Goal: Task Accomplishment & Management: Complete application form

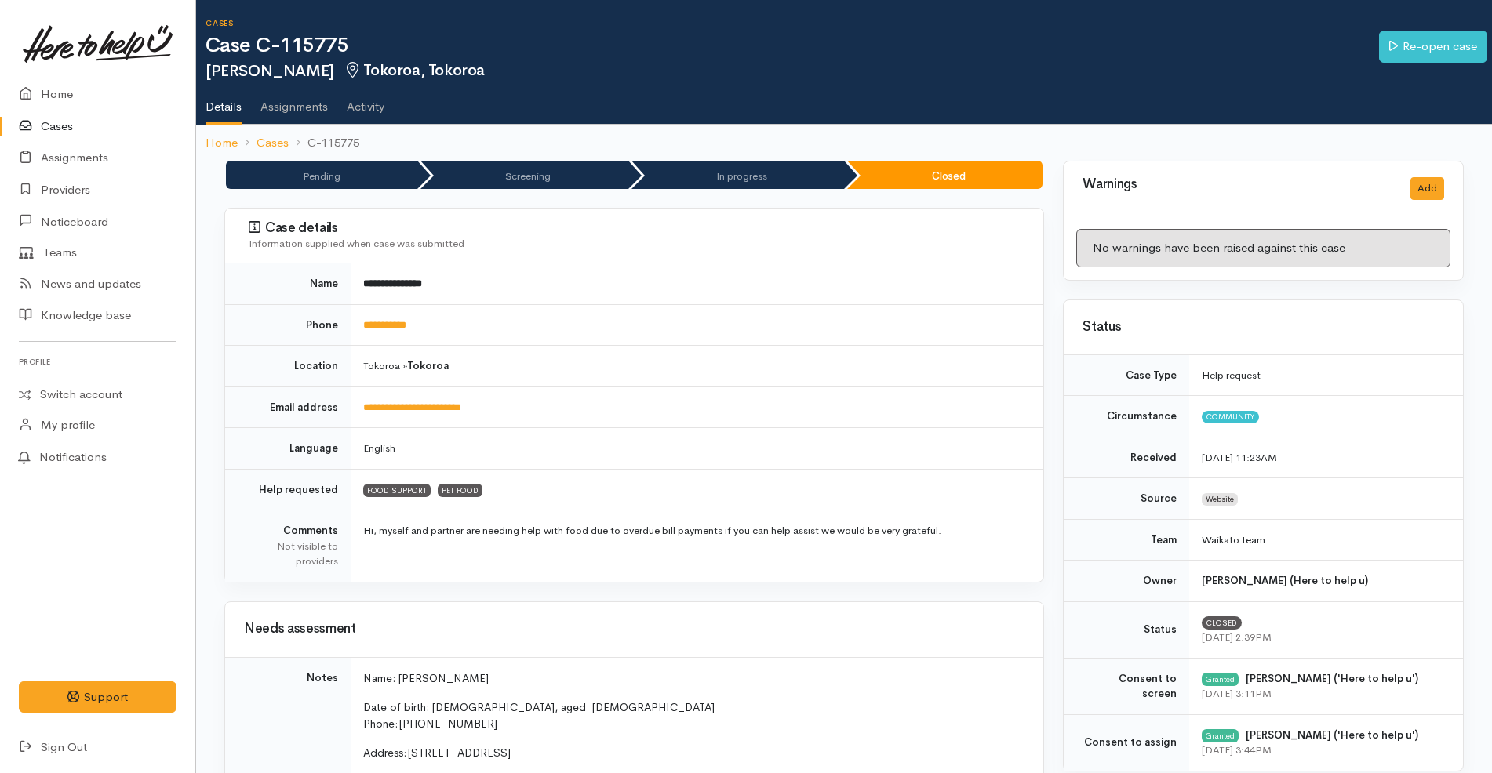
click at [82, 125] on link "Cases" at bounding box center [97, 127] width 195 height 32
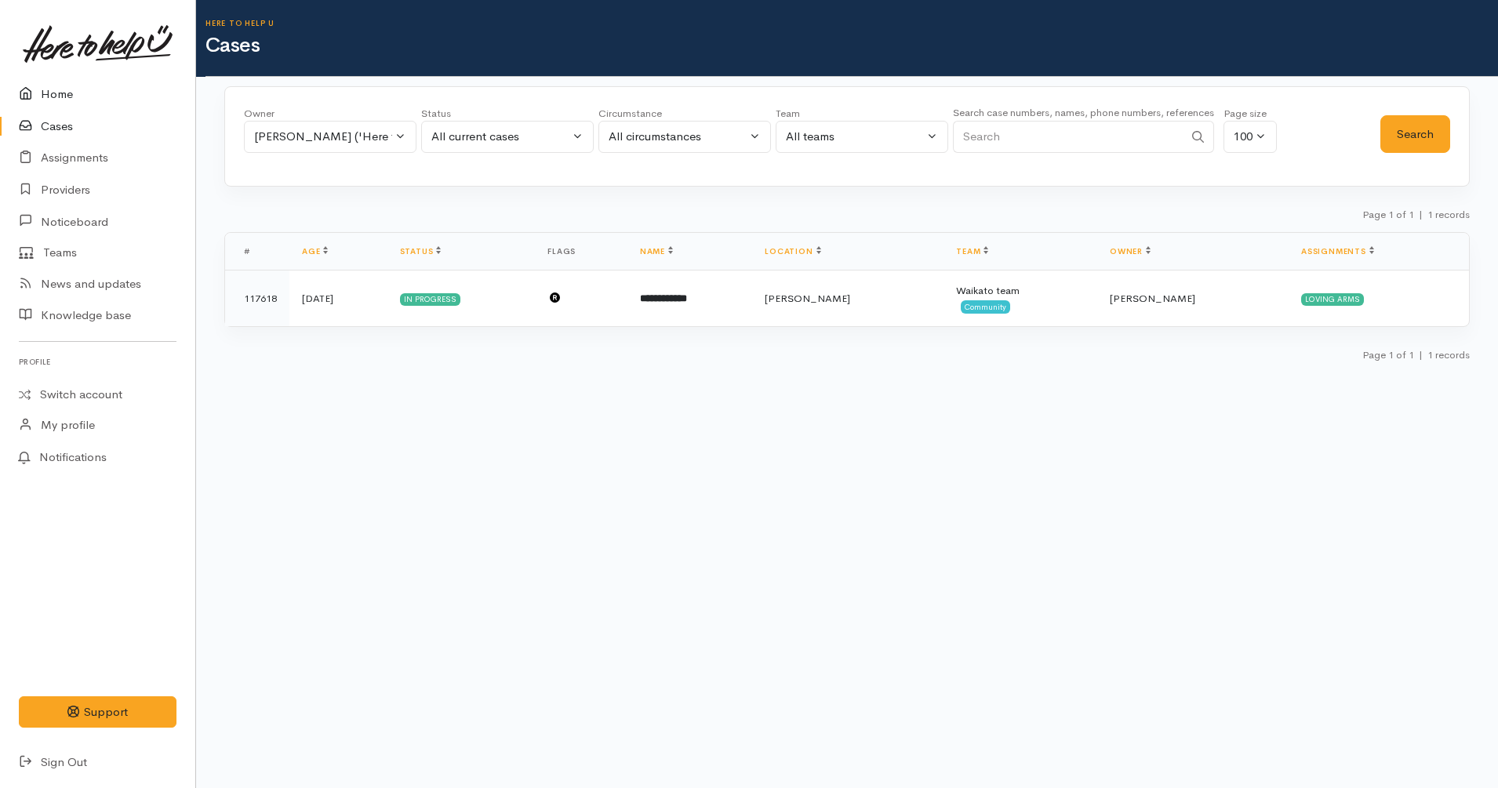
click at [87, 88] on link "Home" at bounding box center [97, 94] width 195 height 32
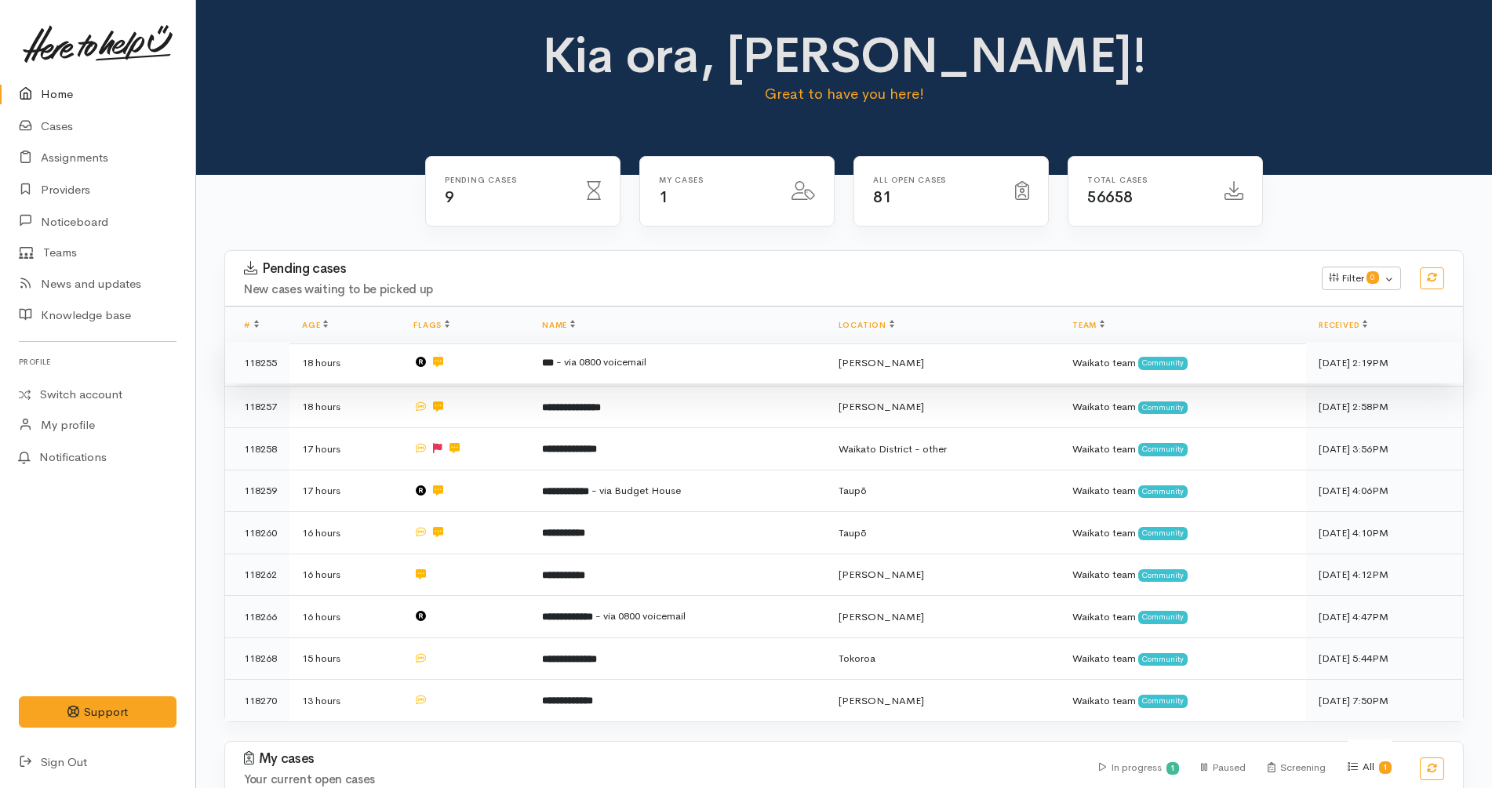
click at [507, 355] on td at bounding box center [465, 363] width 129 height 42
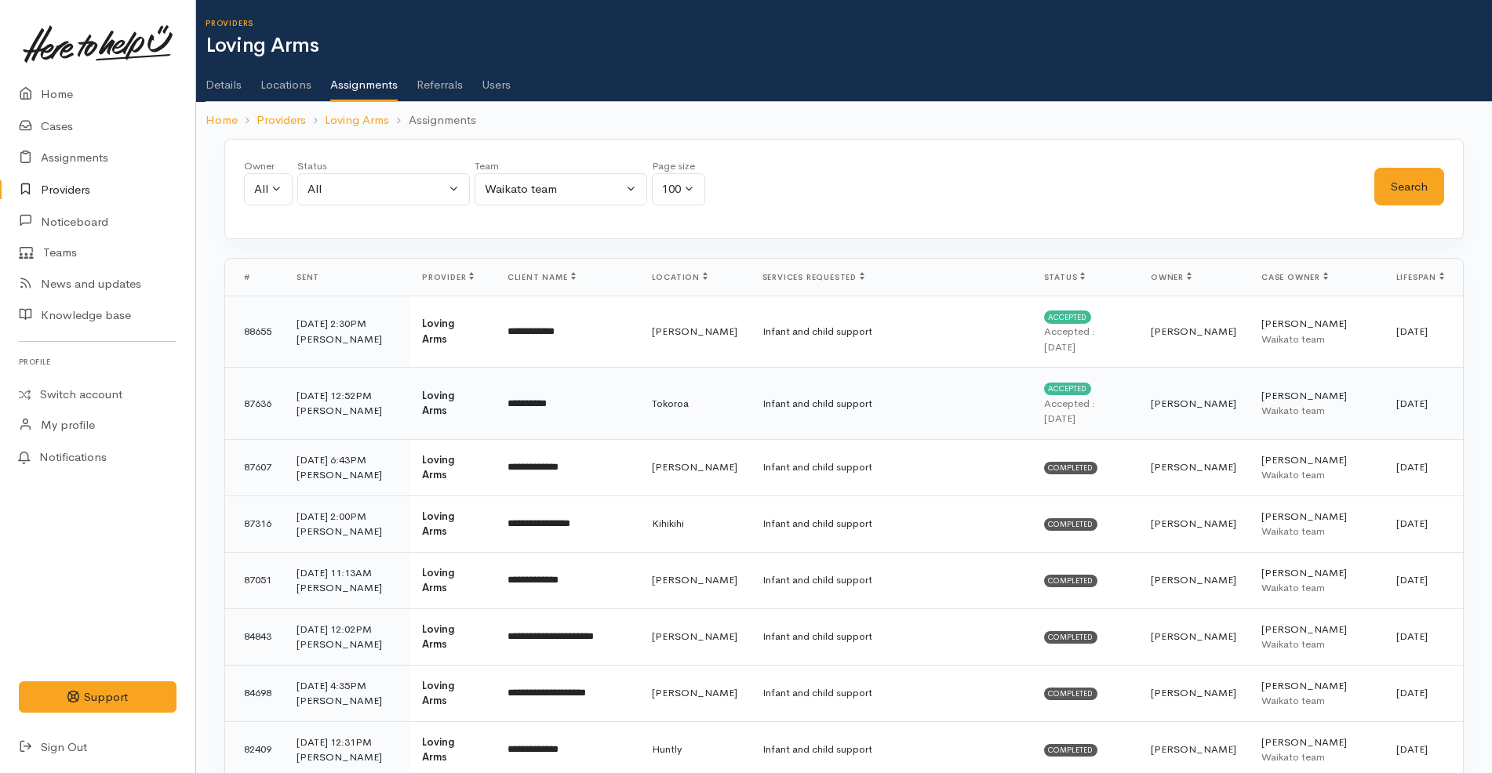
click at [878, 398] on td "Infant and child support" at bounding box center [891, 404] width 282 height 72
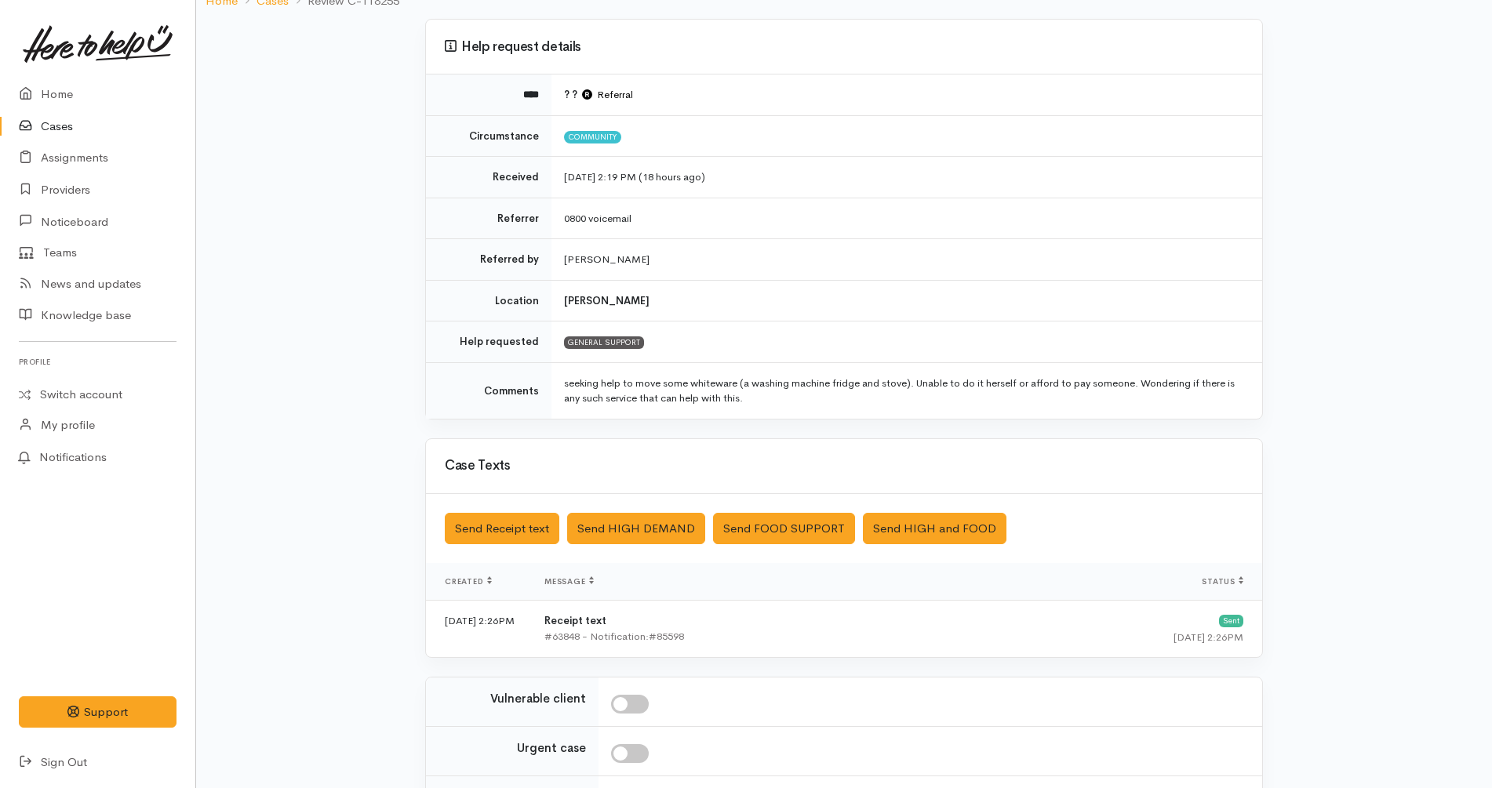
scroll to position [295, 0]
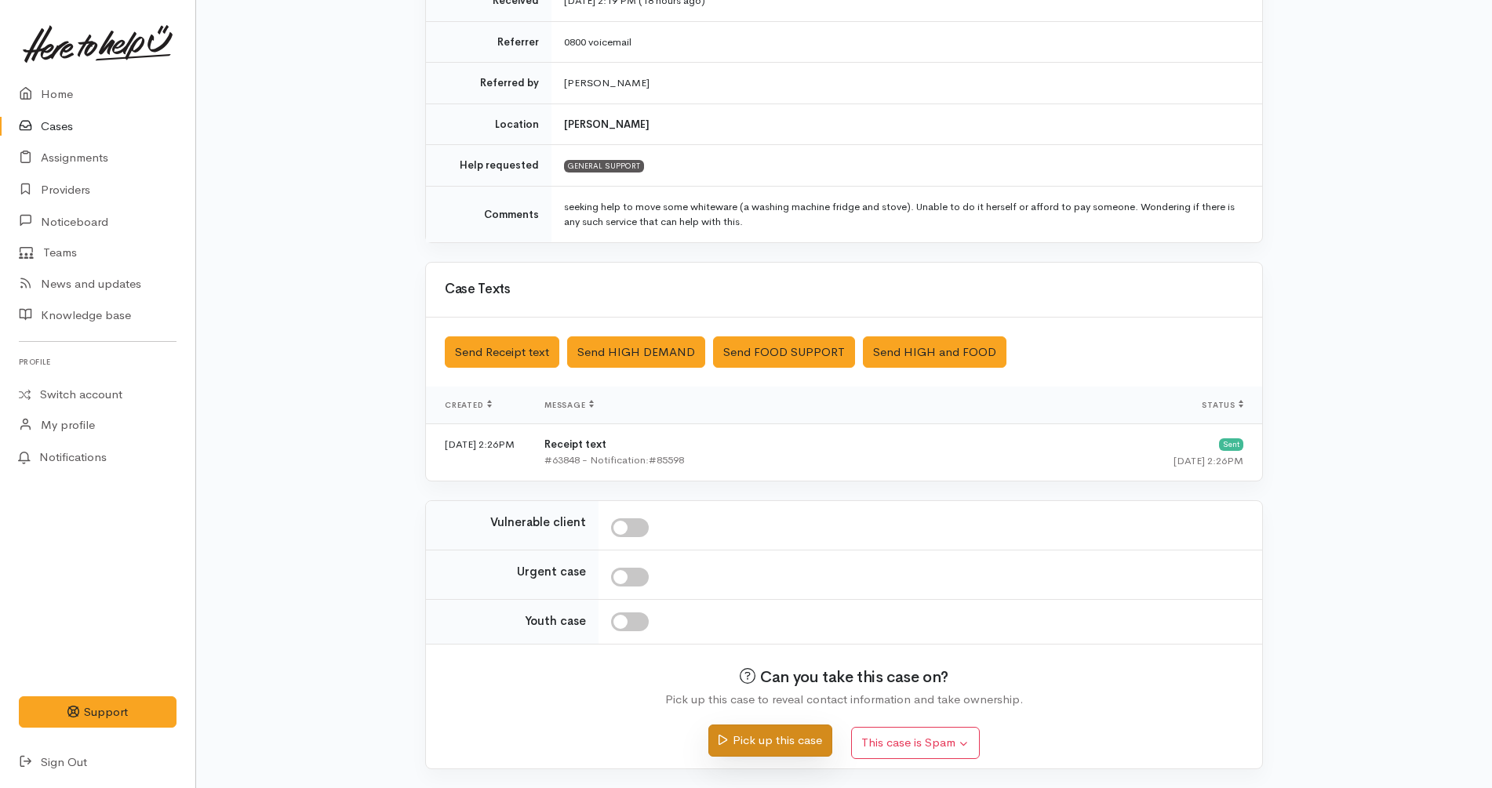
click at [795, 731] on button "Pick up this case" at bounding box center [769, 741] width 123 height 32
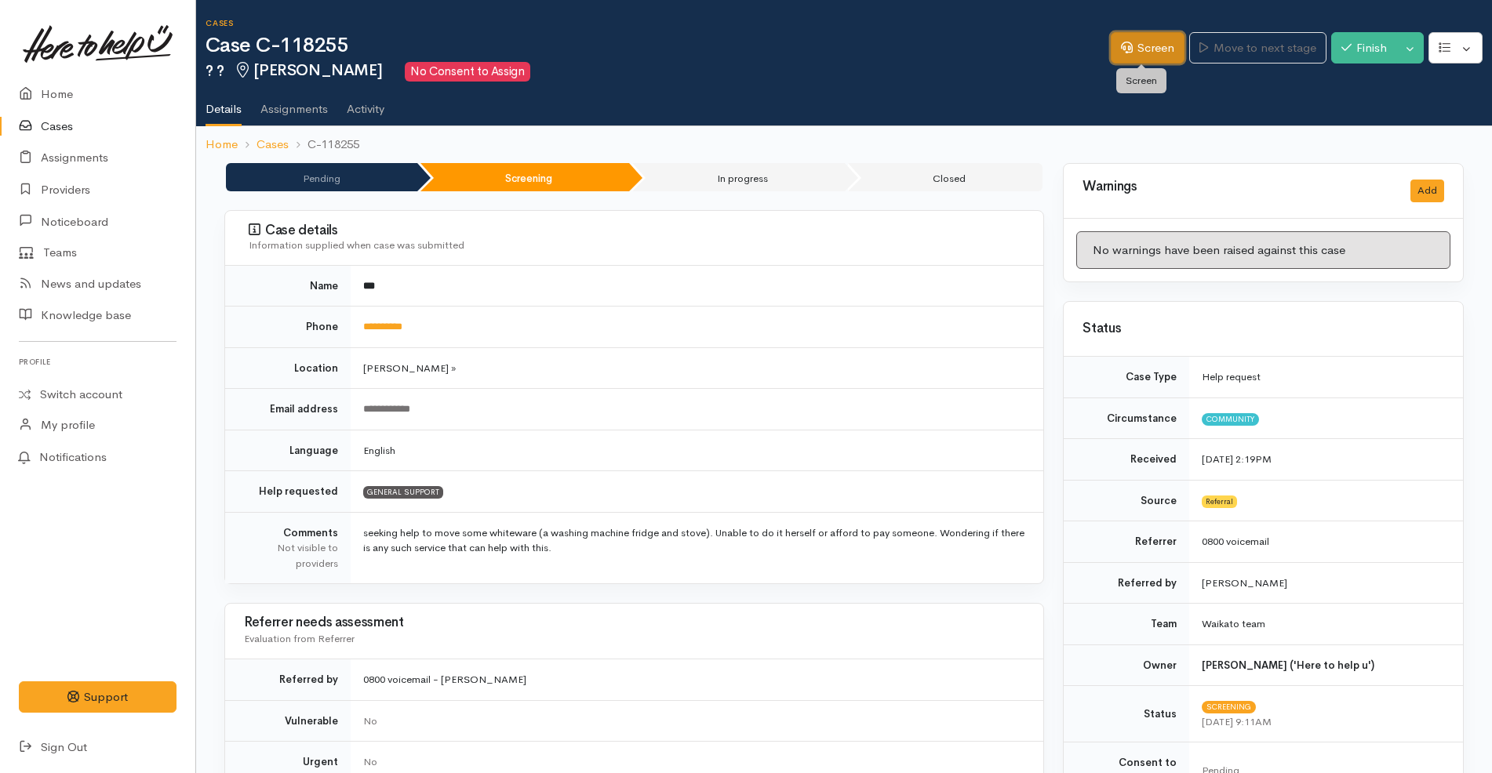
click at [1149, 48] on link "Screen" at bounding box center [1148, 48] width 74 height 32
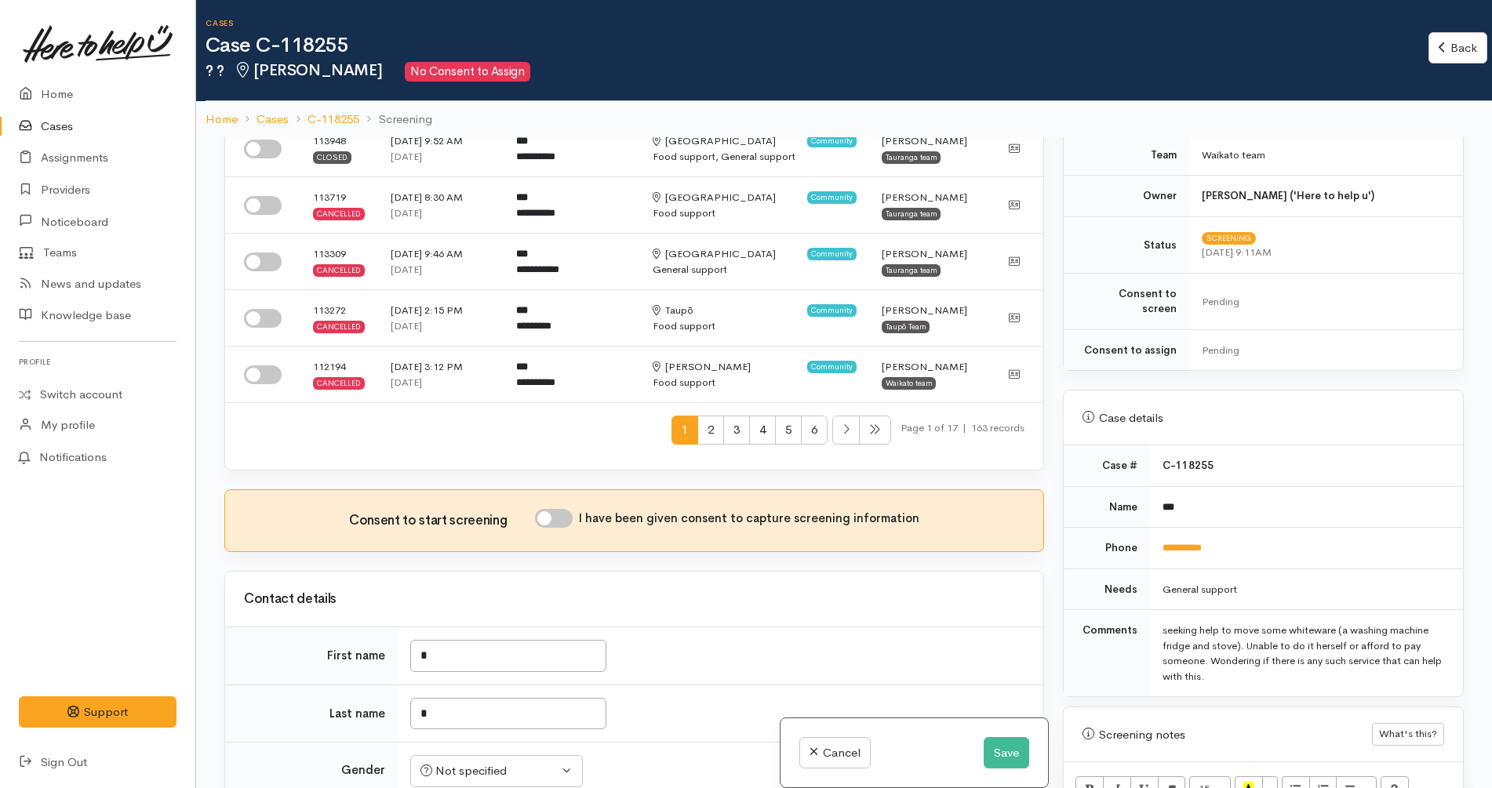
scroll to position [490, 0]
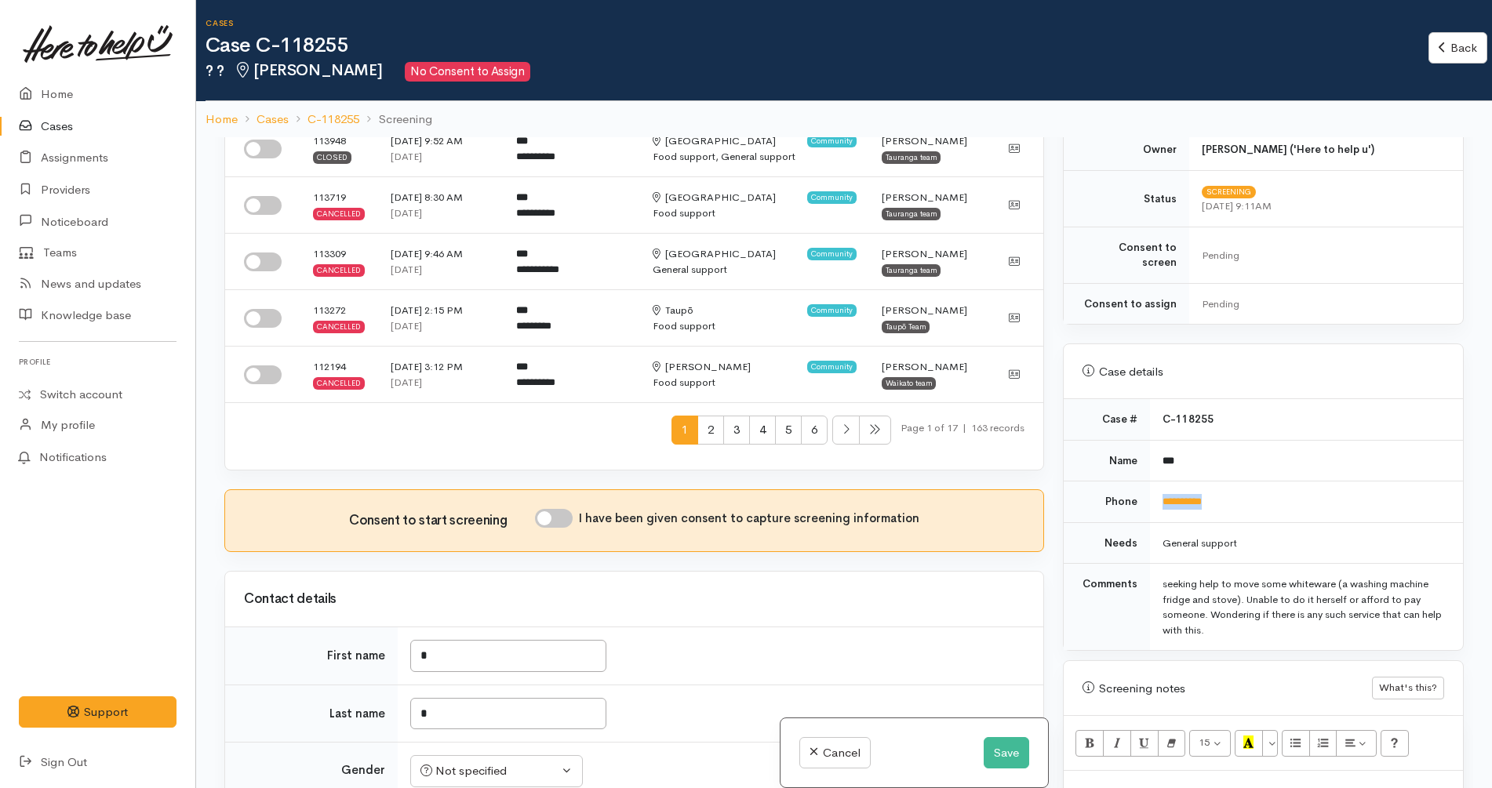
drag, startPoint x: 1247, startPoint y: 484, endPoint x: 1157, endPoint y: 483, distance: 90.2
click at [1157, 483] on td "**********" at bounding box center [1306, 503] width 313 height 42
copy link "**********"
click at [1334, 440] on td "***" at bounding box center [1306, 461] width 313 height 42
drag, startPoint x: 1260, startPoint y: 473, endPoint x: 1158, endPoint y: 482, distance: 102.3
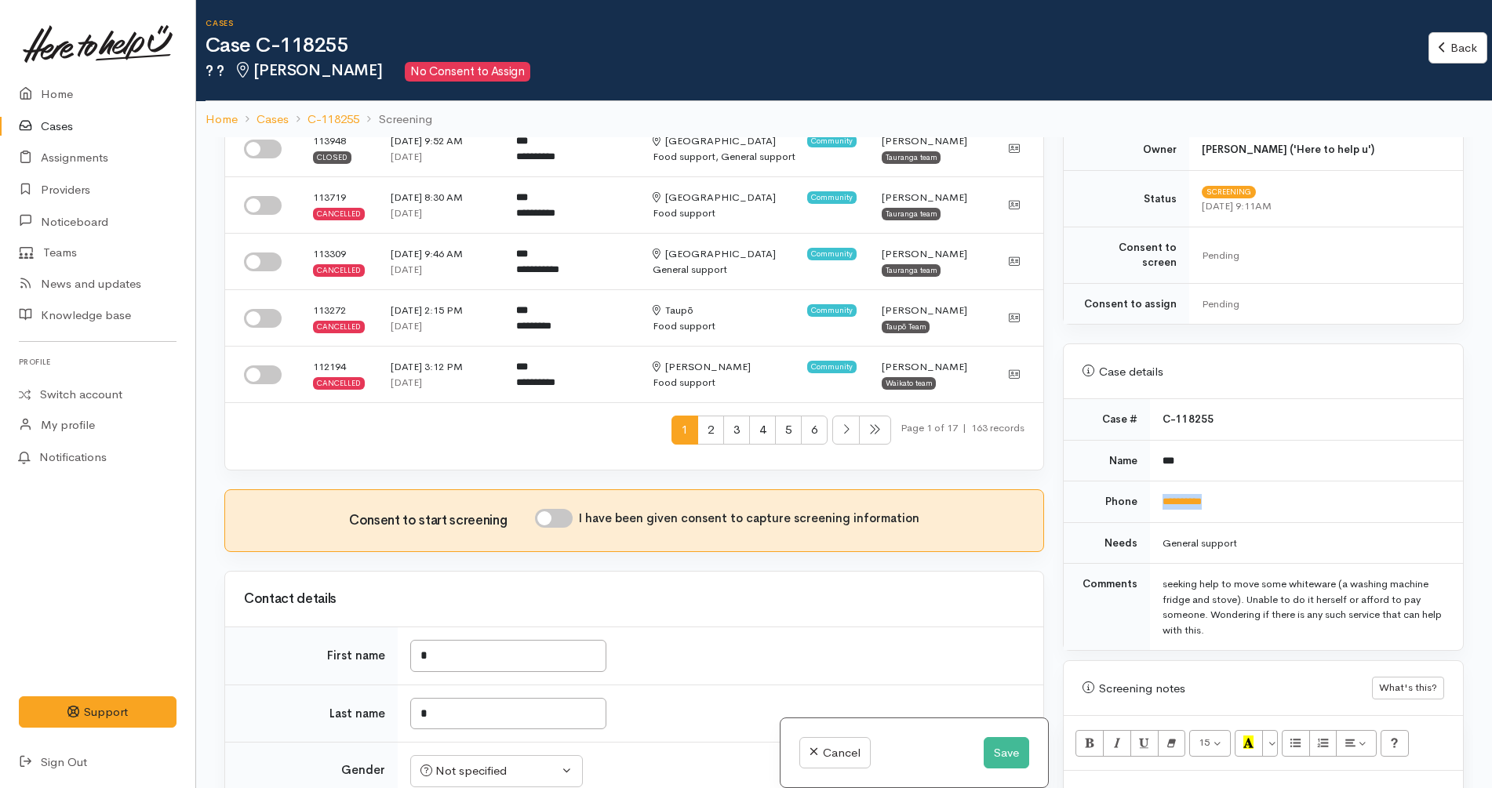
click at [1158, 482] on td "**********" at bounding box center [1306, 503] width 313 height 42
copy link "**********"
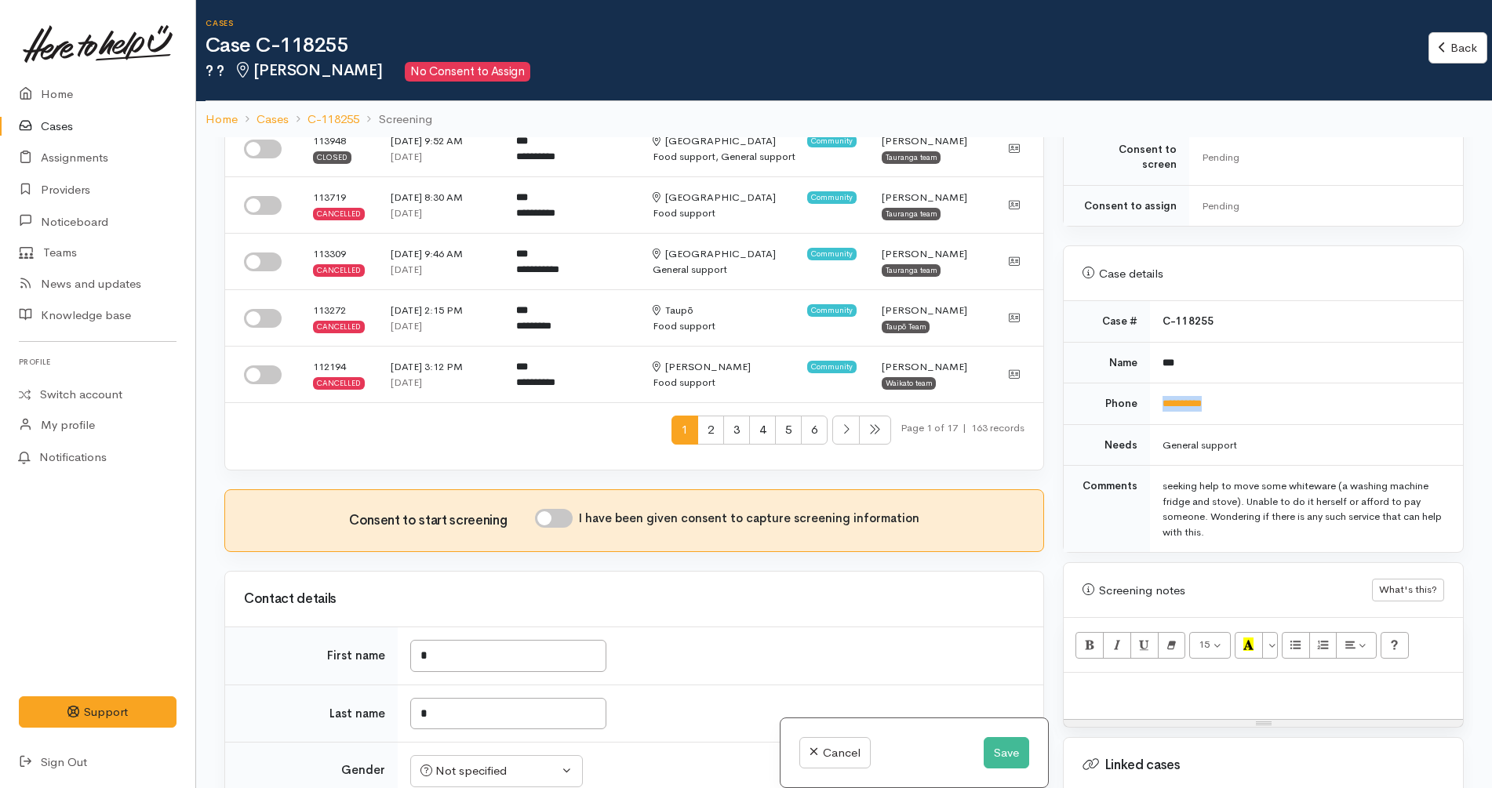
scroll to position [0, 0]
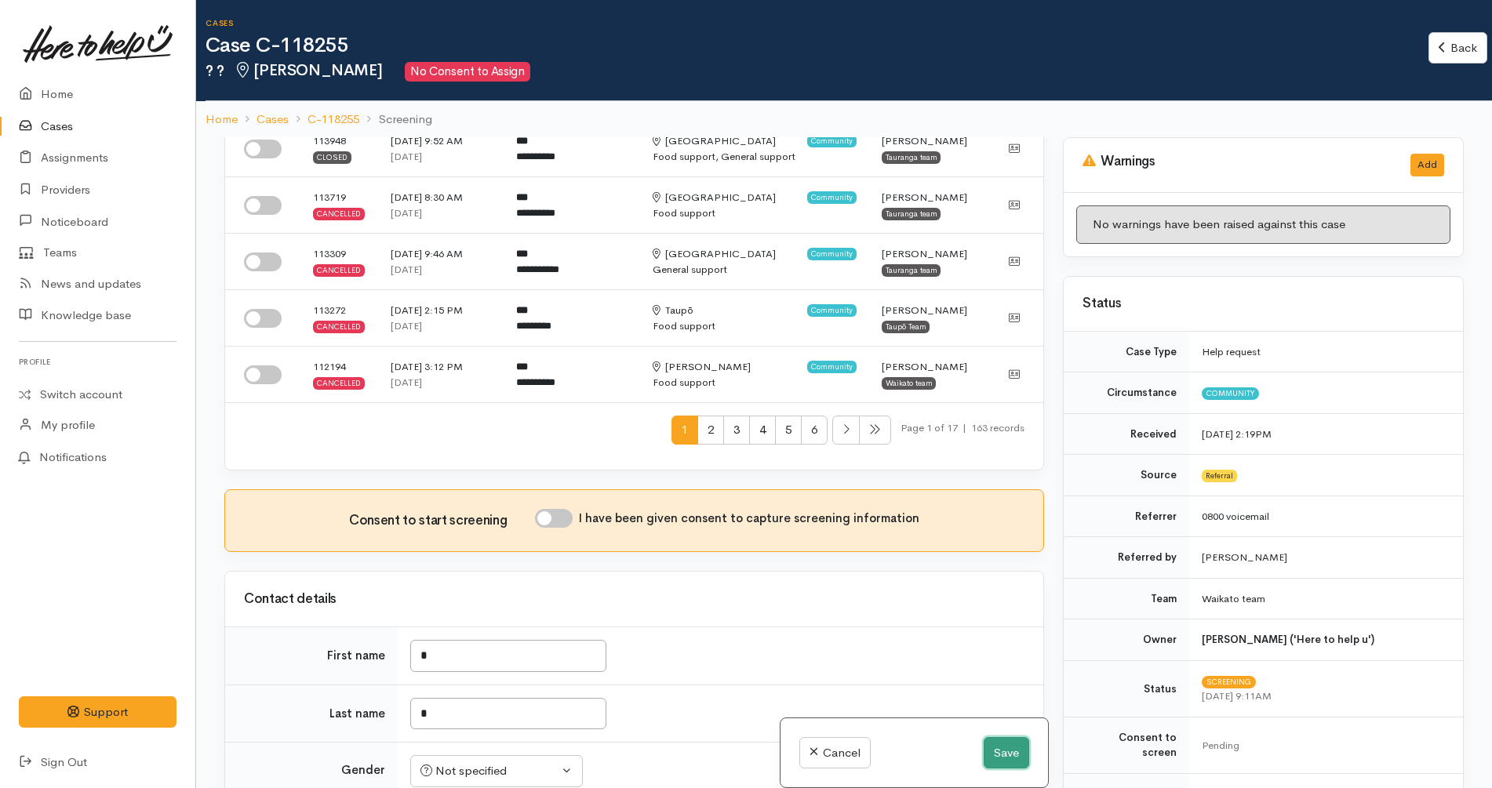
click at [1009, 748] on button "Save" at bounding box center [1006, 753] width 45 height 32
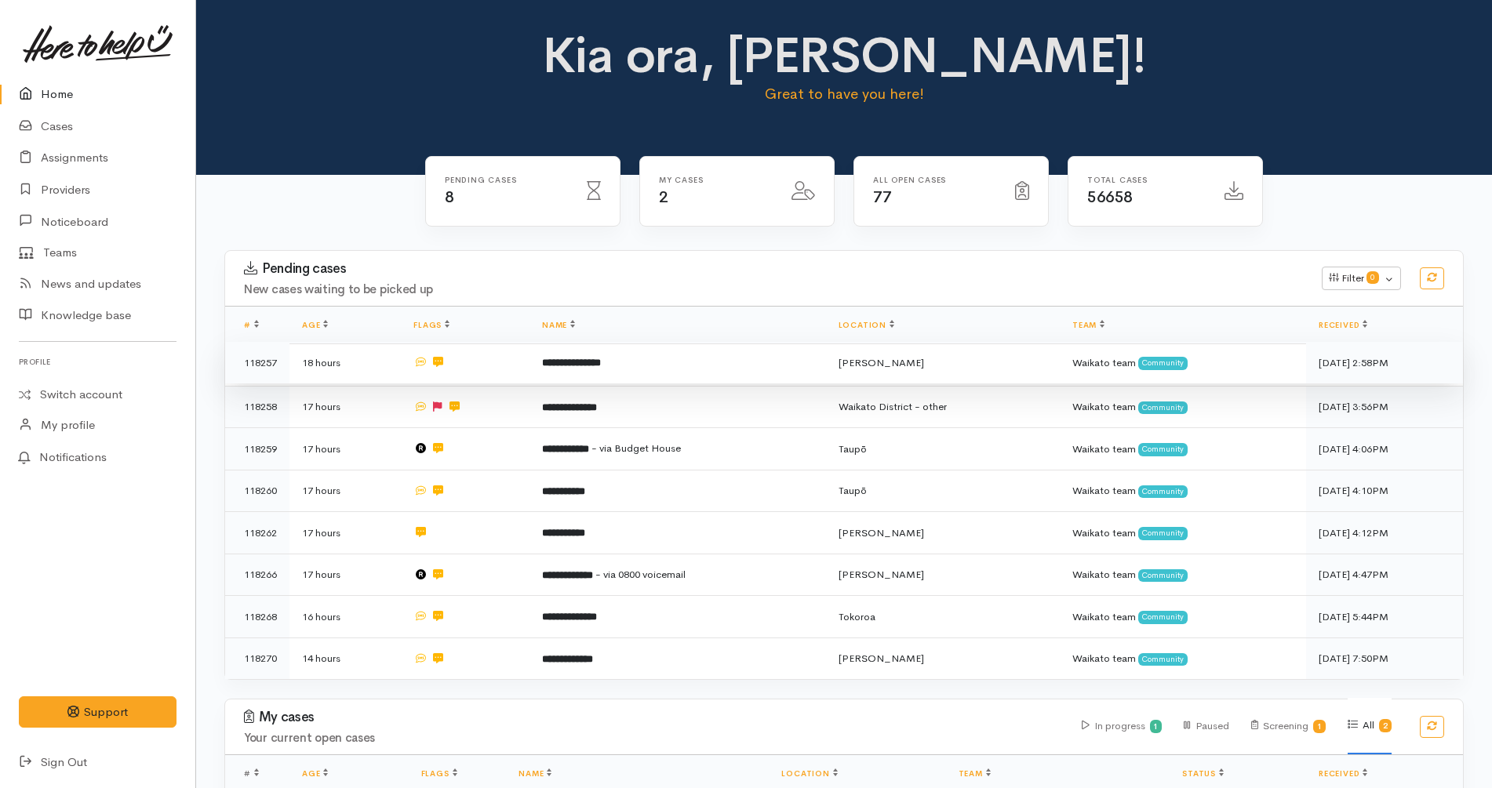
click at [702, 372] on td "**********" at bounding box center [677, 363] width 296 height 42
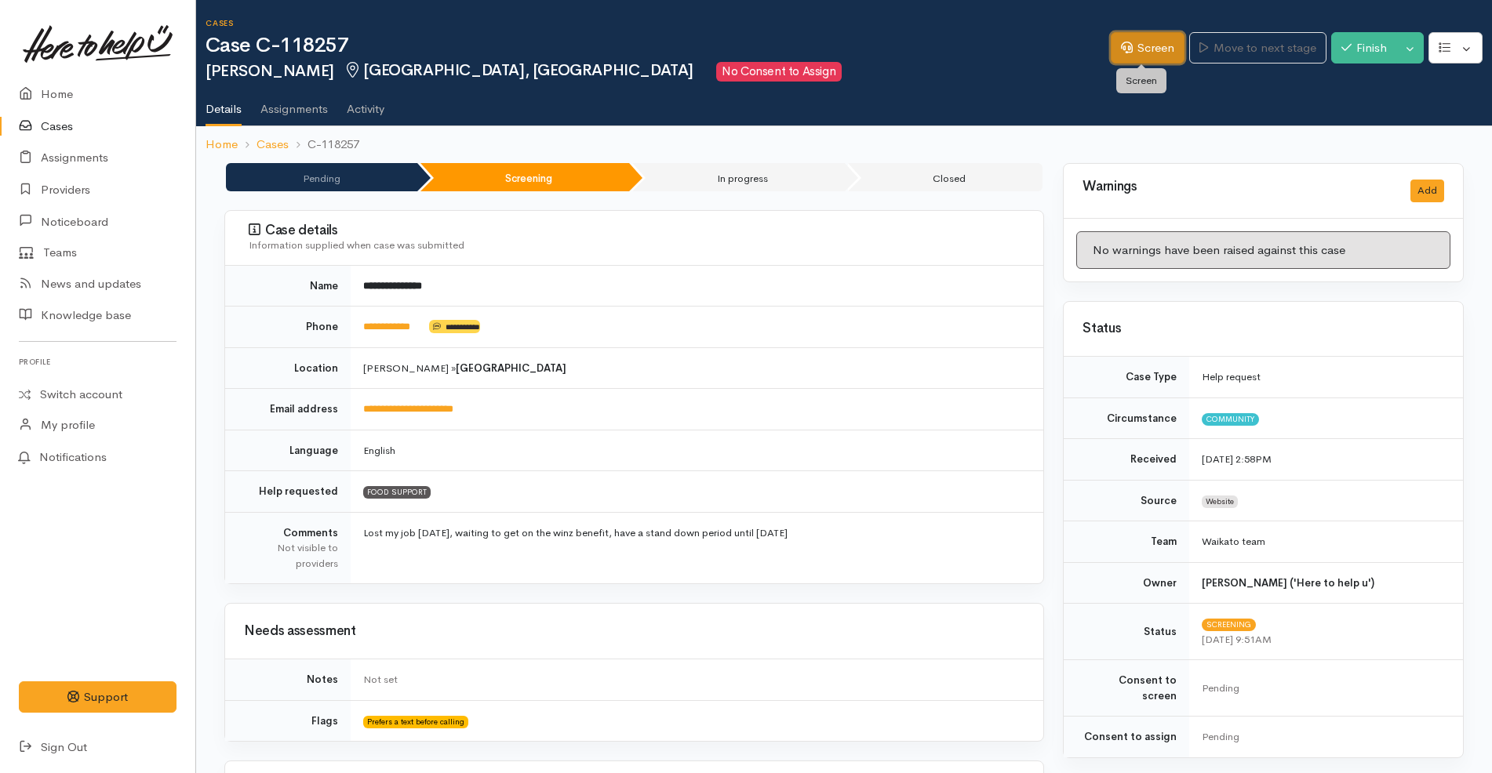
click at [1139, 56] on link "Screen" at bounding box center [1148, 48] width 74 height 32
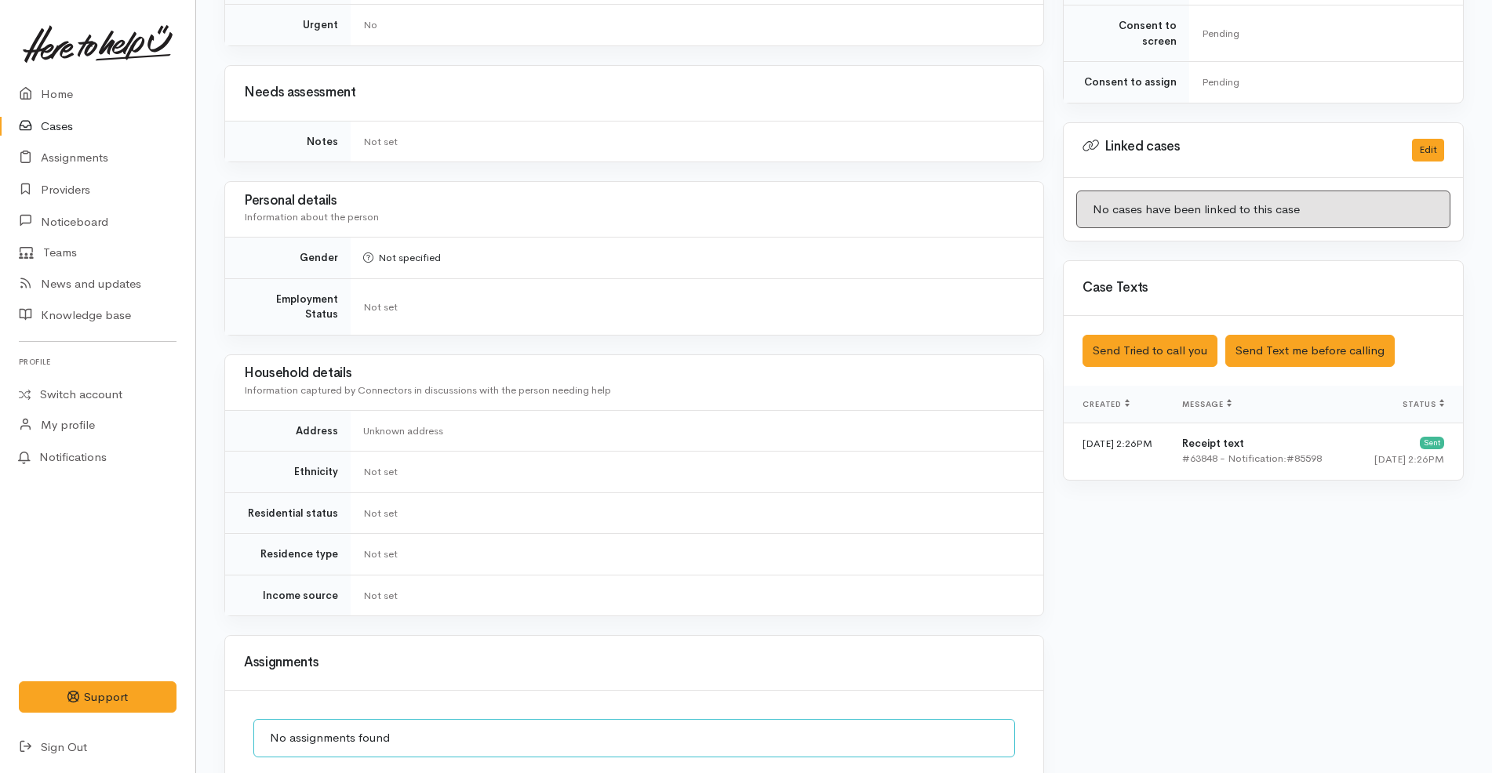
scroll to position [784, 0]
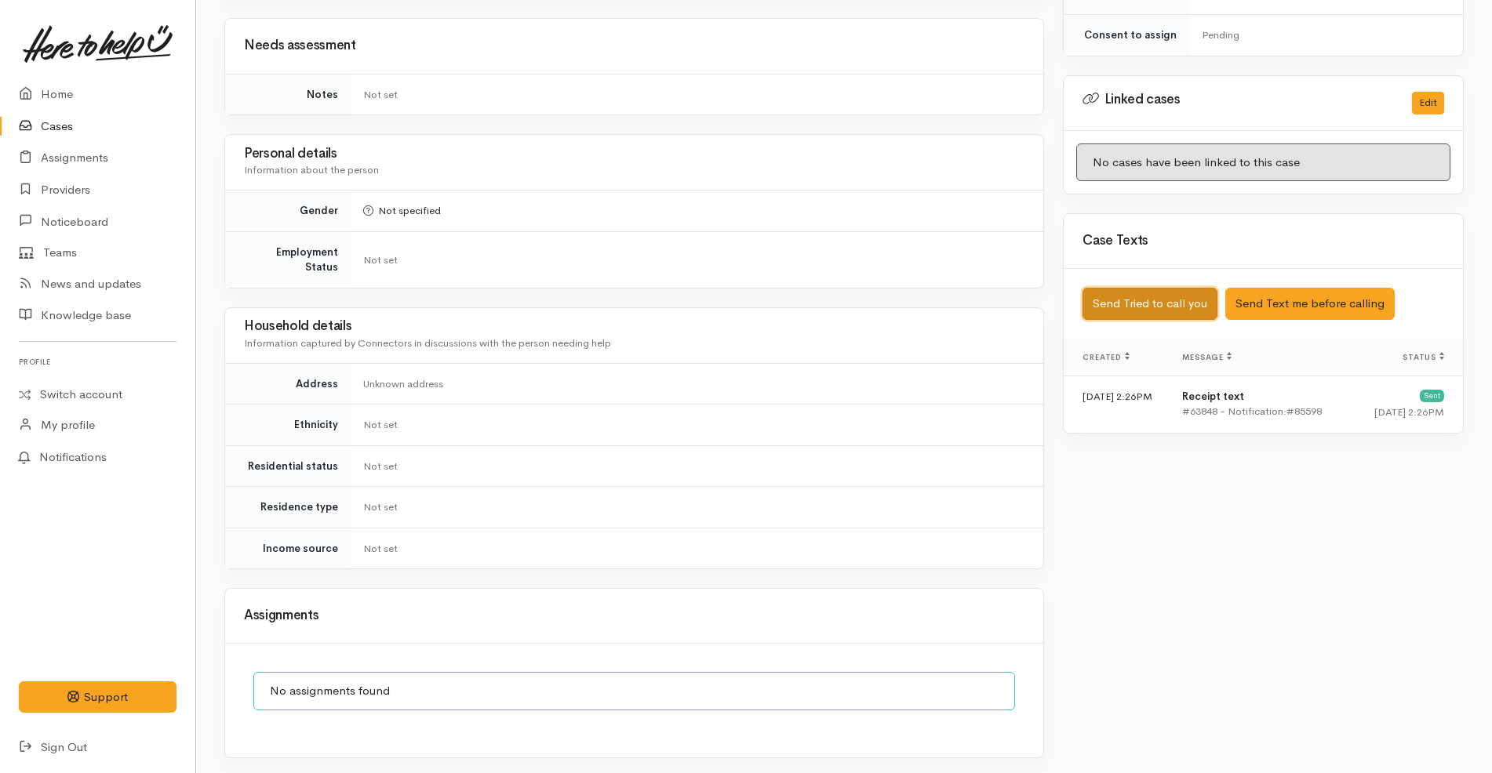
click at [1184, 288] on button "Send Tried to call you" at bounding box center [1149, 304] width 135 height 32
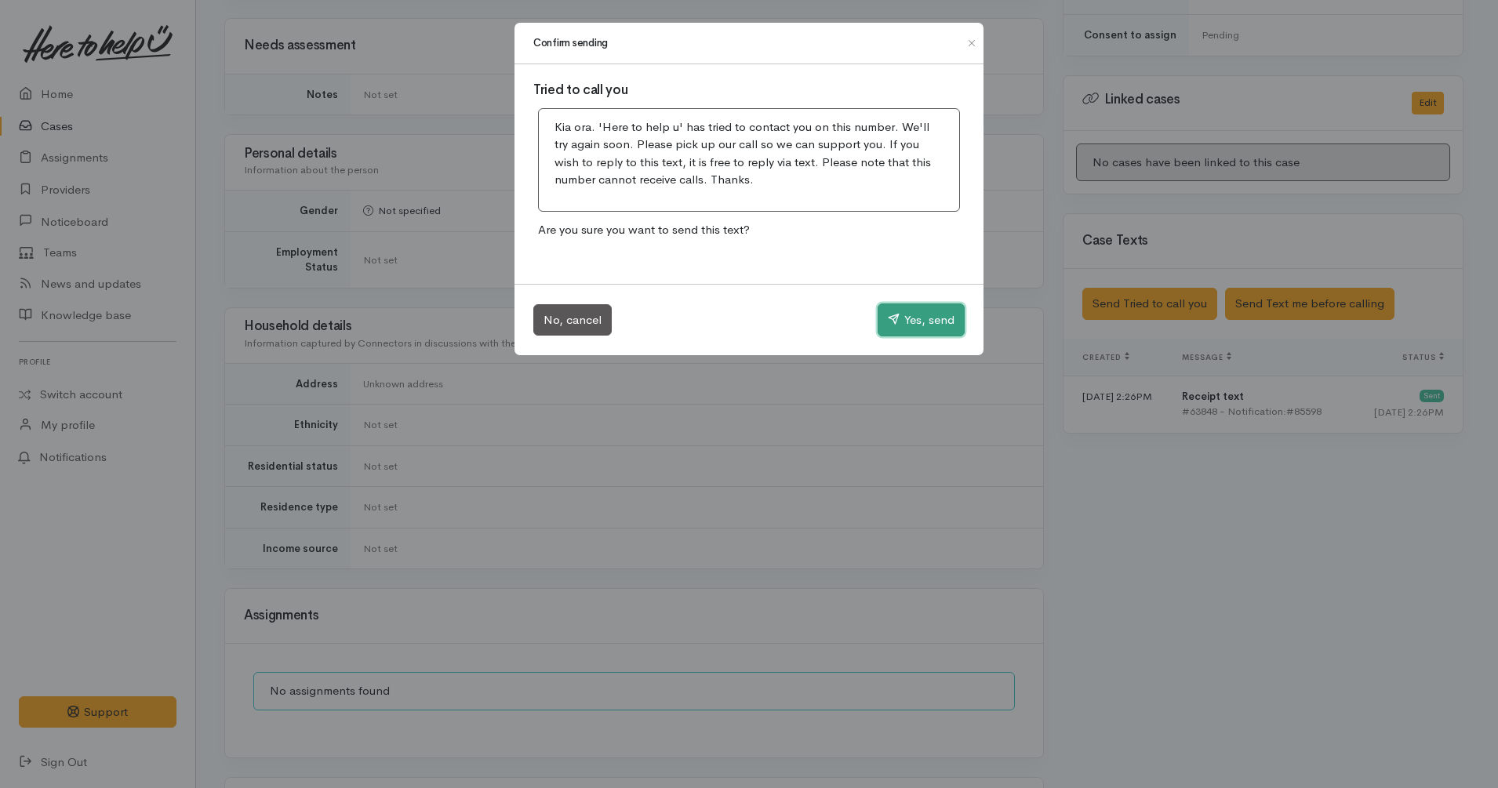
click at [947, 321] on button "Yes, send" at bounding box center [921, 320] width 87 height 33
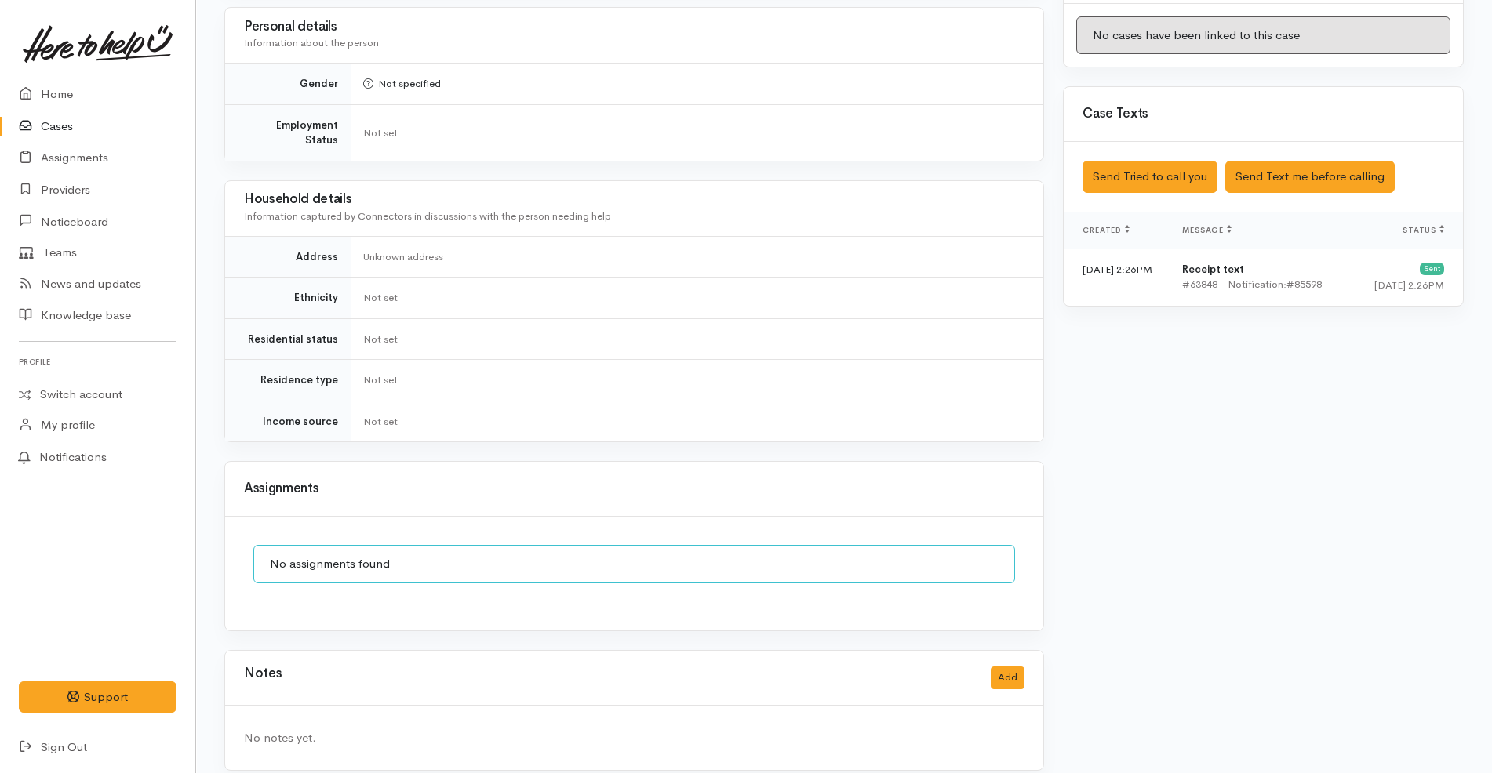
scroll to position [913, 0]
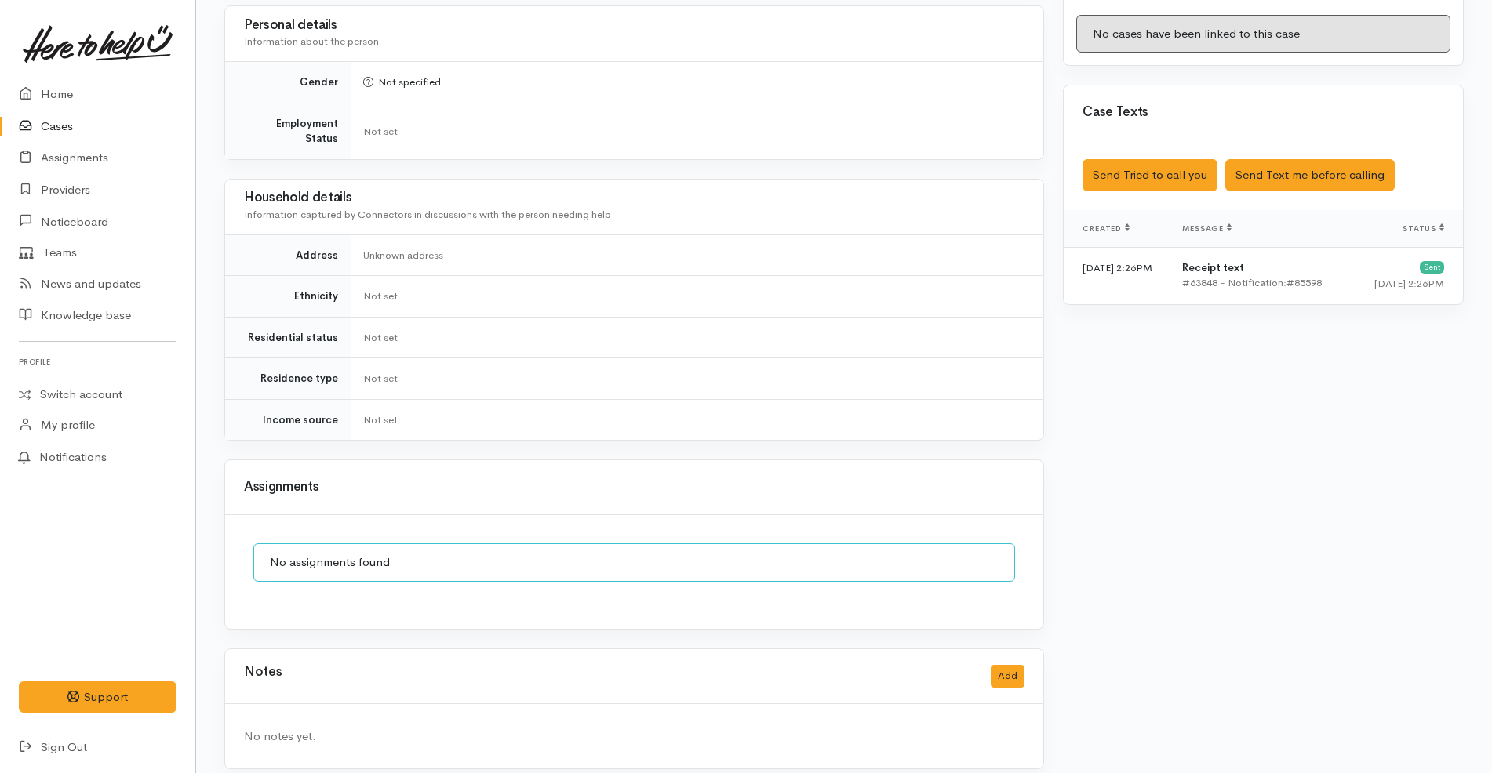
click at [1001, 660] on div "Notes Add" at bounding box center [634, 676] width 780 height 32
click at [1008, 665] on button "Add" at bounding box center [1008, 676] width 34 height 23
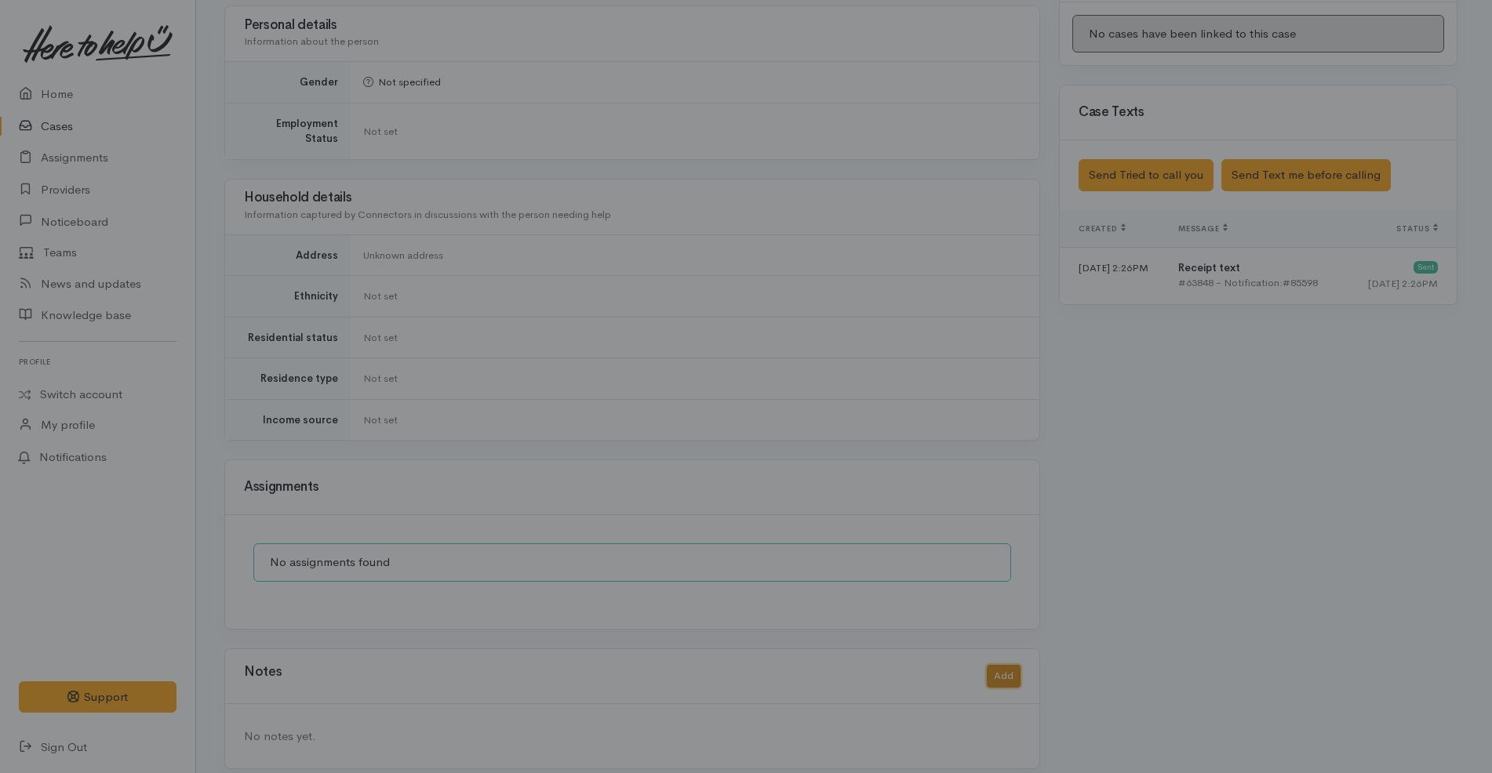
scroll to position [898, 0]
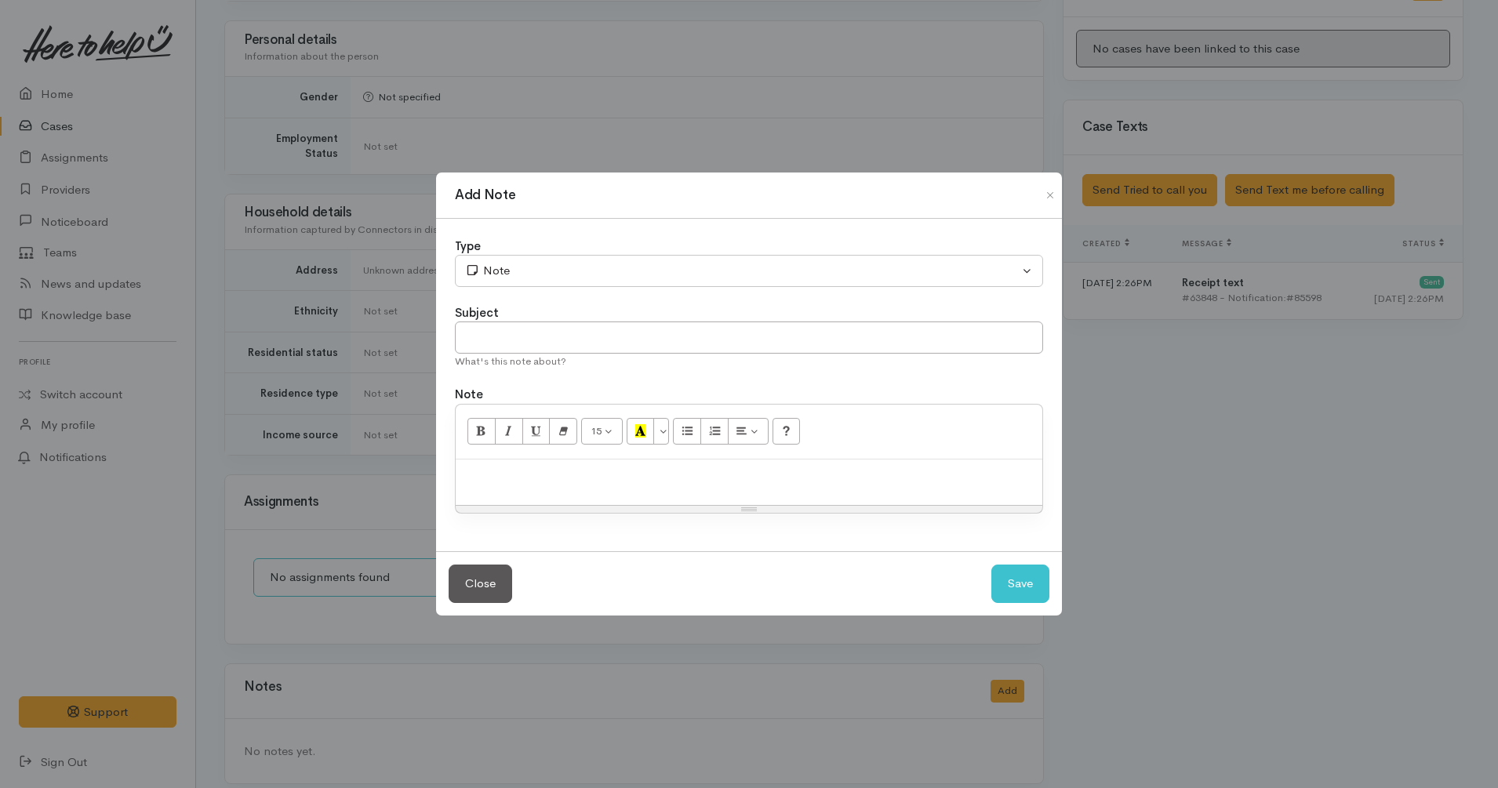
click at [823, 485] on p at bounding box center [749, 476] width 571 height 18
paste div
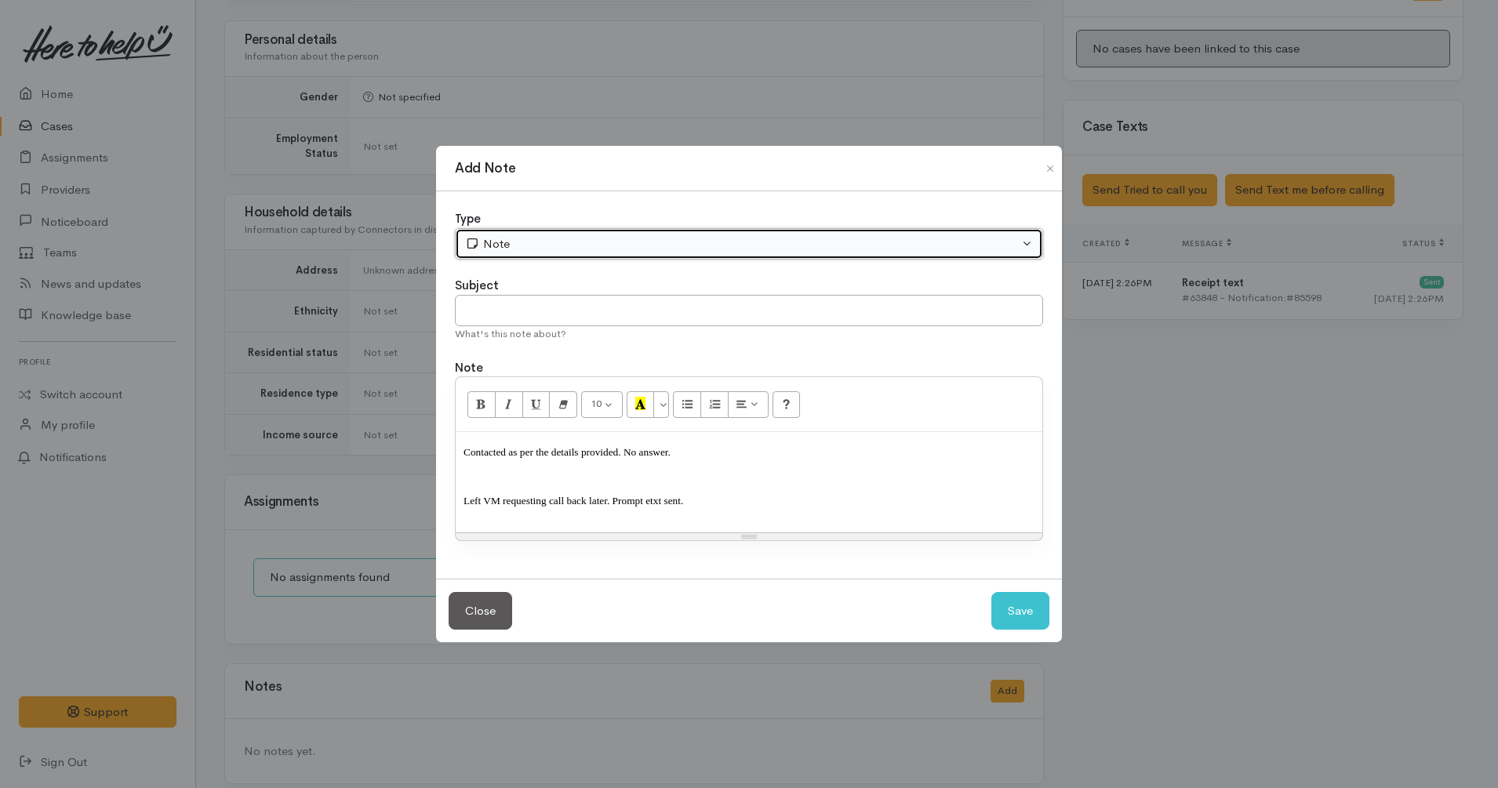
click at [541, 249] on div "Note" at bounding box center [742, 244] width 554 height 18
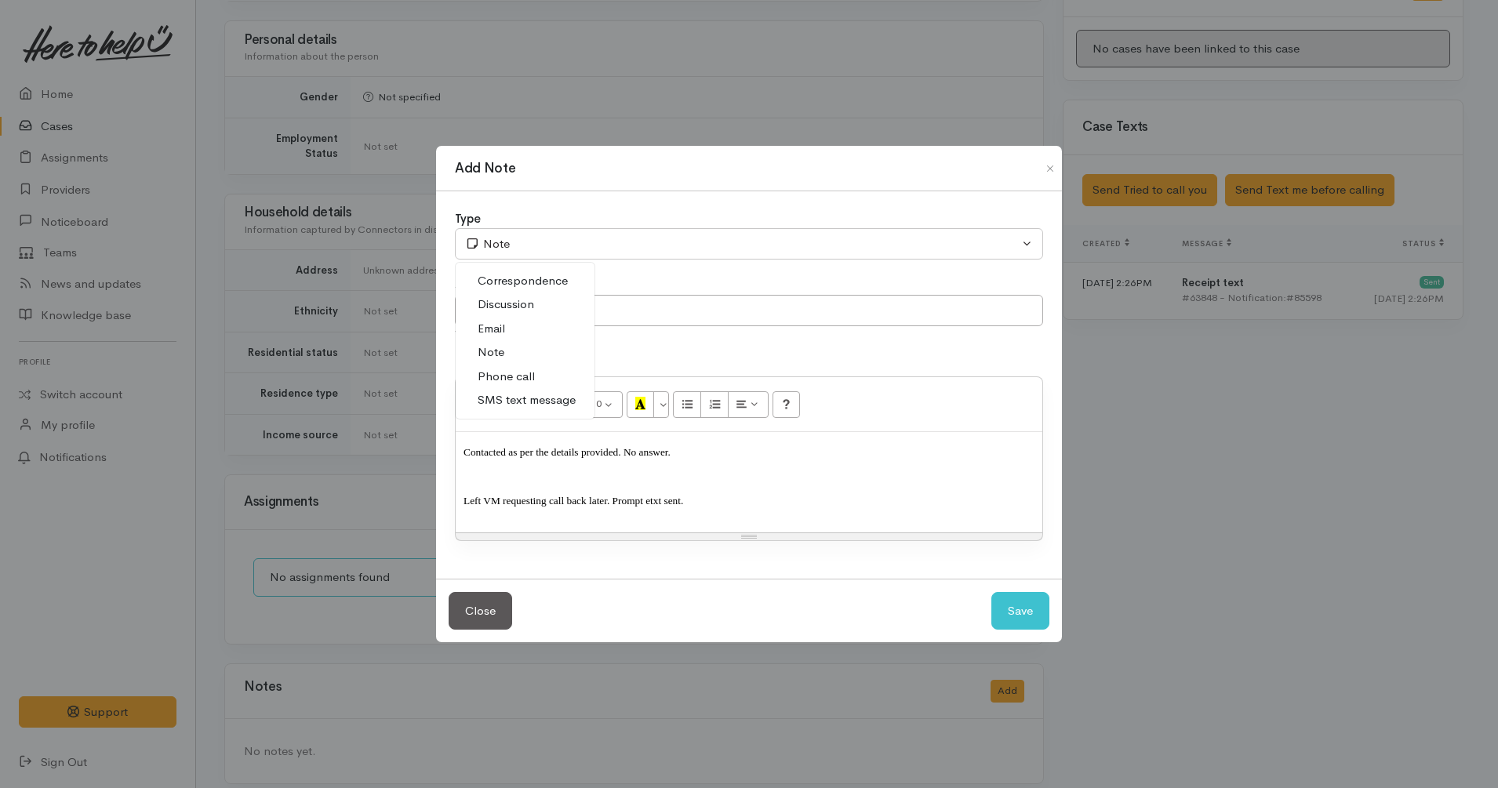
click at [508, 376] on span "Phone call" at bounding box center [506, 377] width 57 height 18
click at [1006, 606] on button "Save" at bounding box center [1020, 611] width 58 height 38
select select "1"
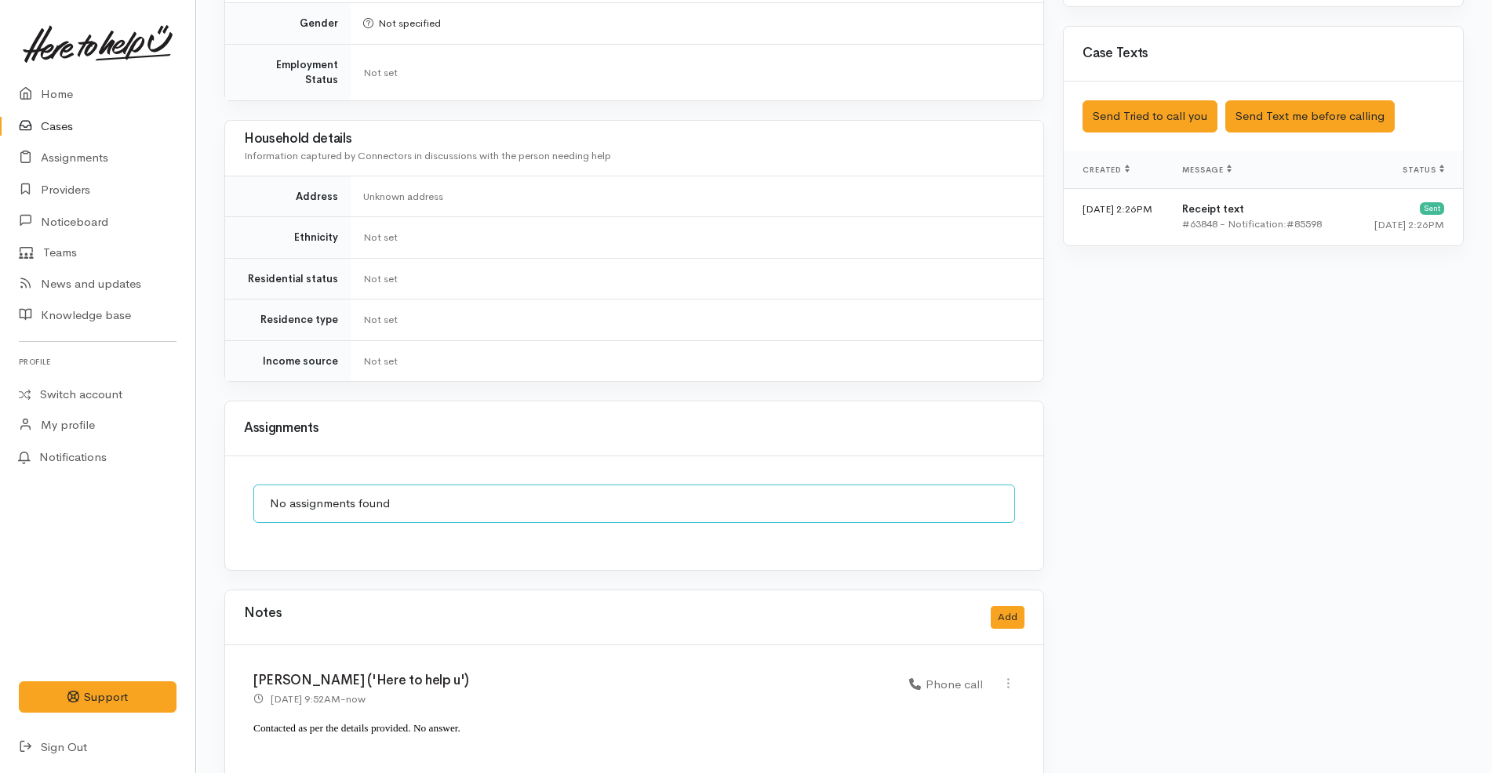
scroll to position [1031, 0]
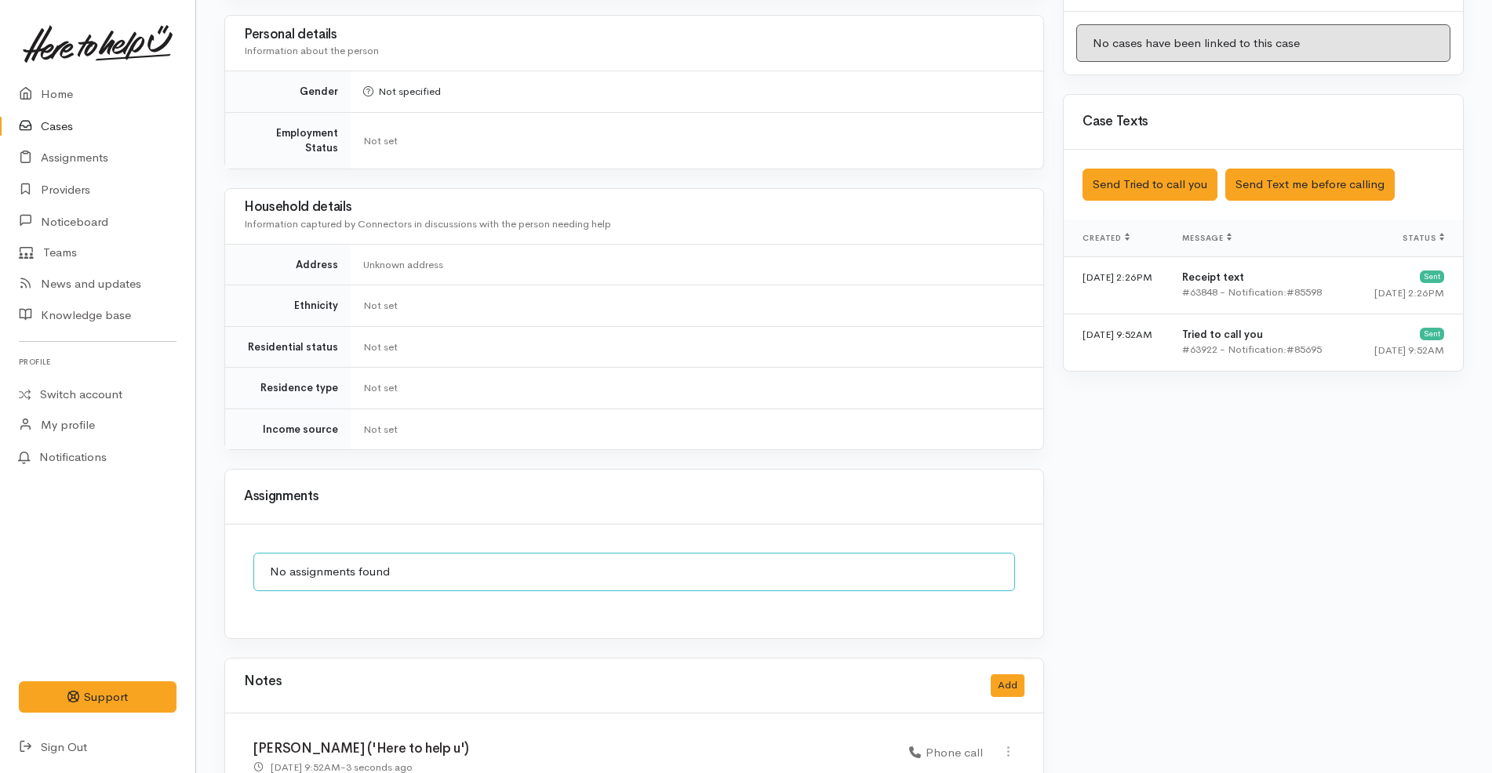
scroll to position [1031, 0]
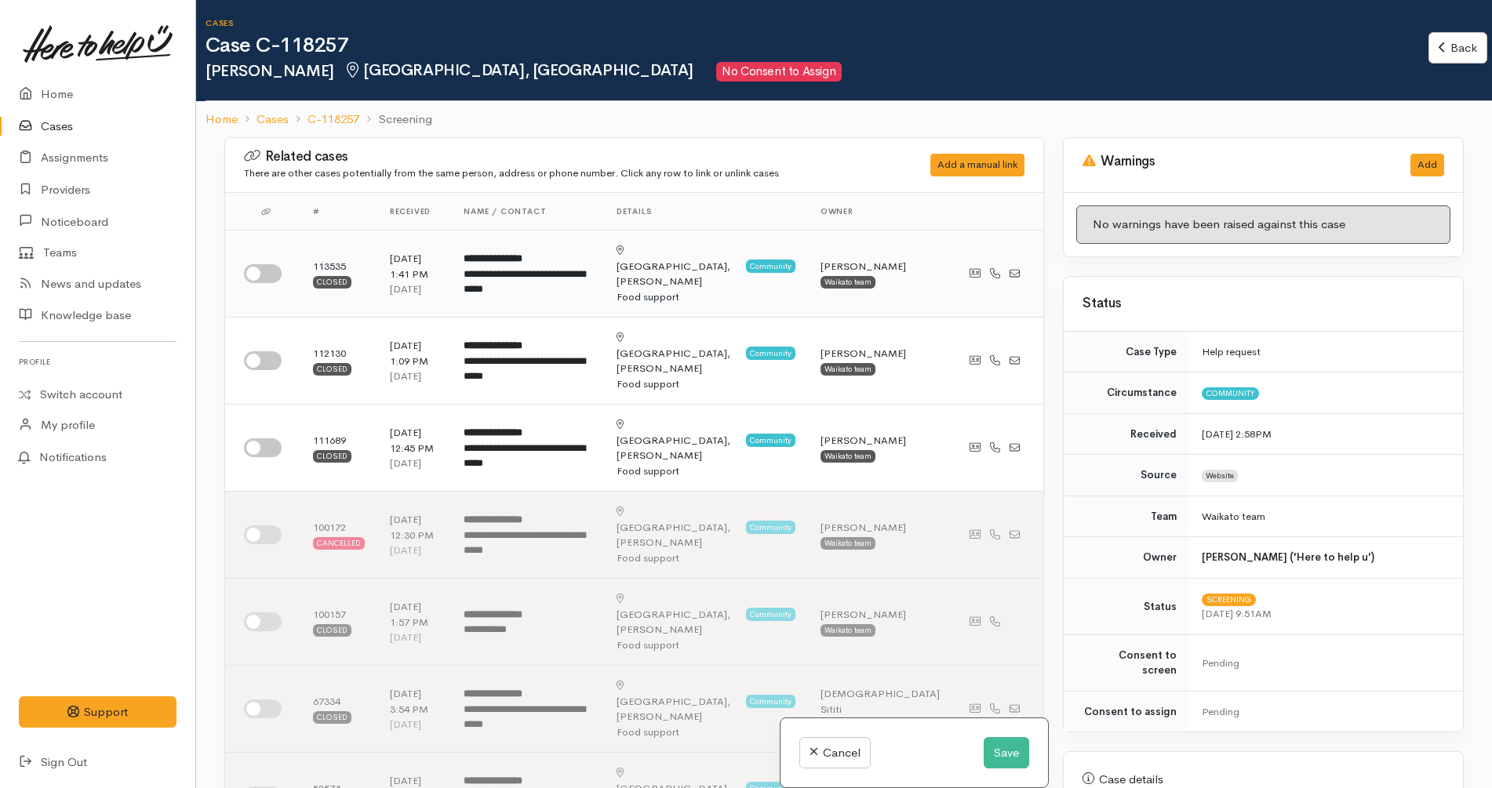
click at [255, 265] on input "checkbox" at bounding box center [263, 273] width 38 height 19
checkbox input "true"
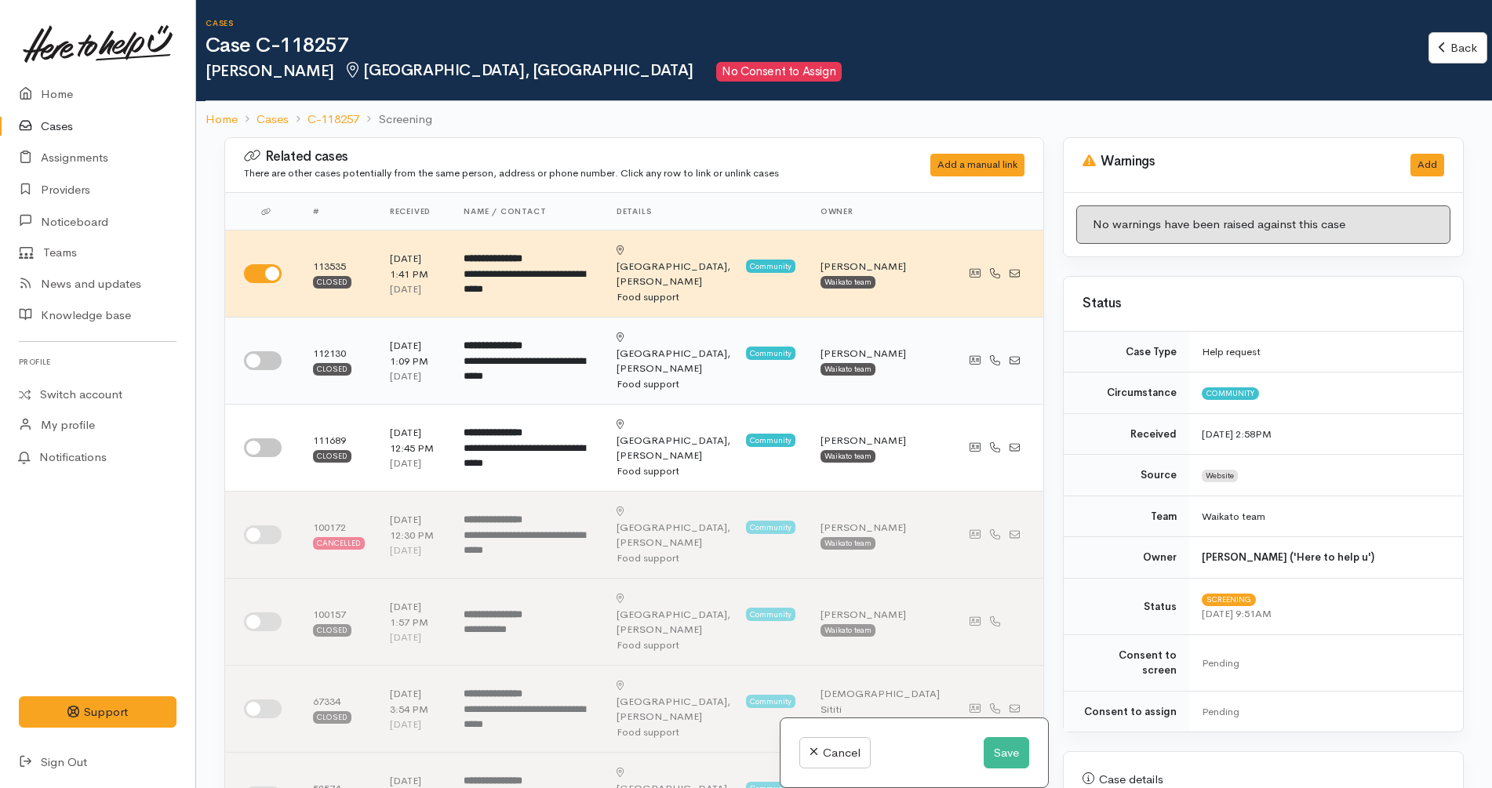
click at [262, 351] on input "checkbox" at bounding box center [263, 360] width 38 height 19
checkbox input "true"
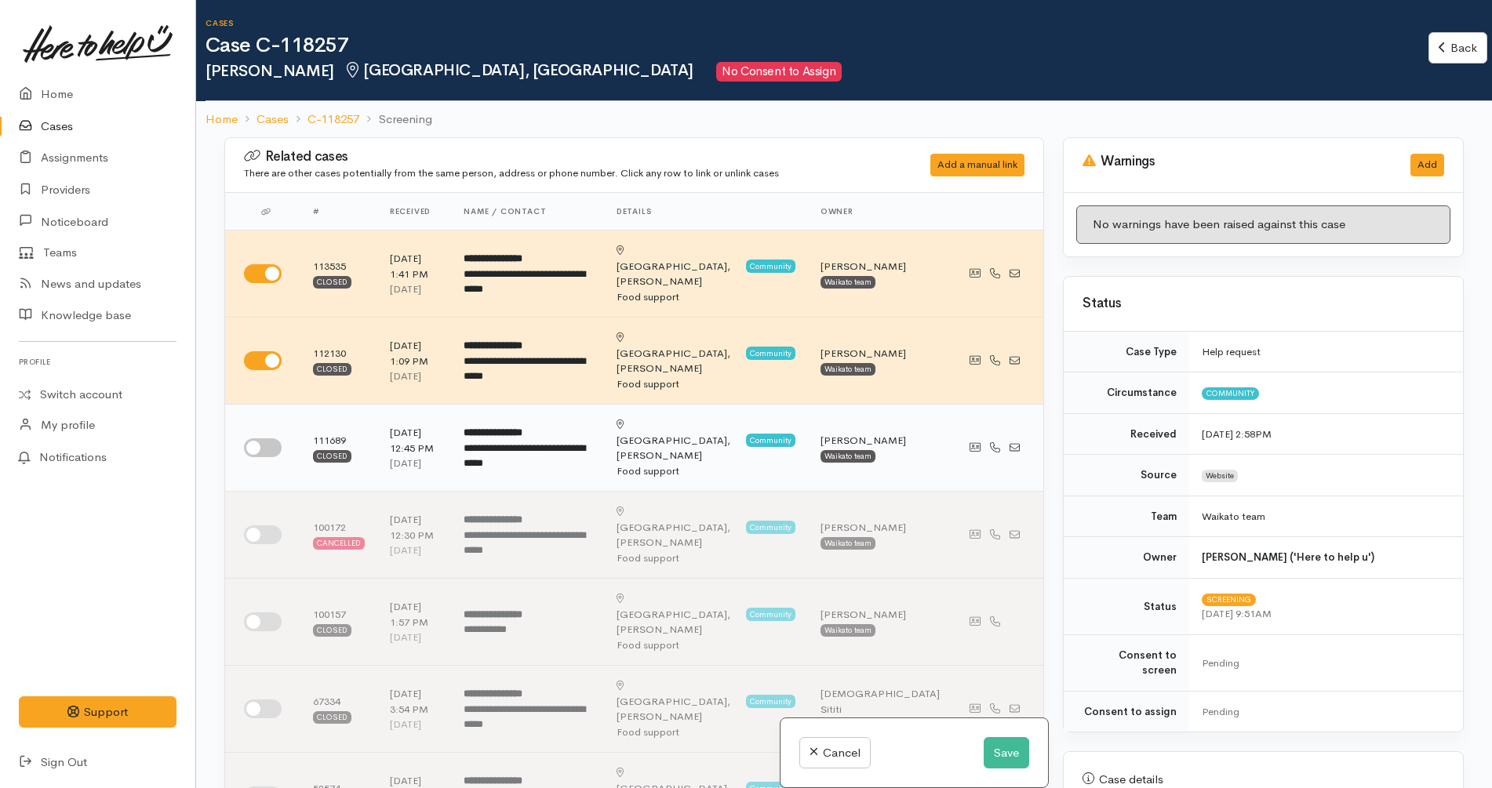
click at [271, 438] on input "checkbox" at bounding box center [263, 447] width 38 height 19
checkbox input "true"
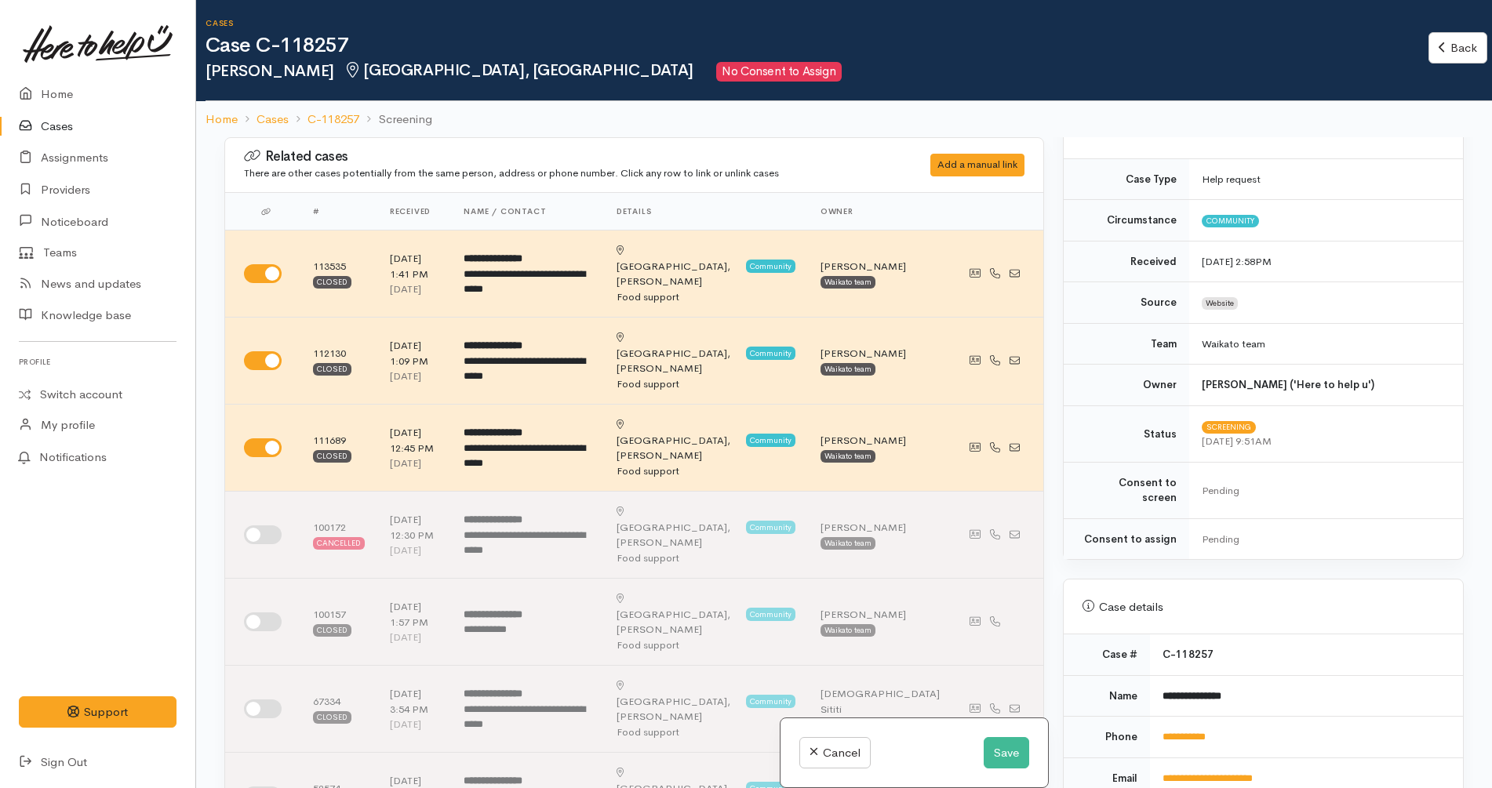
scroll to position [490, 0]
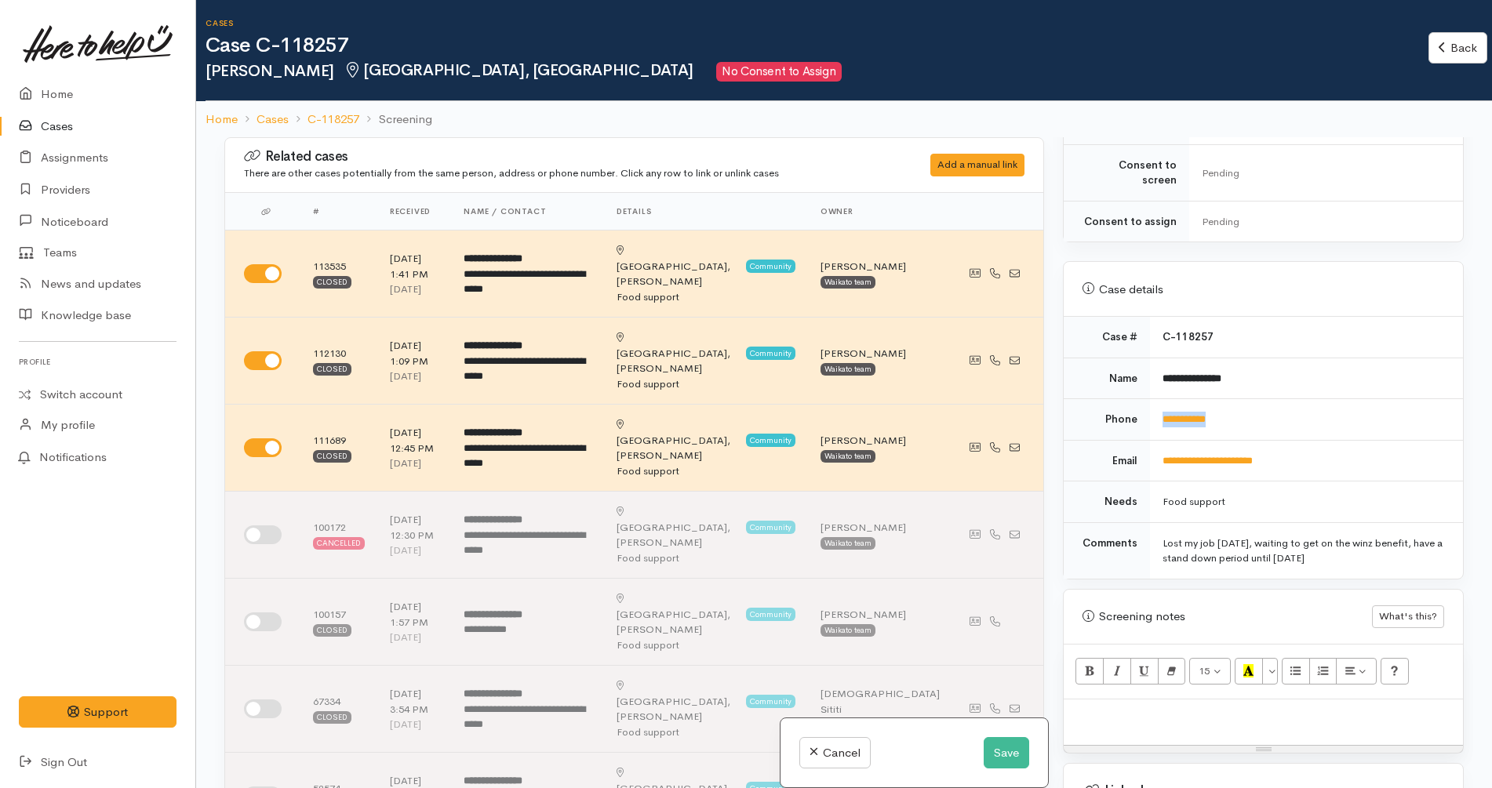
drag, startPoint x: 1244, startPoint y: 408, endPoint x: 1154, endPoint y: 412, distance: 90.3
click at [1154, 412] on td "**********" at bounding box center [1306, 420] width 313 height 42
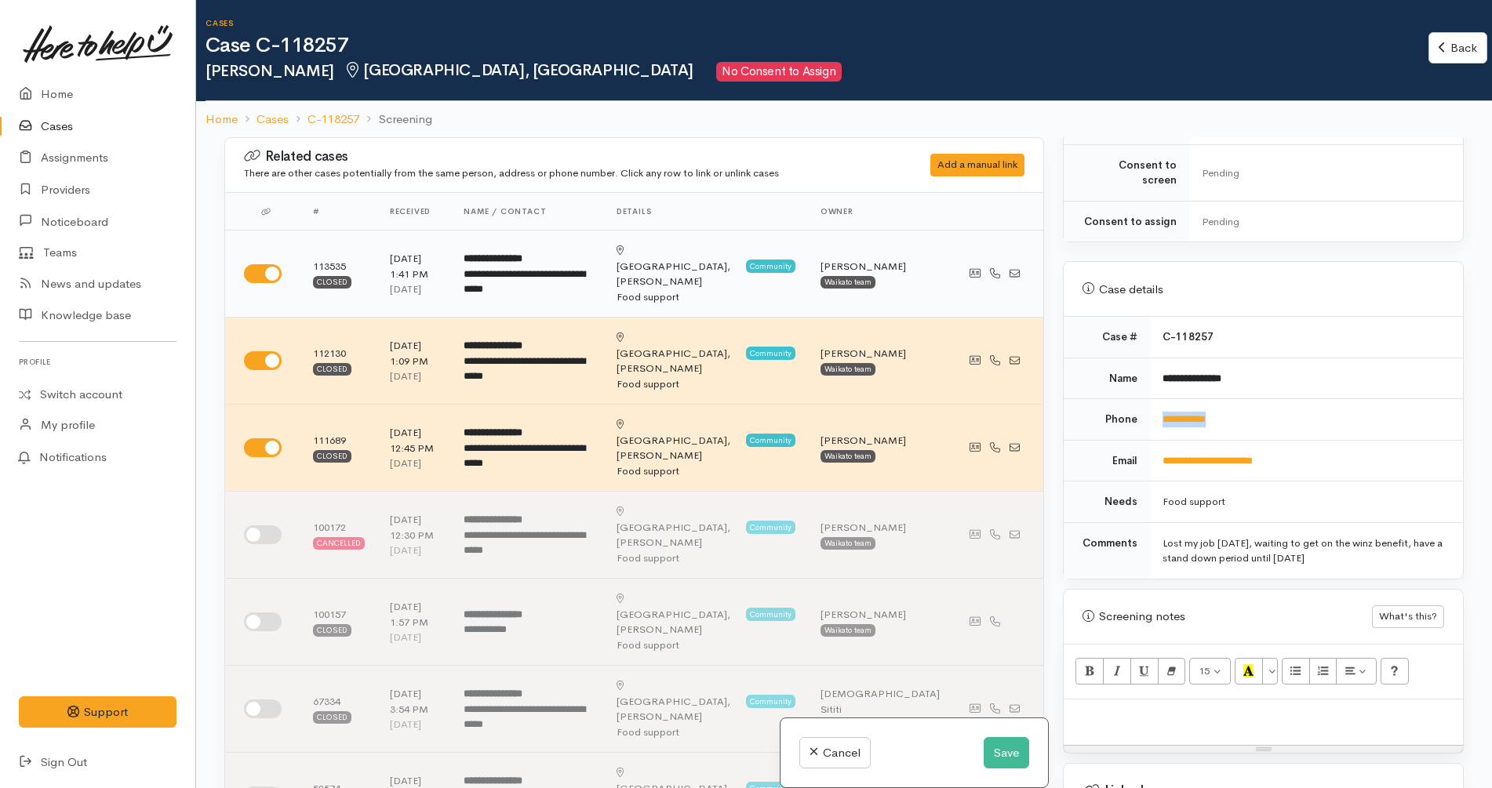
copy link "**********"
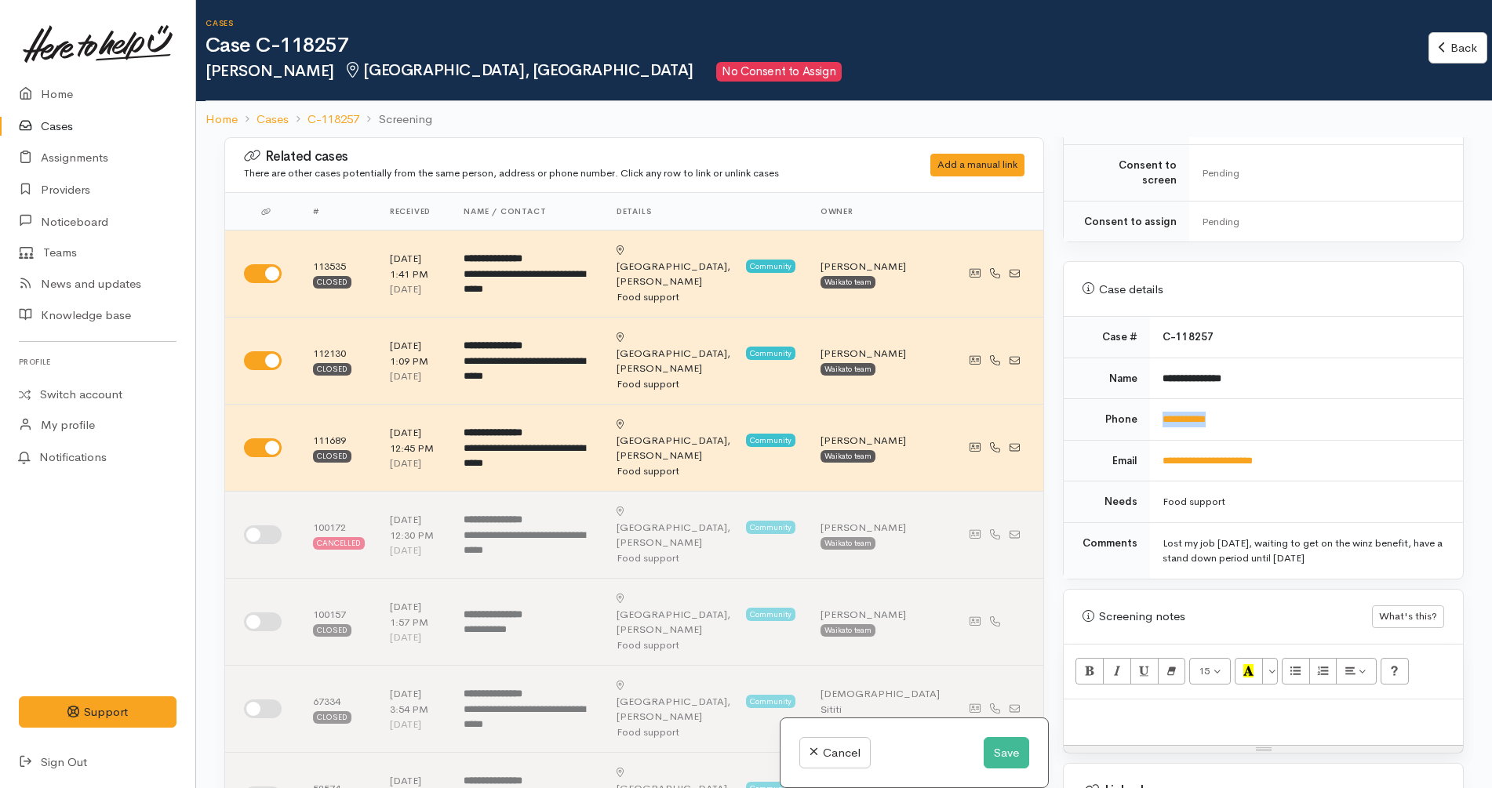
click at [1272, 406] on td "**********" at bounding box center [1306, 420] width 313 height 42
drag, startPoint x: 1242, startPoint y: 409, endPoint x: 1132, endPoint y: 418, distance: 110.9
click at [1132, 418] on tr "**********" at bounding box center [1263, 420] width 399 height 42
click at [1231, 404] on td "**********" at bounding box center [1306, 420] width 313 height 42
drag, startPoint x: 1255, startPoint y: 406, endPoint x: 1141, endPoint y: 414, distance: 114.1
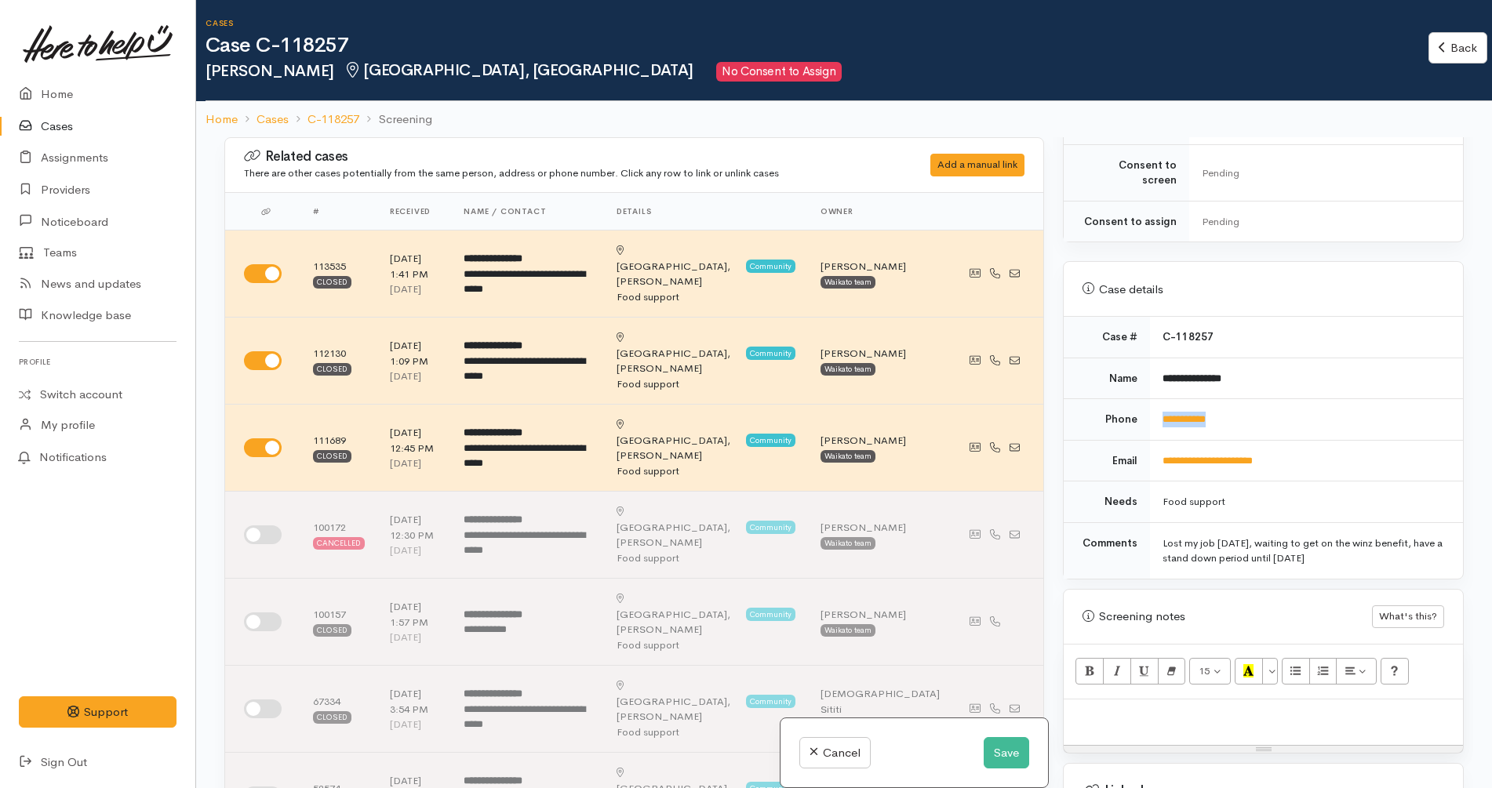
click at [1141, 414] on tr "**********" at bounding box center [1263, 420] width 399 height 42
copy tr "**********"
click at [1294, 369] on td "**********" at bounding box center [1306, 379] width 313 height 42
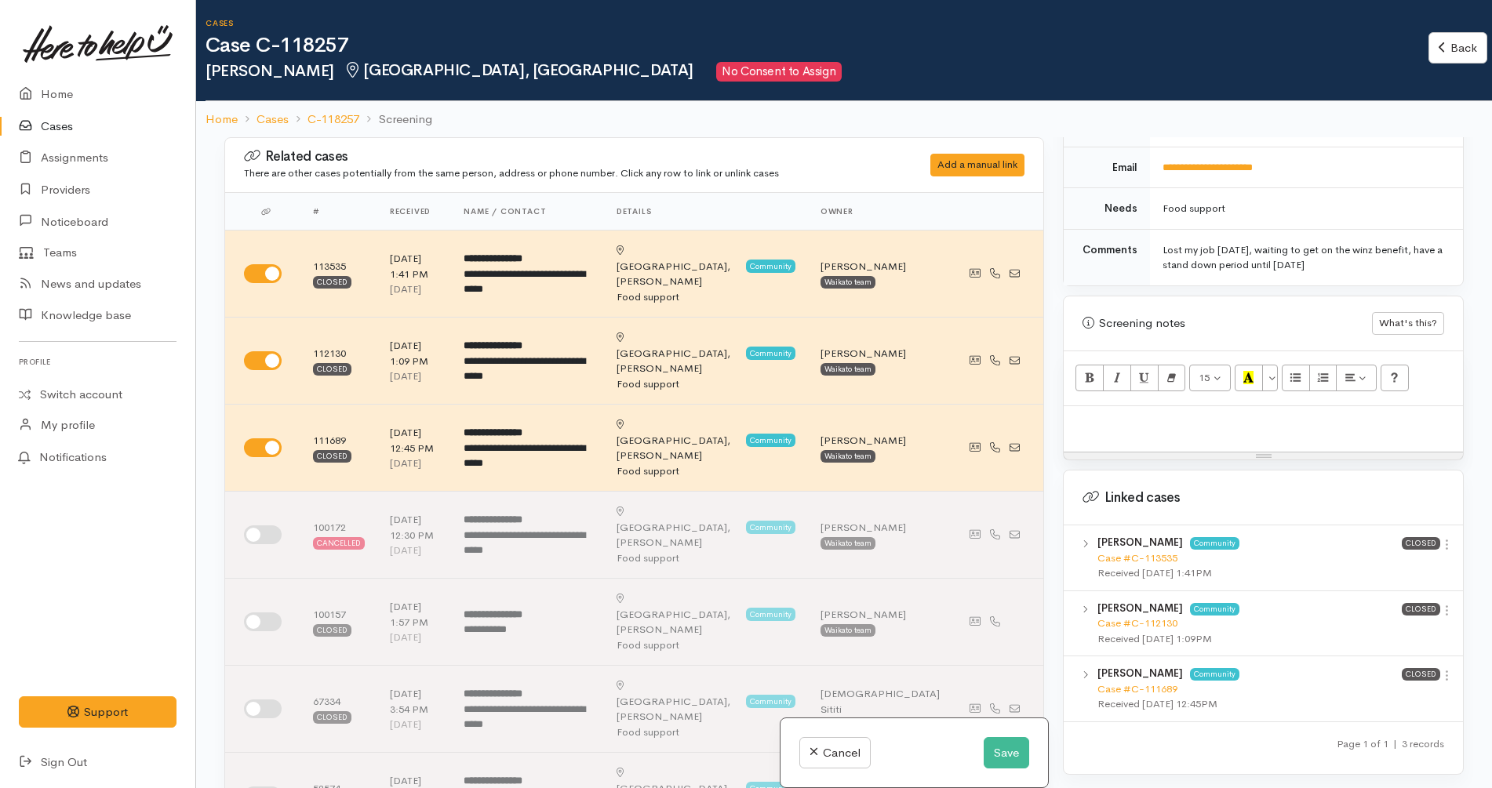
scroll to position [784, 0]
click at [1246, 414] on p at bounding box center [1263, 422] width 384 height 18
paste div
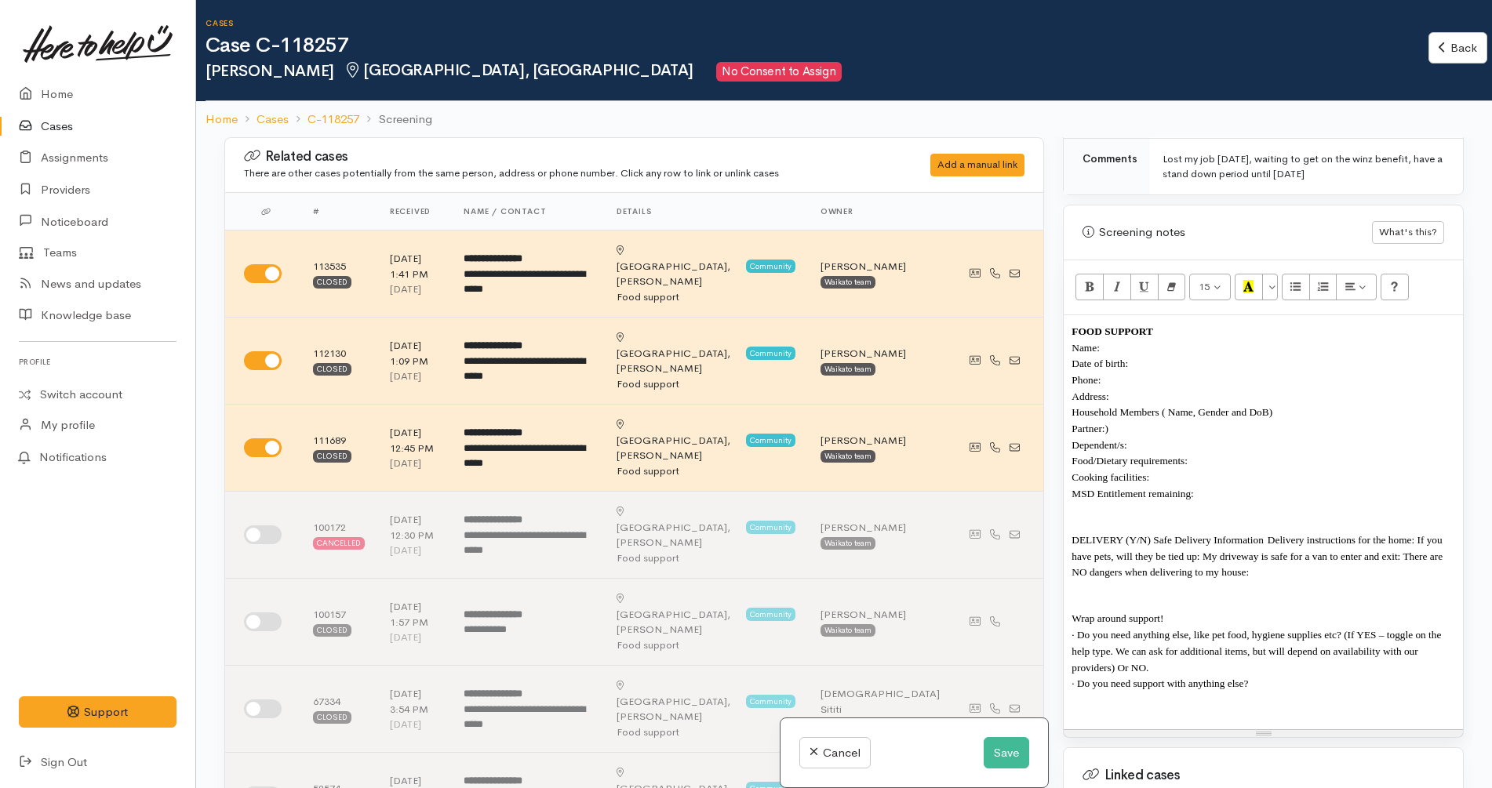
scroll to position [1078, 0]
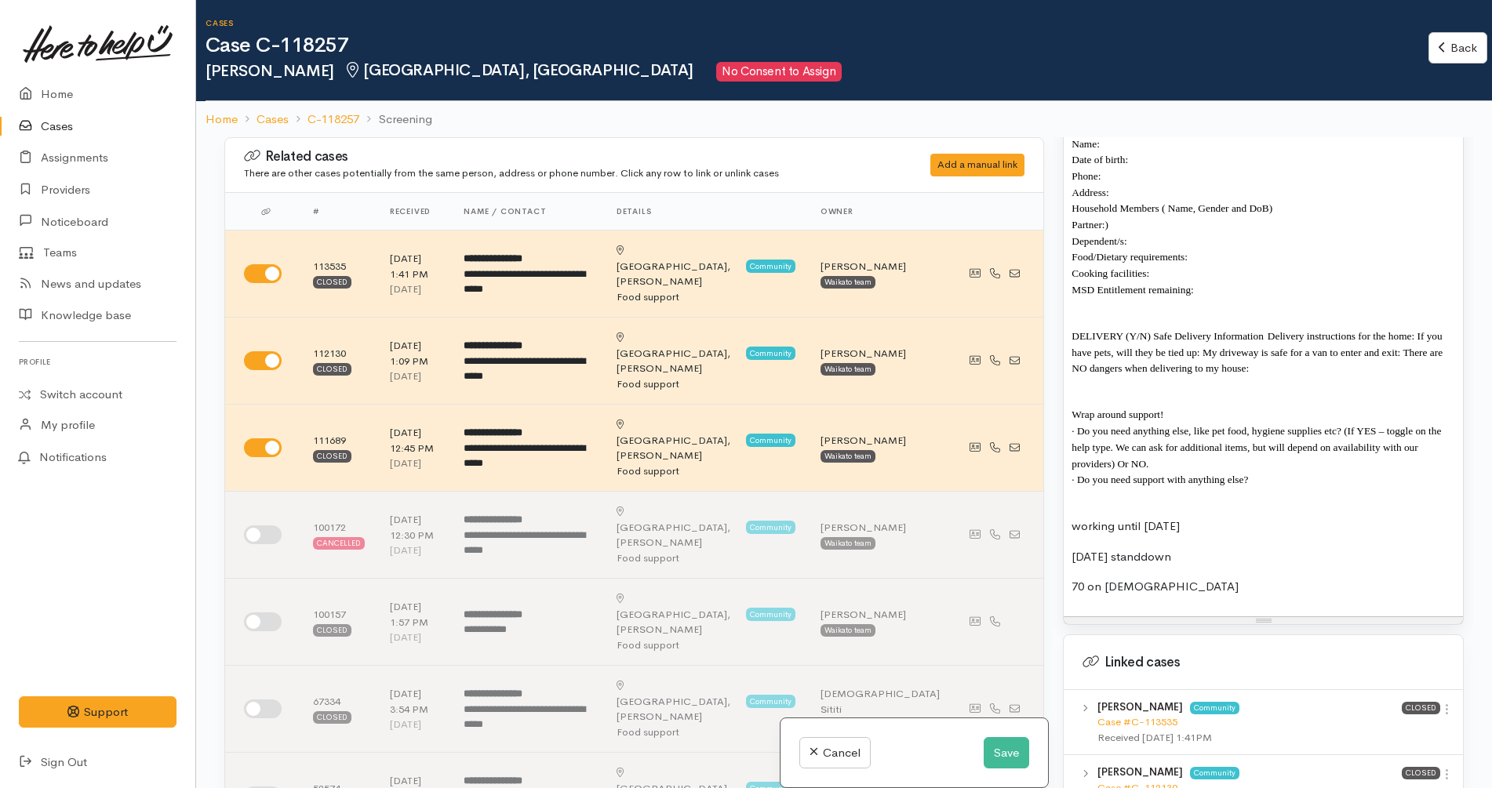
click at [1231, 578] on p "70 on [DEMOGRAPHIC_DATA]" at bounding box center [1263, 587] width 384 height 18
click at [1286, 265] on p "Cooking facilities:" at bounding box center [1263, 273] width 384 height 16
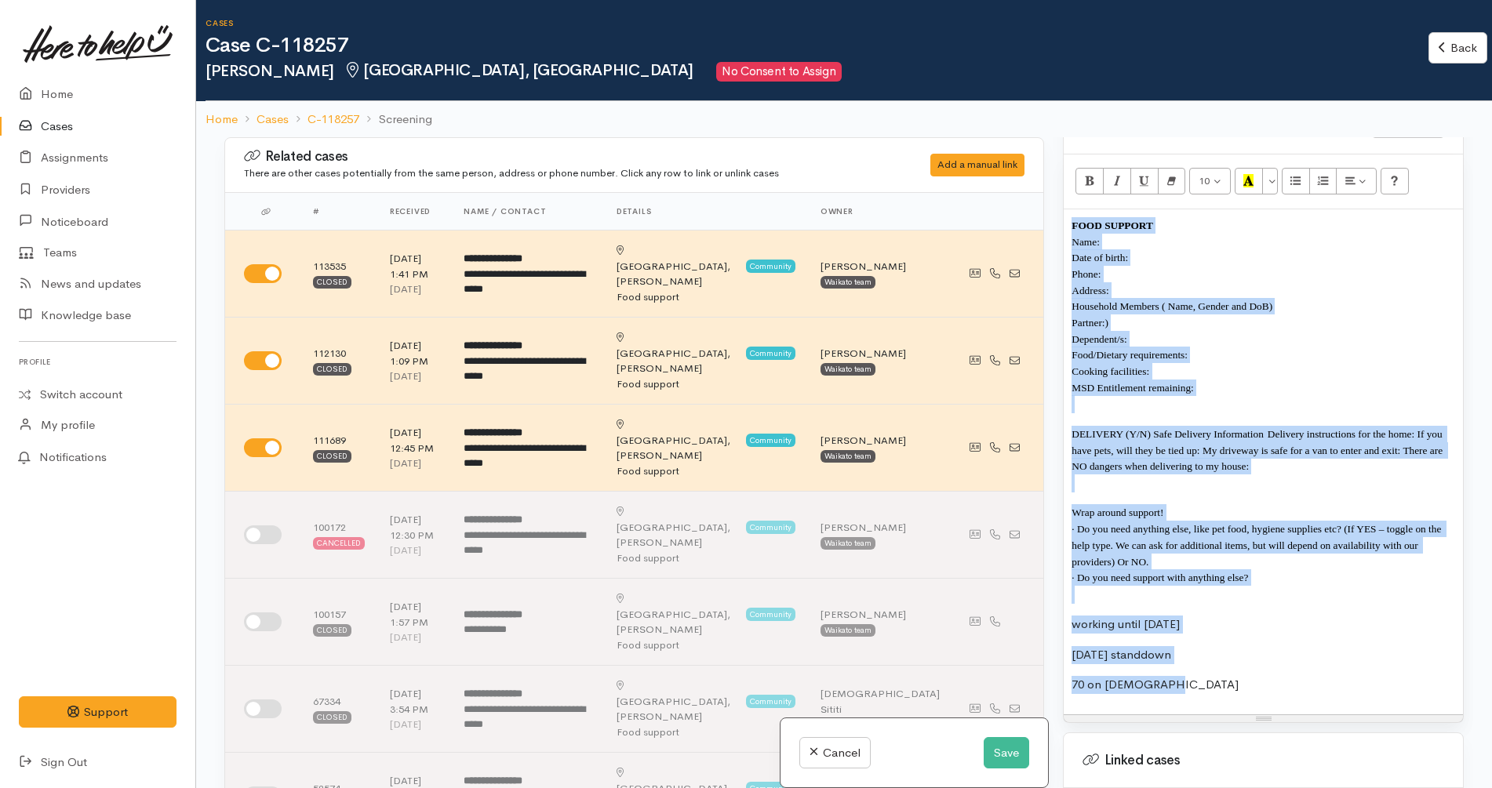
scroll to position [784, 0]
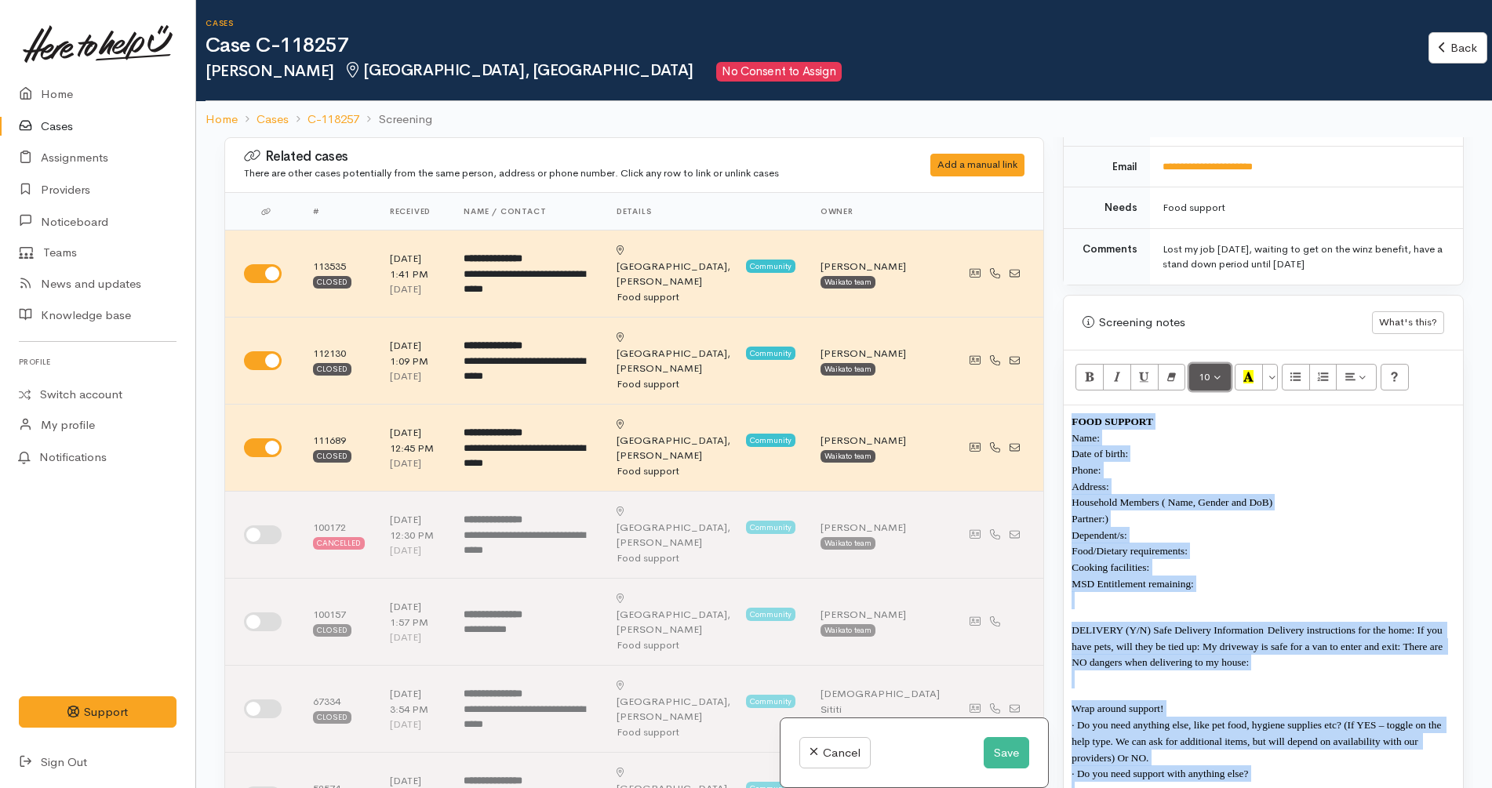
click at [1215, 364] on button "10" at bounding box center [1210, 377] width 42 height 27
click at [1225, 499] on link "12" at bounding box center [1252, 511] width 124 height 25
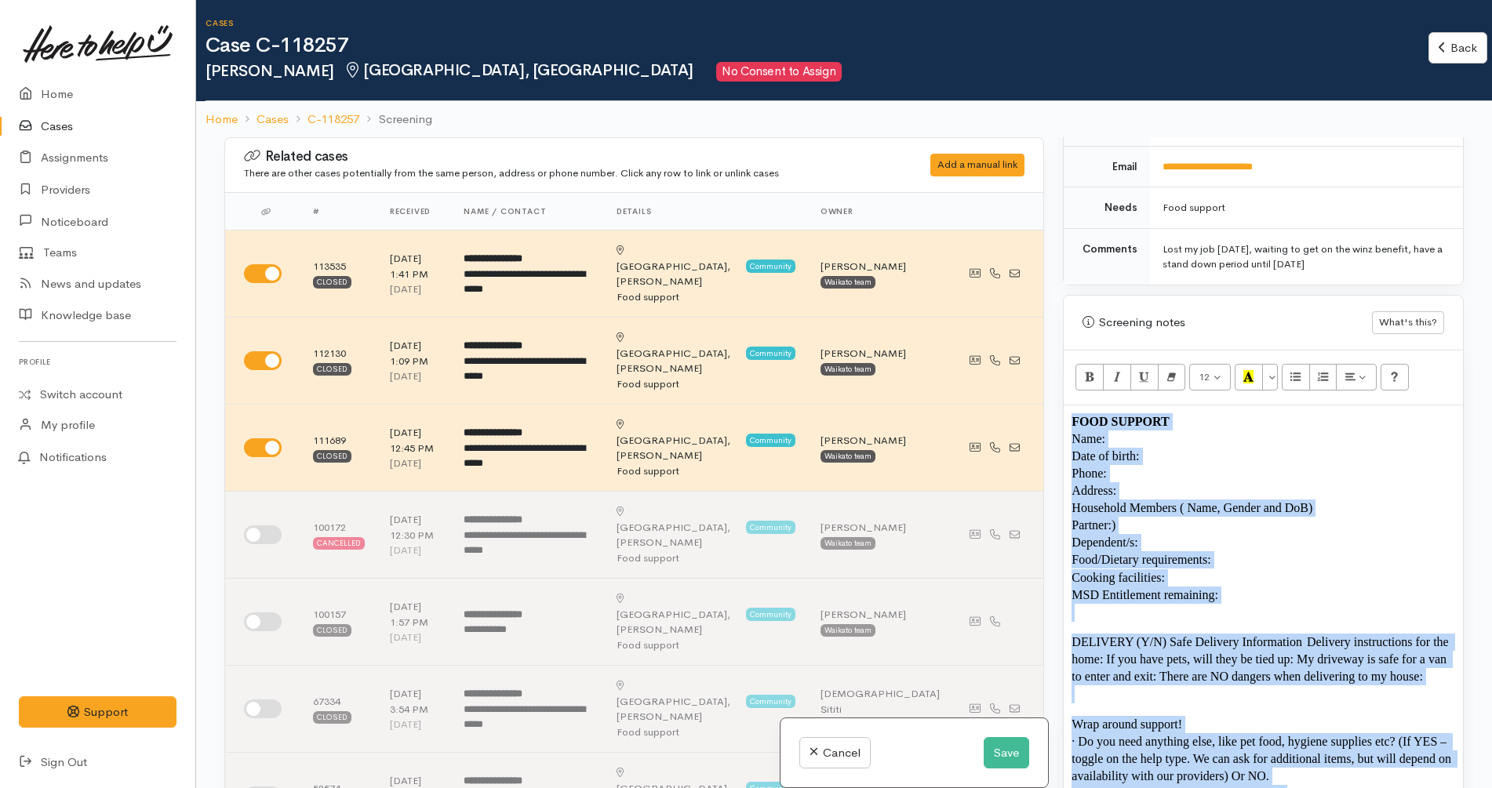
scroll to position [86, 0]
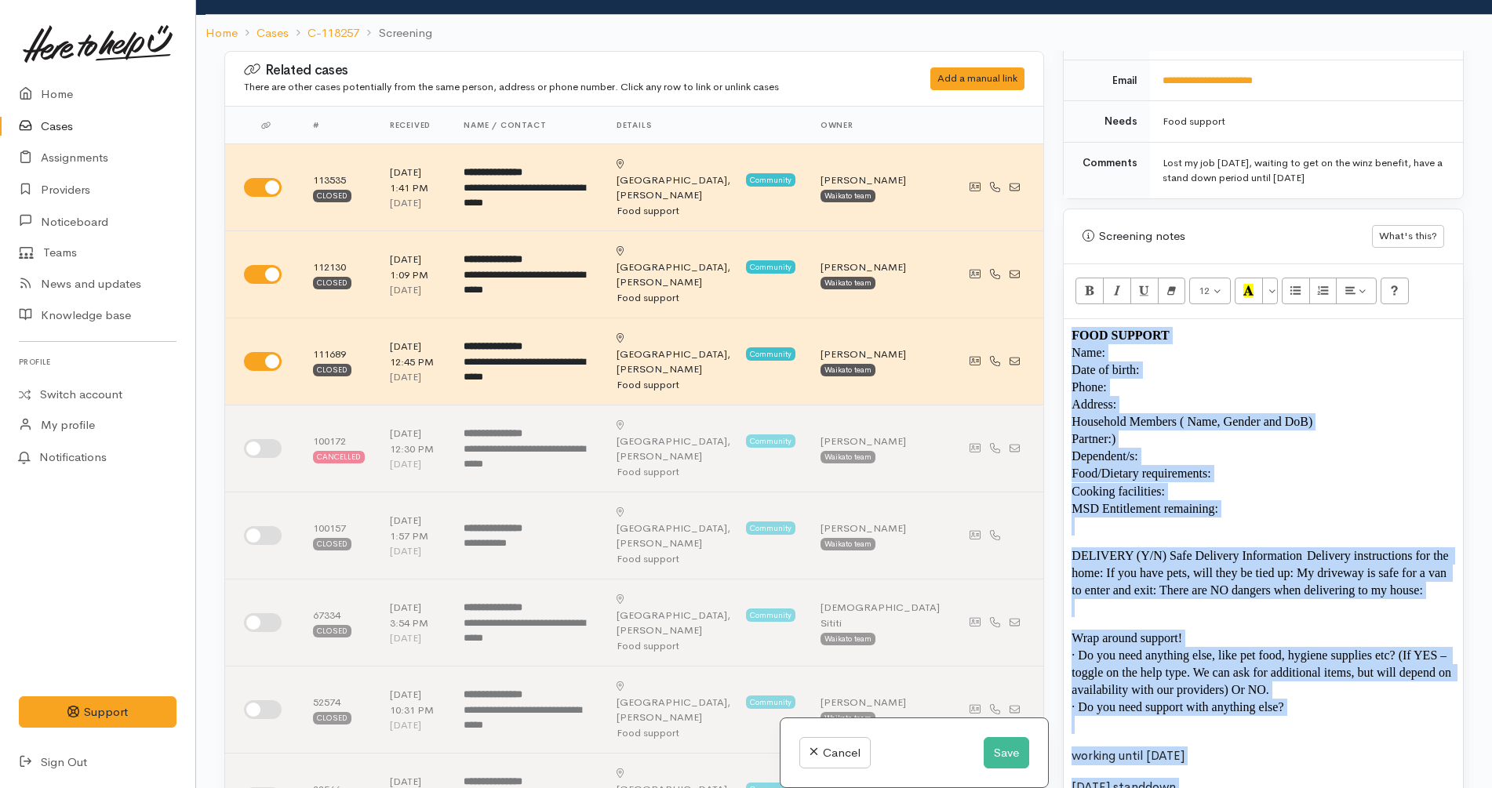
click at [1194, 362] on p "Date of birth:" at bounding box center [1263, 370] width 384 height 17
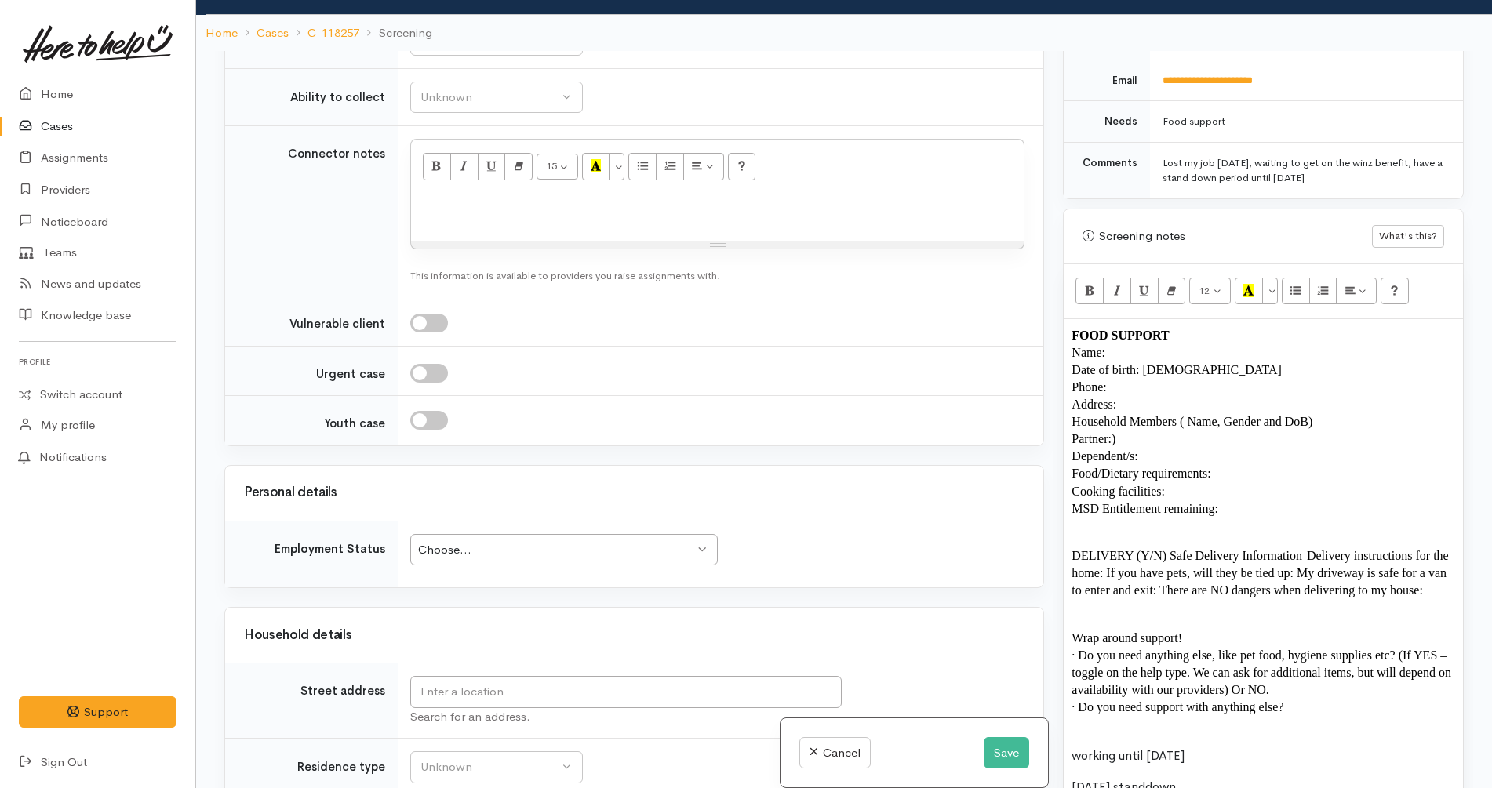
scroll to position [2255, 0]
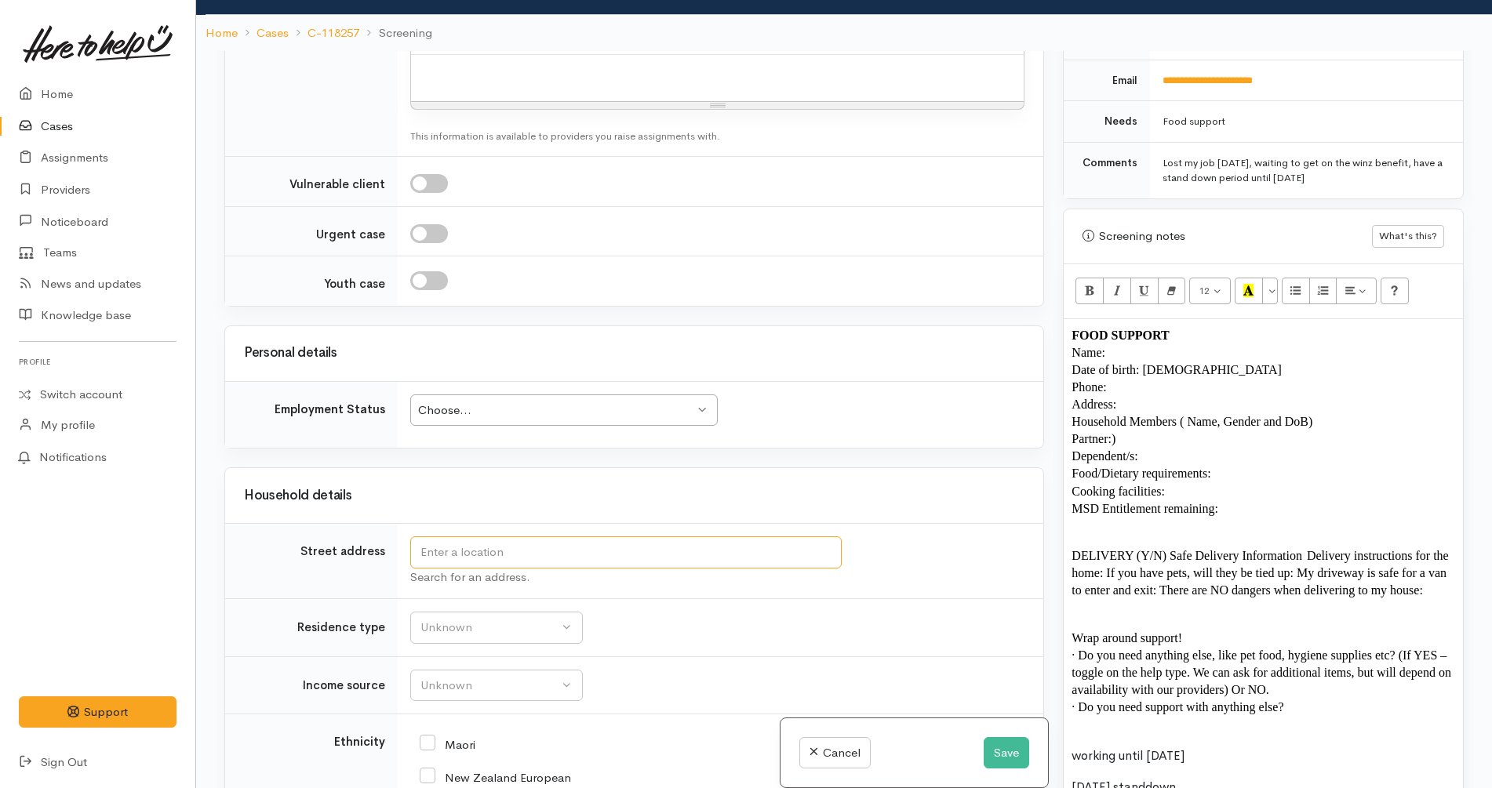
click at [489, 536] on input "text" at bounding box center [625, 552] width 431 height 32
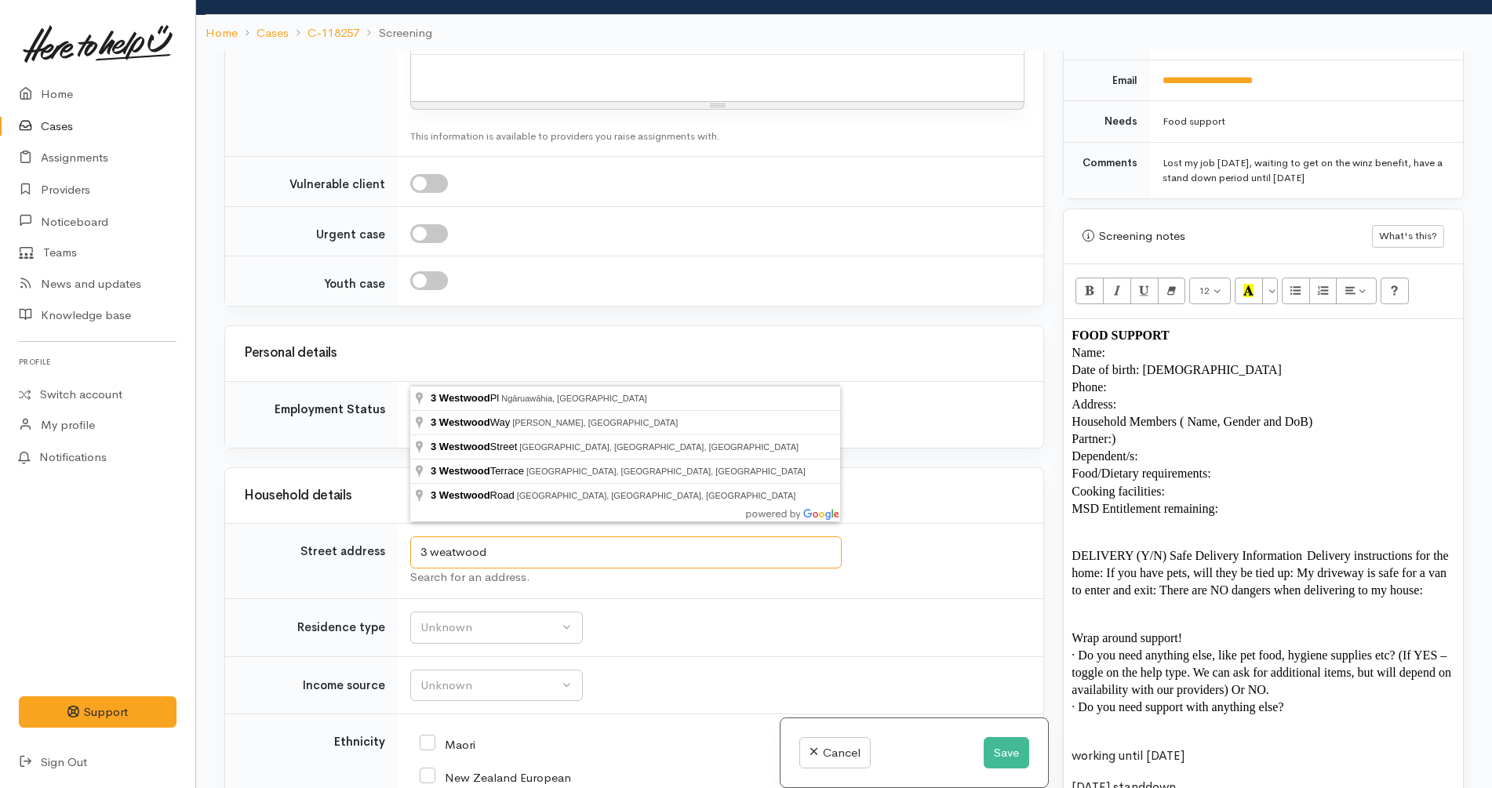
click at [446, 536] on input "3 weatwood" at bounding box center [625, 552] width 431 height 32
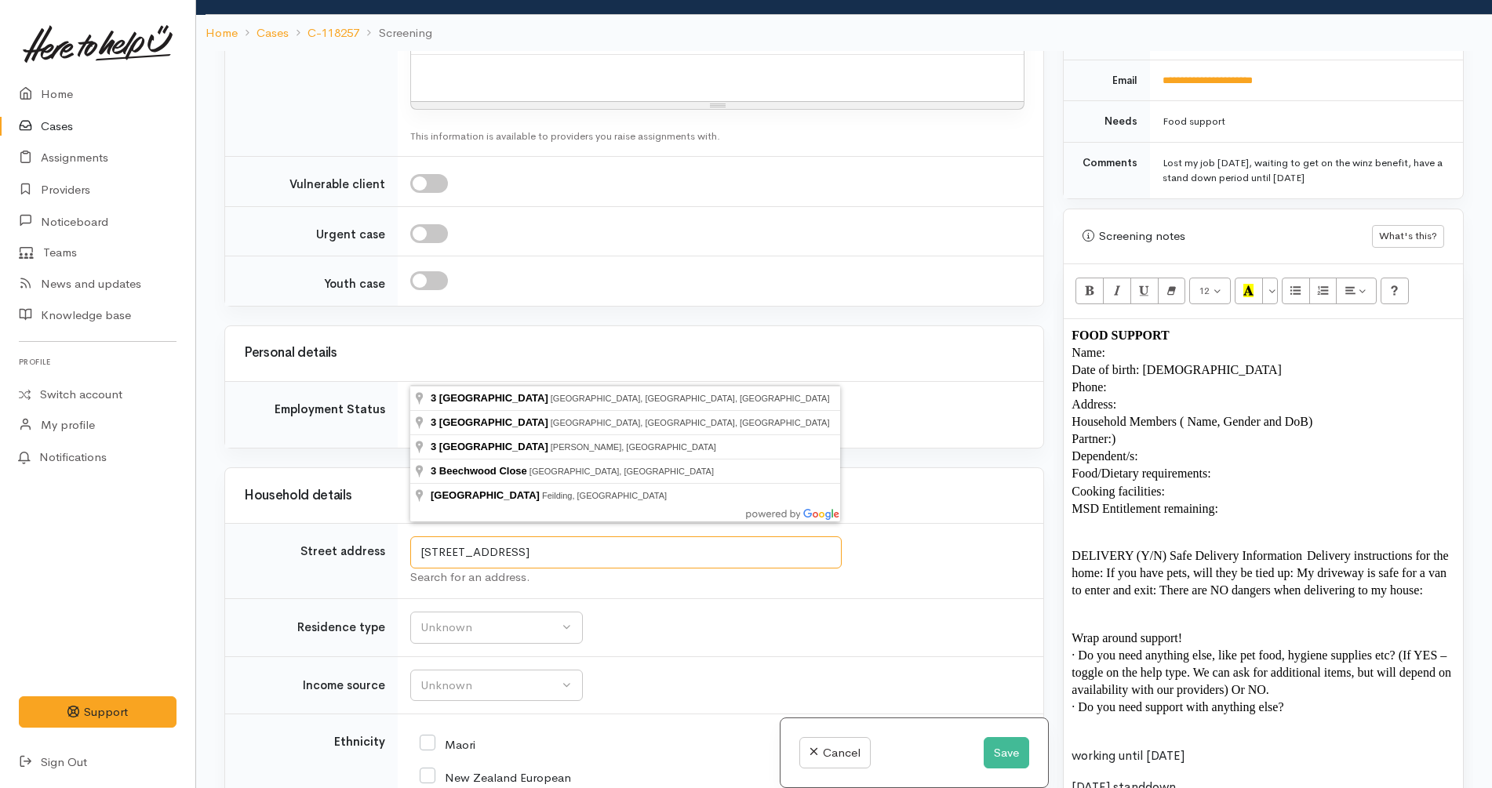
drag, startPoint x: 584, startPoint y: 362, endPoint x: 386, endPoint y: 378, distance: 198.3
click at [386, 524] on tr "Street address 3 beachwood road dinsdale Search for an address." at bounding box center [634, 561] width 818 height 75
paste input "Wedgewood Place, Dinsdale, Hamilton"
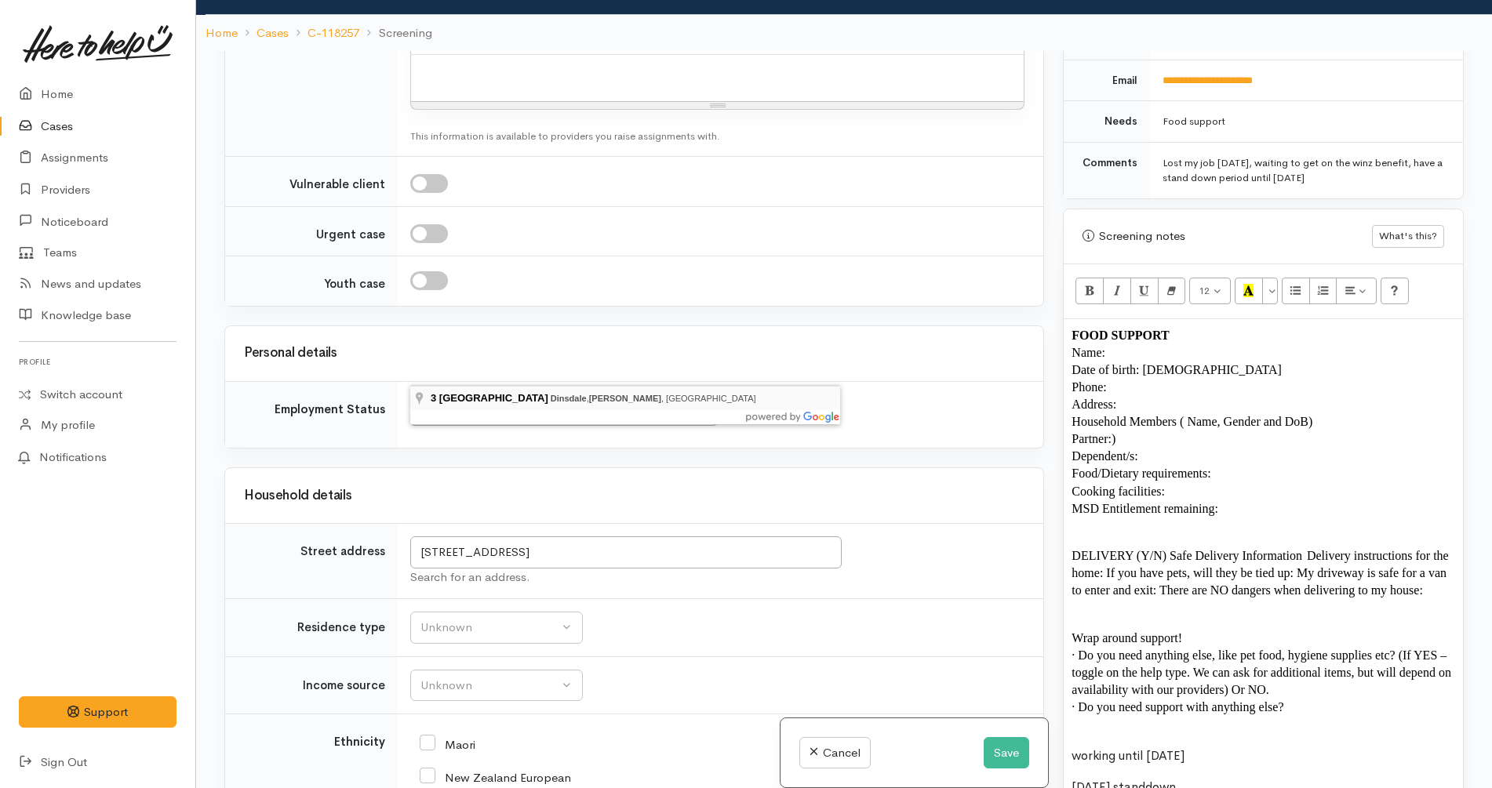
type input "3 Wedgewood Place, Dinsdale, Hamilton, New Zealand"
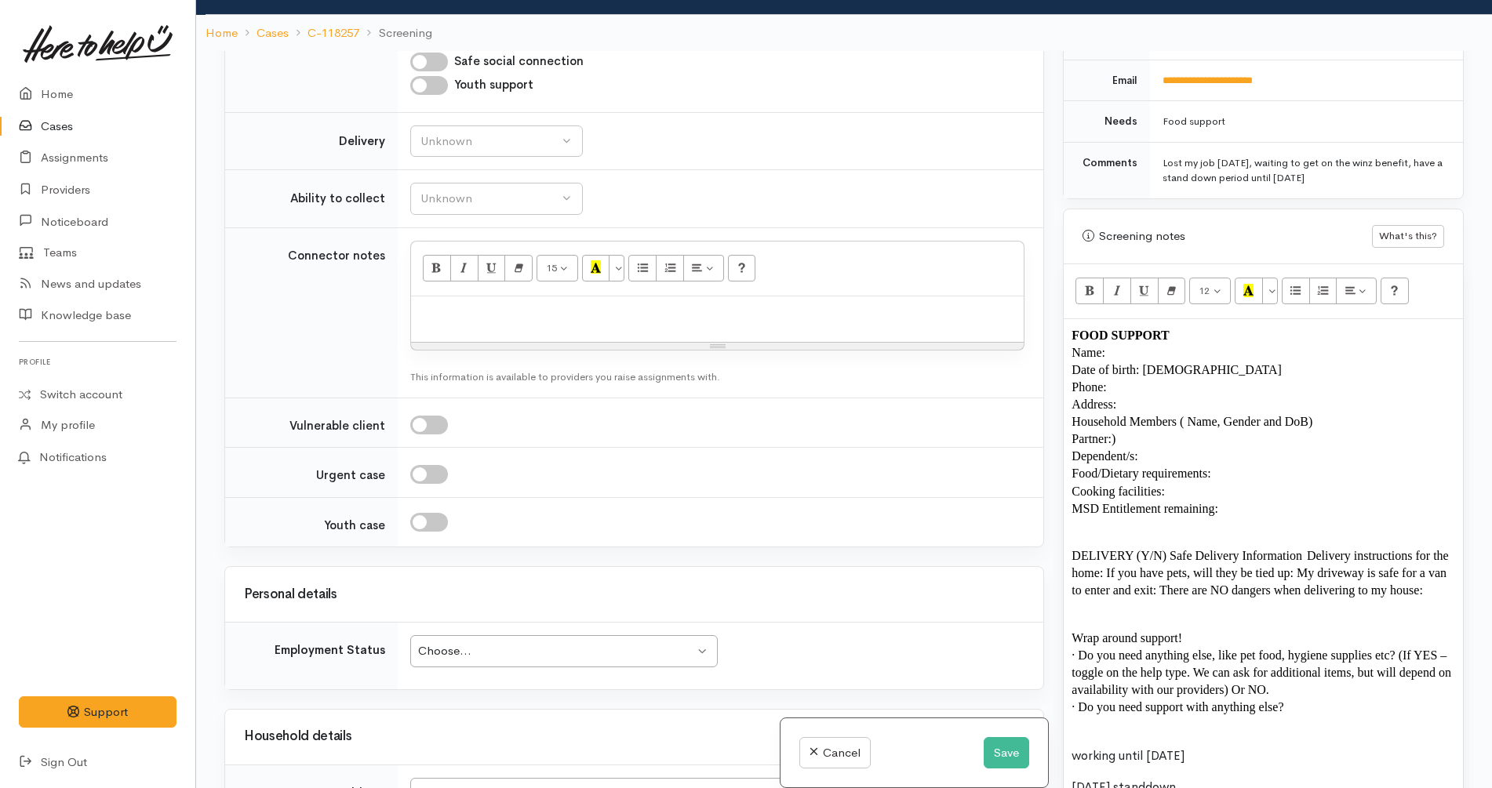
click at [884, 765] on td "3 Wedgewood Place, Dinsdale, Hamilton, New Zealand Search for an address." at bounding box center [721, 802] width 646 height 75
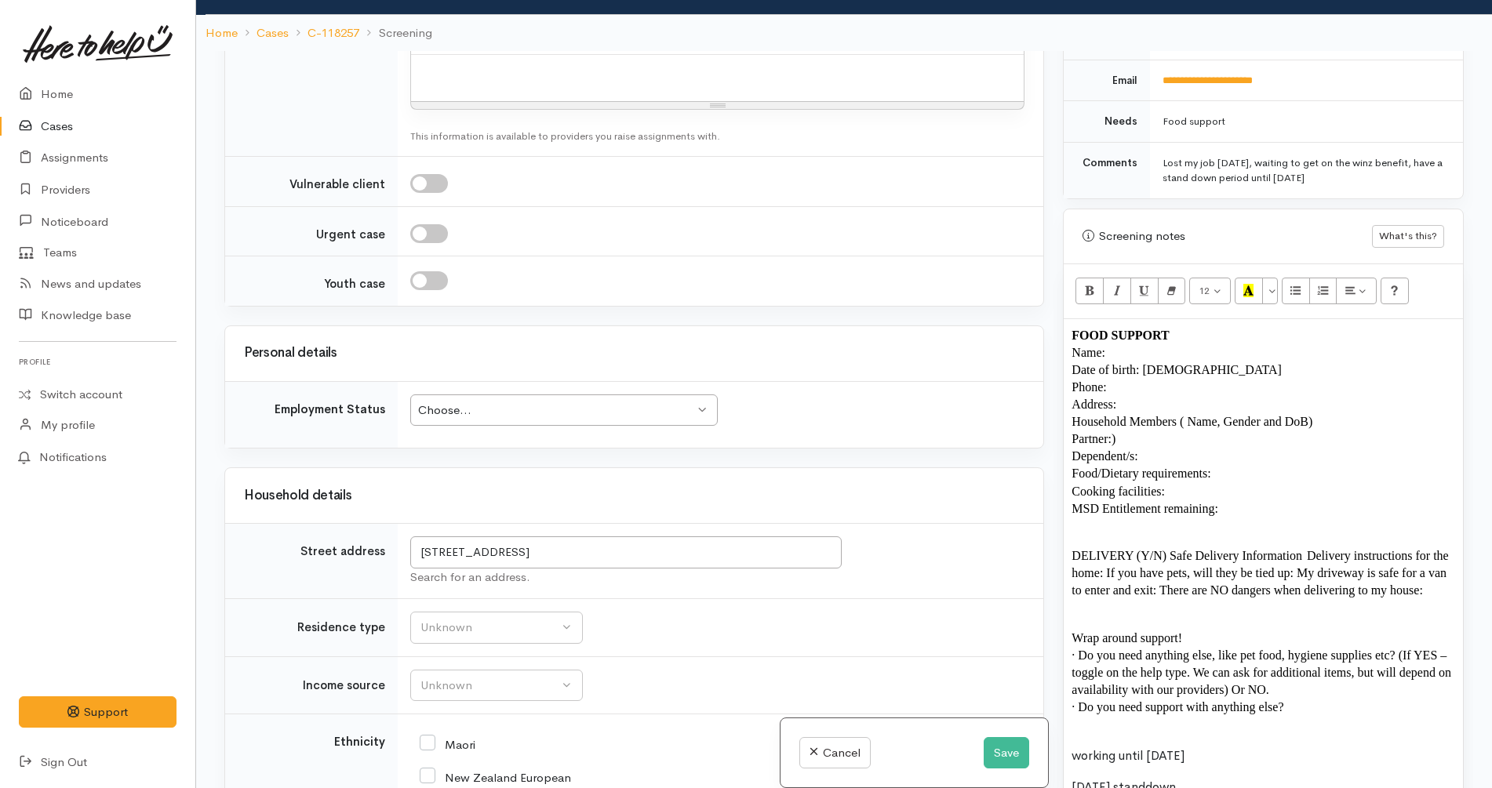
click at [1231, 465] on p "Food/Dietary requirements:" at bounding box center [1263, 473] width 384 height 17
click at [519, 619] on div "Unknown" at bounding box center [489, 628] width 138 height 18
select select "2"
click at [514, 670] on button "Unknown" at bounding box center [496, 686] width 173 height 32
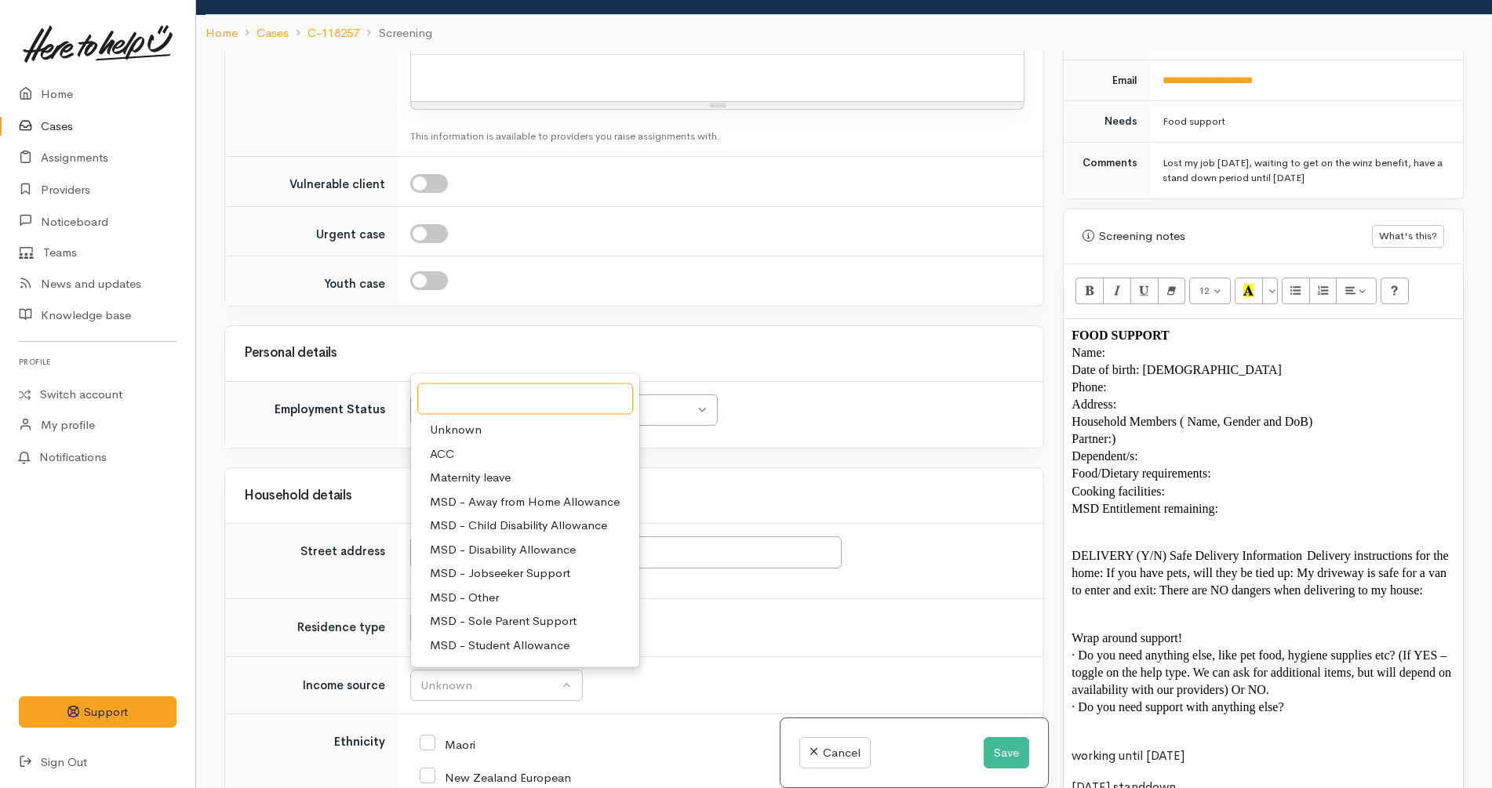
scroll to position [235, 0]
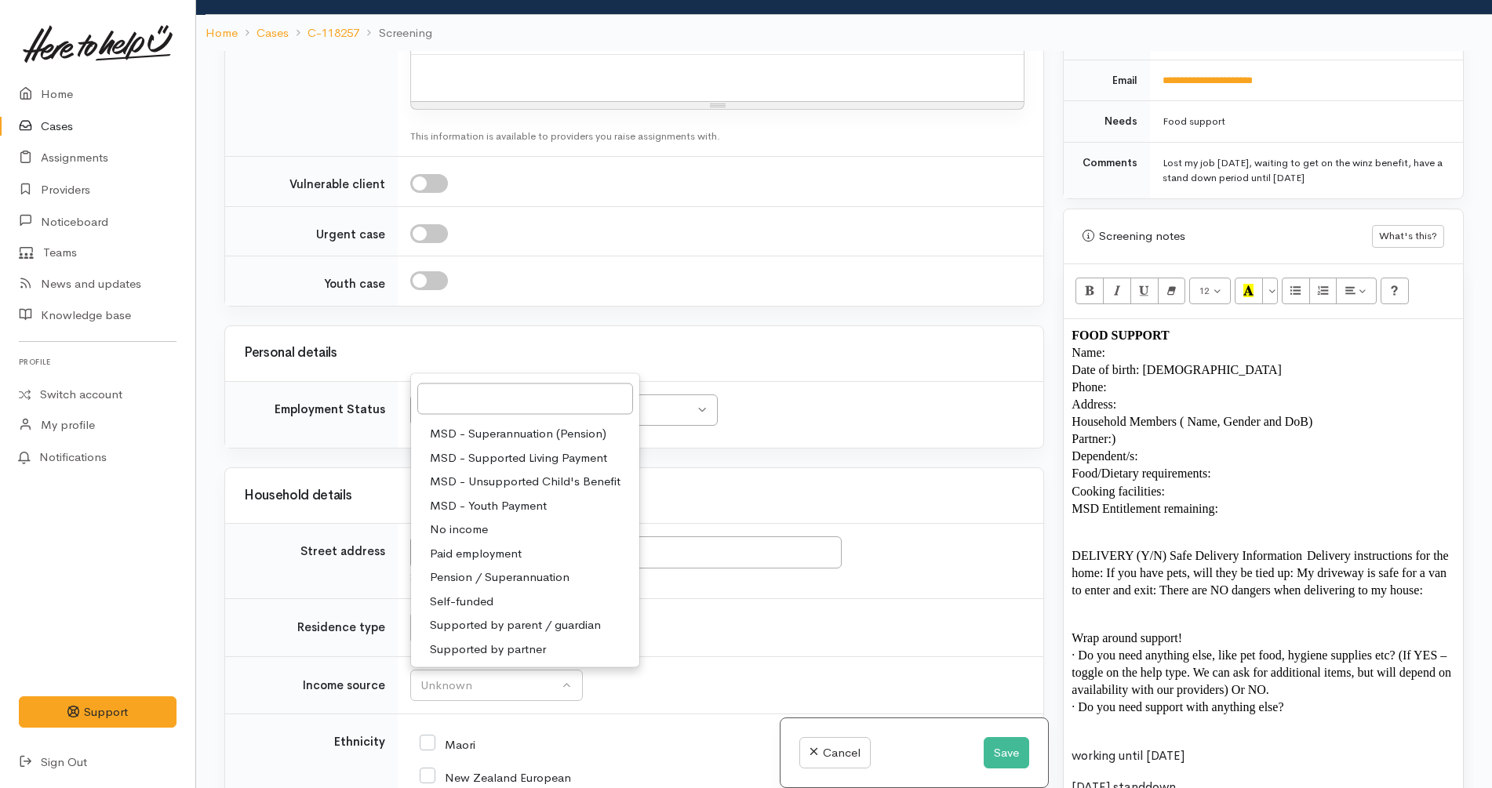
click at [505, 518] on link "No income" at bounding box center [525, 530] width 228 height 24
select select "5"
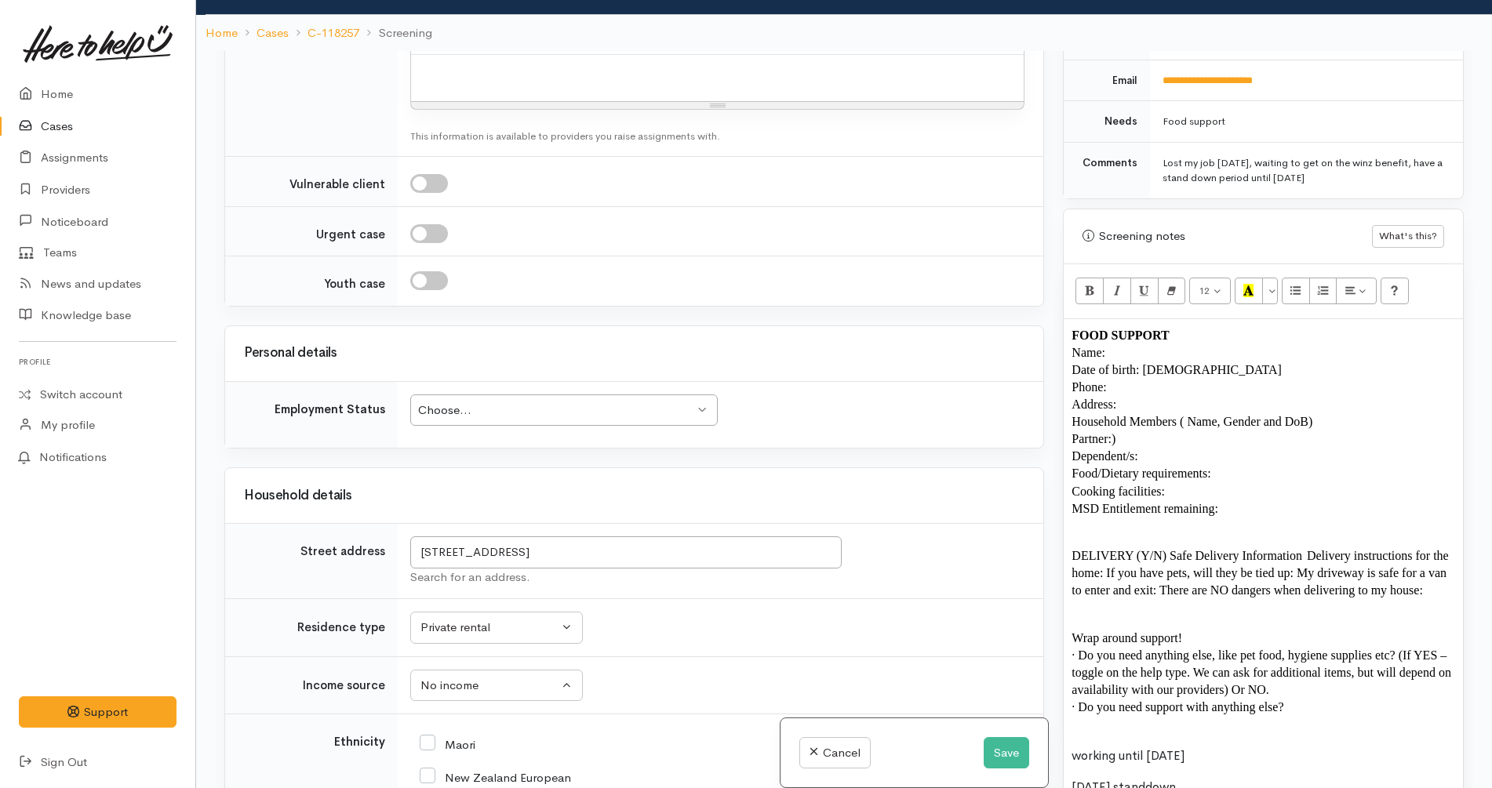
click at [714, 656] on td "Unknown ACC Maternity leave MSD - Away from Home Allowance MSD - Child Disabili…" at bounding box center [721, 685] width 646 height 58
click at [1323, 500] on p "MSD Entitlement remaining:" at bounding box center [1263, 508] width 384 height 17
click at [1309, 466] on p "Food/Dietary requirements:" at bounding box center [1263, 473] width 384 height 17
click at [1286, 483] on p "Cooking facilities:" at bounding box center [1263, 491] width 384 height 17
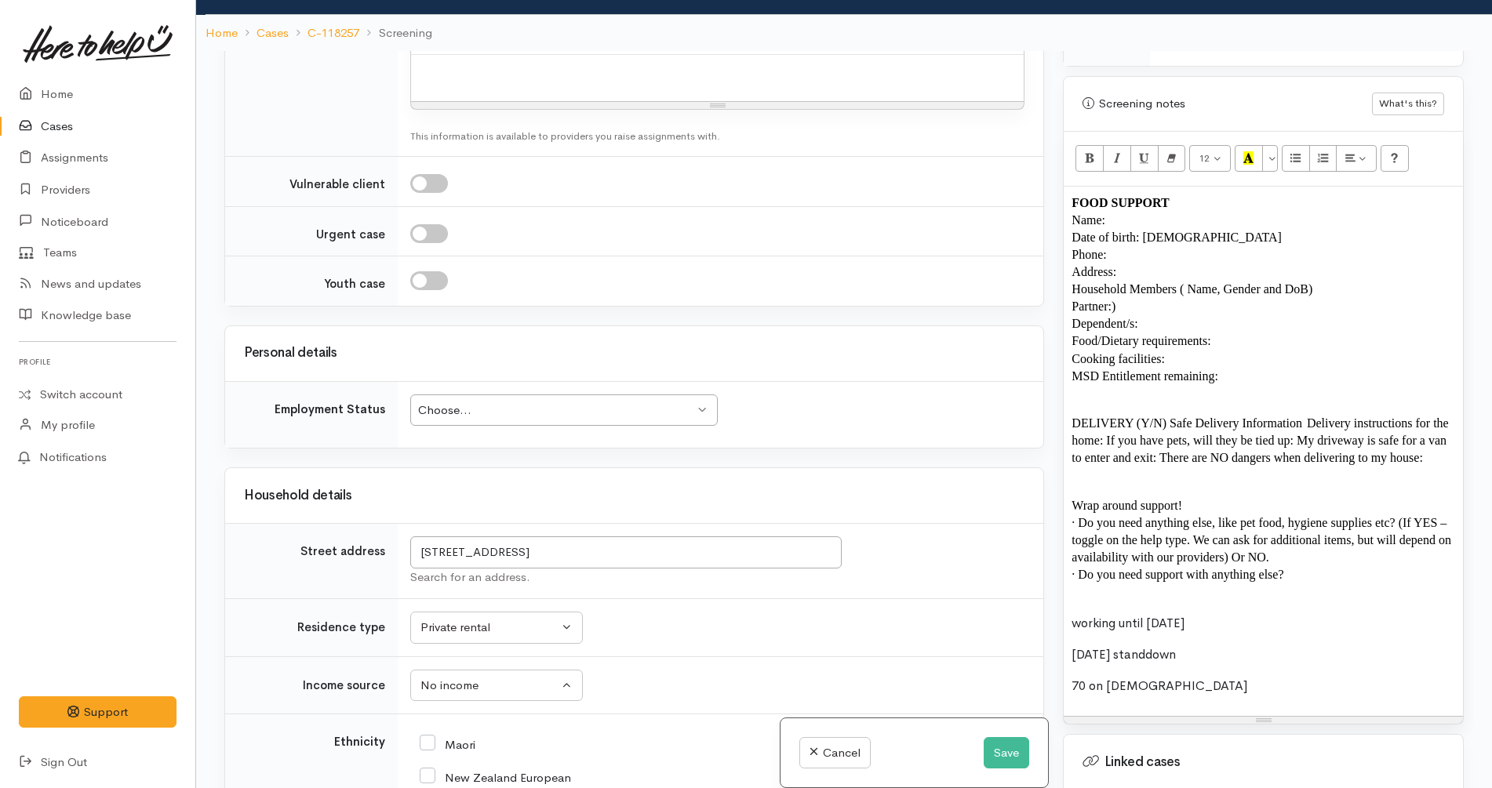
scroll to position [980, 0]
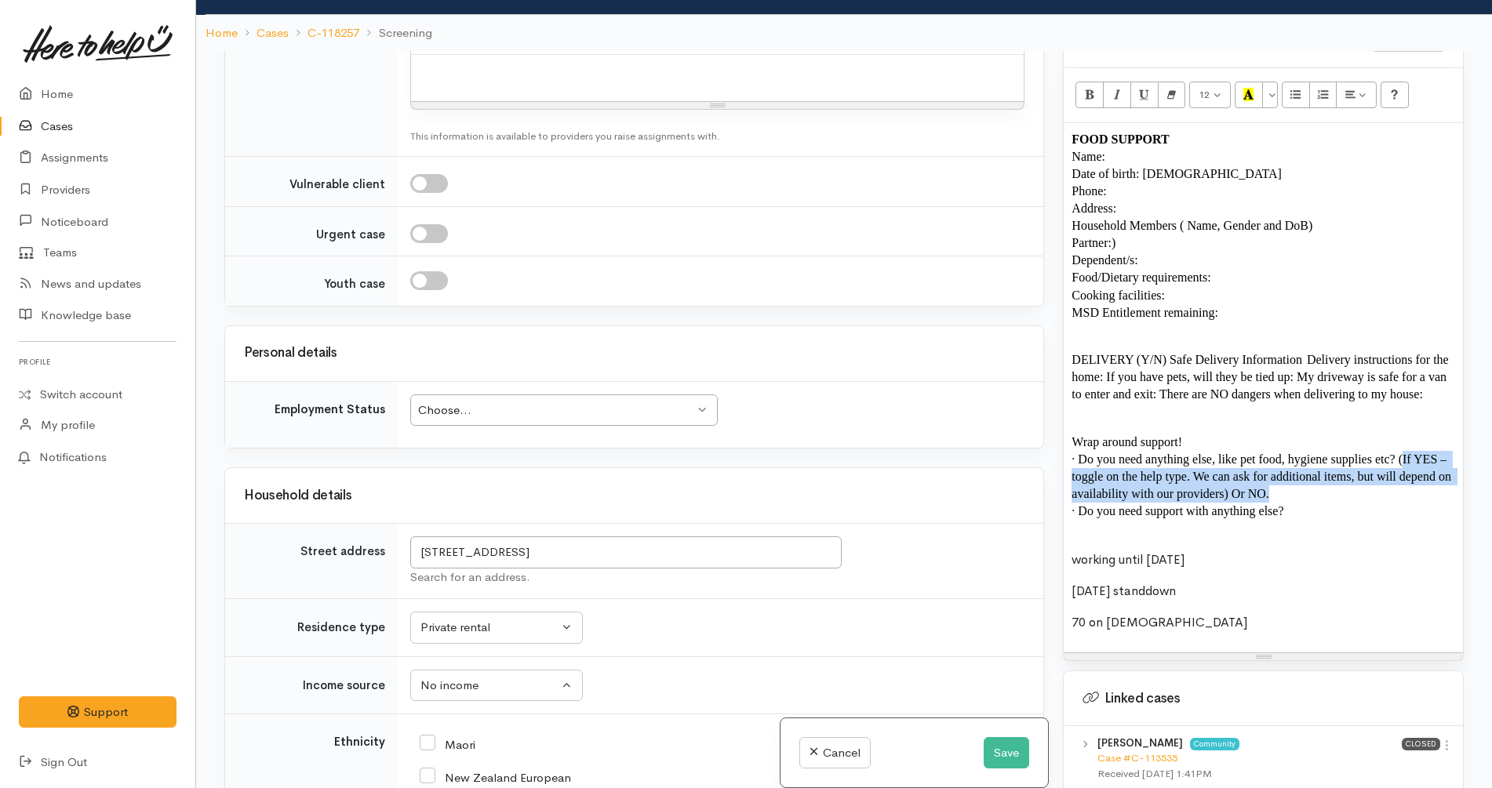
drag, startPoint x: 1304, startPoint y: 481, endPoint x: 1403, endPoint y: 449, distance: 104.7
click at [1403, 451] on p "· Do you need anything else, like pet food, hygiene supplies etc? (If YES – tog…" at bounding box center [1263, 477] width 384 height 52
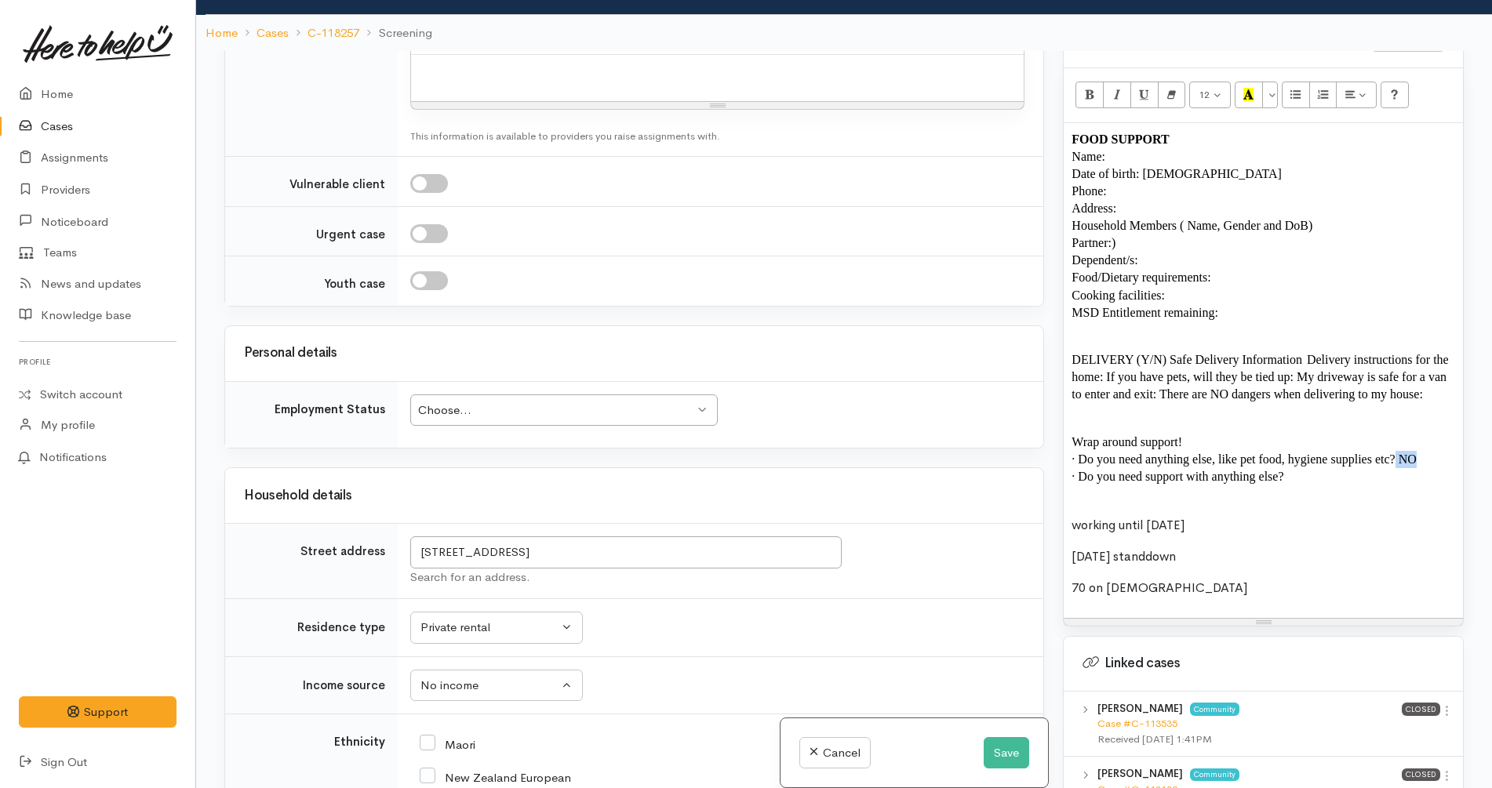
copy span "NO"
click at [554, 402] on div "Choose..." at bounding box center [556, 411] width 277 height 18
click at [728, 599] on td "Unknown Emergency accommodation Homeless Other Own home Private rental Public /…" at bounding box center [721, 628] width 646 height 58
click at [464, 736] on input "Maori" at bounding box center [448, 743] width 56 height 14
checkbox input "true"
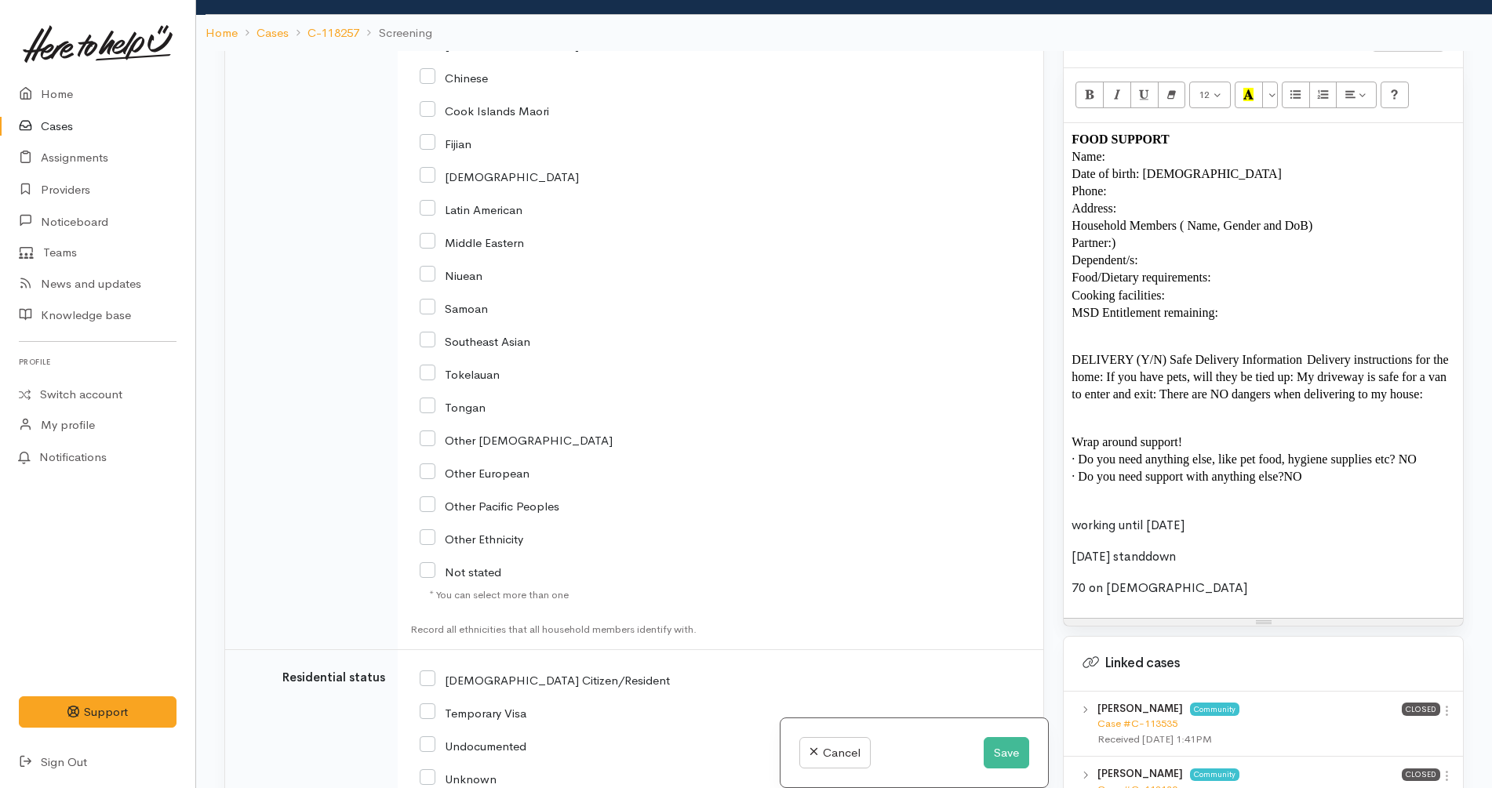
scroll to position [3137, 0]
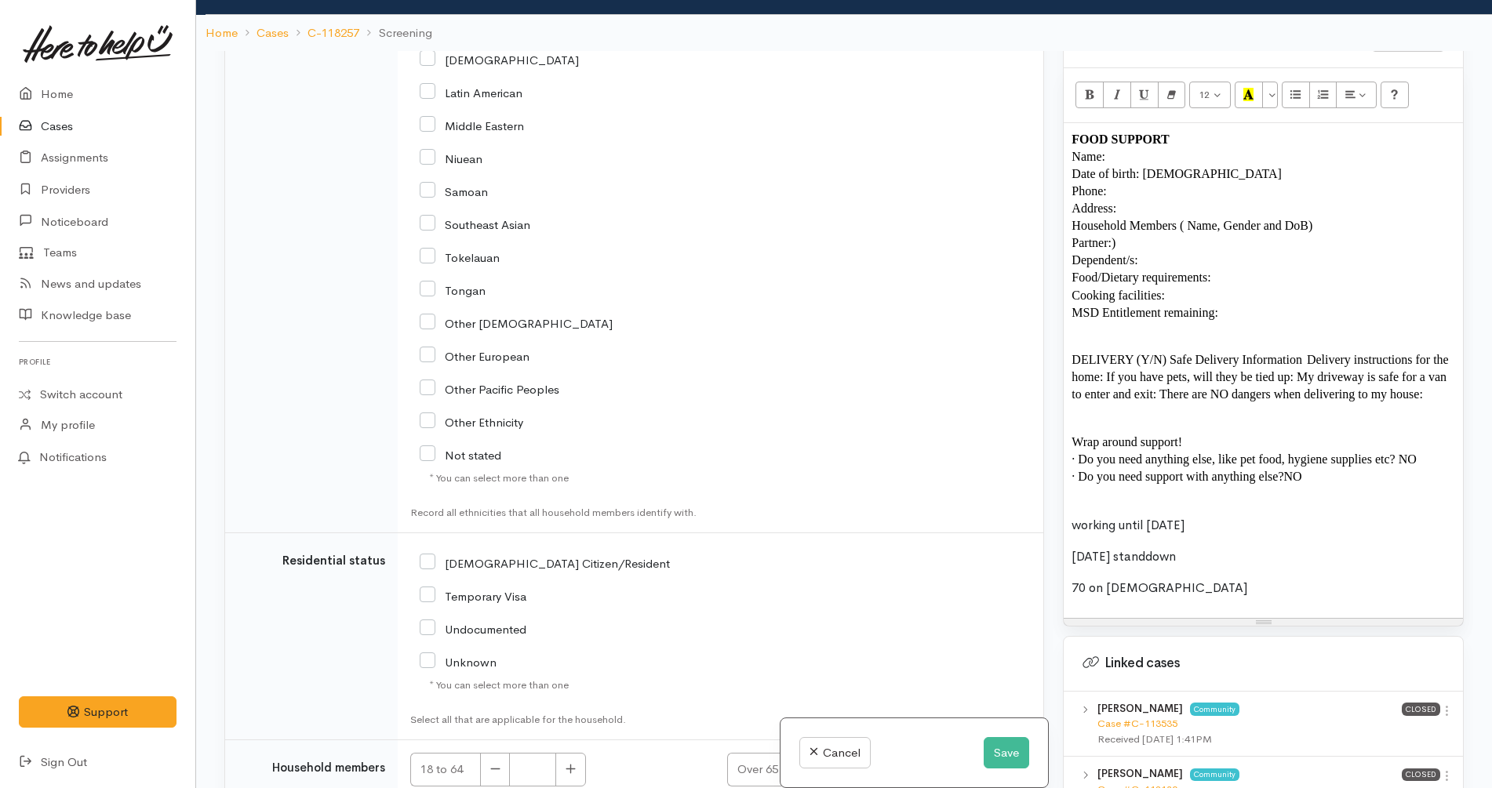
click at [506, 555] on input "NZ Citizen/Resident" at bounding box center [545, 562] width 250 height 14
checkbox input "true"
click at [584, 753] on button "button" at bounding box center [570, 770] width 31 height 34
type input "1"
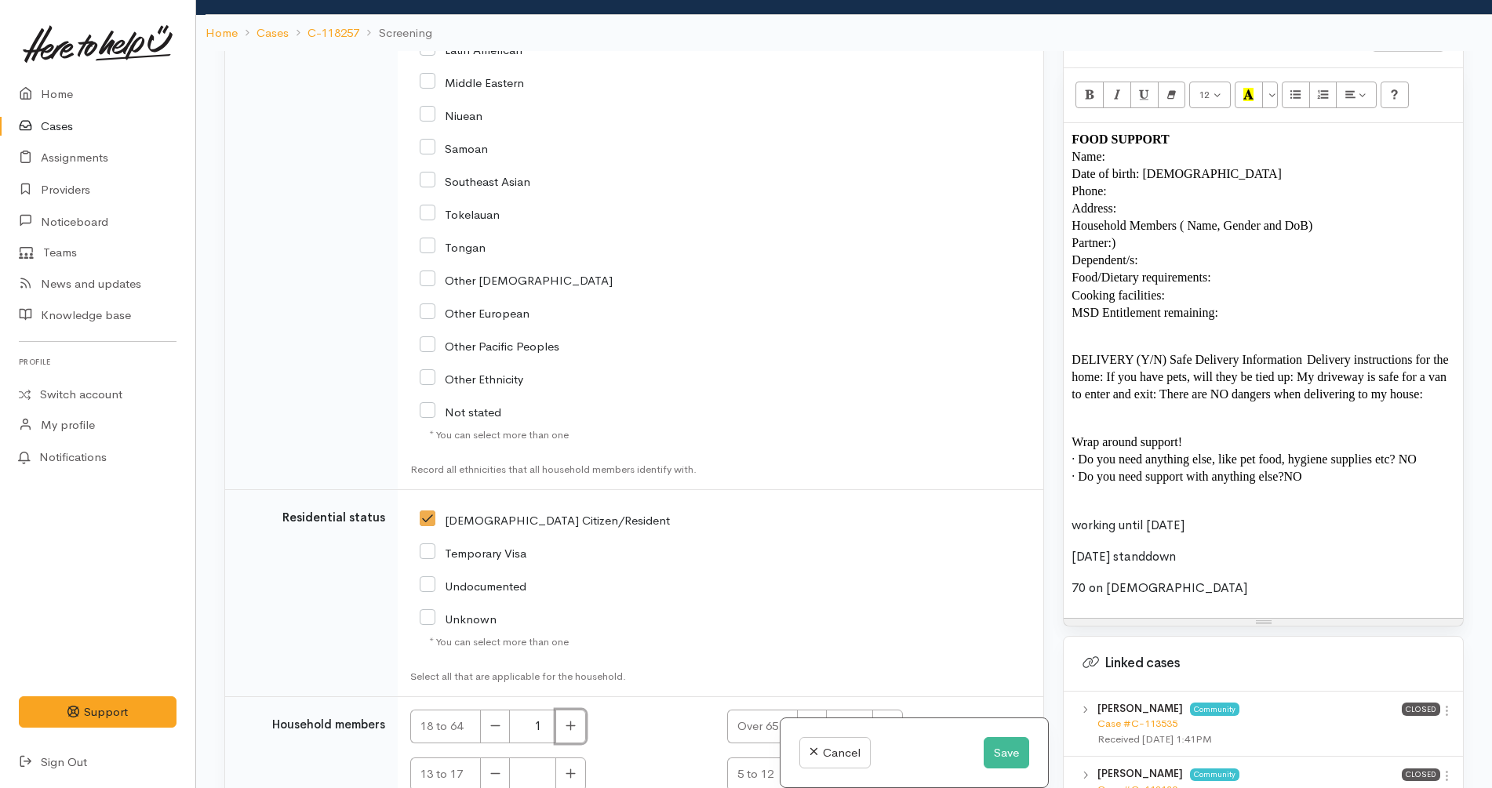
scroll to position [3202, 0]
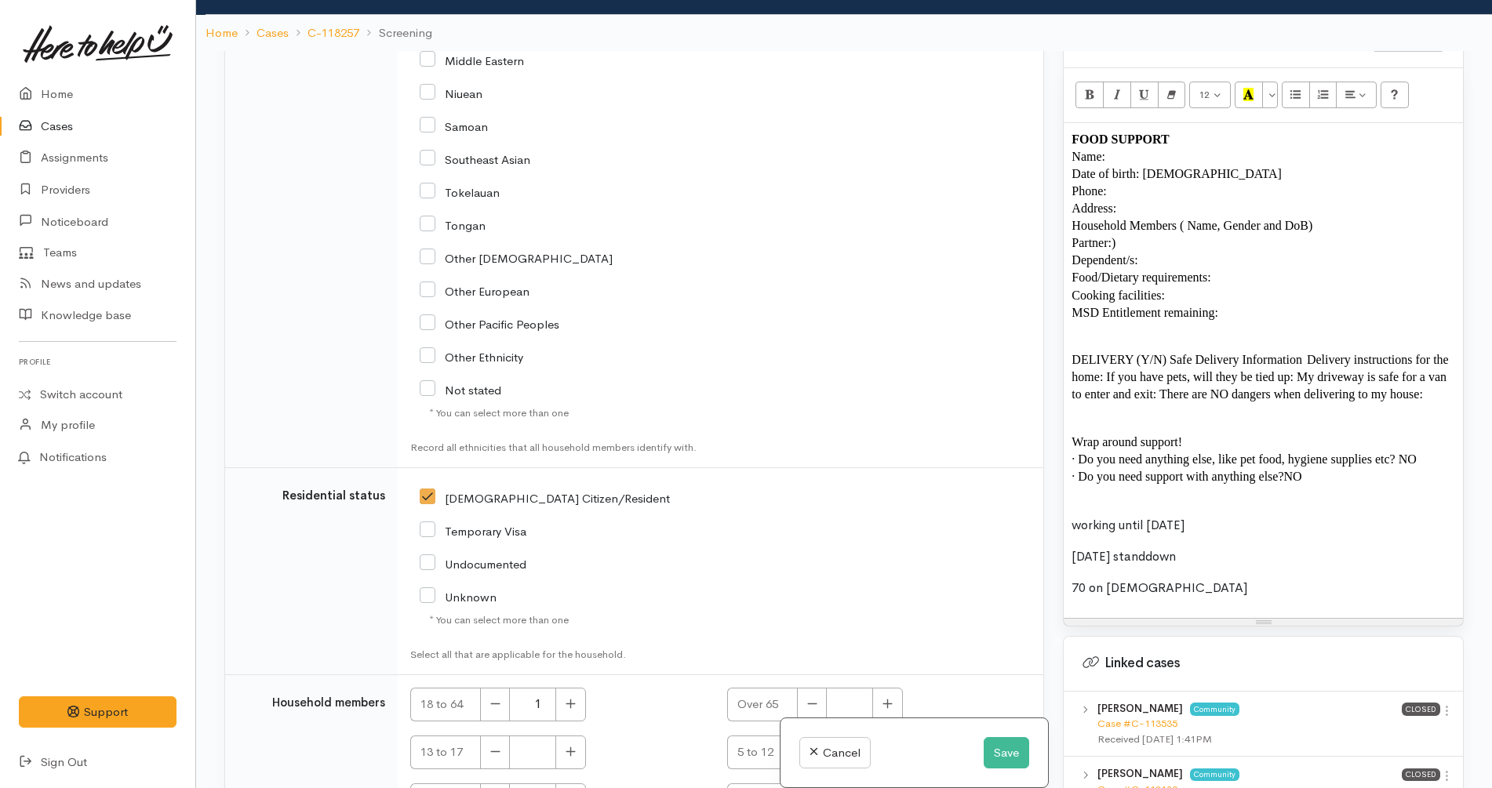
checkbox input "true"
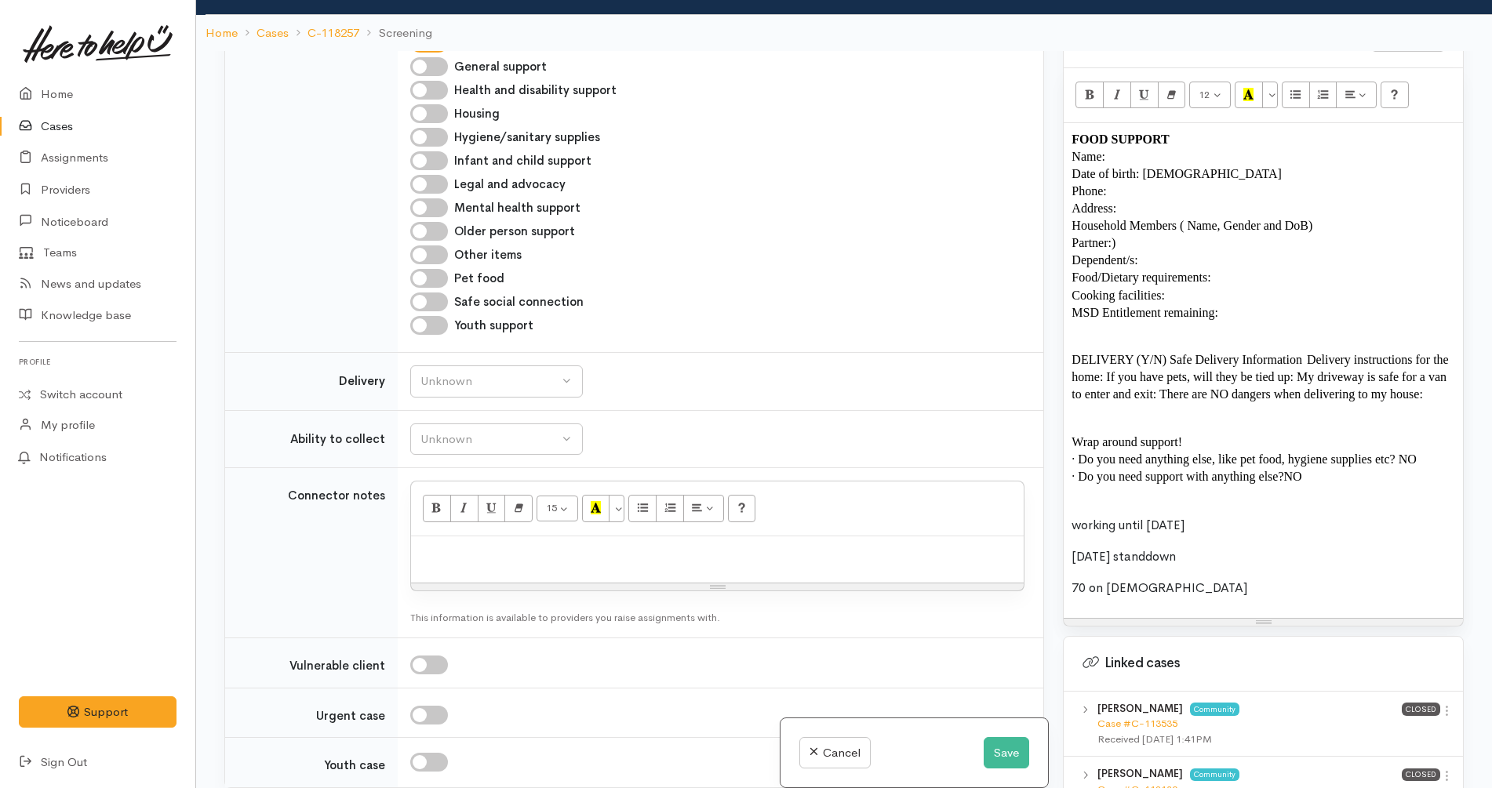
scroll to position [1732, 0]
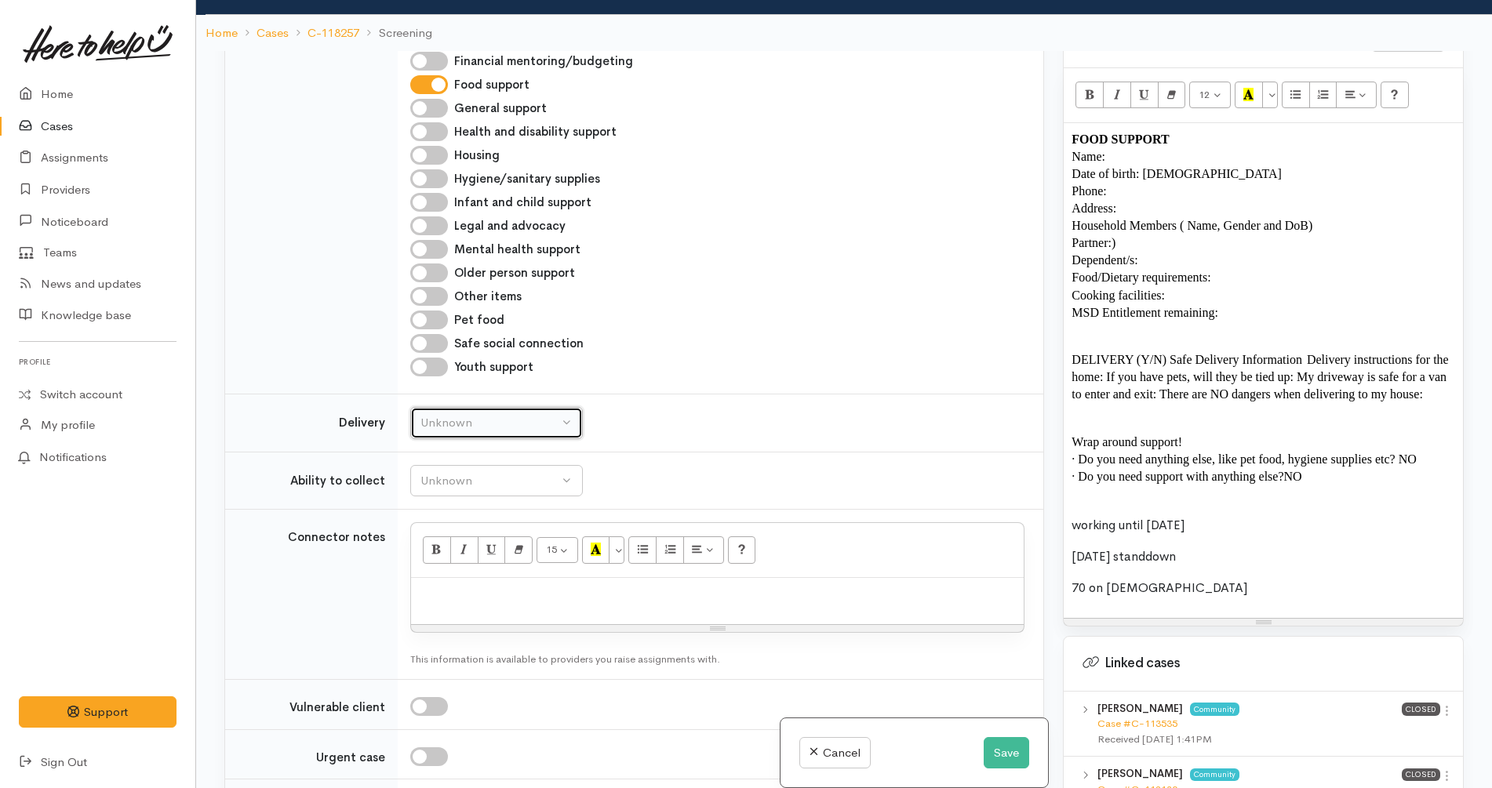
click at [476, 414] on div "Unknown" at bounding box center [489, 423] width 138 height 18
click at [447, 558] on link "No" at bounding box center [496, 570] width 171 height 24
select select "1"
click at [489, 452] on td "Unknown Able to pick up / collect help on my own Able to pick up / collect with…" at bounding box center [721, 481] width 646 height 58
click at [486, 472] on div "Unknown" at bounding box center [489, 481] width 138 height 18
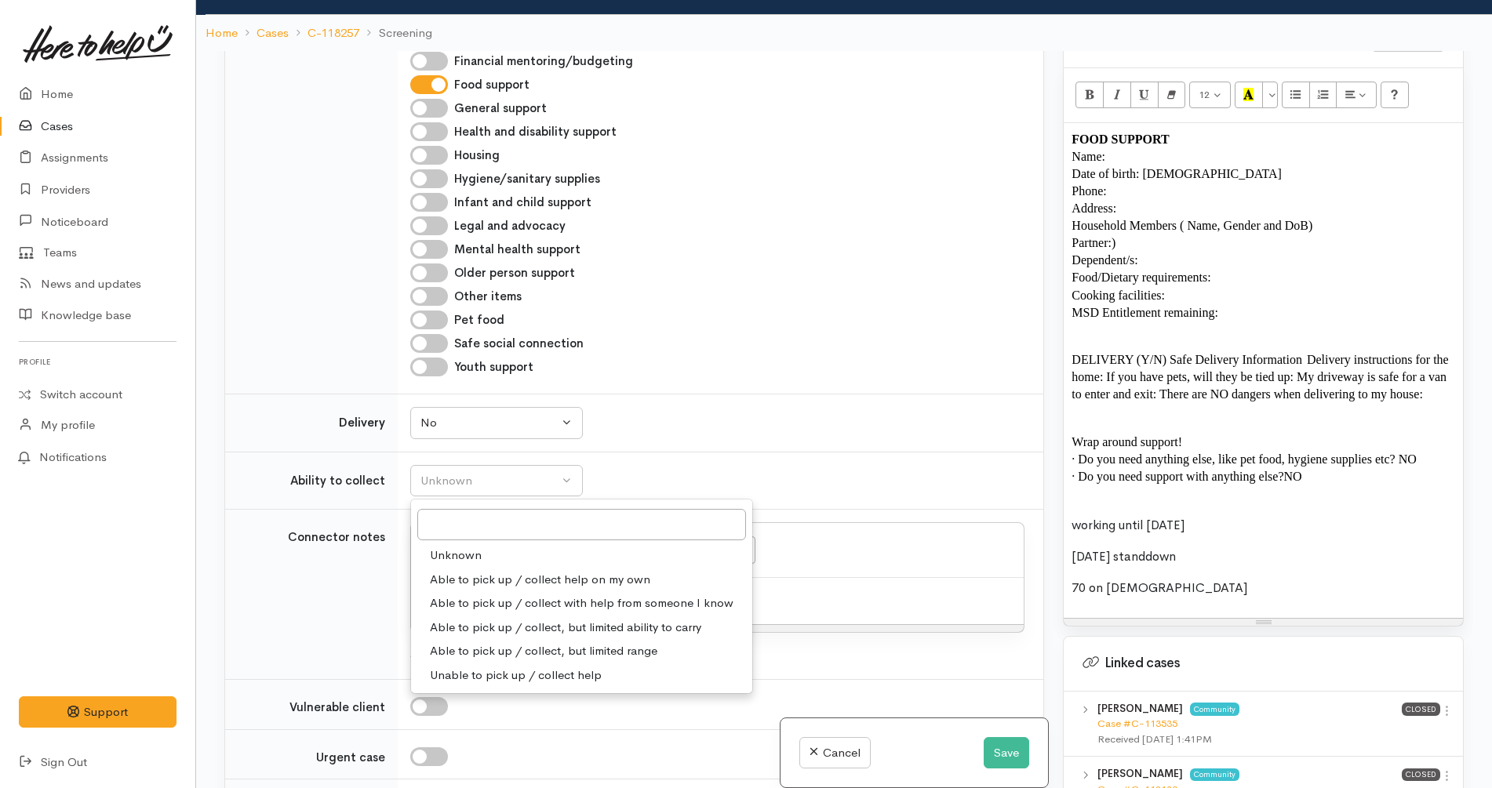
click at [482, 571] on span "Able to pick up / collect help on my own" at bounding box center [540, 580] width 220 height 18
select select "2"
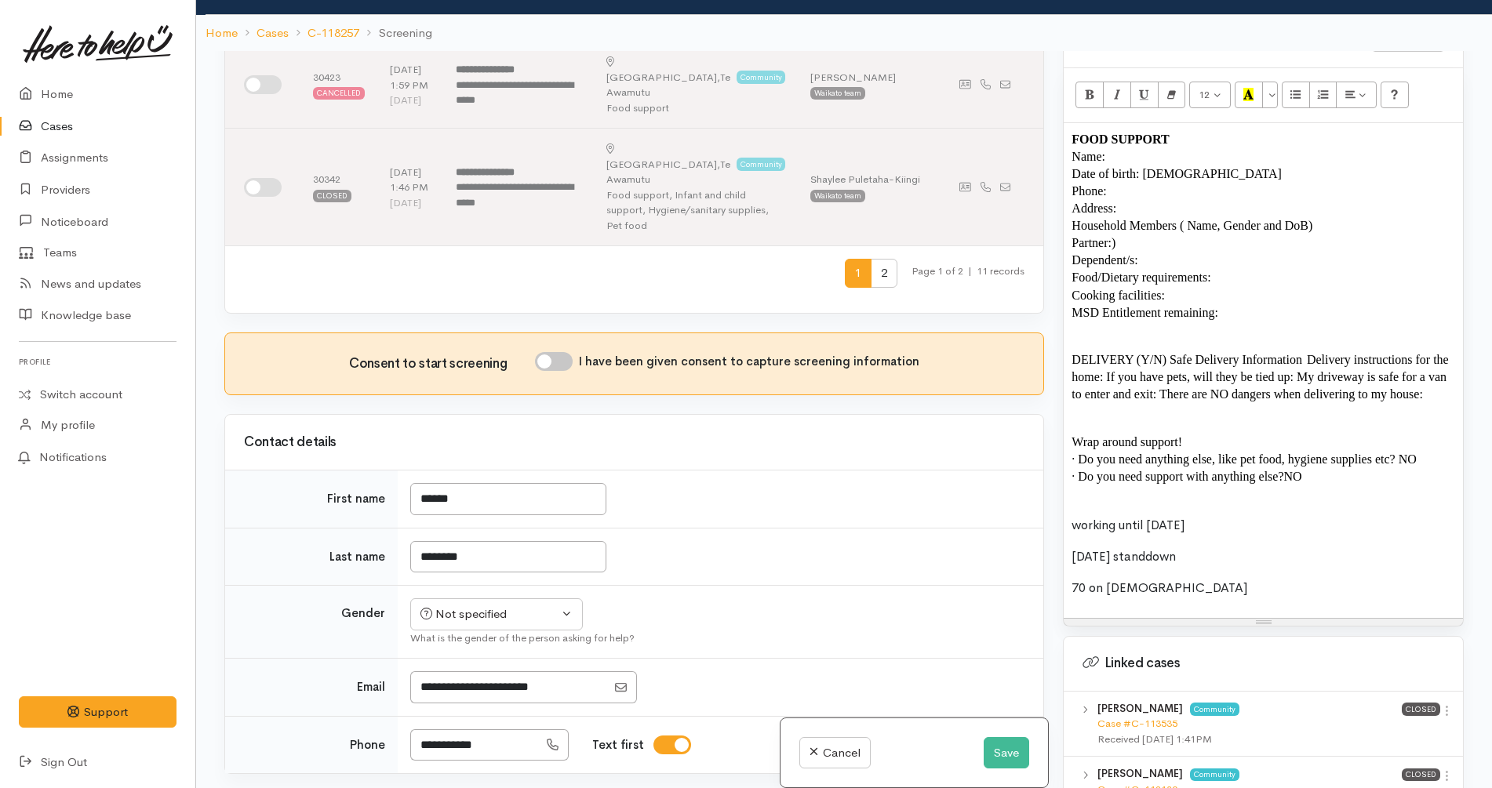
scroll to position [751, 0]
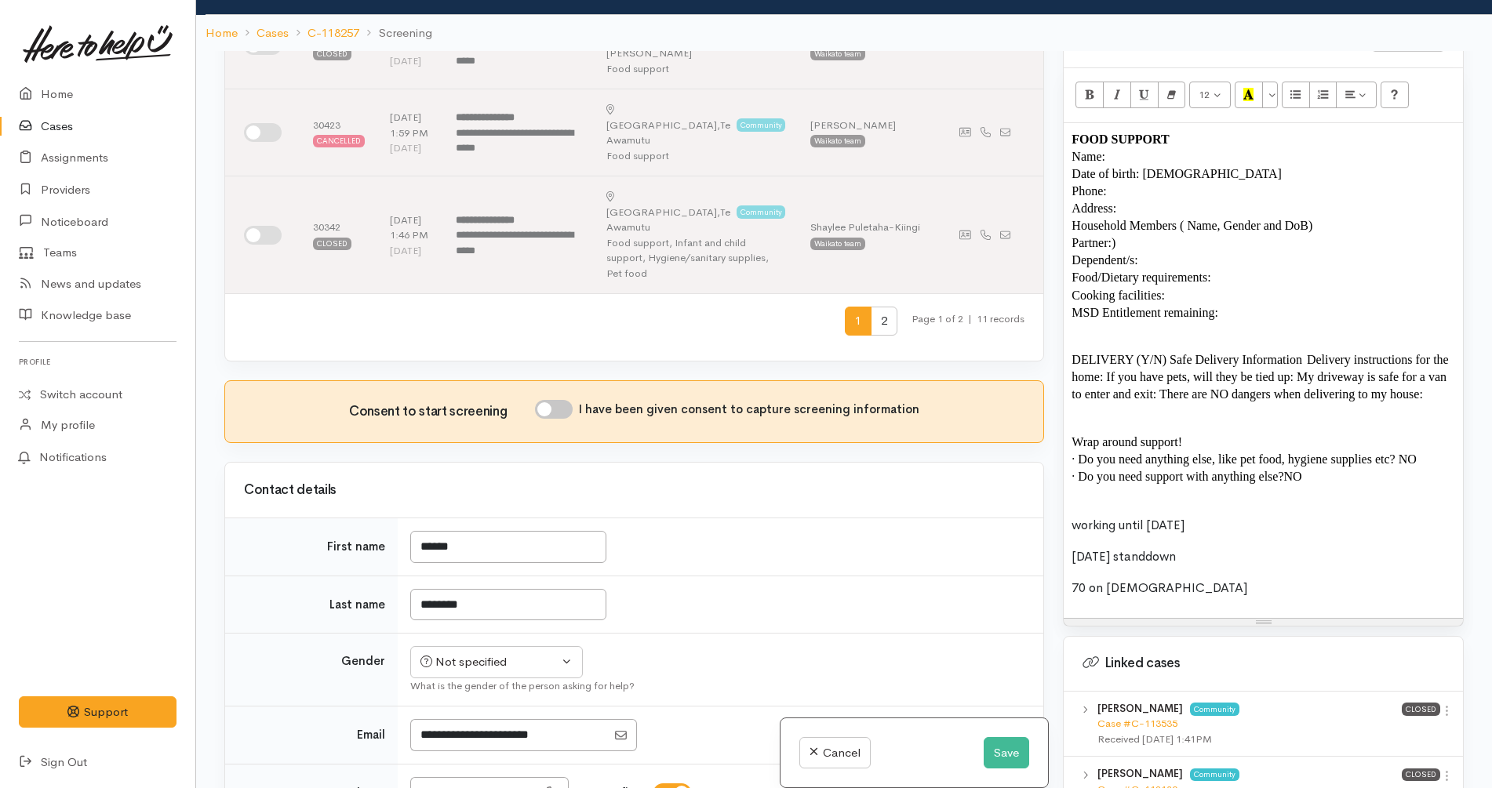
click at [556, 400] on input "I have been given consent to capture screening information" at bounding box center [554, 409] width 38 height 19
checkbox input "true"
click at [475, 653] on div "Not specified" at bounding box center [489, 662] width 138 height 18
click at [457, 715] on span "Male" at bounding box center [510, 724] width 134 height 18
select select "Male"
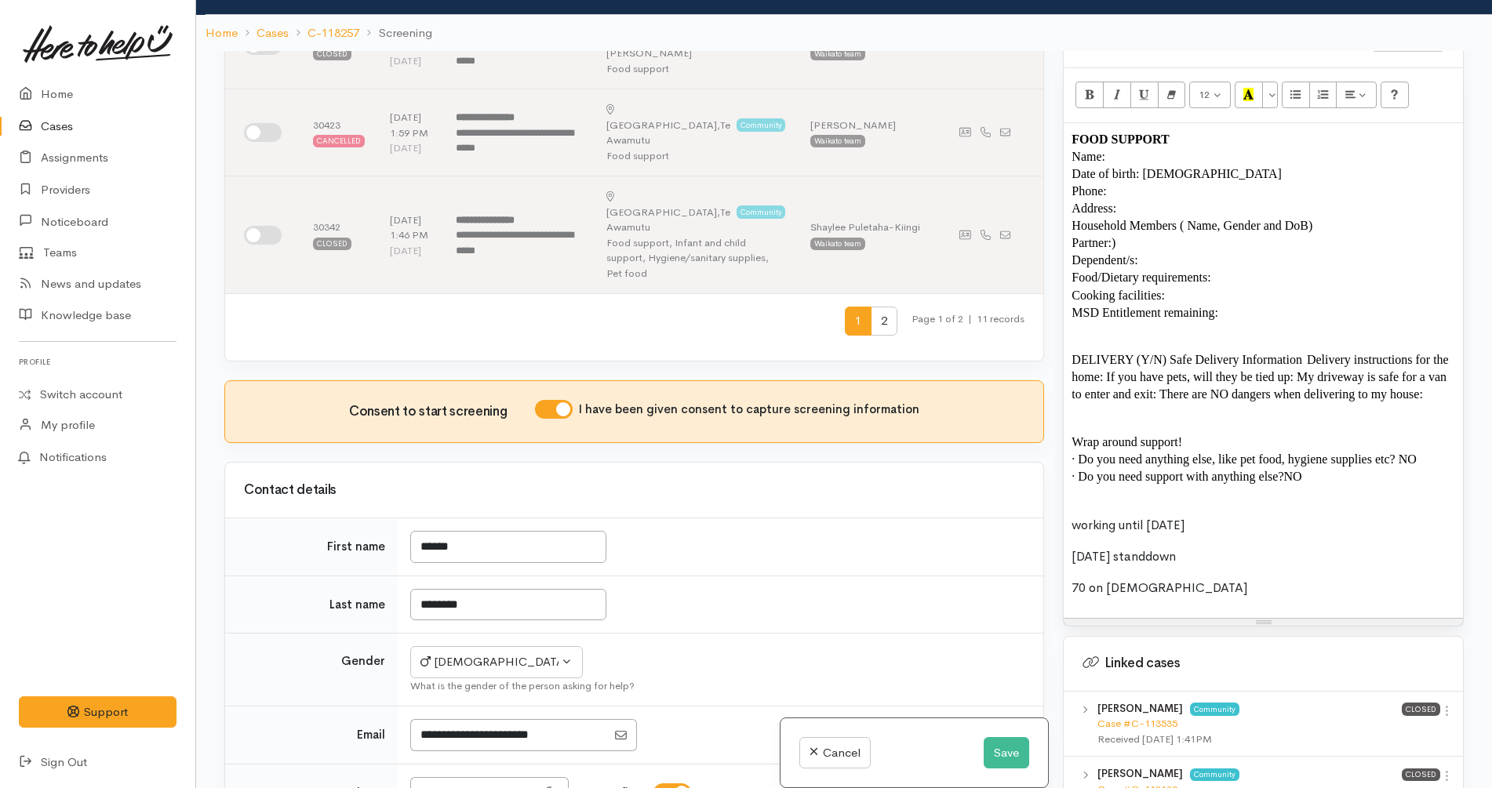
click at [664, 576] on td "********" at bounding box center [721, 605] width 646 height 58
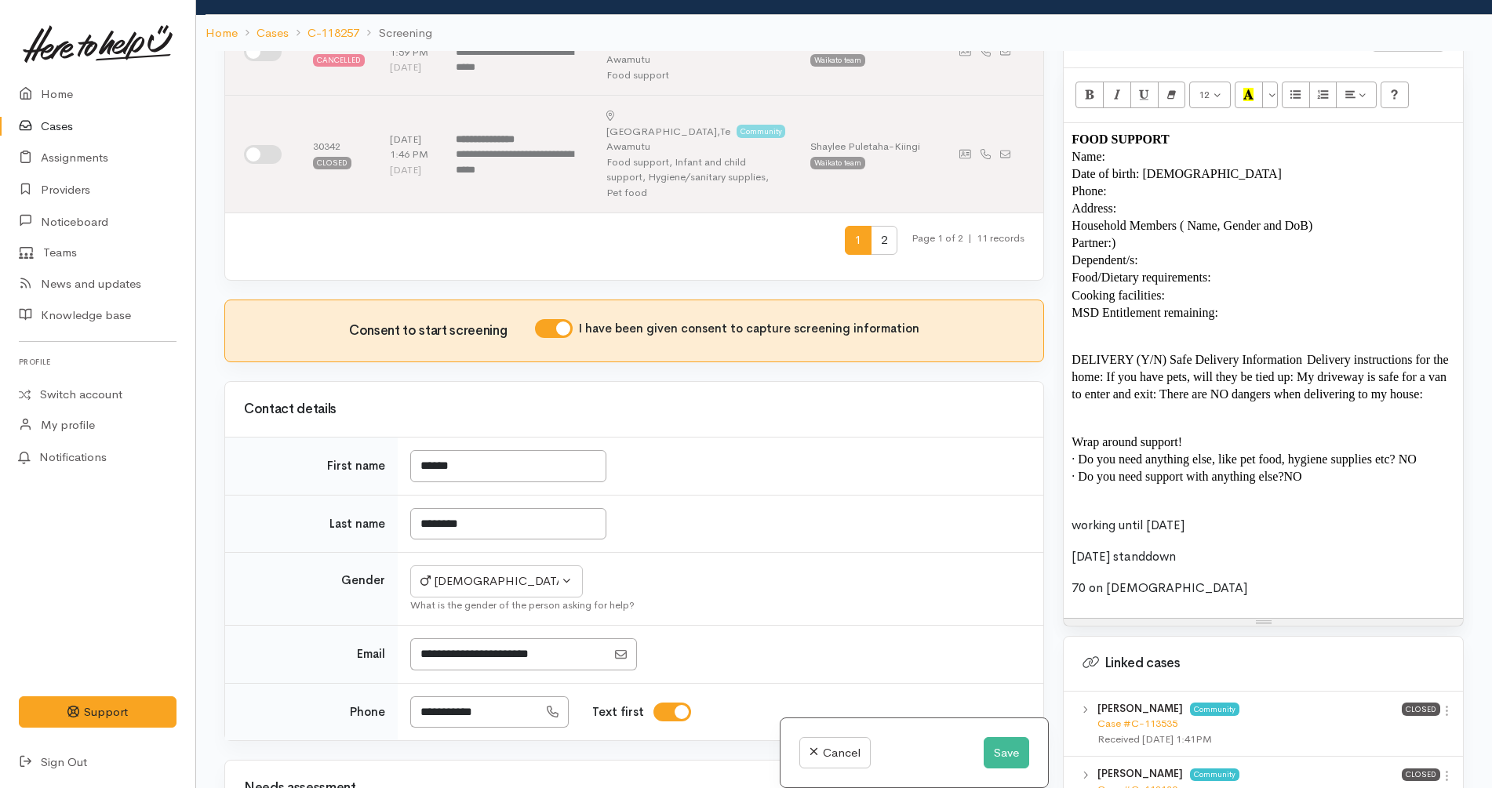
scroll to position [882, 0]
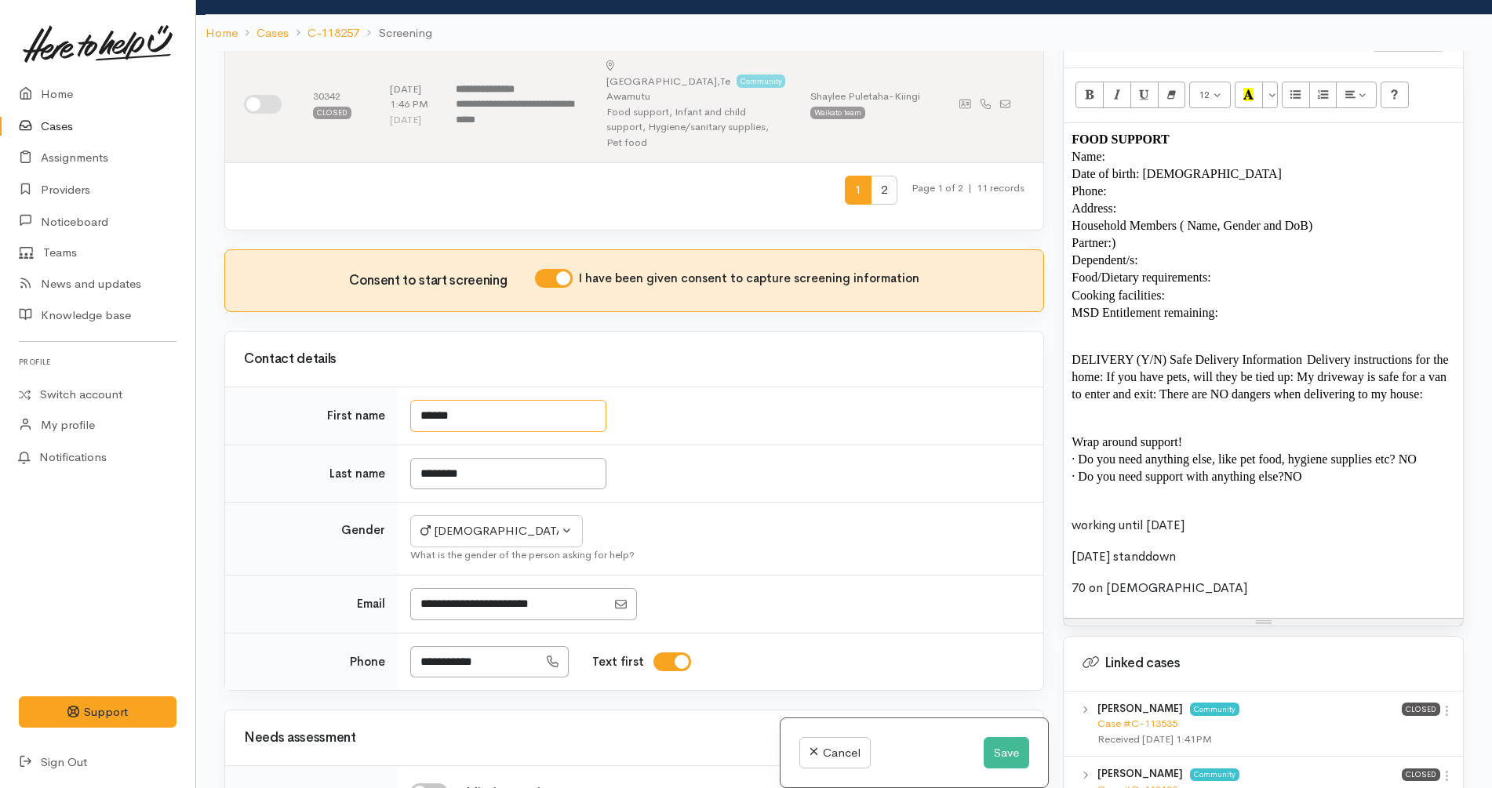
click at [437, 400] on input "******" at bounding box center [508, 416] width 196 height 32
click at [1184, 148] on p "Name:" at bounding box center [1263, 156] width 384 height 17
click at [440, 458] on input "********" at bounding box center [508, 474] width 196 height 32
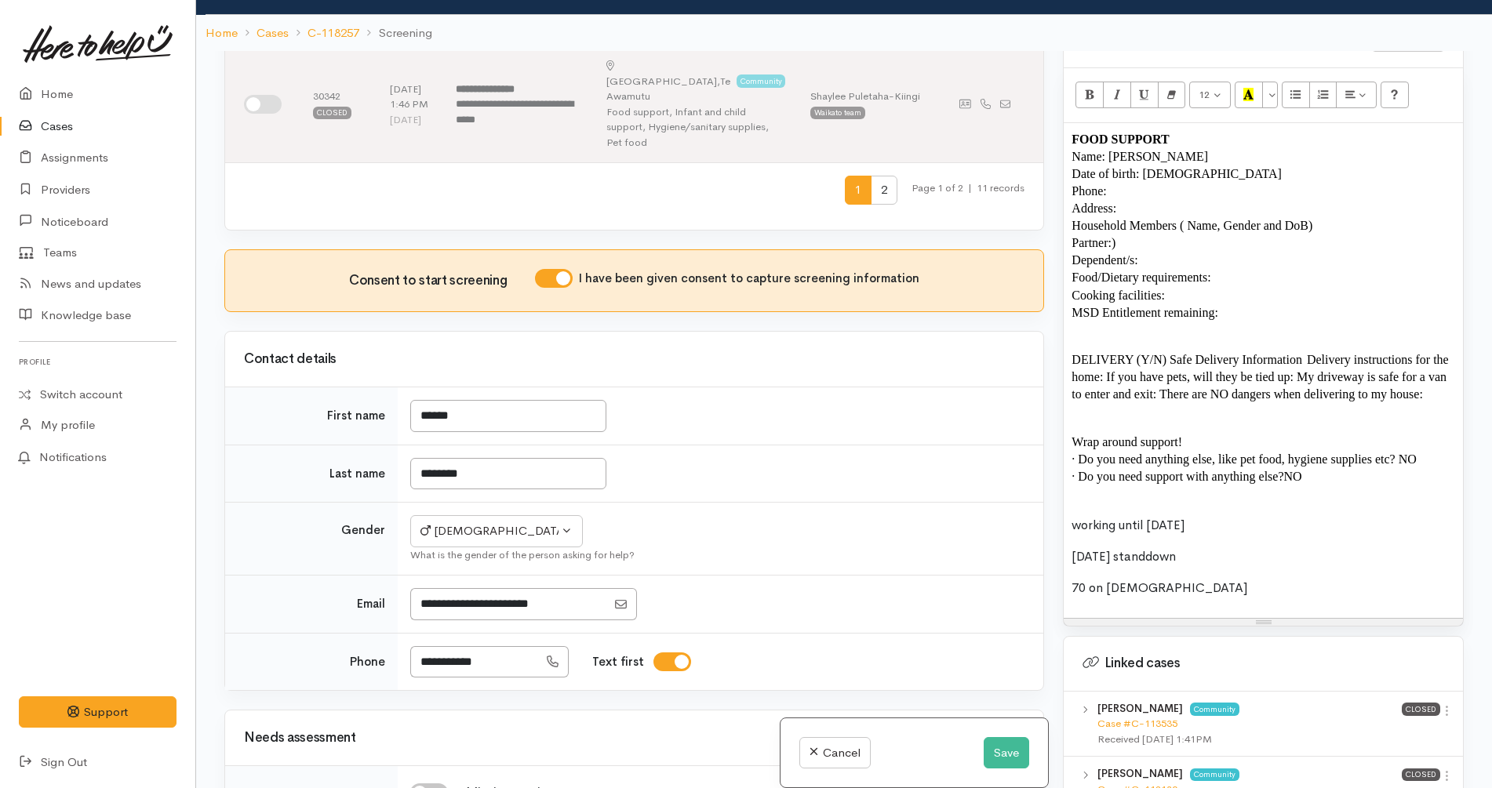
click at [1156, 148] on p "Name: Daniel" at bounding box center [1263, 156] width 384 height 17
click at [1194, 183] on p "Phone:" at bounding box center [1263, 191] width 384 height 17
drag, startPoint x: 515, startPoint y: 484, endPoint x: 395, endPoint y: 491, distance: 121.0
click at [395, 633] on tr "**********" at bounding box center [634, 661] width 818 height 57
click at [451, 646] on input "**********" at bounding box center [474, 662] width 128 height 32
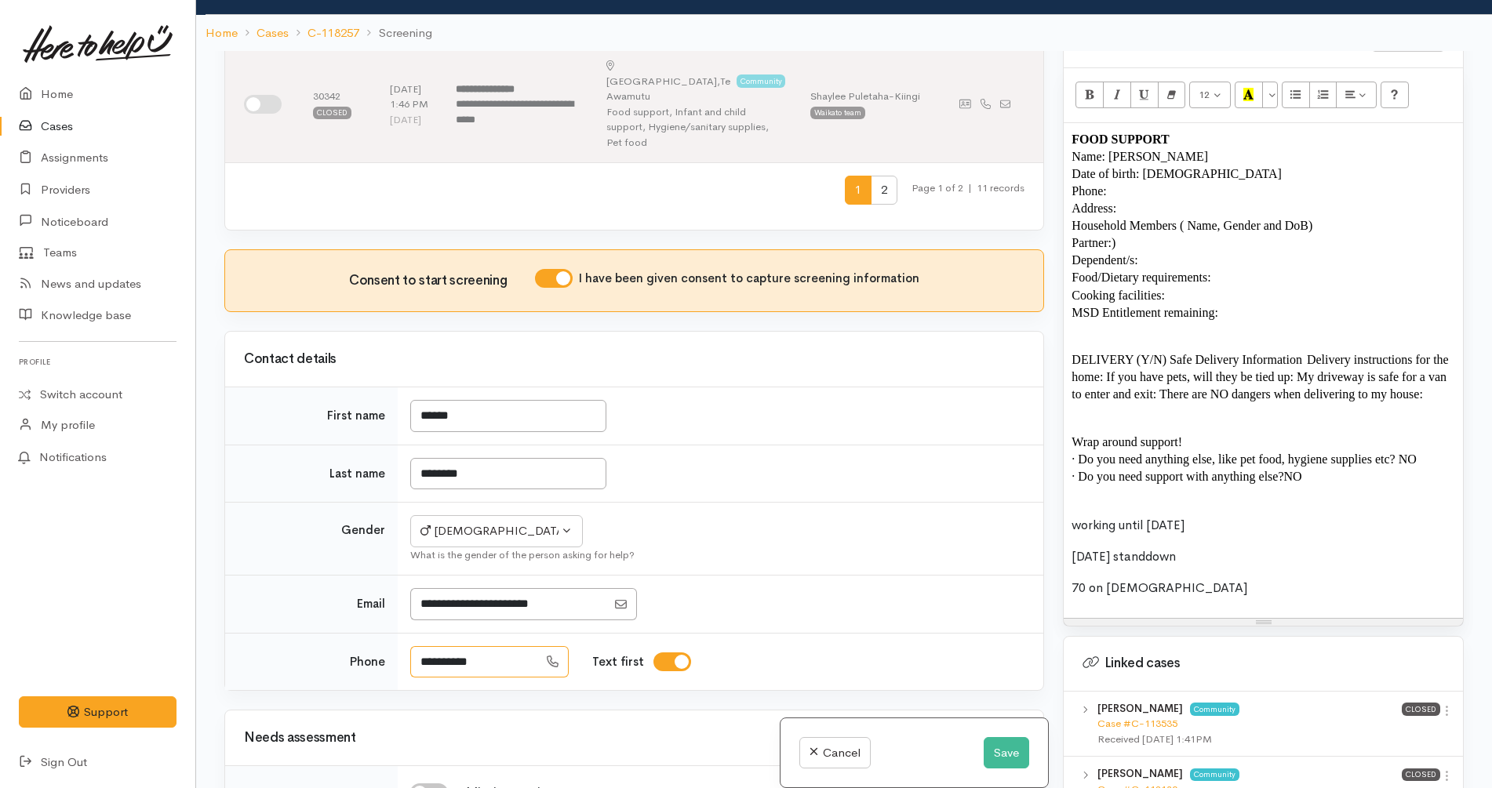
type input "**********"
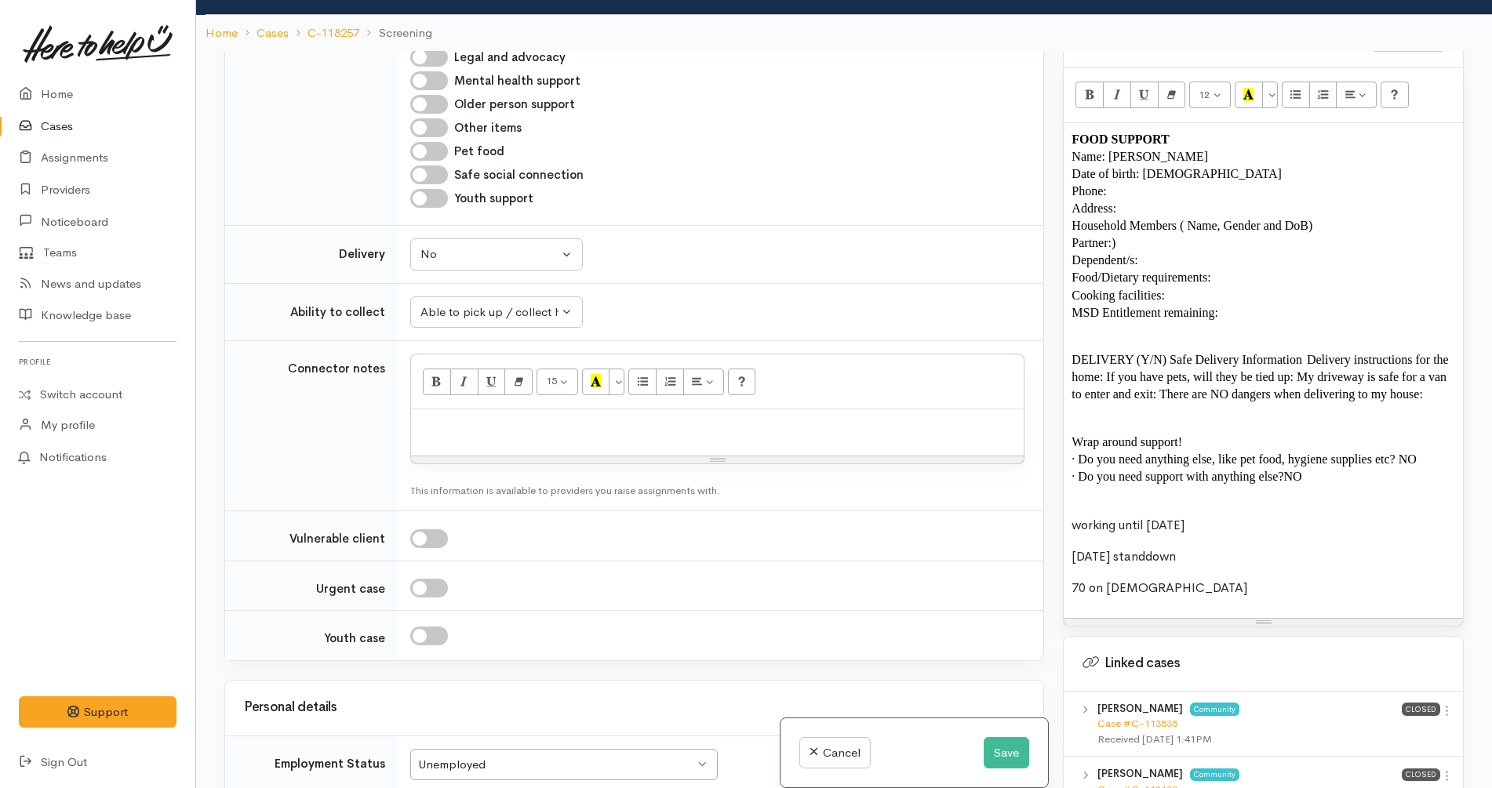
click at [1169, 183] on p "Phone:" at bounding box center [1263, 191] width 384 height 17
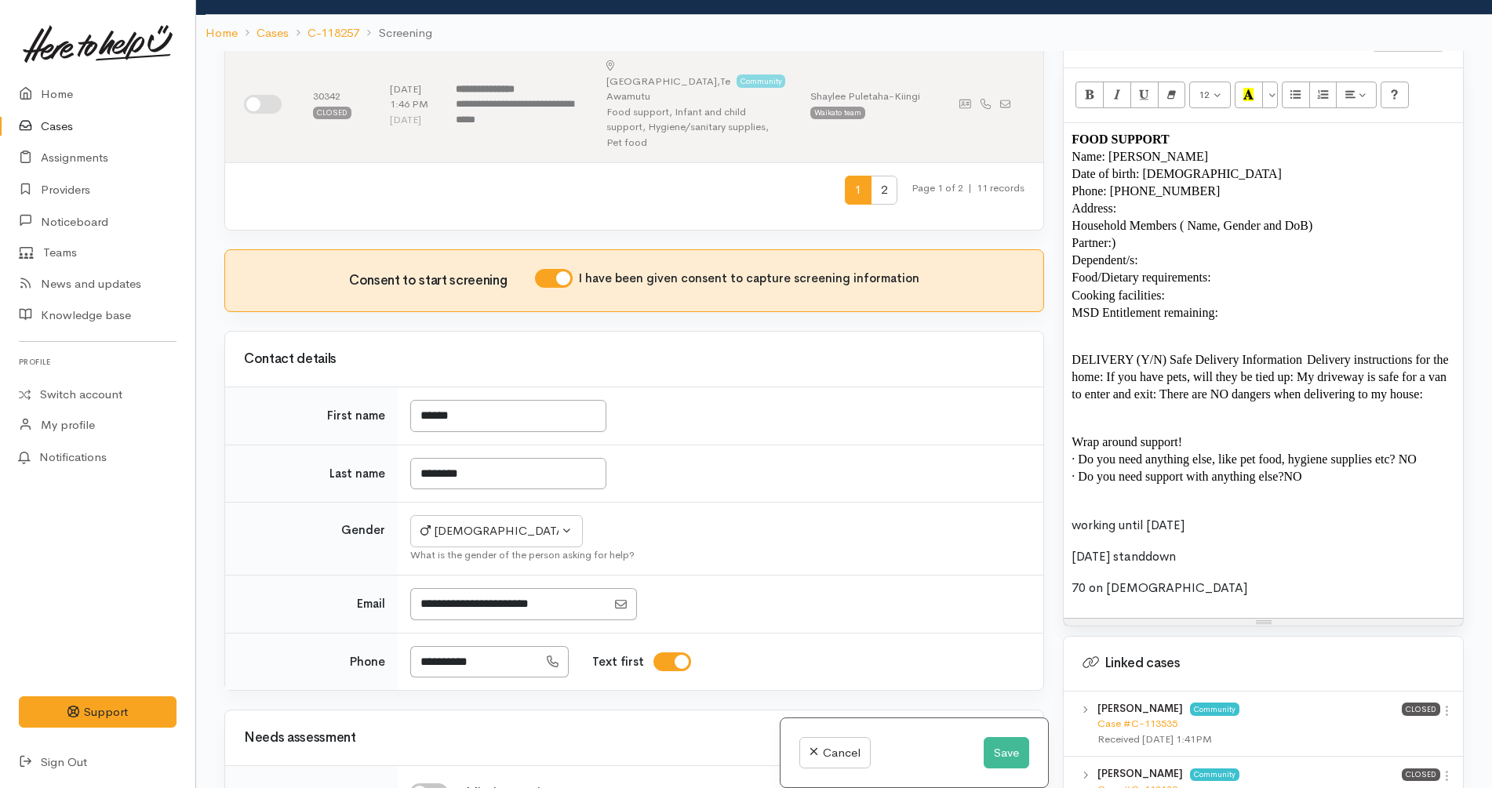
click at [1206, 217] on p "Household Members ( Name, Gender and DoB)" at bounding box center [1263, 225] width 384 height 17
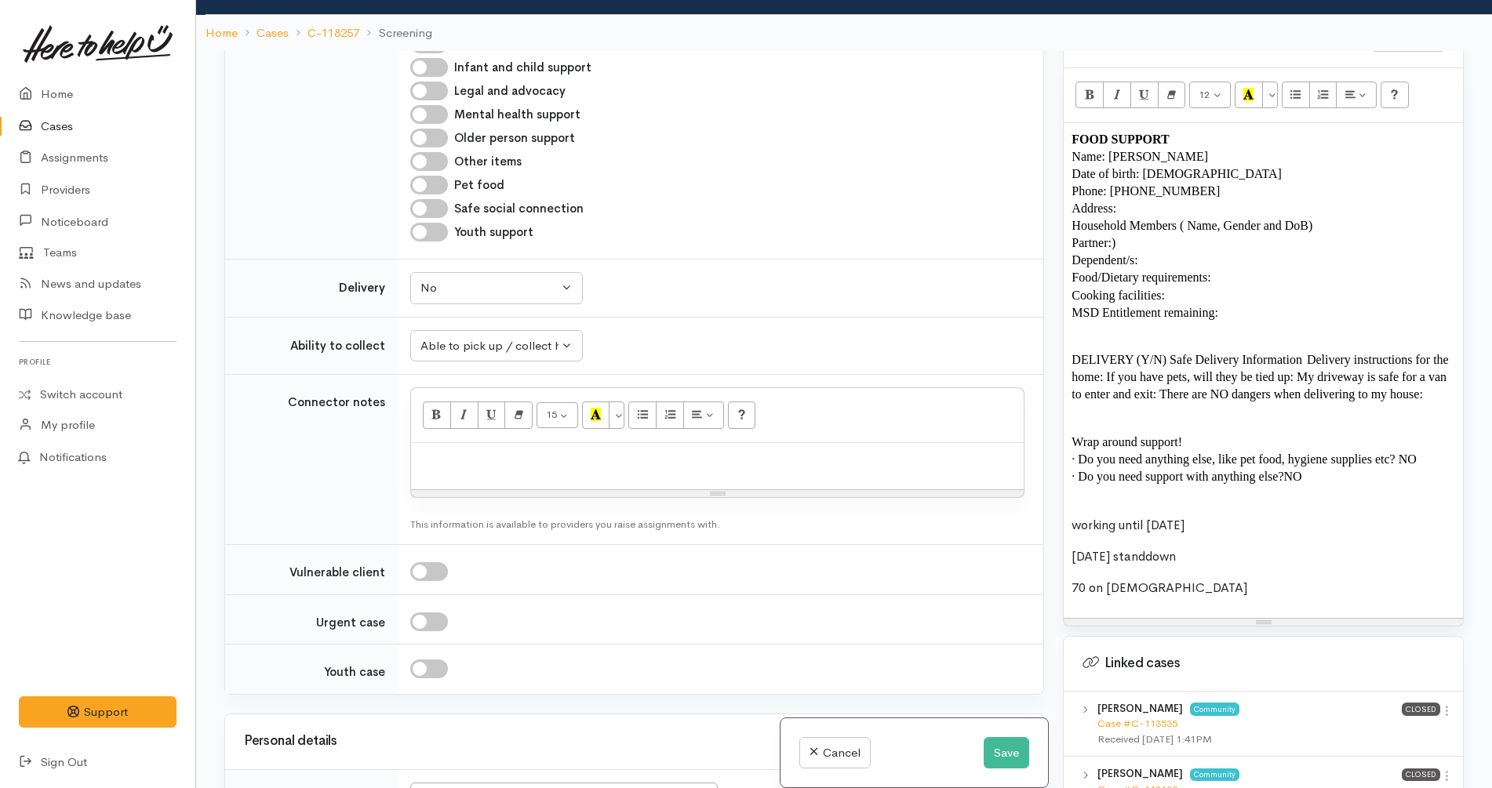
scroll to position [2157, 0]
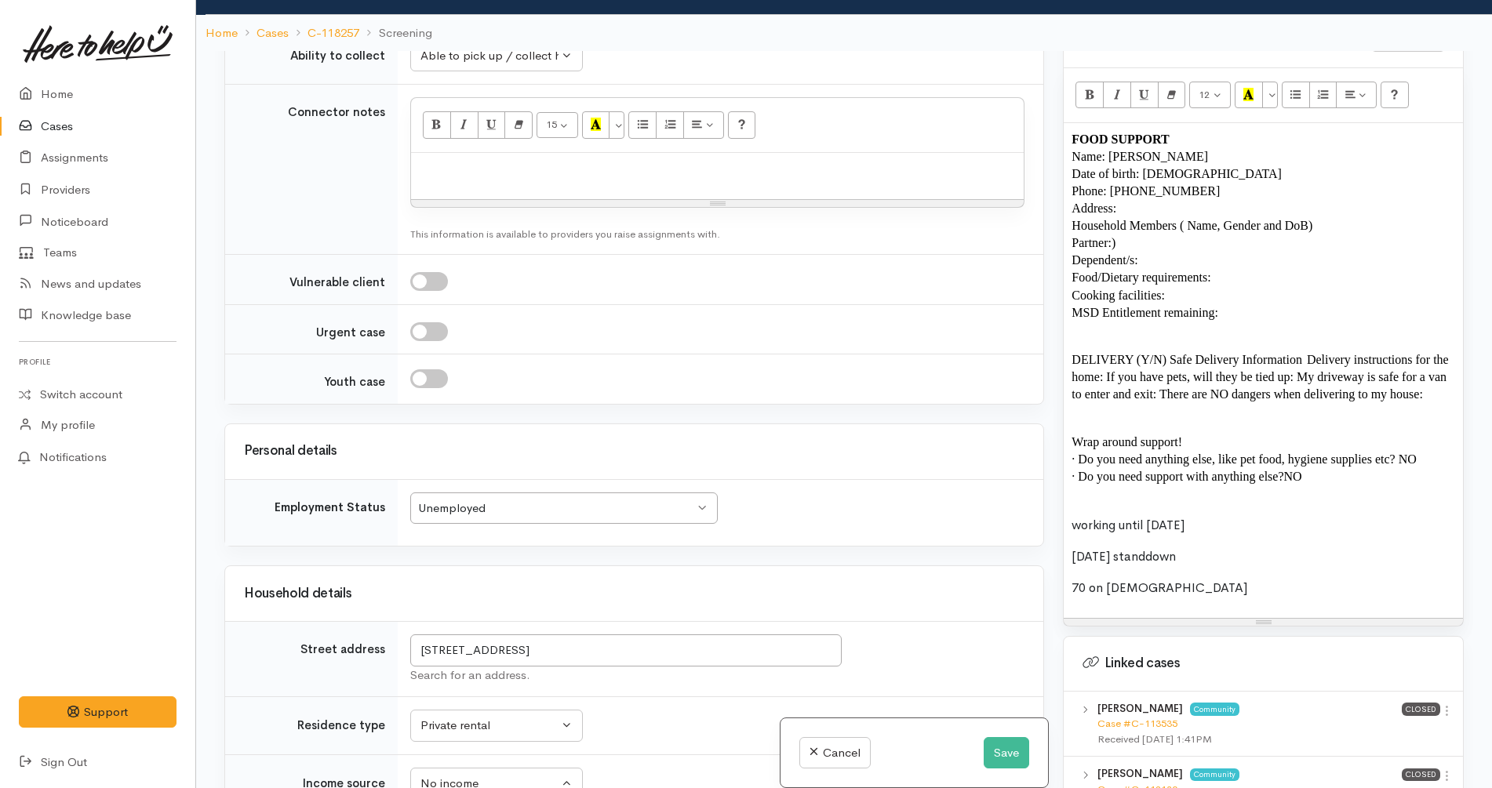
click at [1133, 200] on p "Address:" at bounding box center [1263, 208] width 384 height 17
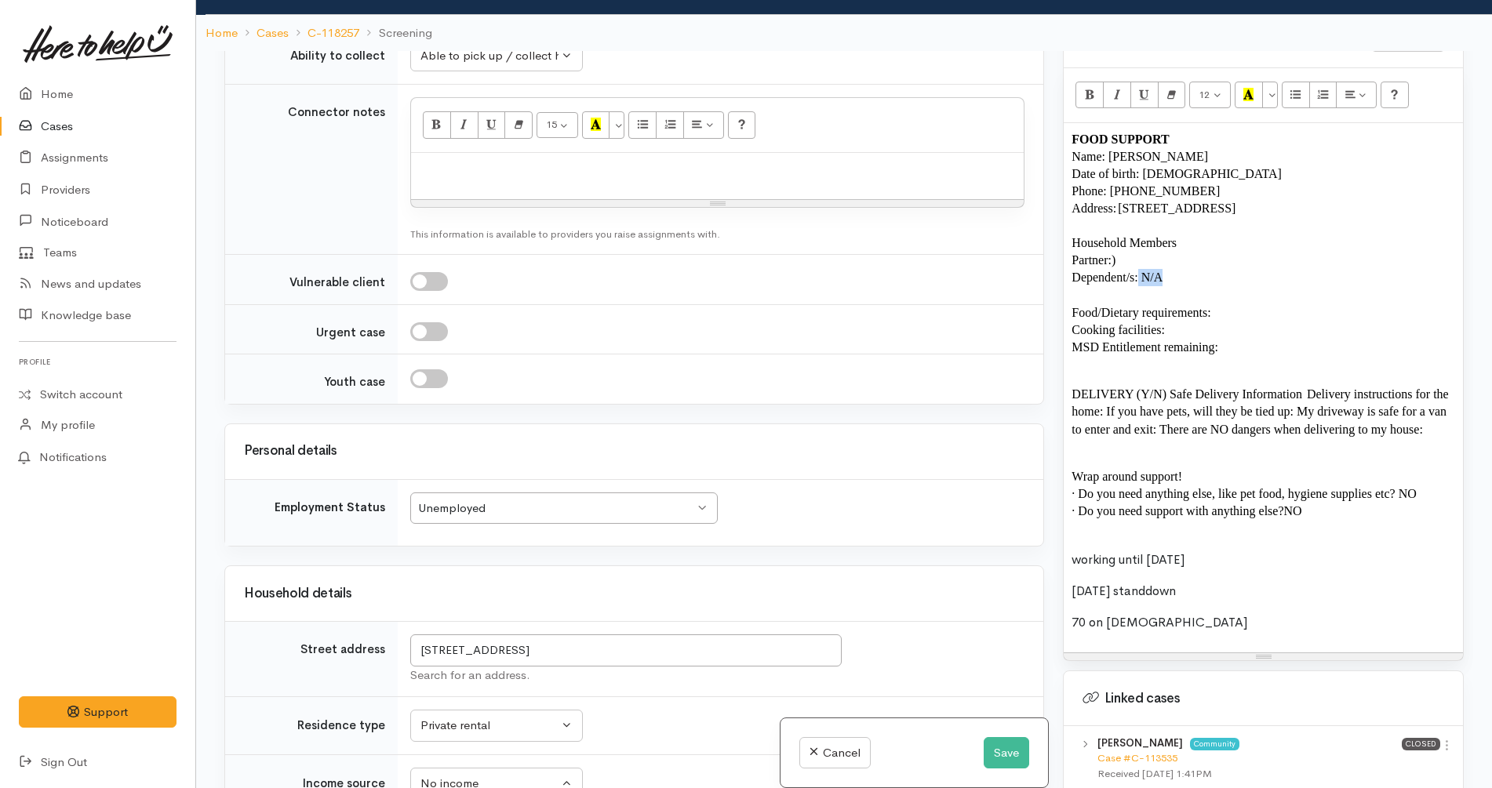
copy span "N/A"
click at [1162, 449] on div "FOOD SUPPORT Name: Daniel Hannibal Date of birth: 24/10/1984 Phone: 0275449760 …" at bounding box center [1263, 387] width 399 height 529
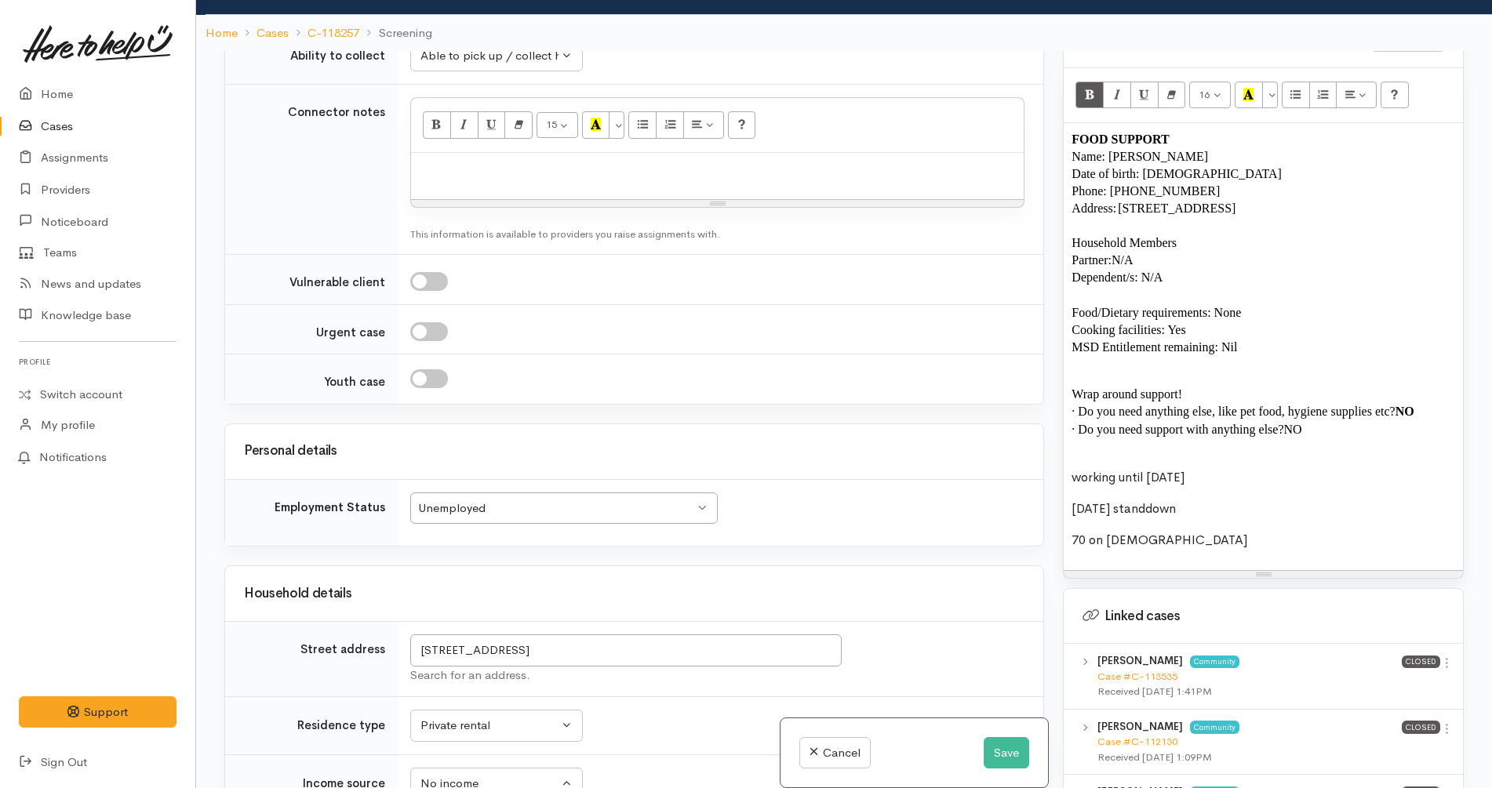
copy span "· D"
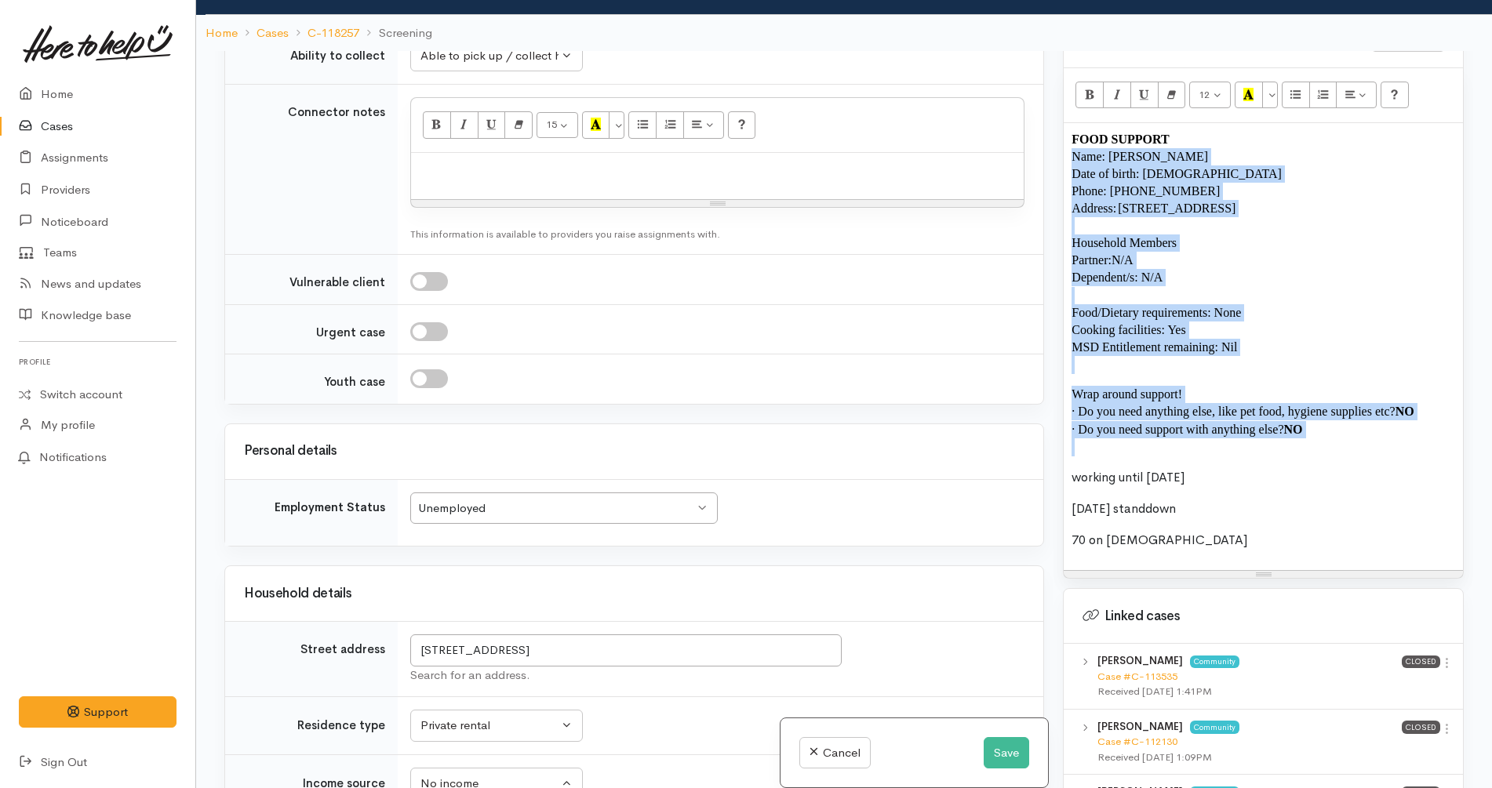
copy div "Name: Daniel Hannibal Date of birth: 24/10/1984 Phone: 0275449760 Address: 3 We…"
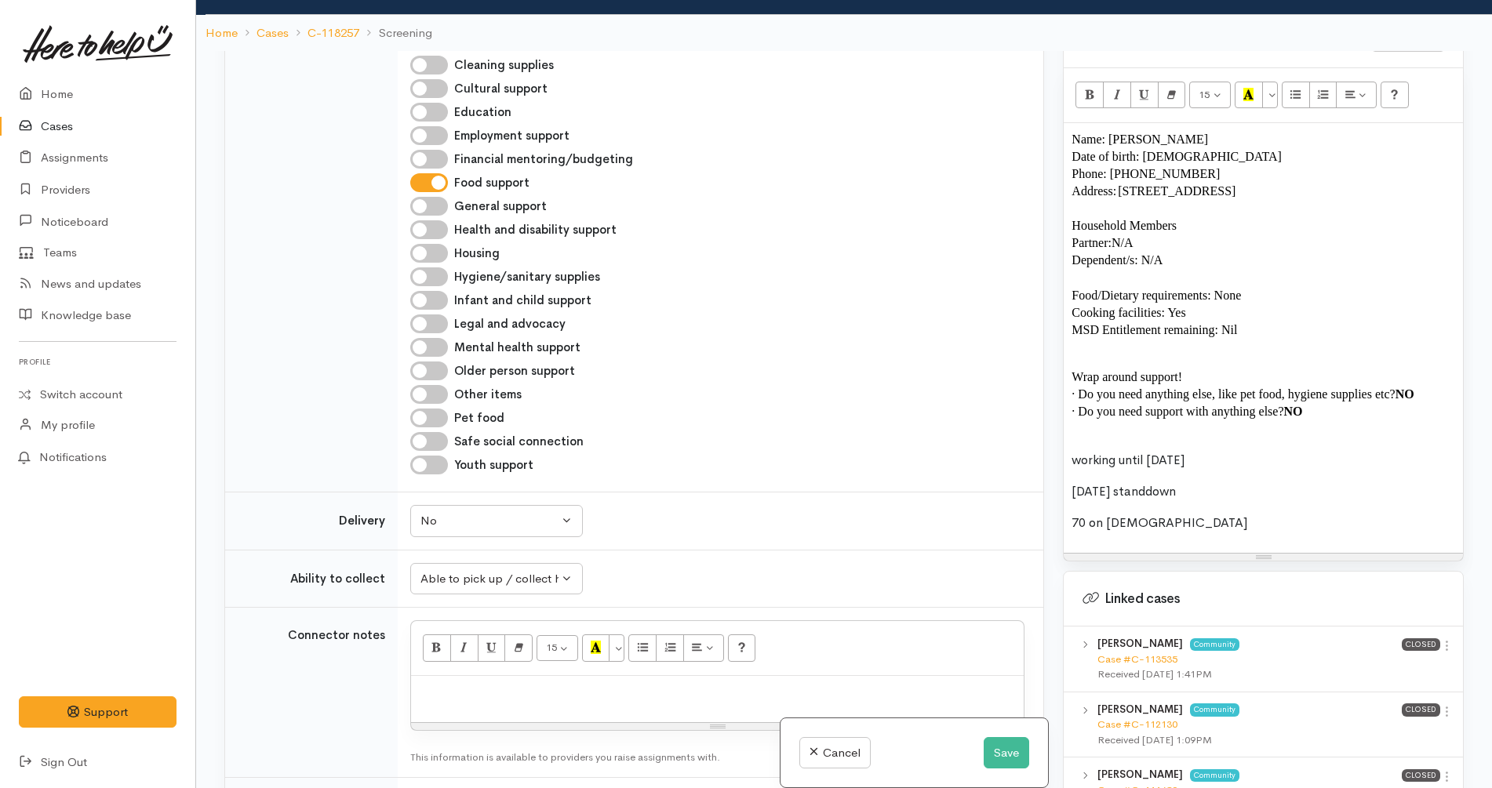
scroll to position [1536, 0]
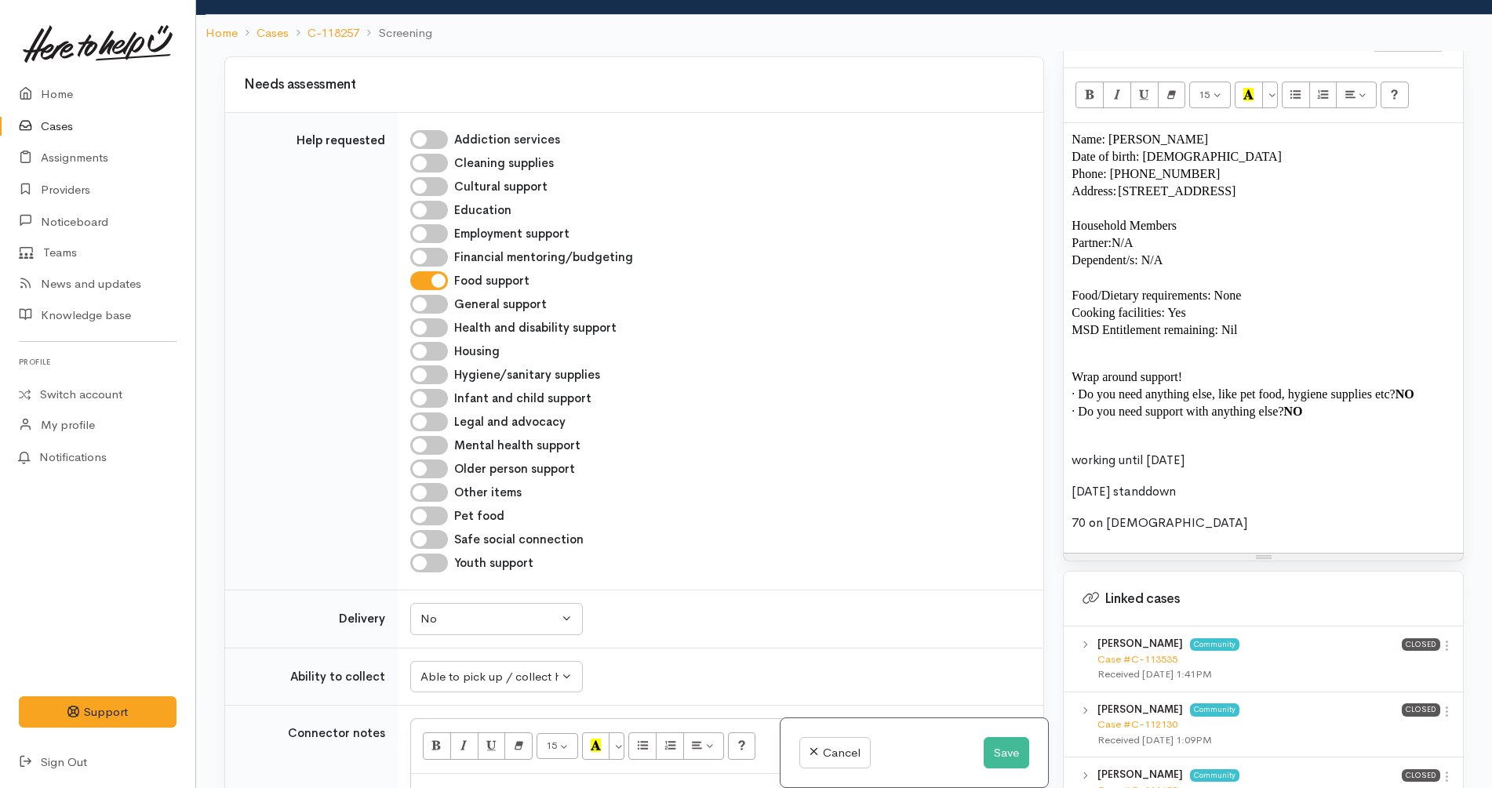
click at [649, 782] on p at bounding box center [717, 791] width 597 height 18
paste div
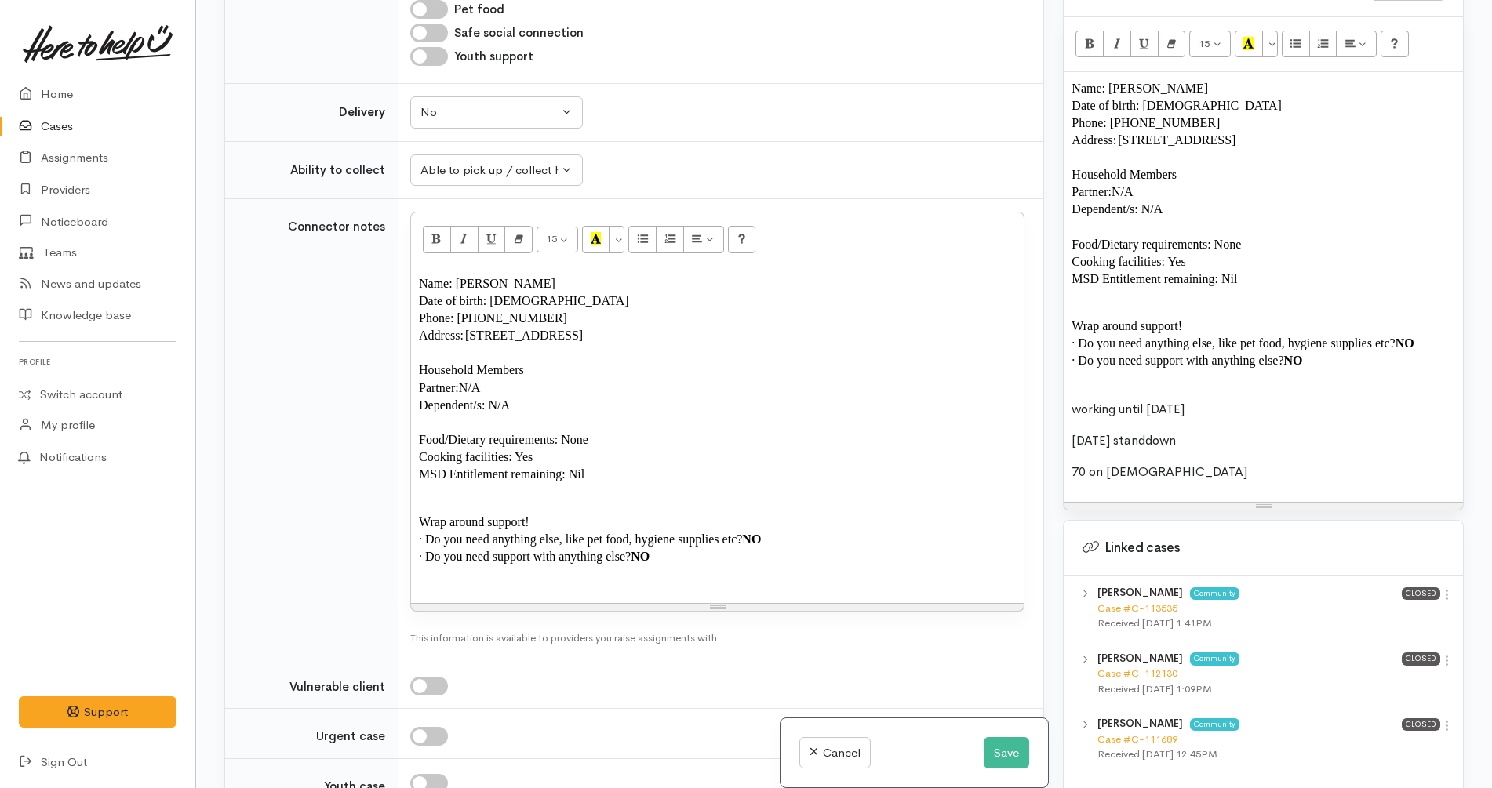
scroll to position [1993, 0]
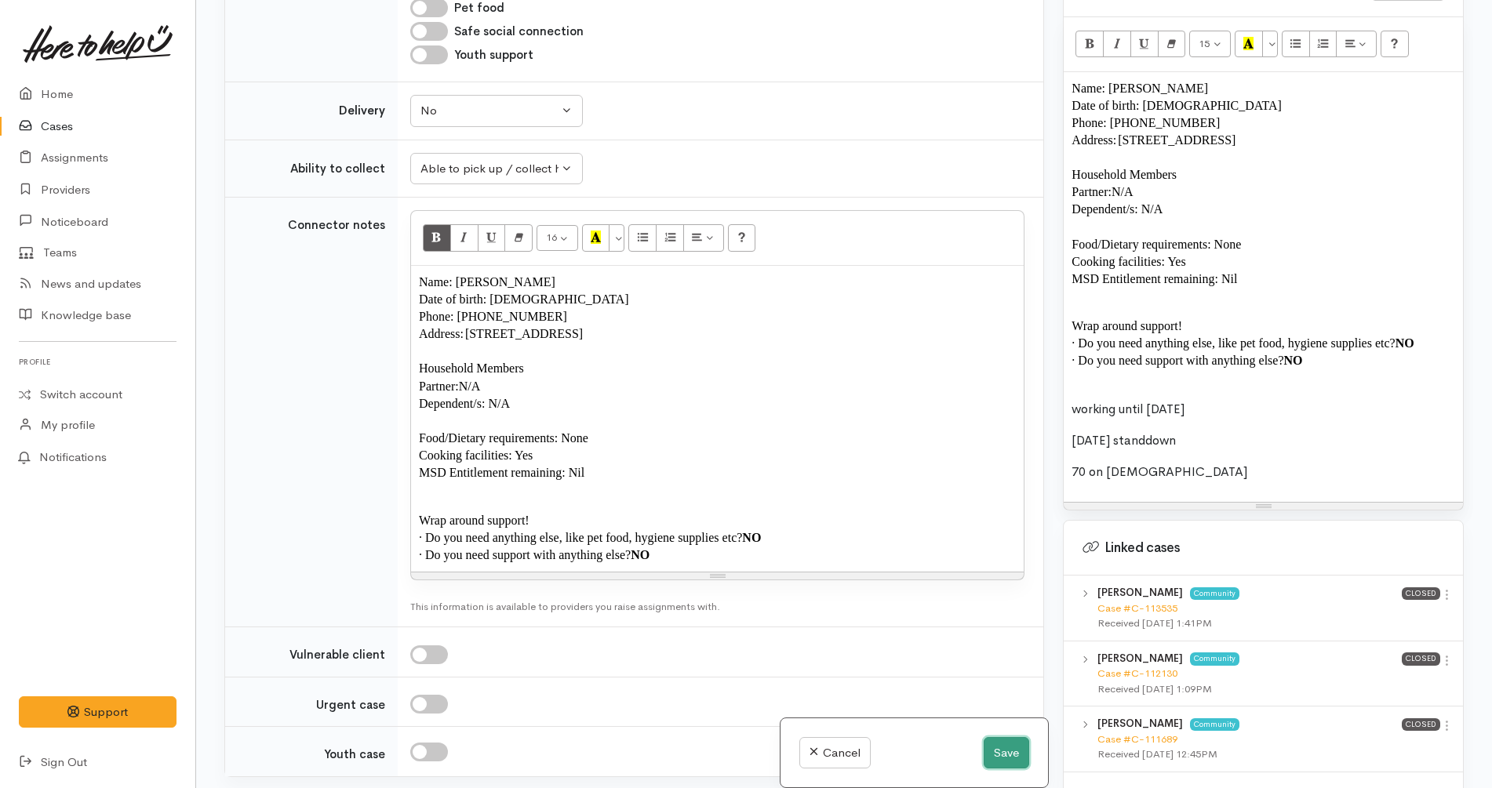
click at [1001, 747] on button "Save" at bounding box center [1006, 753] width 45 height 32
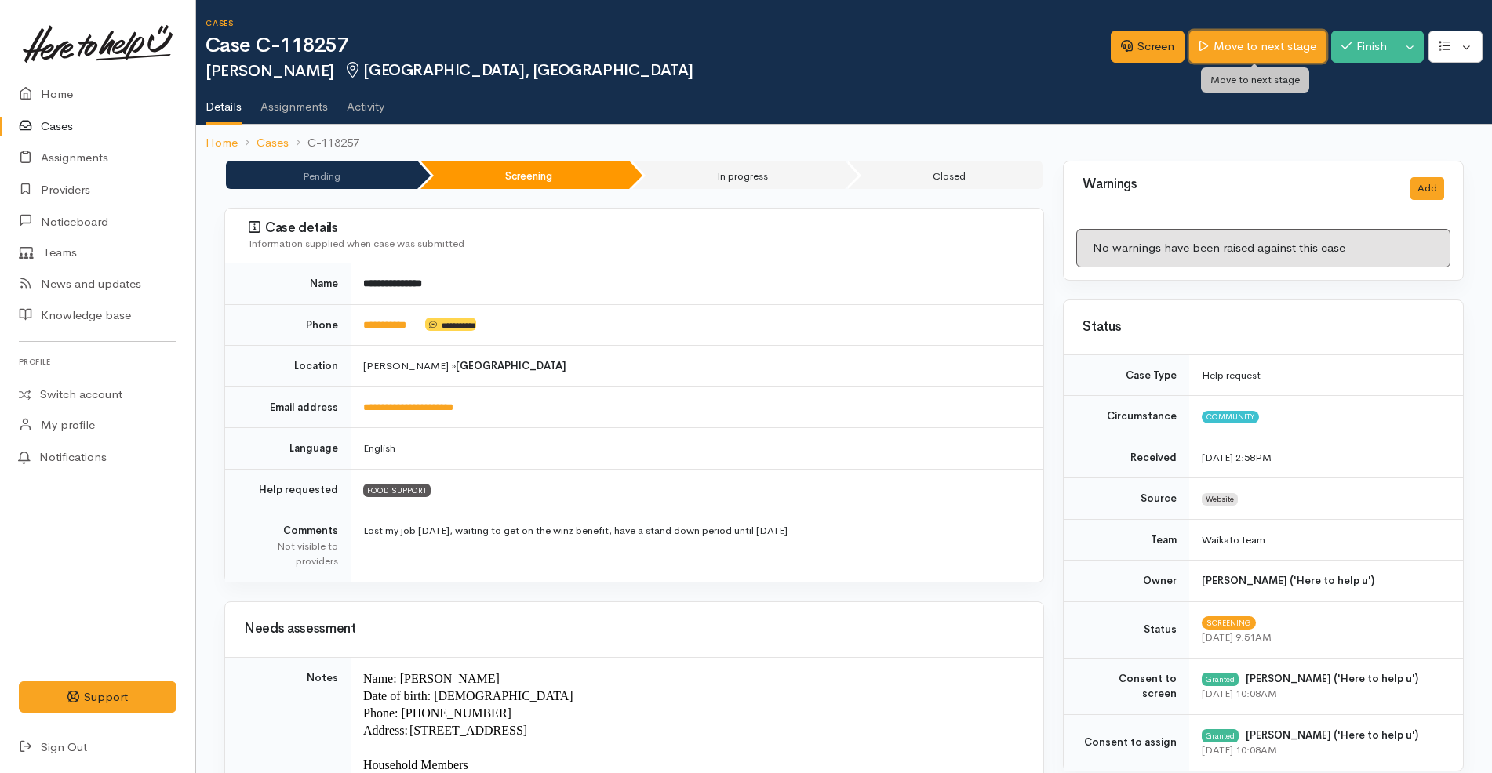
click at [1293, 43] on link "Move to next stage" at bounding box center [1257, 47] width 136 height 32
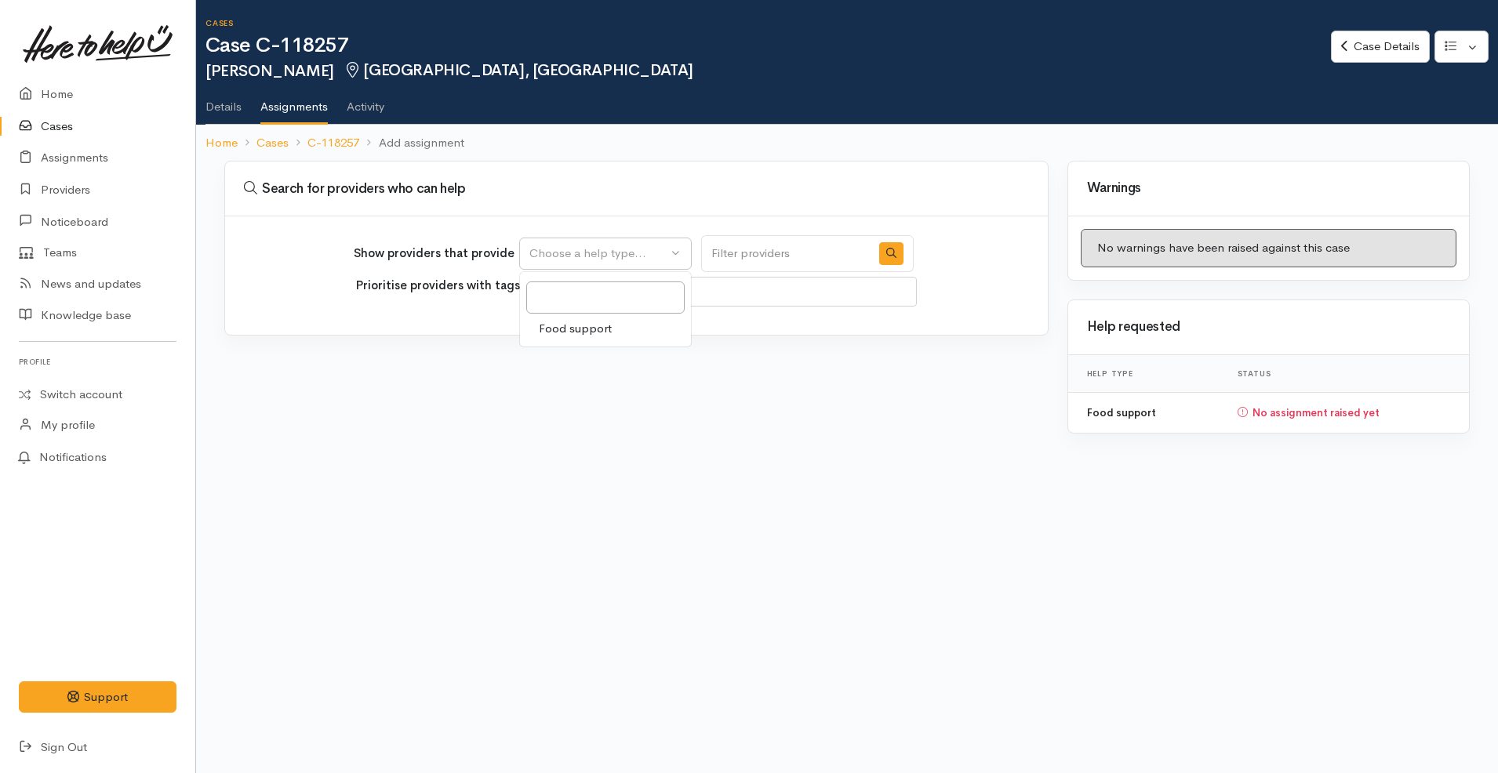
select select
click at [612, 332] on span "Food support" at bounding box center [575, 329] width 73 height 18
select select "3"
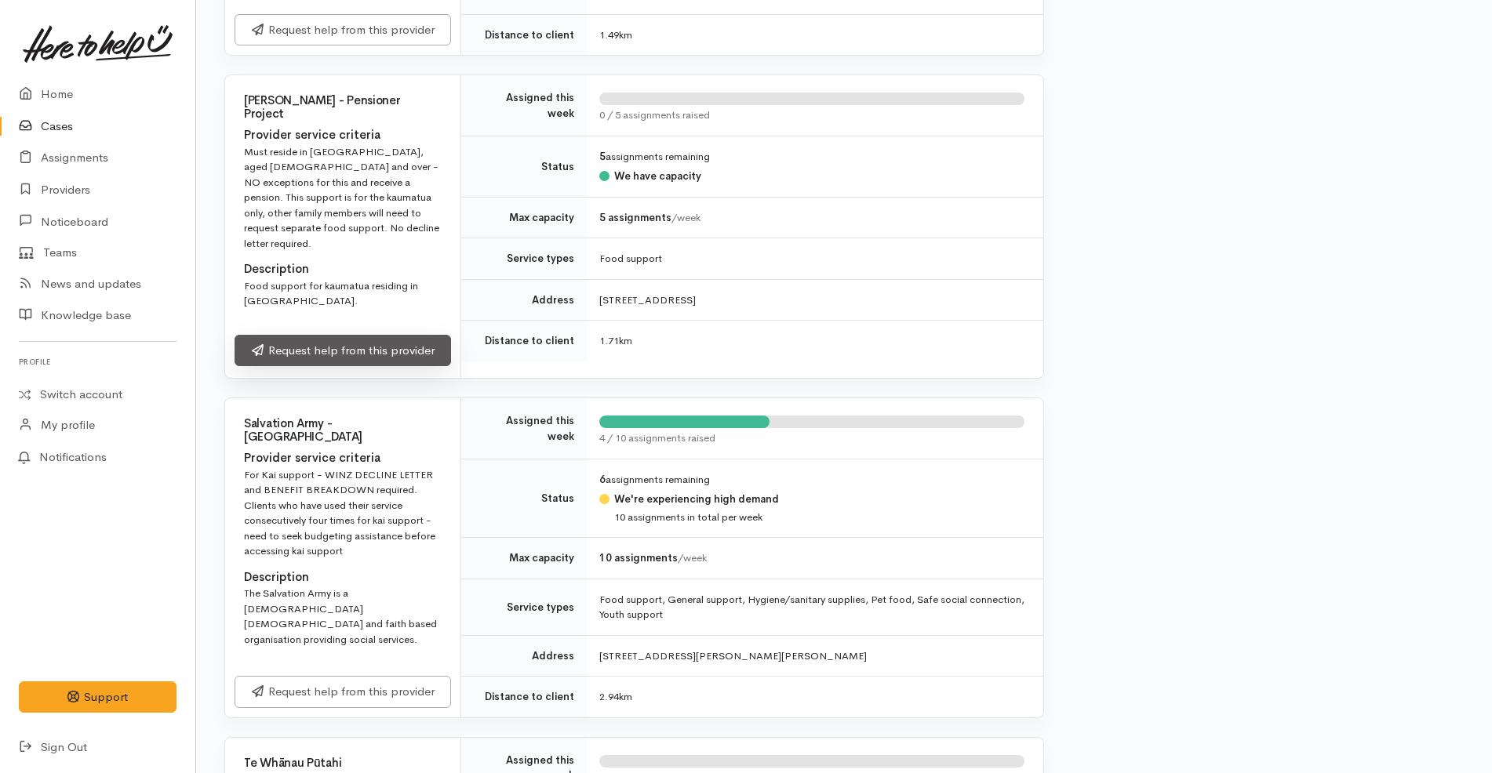
scroll to position [1471, 0]
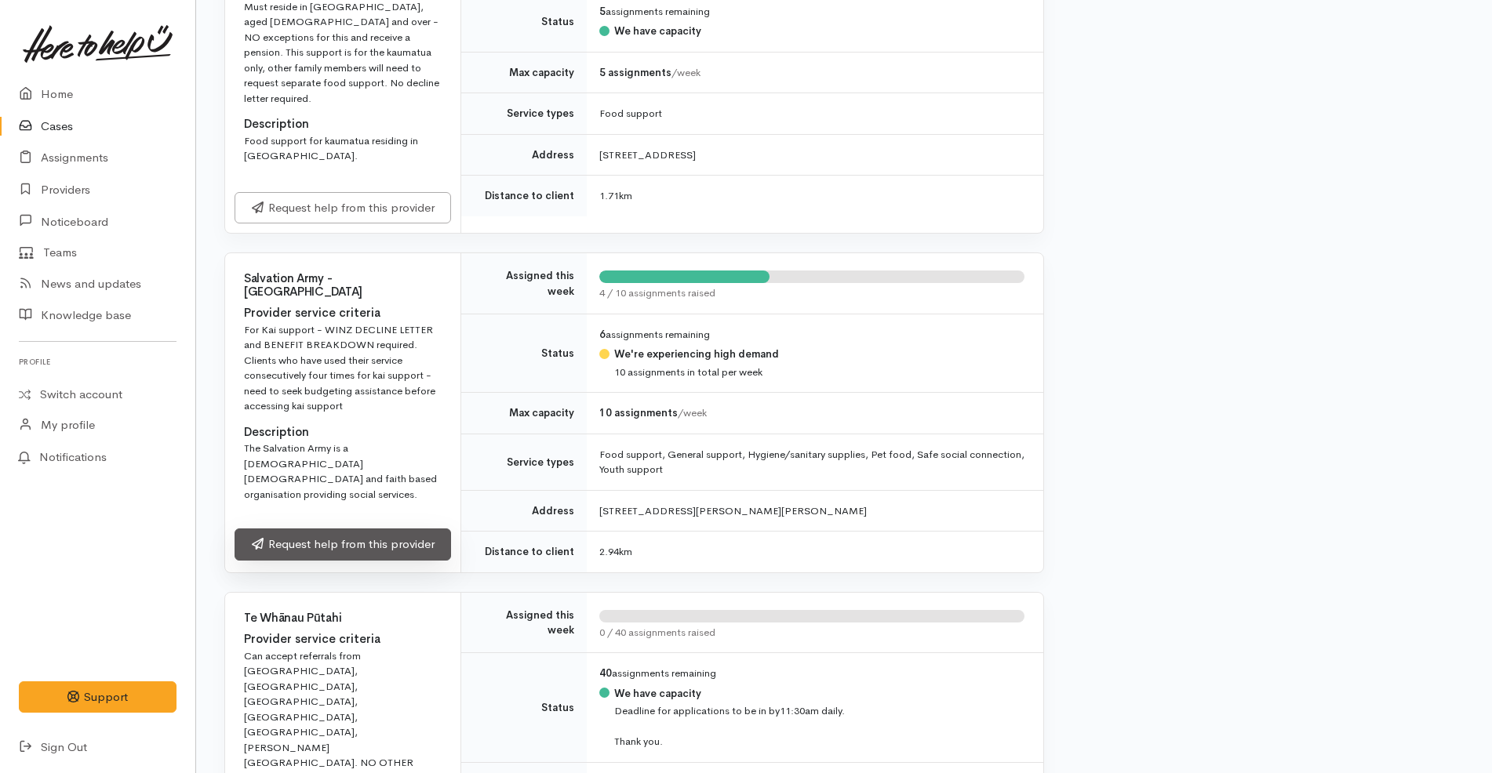
click at [384, 529] on link "Request help from this provider" at bounding box center [343, 545] width 216 height 32
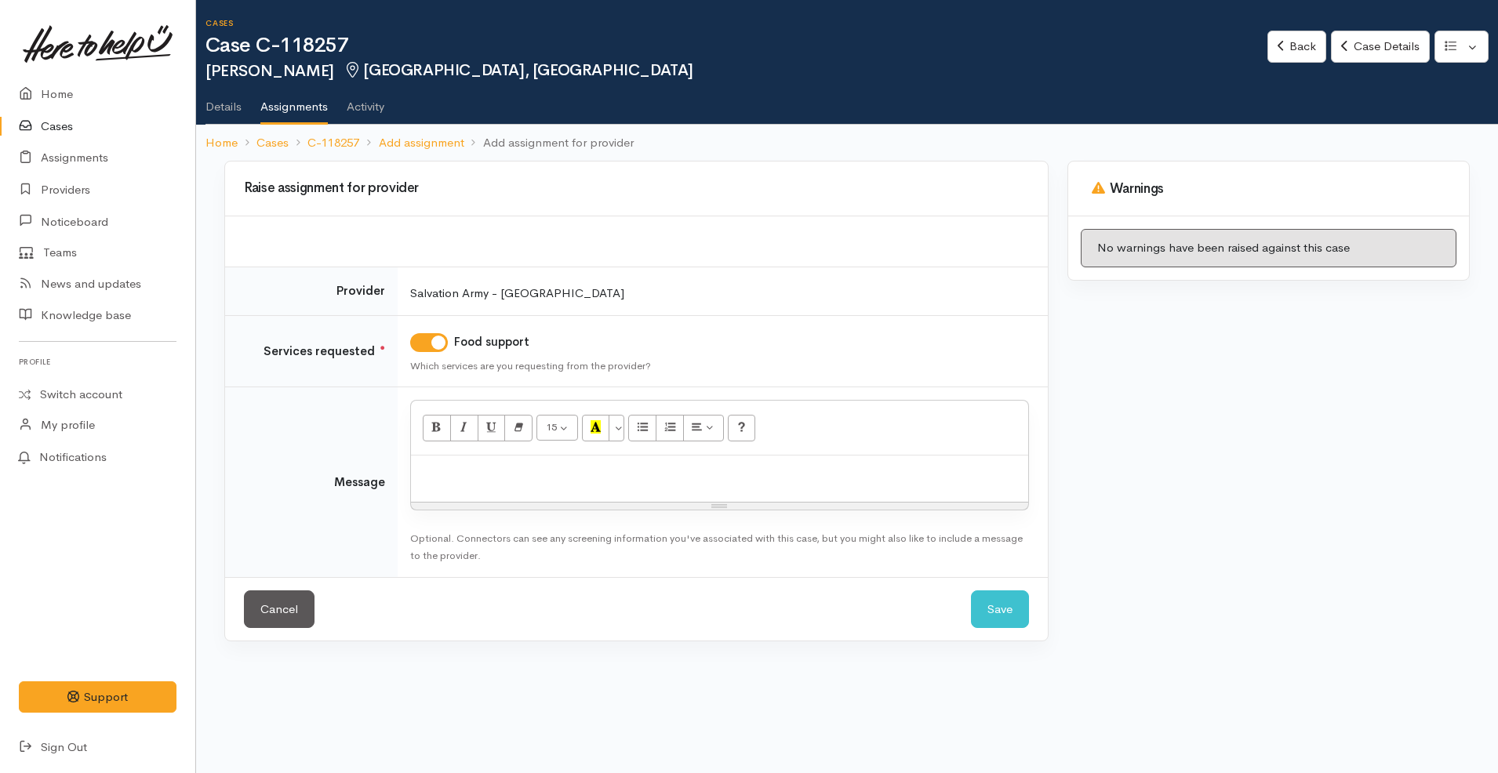
click at [747, 484] on div at bounding box center [719, 479] width 617 height 46
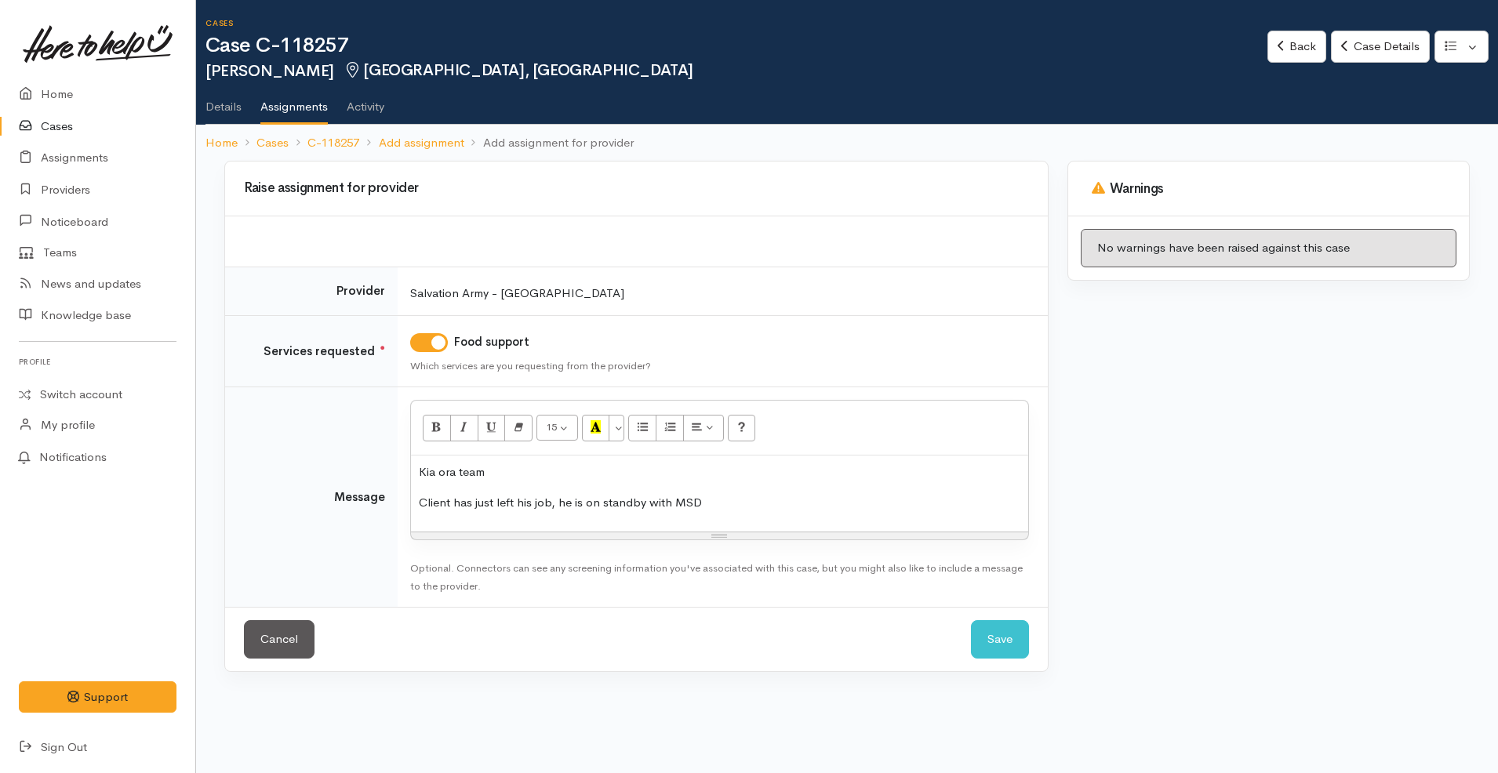
click at [738, 493] on div "Kia ora team Client has just left his job, he is on standby with MSD" at bounding box center [719, 494] width 617 height 76
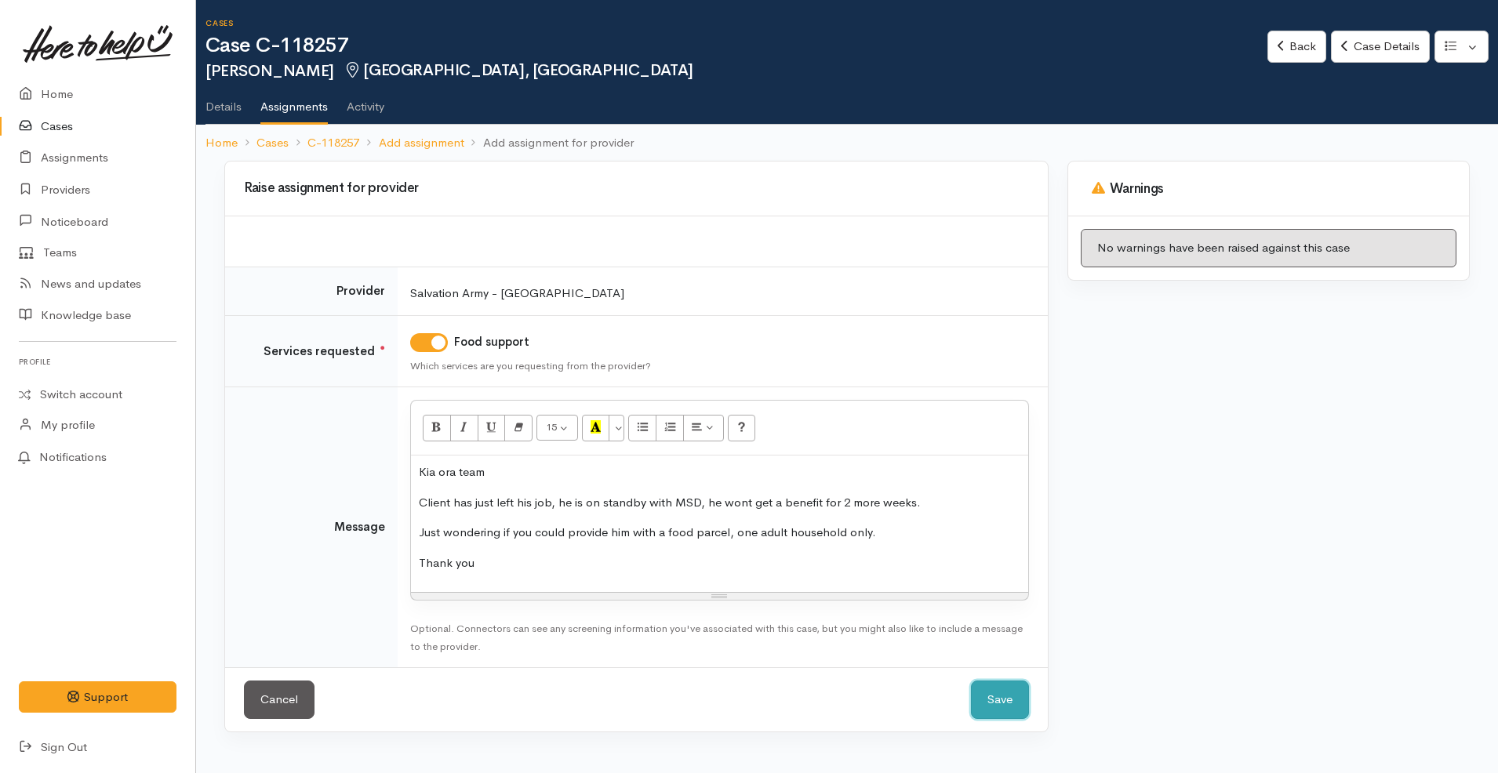
click at [1002, 707] on button "Save" at bounding box center [1000, 700] width 58 height 38
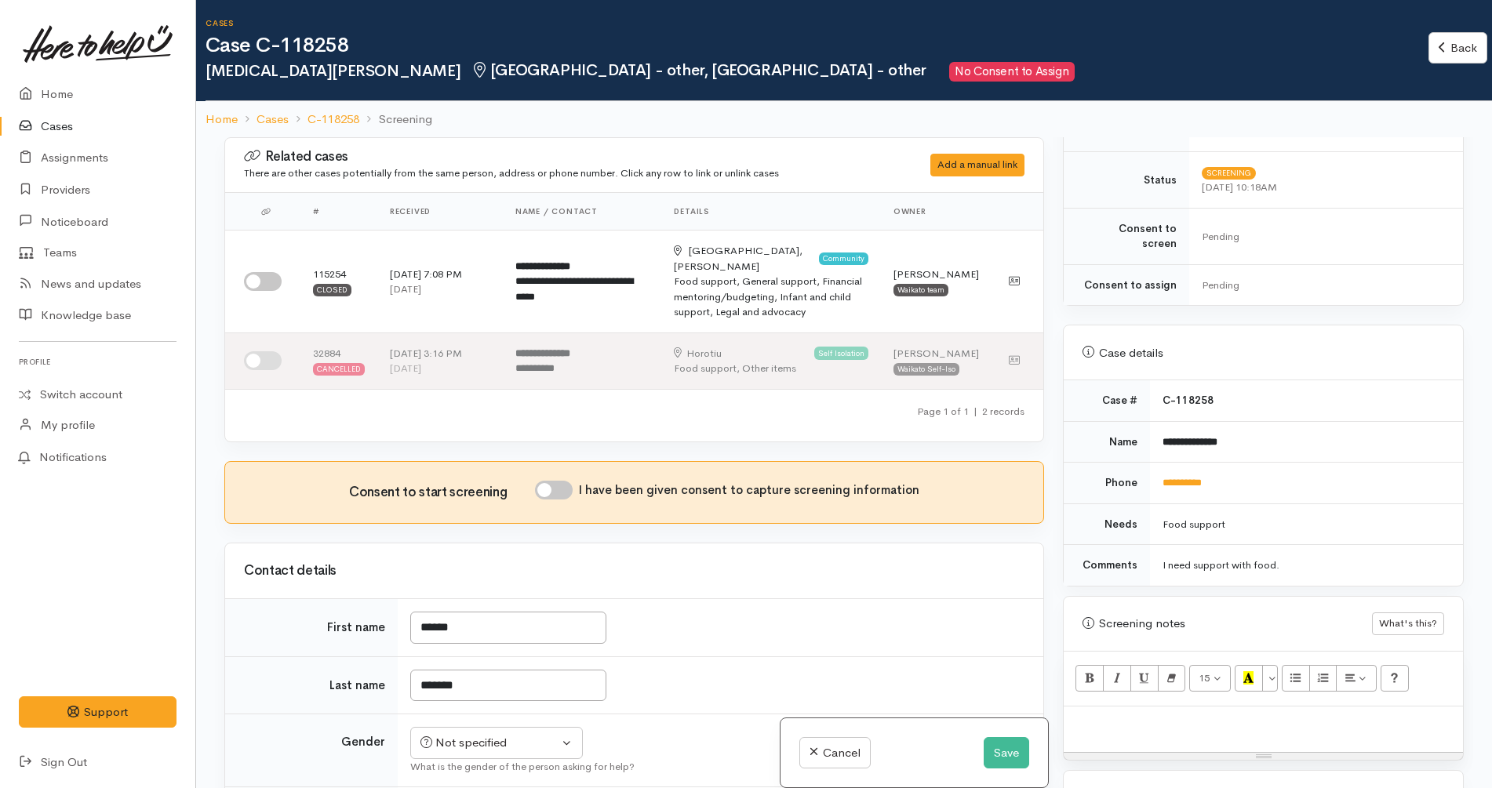
scroll to position [490, 0]
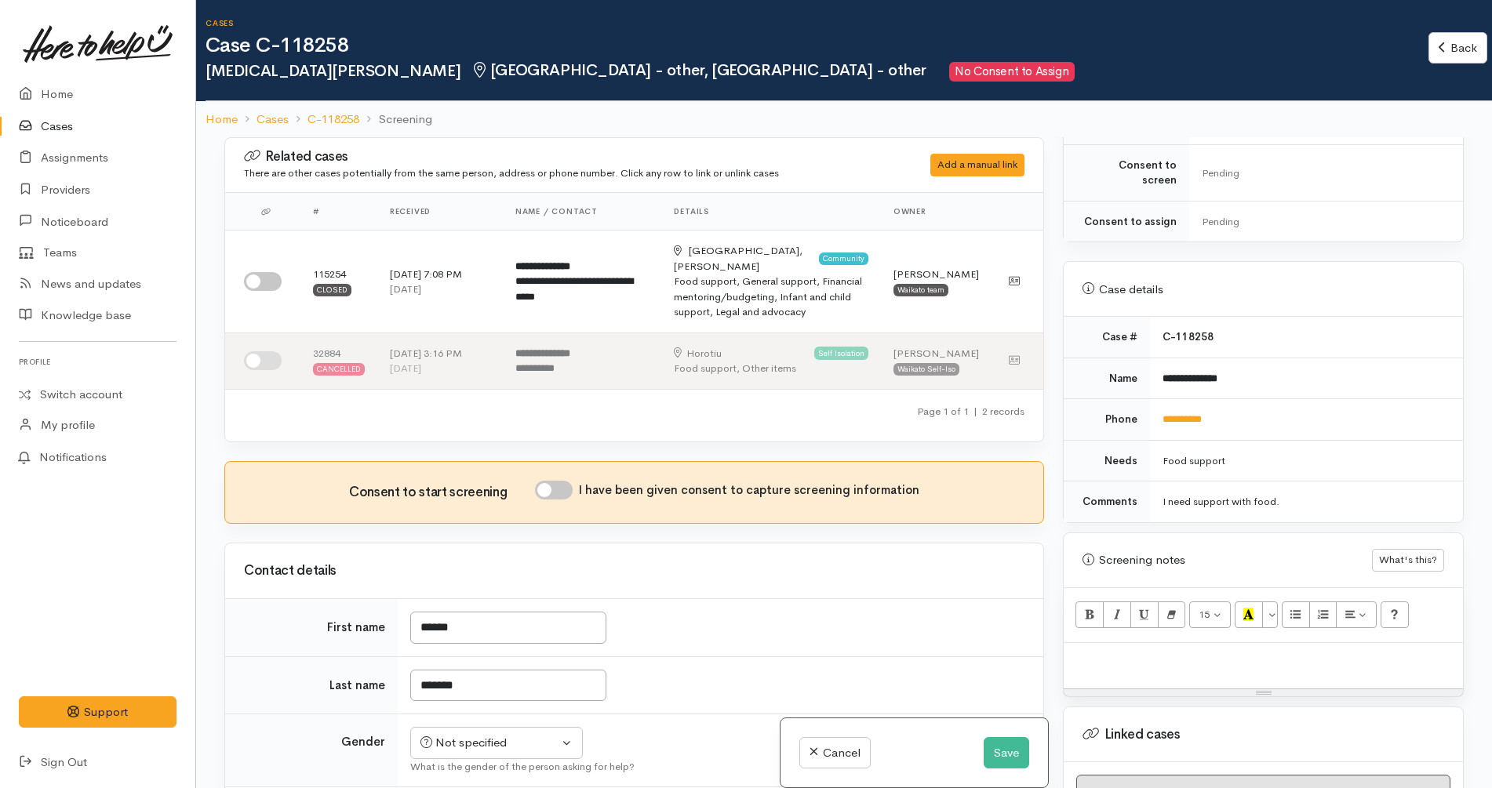
click at [1362, 380] on td "**********" at bounding box center [1306, 379] width 313 height 42
drag, startPoint x: 1246, startPoint y: 416, endPoint x: 1155, endPoint y: 420, distance: 91.9
click at [1155, 420] on td "**********" at bounding box center [1306, 420] width 313 height 42
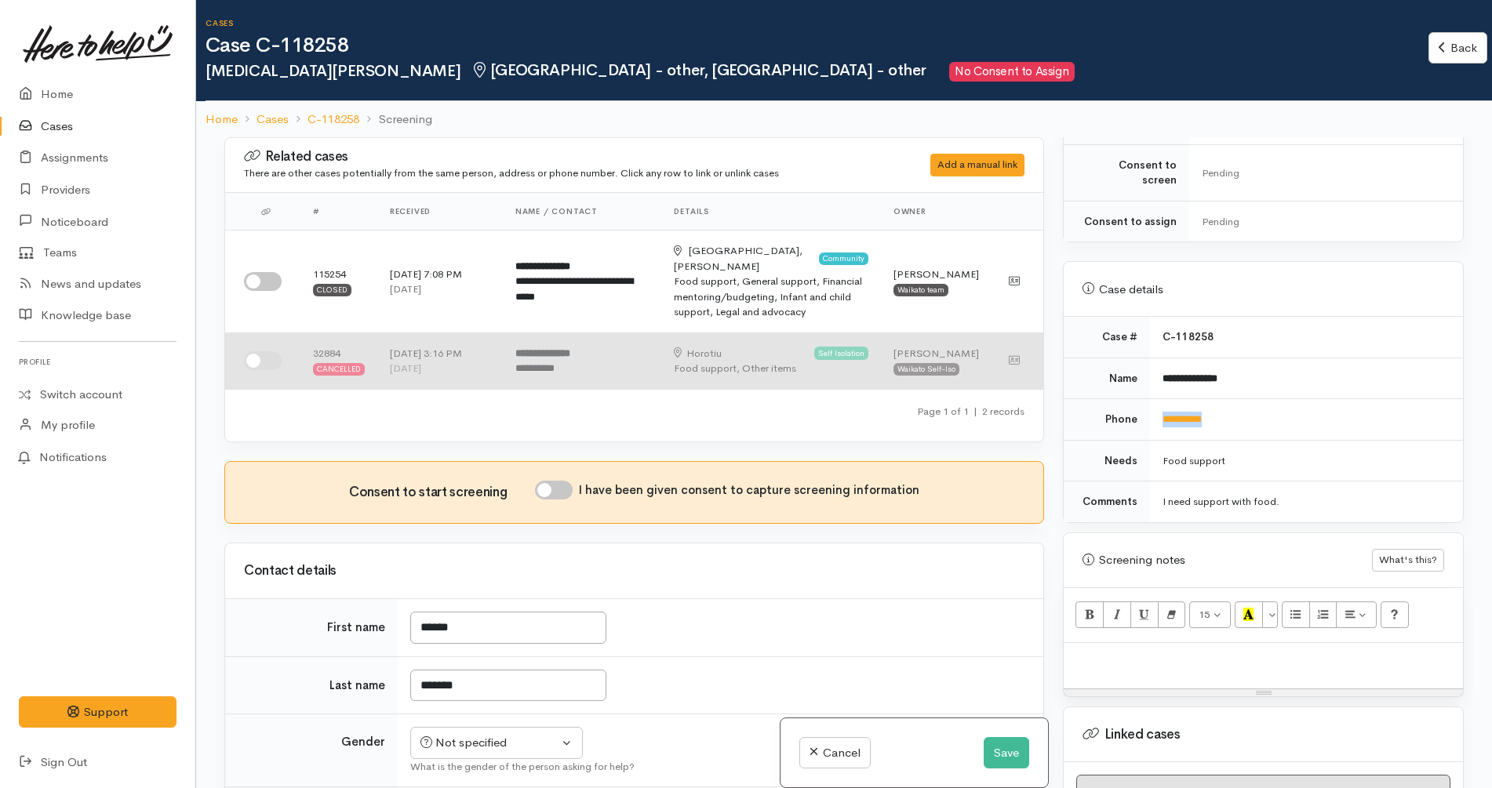
copy link "**********"
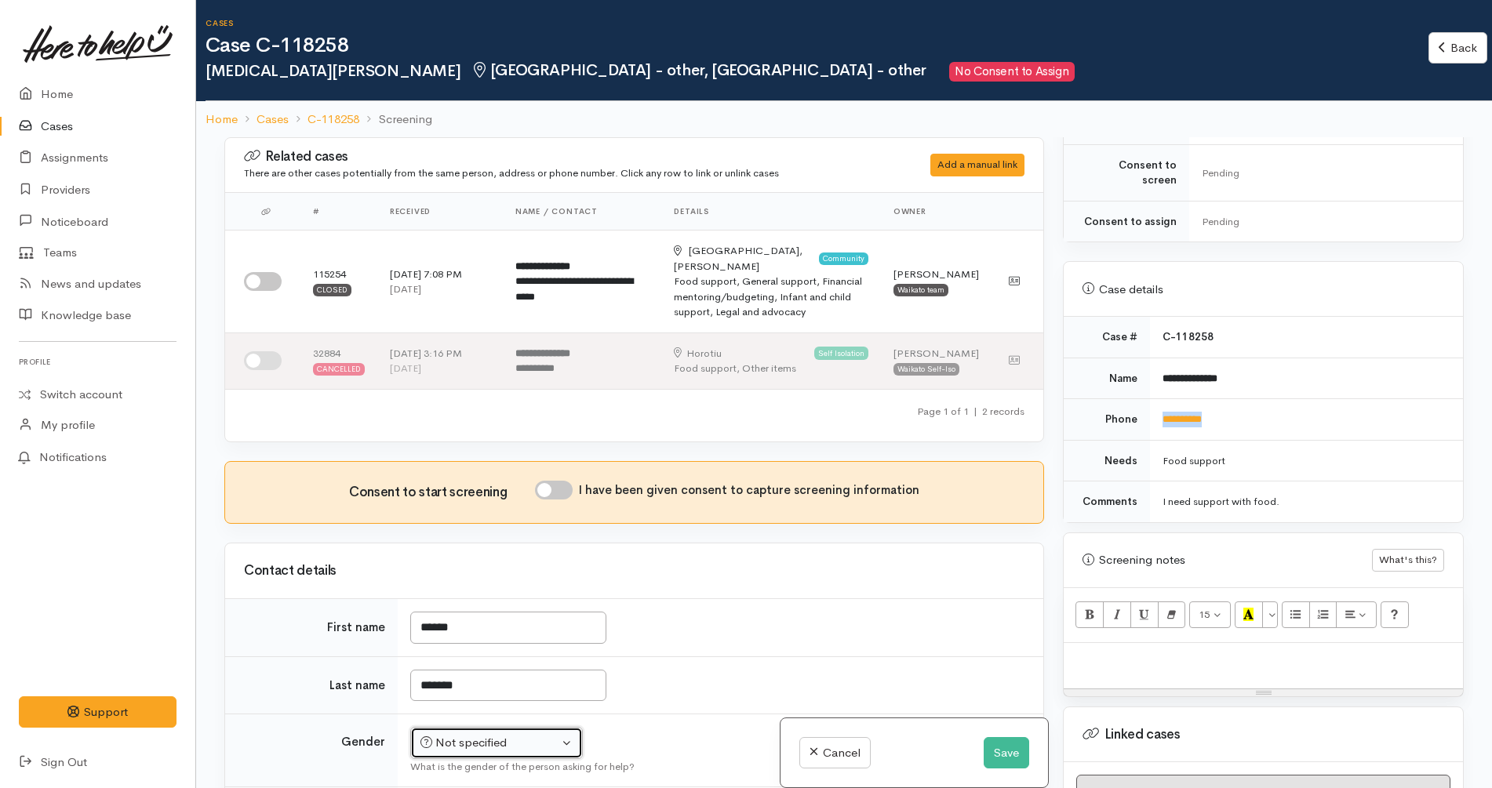
drag, startPoint x: 488, startPoint y: 746, endPoint x: 460, endPoint y: 740, distance: 28.2
click at [489, 739] on div "Not specified" at bounding box center [489, 743] width 138 height 18
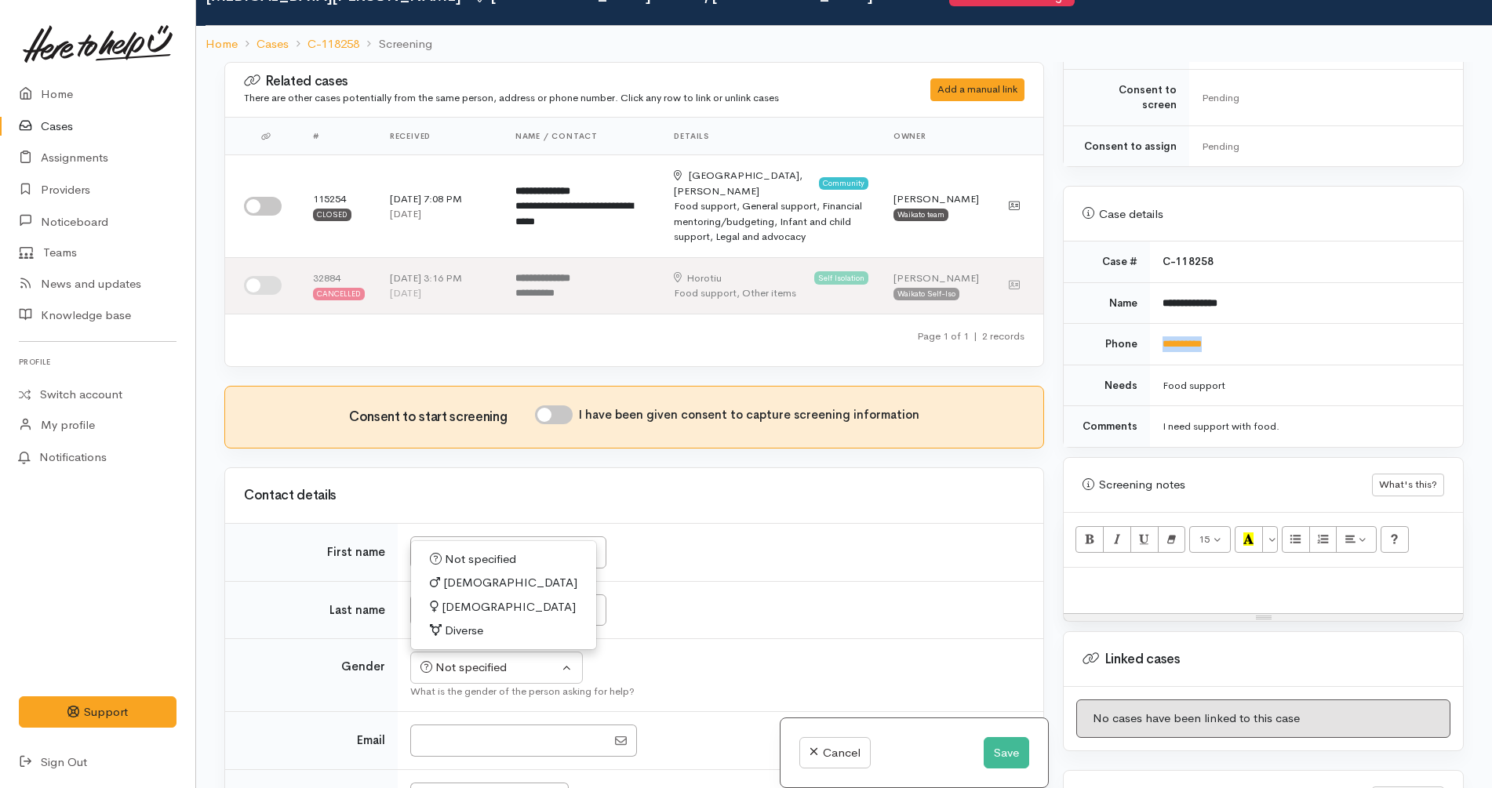
click at [456, 609] on span "[DEMOGRAPHIC_DATA]" at bounding box center [509, 607] width 134 height 18
select select "[DEMOGRAPHIC_DATA]"
click at [729, 588] on td "*******" at bounding box center [721, 610] width 646 height 58
click at [1025, 762] on div "Cancel Save" at bounding box center [913, 753] width 267 height 70
click at [1016, 751] on button "Save" at bounding box center [1006, 753] width 45 height 32
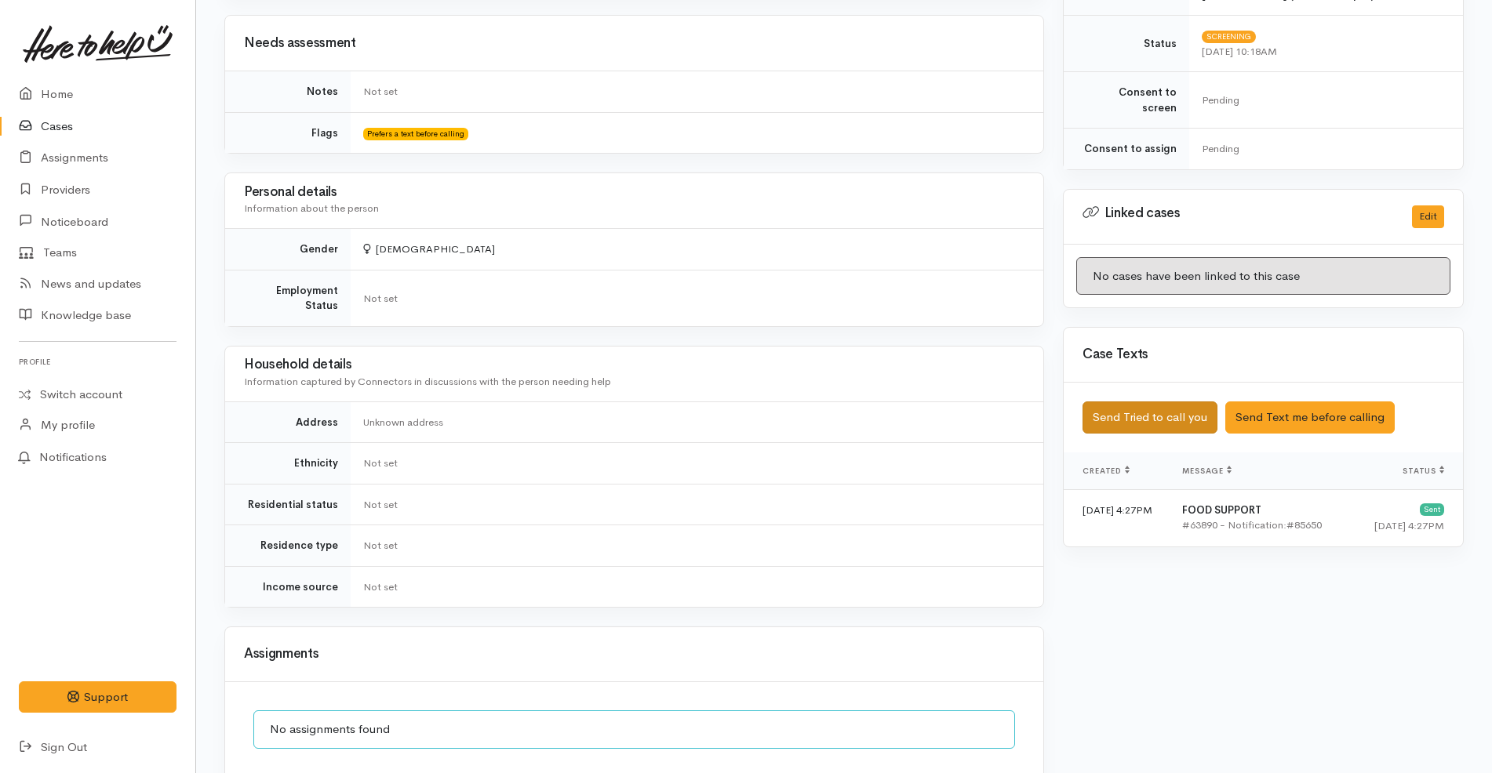
scroll to position [588, 0]
click at [1173, 407] on button "Send Tried to call you" at bounding box center [1149, 418] width 135 height 32
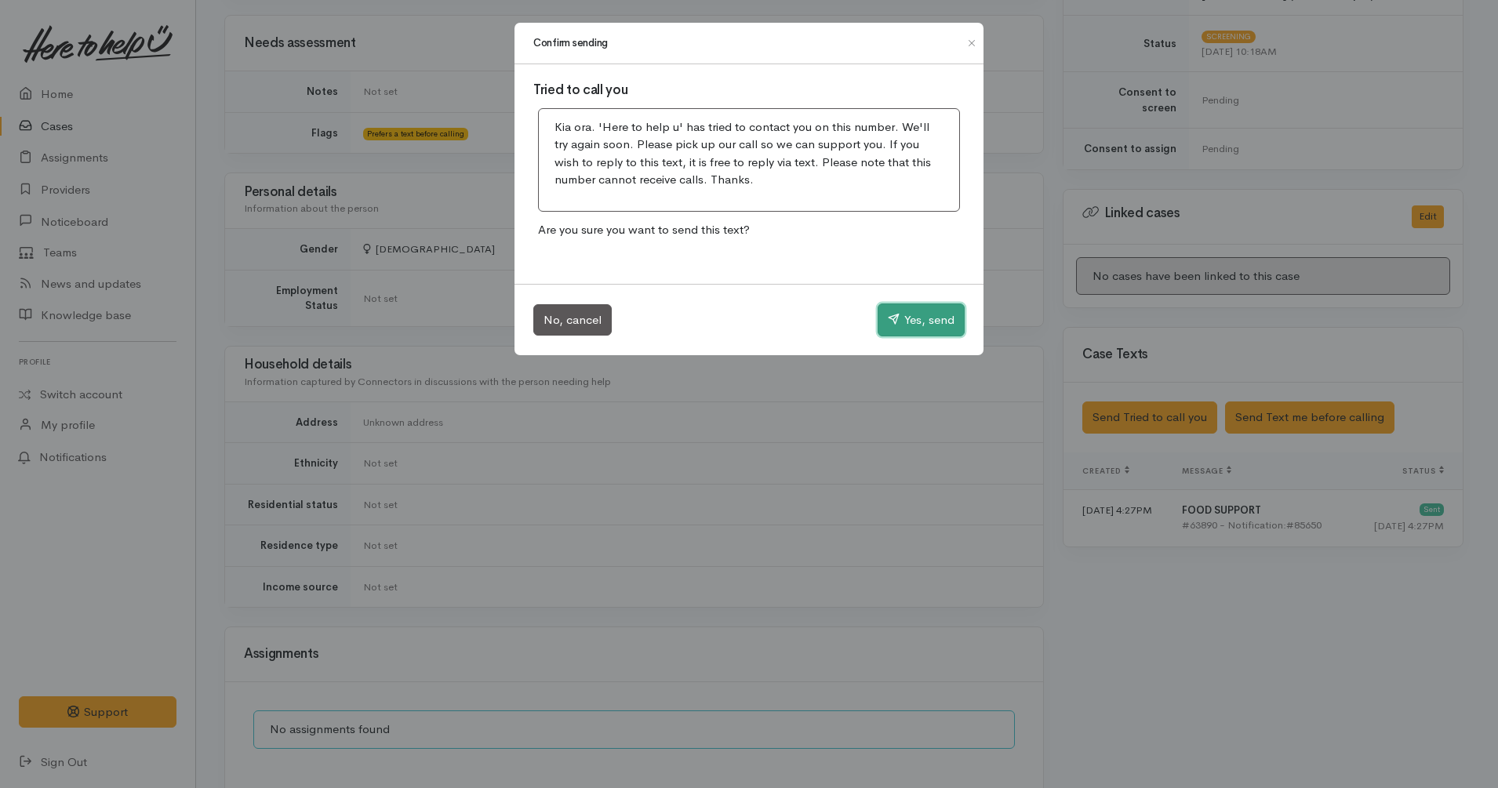
click at [906, 327] on button "Yes, send" at bounding box center [921, 320] width 87 height 33
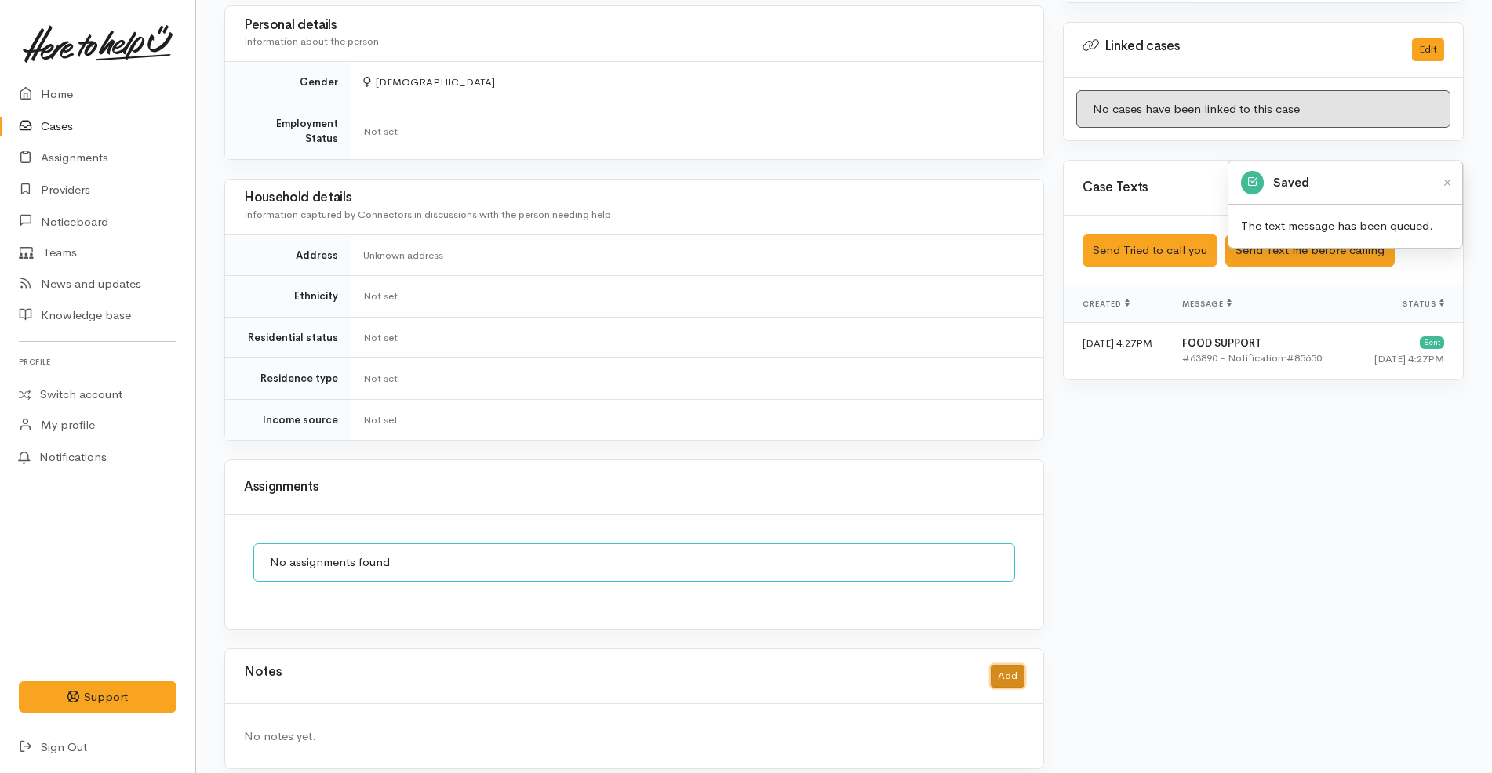
click at [1016, 665] on button "Add" at bounding box center [1008, 676] width 34 height 23
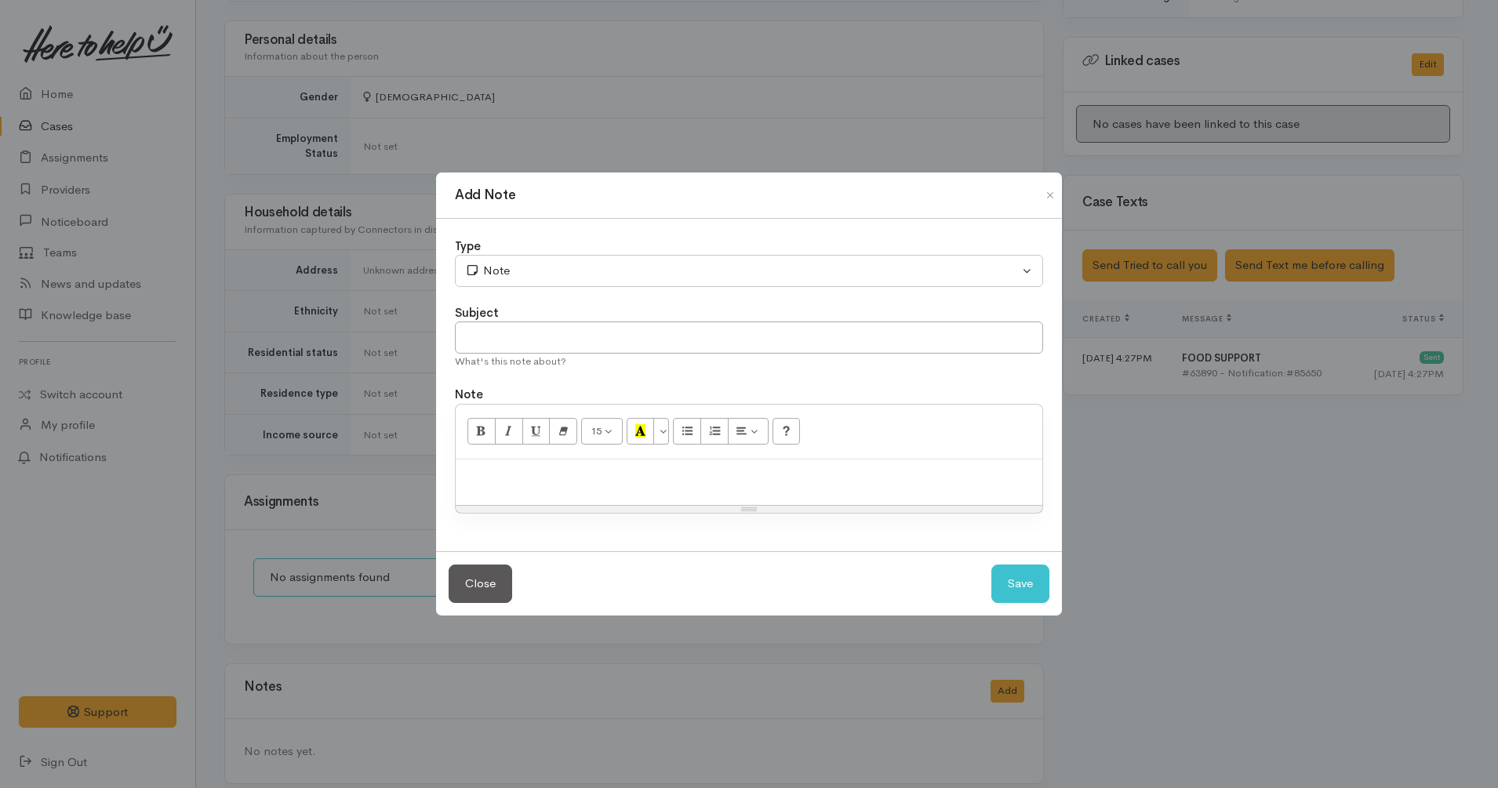
click at [815, 475] on p at bounding box center [749, 476] width 571 height 18
paste div
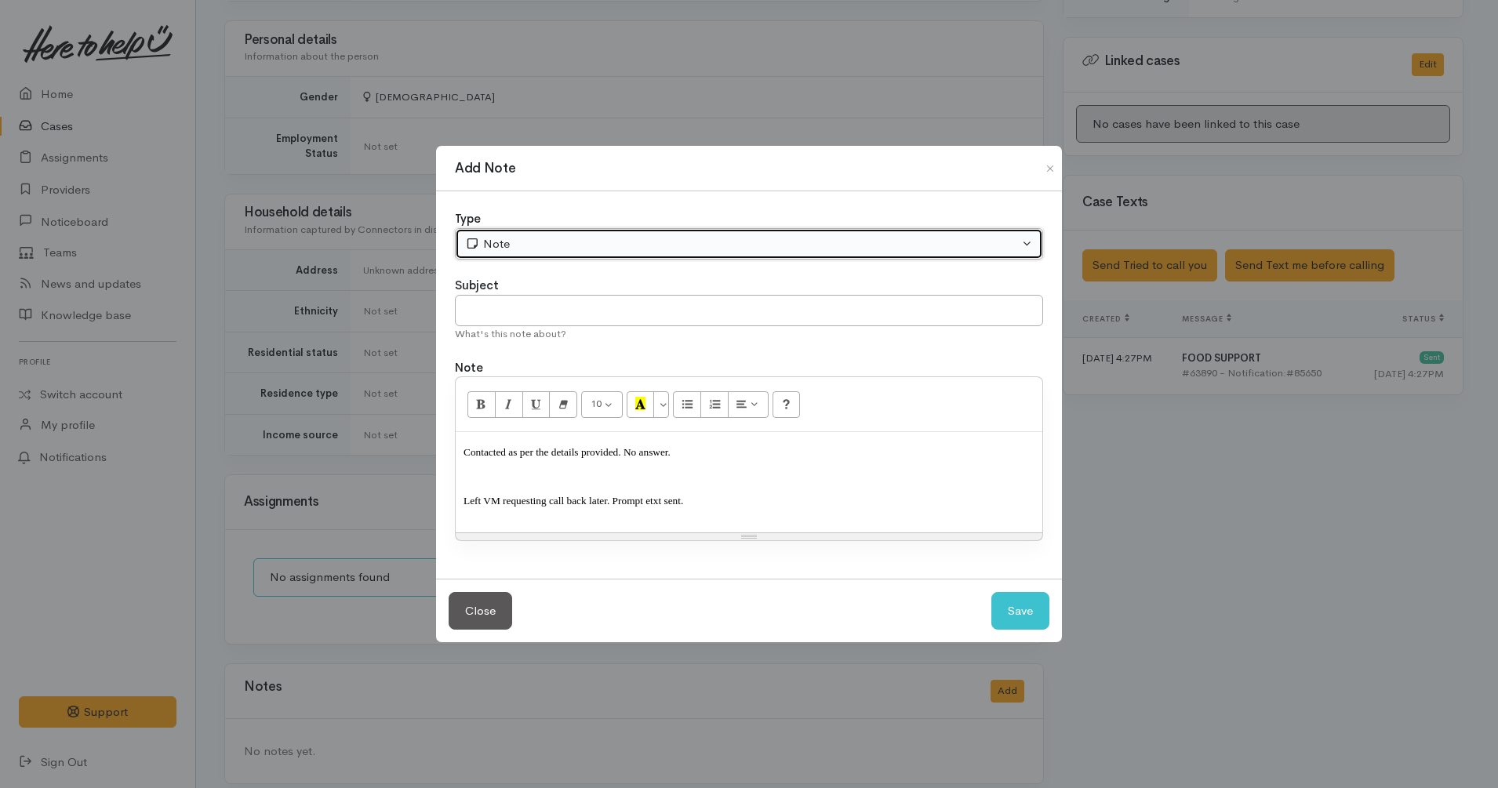
click at [584, 256] on button "Note" at bounding box center [749, 244] width 588 height 32
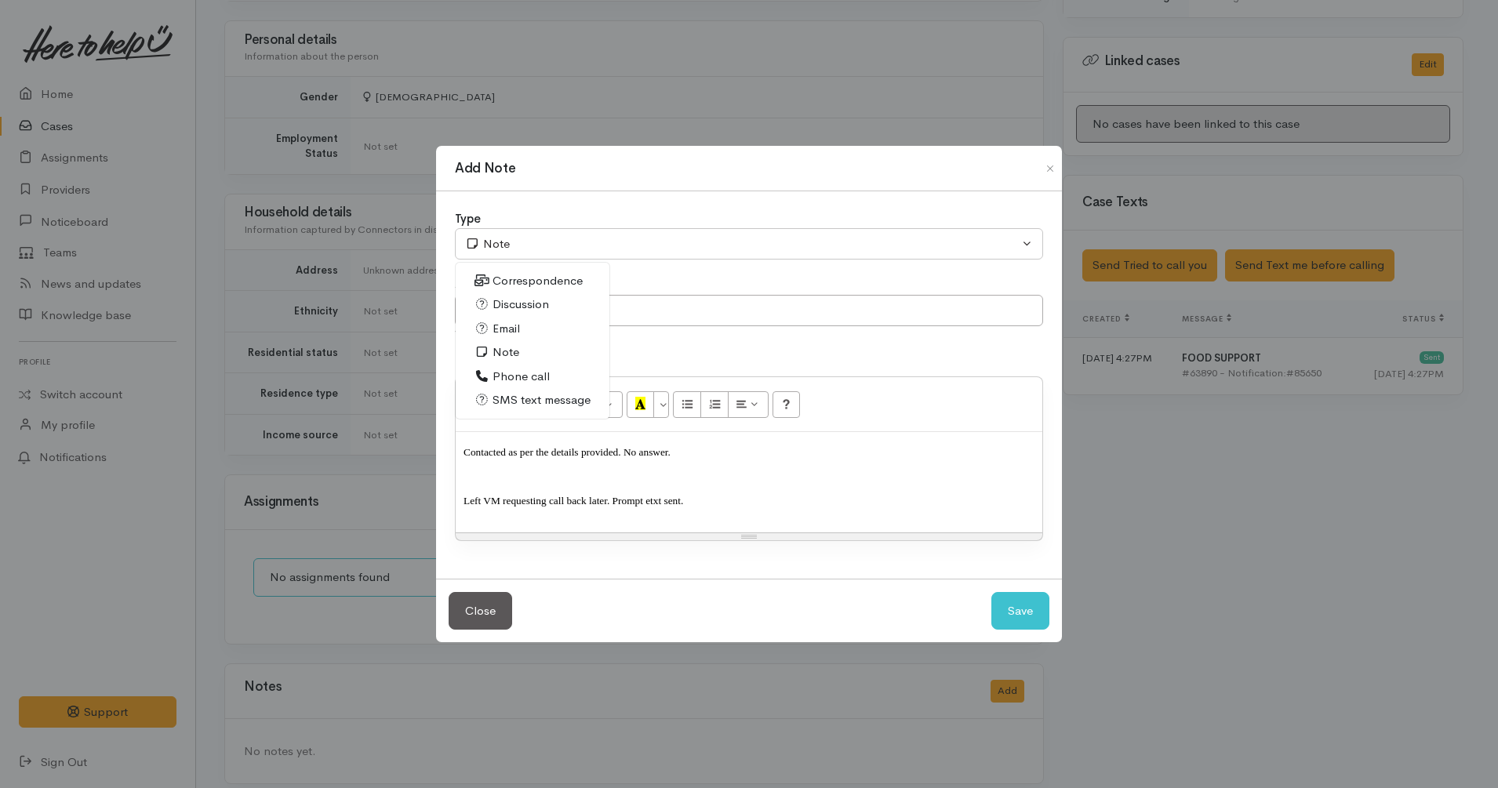
click at [510, 370] on span "Phone call" at bounding box center [521, 377] width 57 height 18
click at [1031, 618] on button "Save" at bounding box center [1020, 611] width 58 height 38
select select "1"
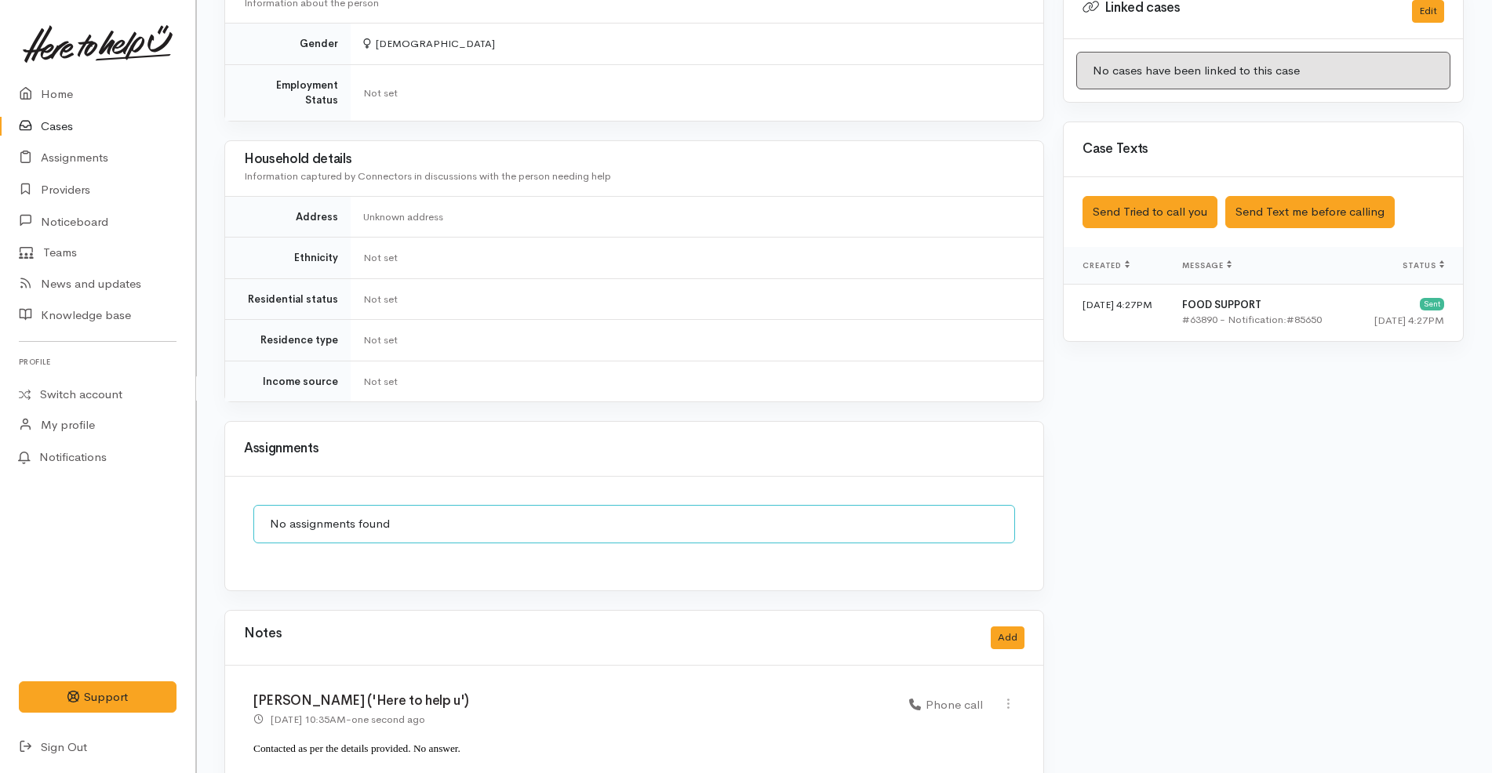
scroll to position [853, 0]
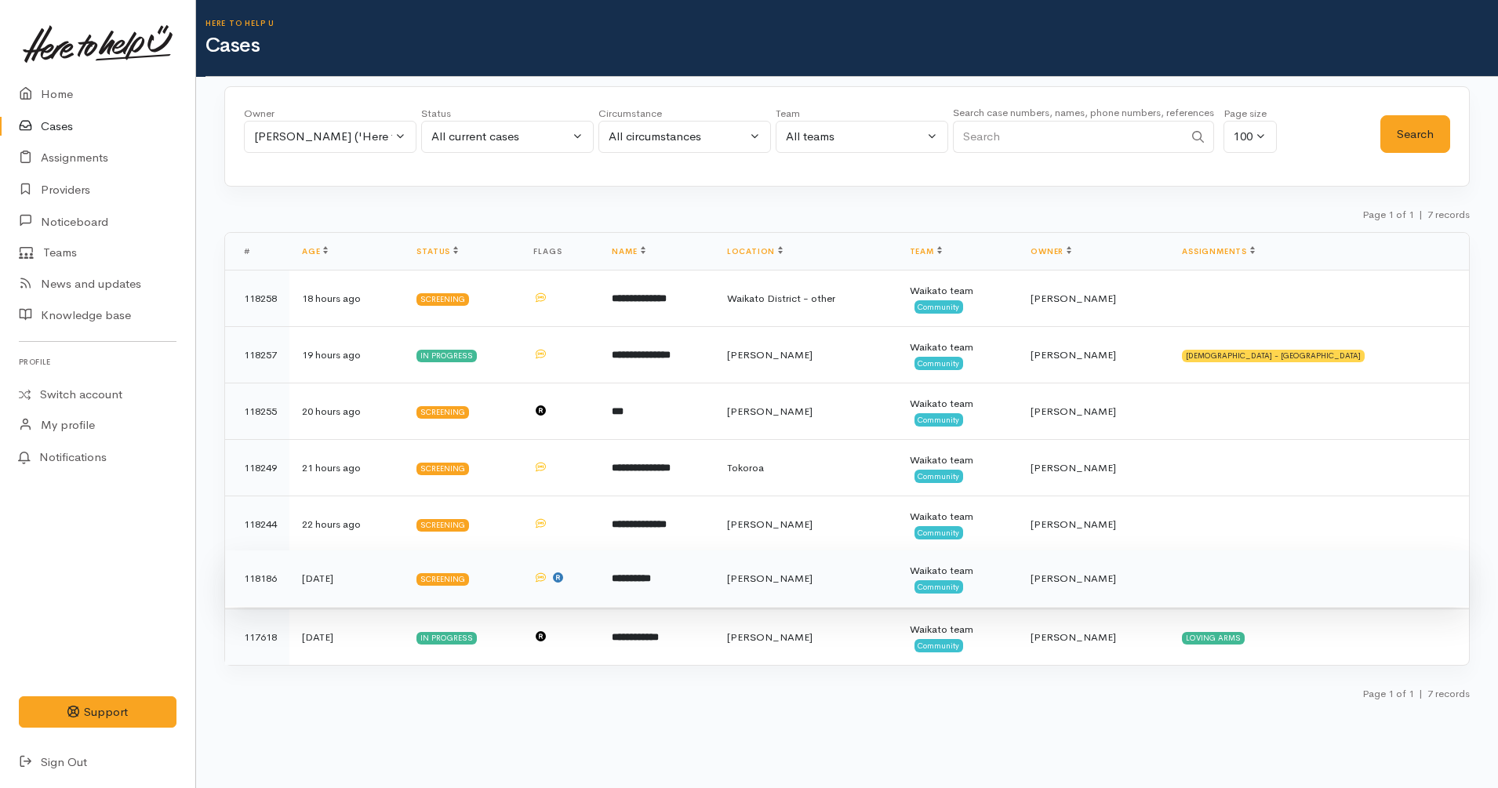
click at [714, 580] on td "**********" at bounding box center [656, 579] width 115 height 56
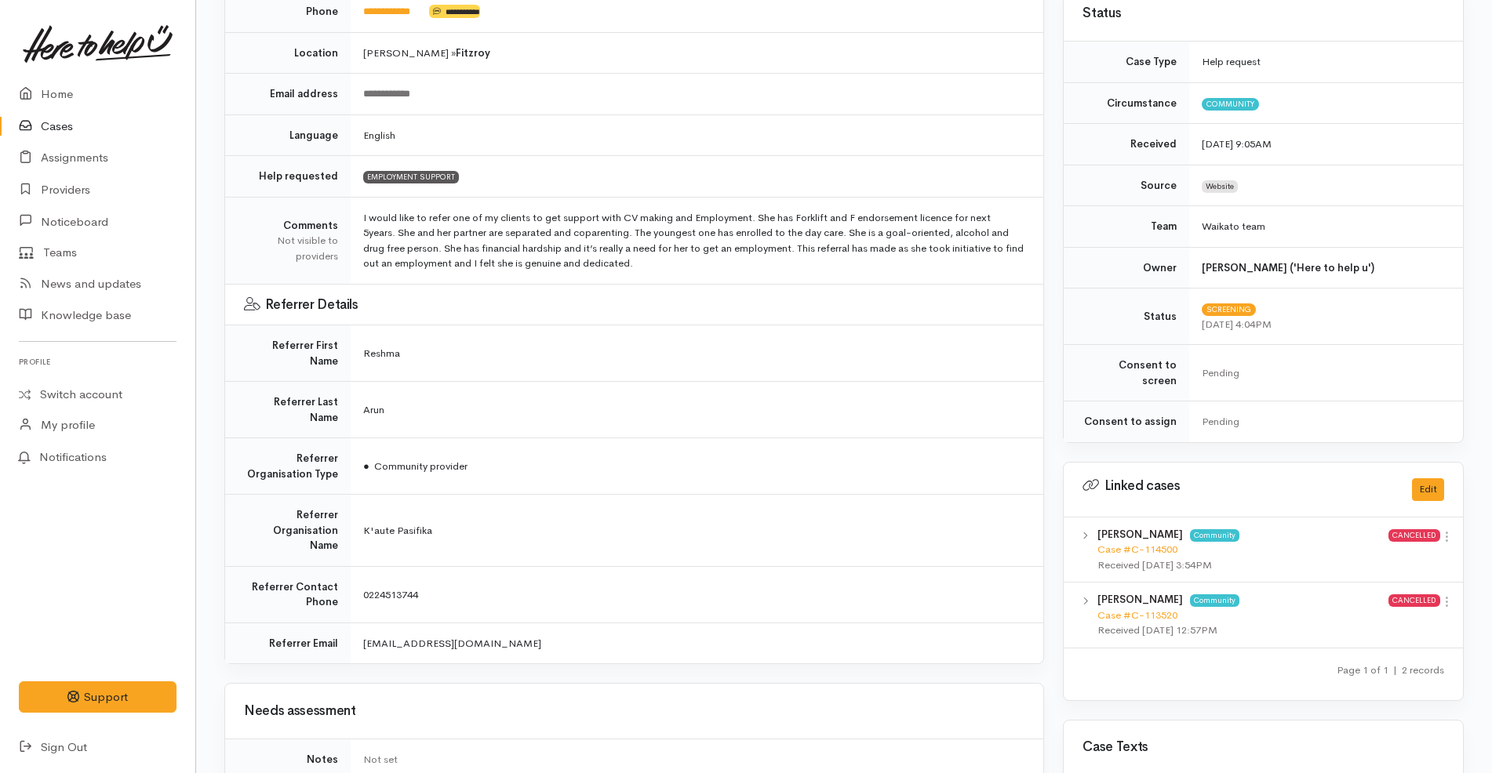
scroll to position [217, 0]
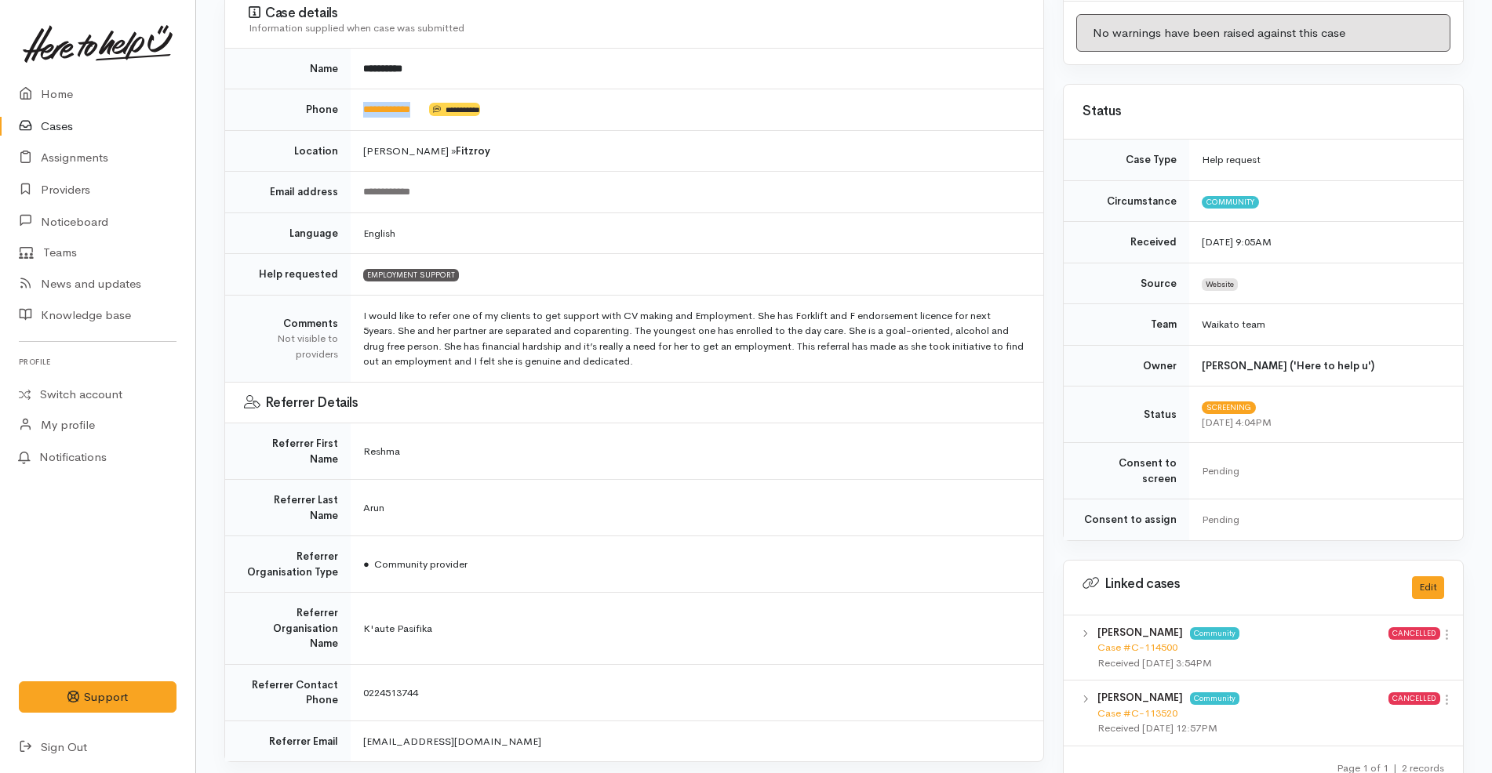
drag, startPoint x: 439, startPoint y: 107, endPoint x: 352, endPoint y: 111, distance: 87.1
click at [352, 111] on td "**********" at bounding box center [697, 110] width 693 height 42
copy td "**********"
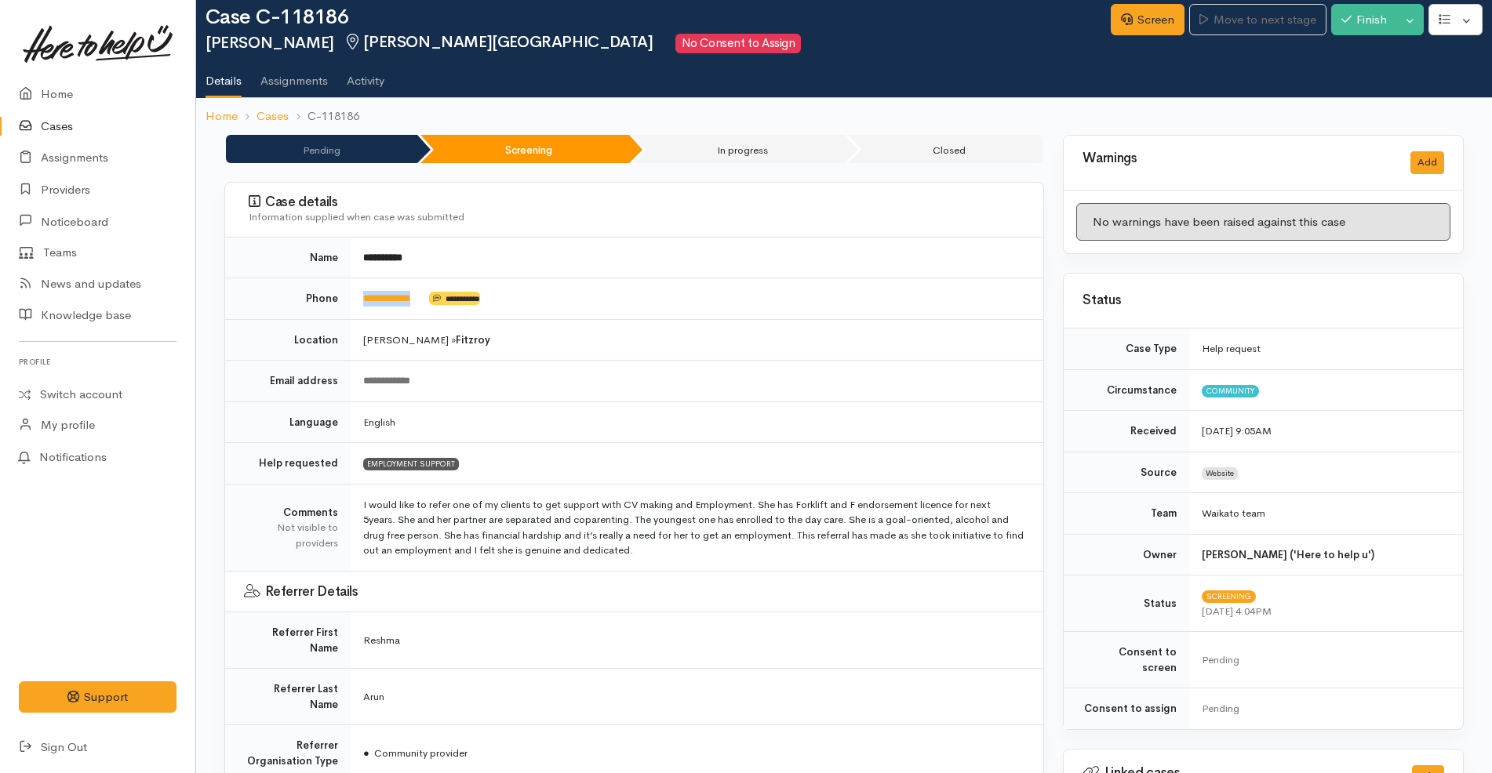
scroll to position [0, 0]
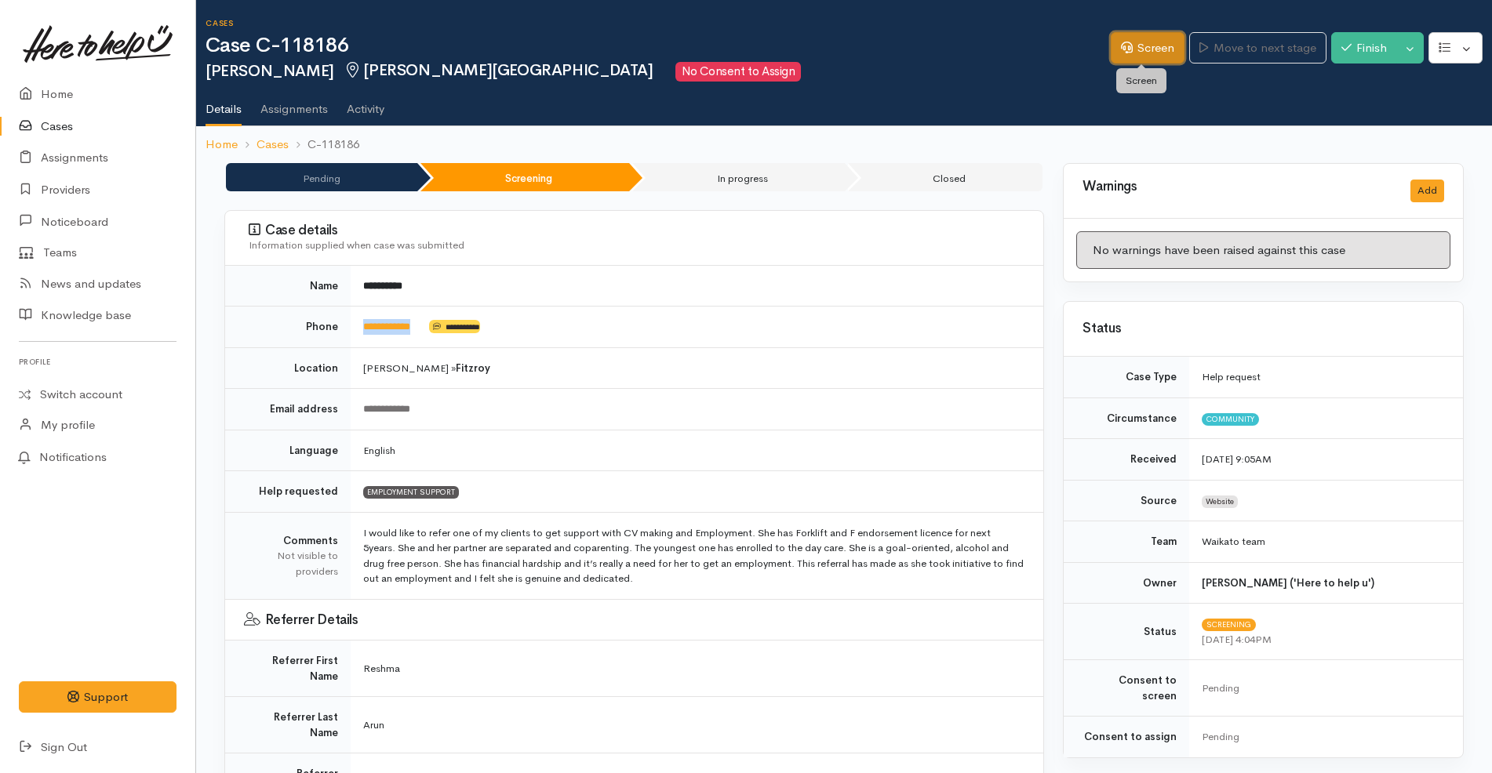
click at [1147, 53] on link "Screen" at bounding box center [1148, 48] width 74 height 32
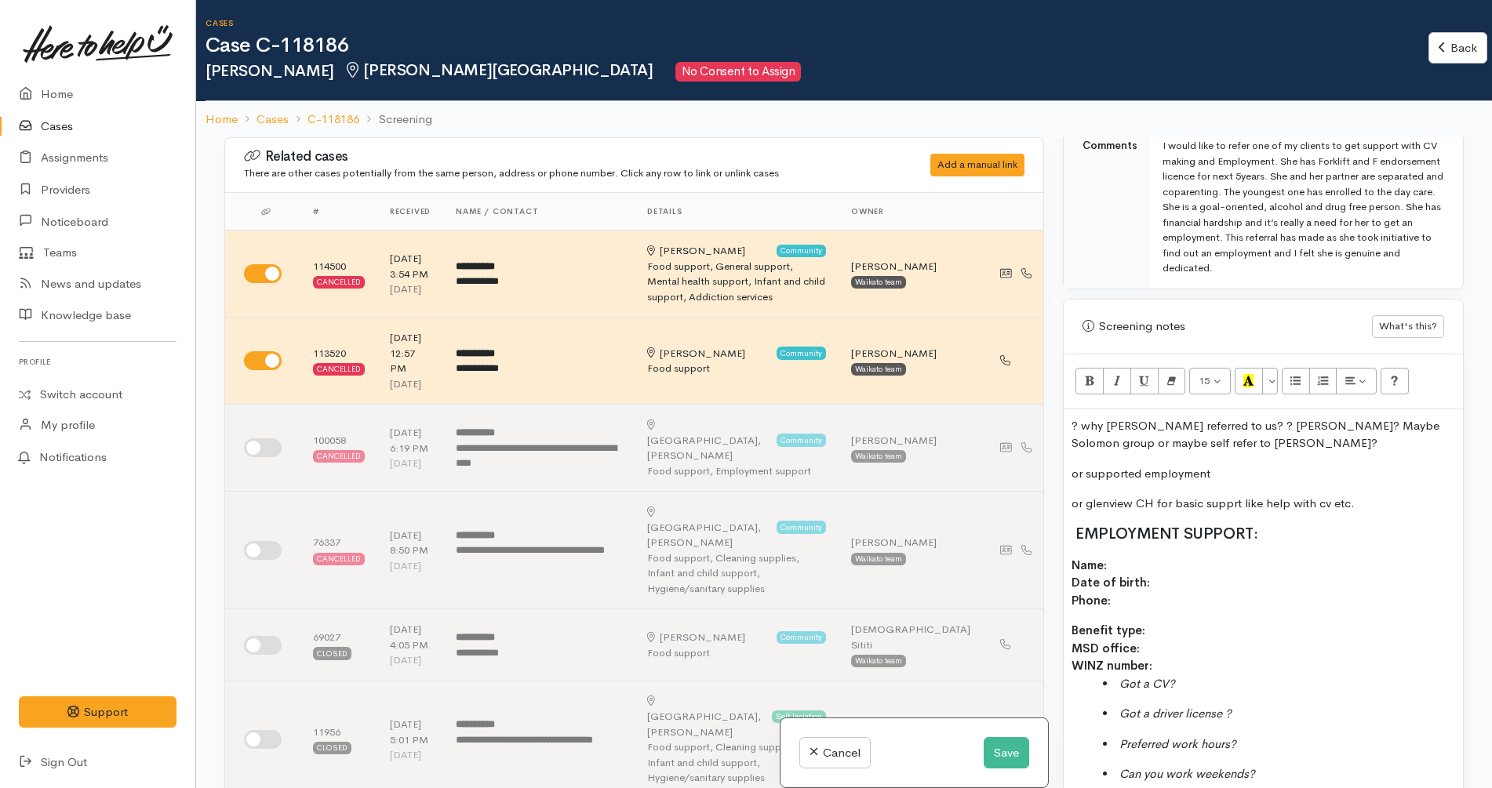
scroll to position [882, 0]
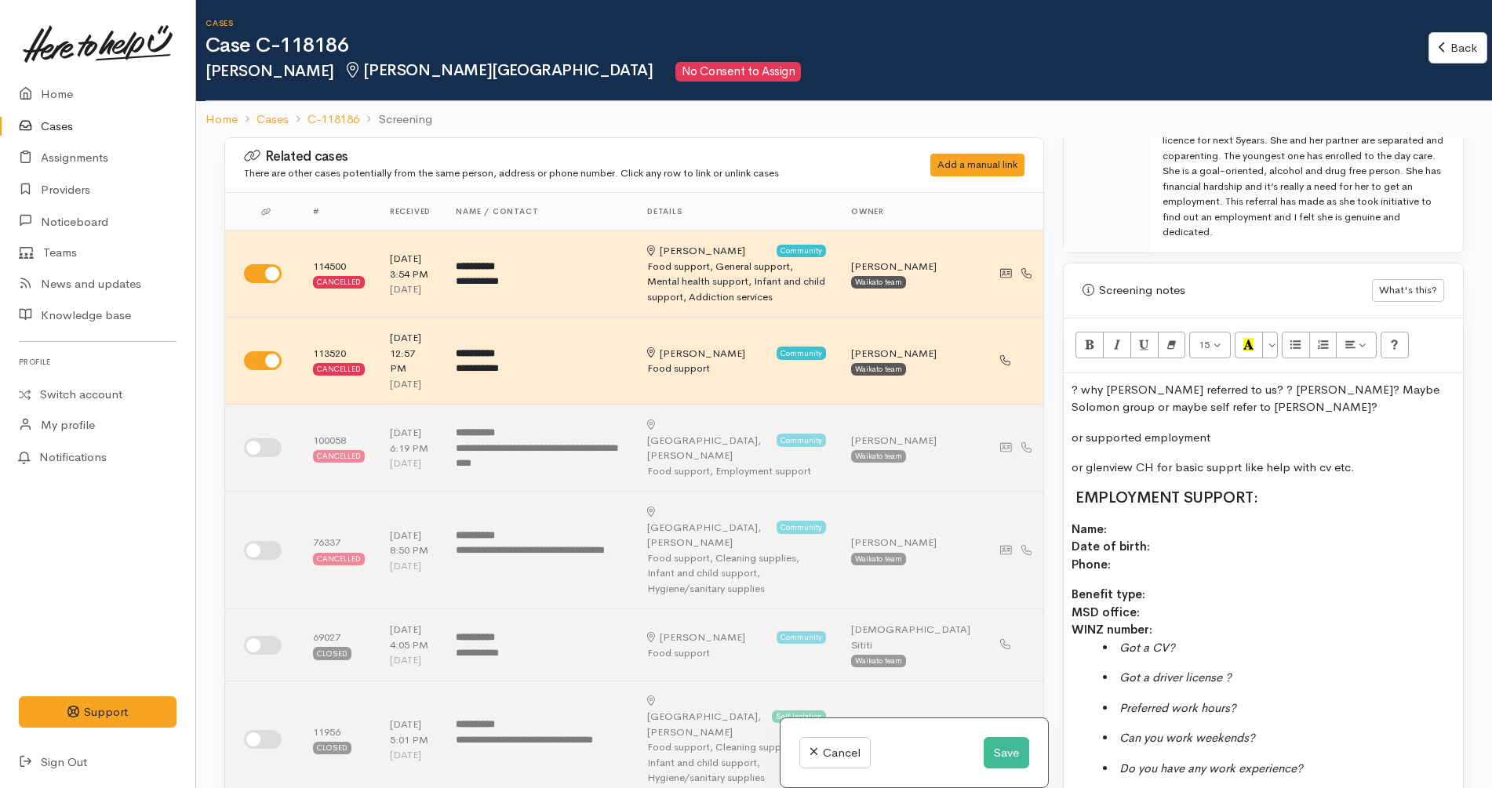
click at [1373, 459] on p "or glenview CH for basic supprt like help with cv etc." at bounding box center [1263, 468] width 384 height 18
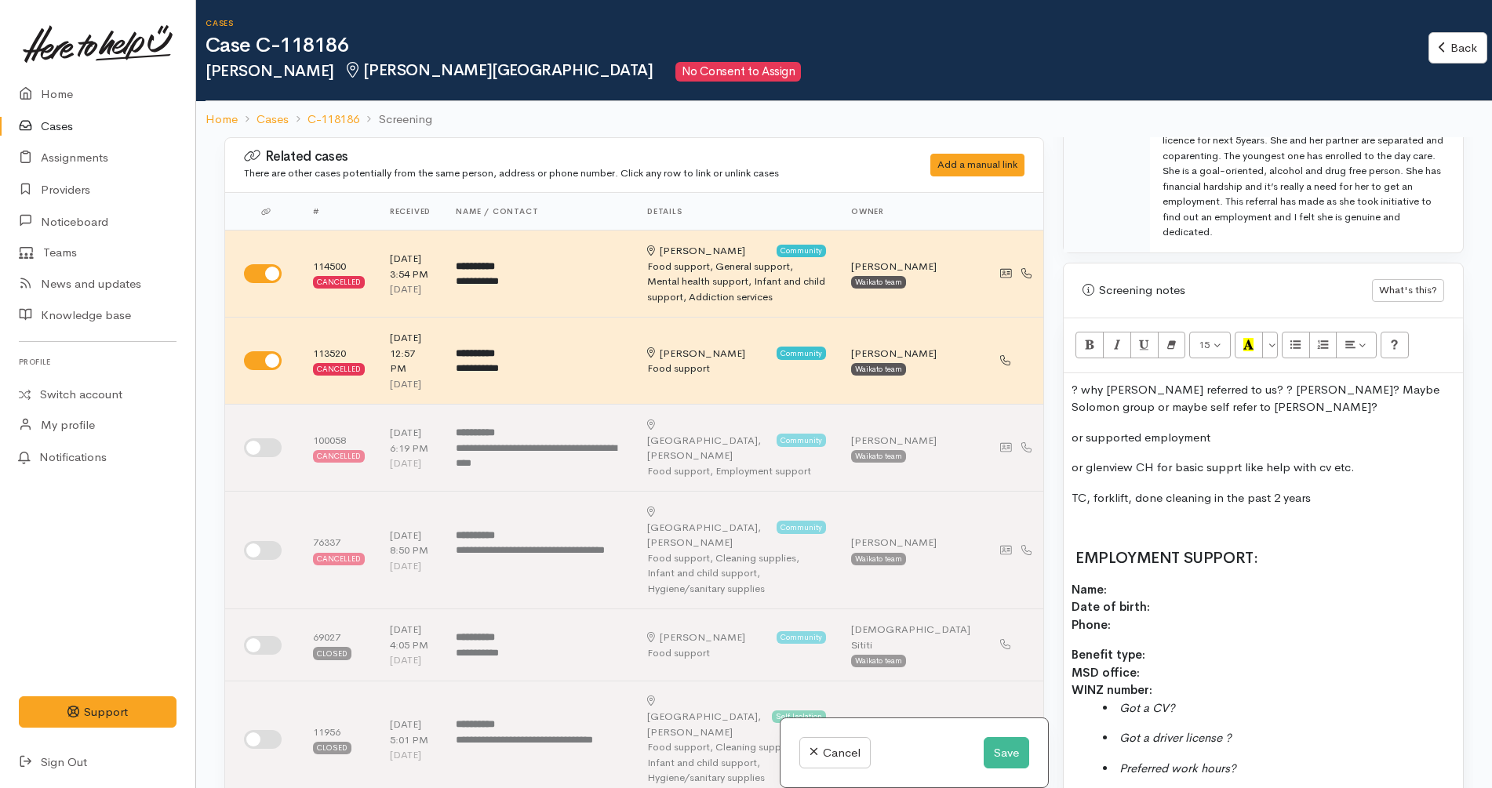
click at [1137, 490] on span "TC, forklift, done cleaning in the past 2 years" at bounding box center [1190, 497] width 239 height 15
click at [1213, 490] on span "TC, forklift, cleaning in the past 2 years" at bounding box center [1175, 497] width 209 height 15
click at [1213, 490] on span "TC, forklift, cleaning experience 2 years experience" at bounding box center [1207, 497] width 273 height 15
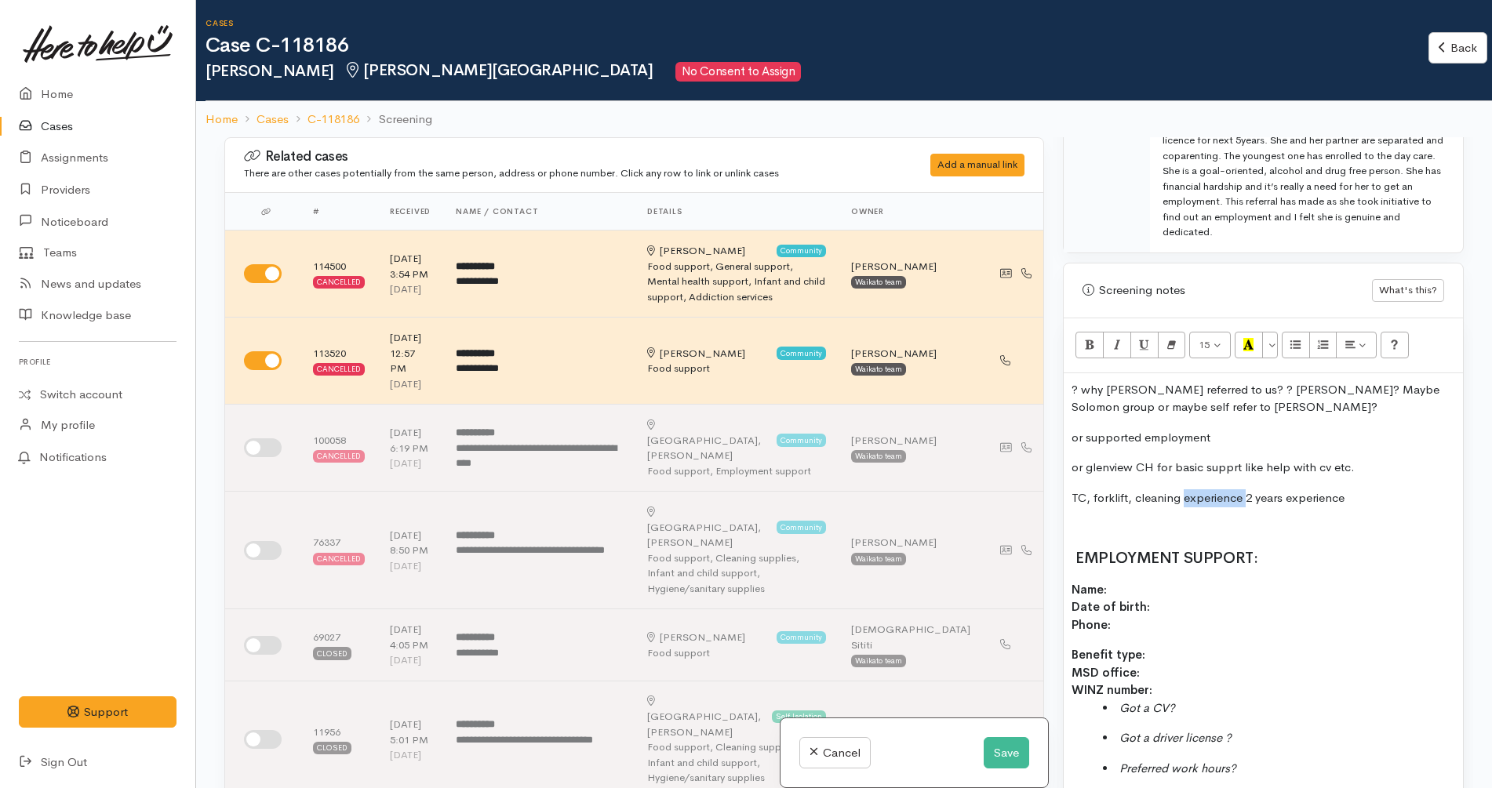
click at [1213, 490] on span "TC, forklift, cleaning experience 2 years experience" at bounding box center [1207, 497] width 273 height 15
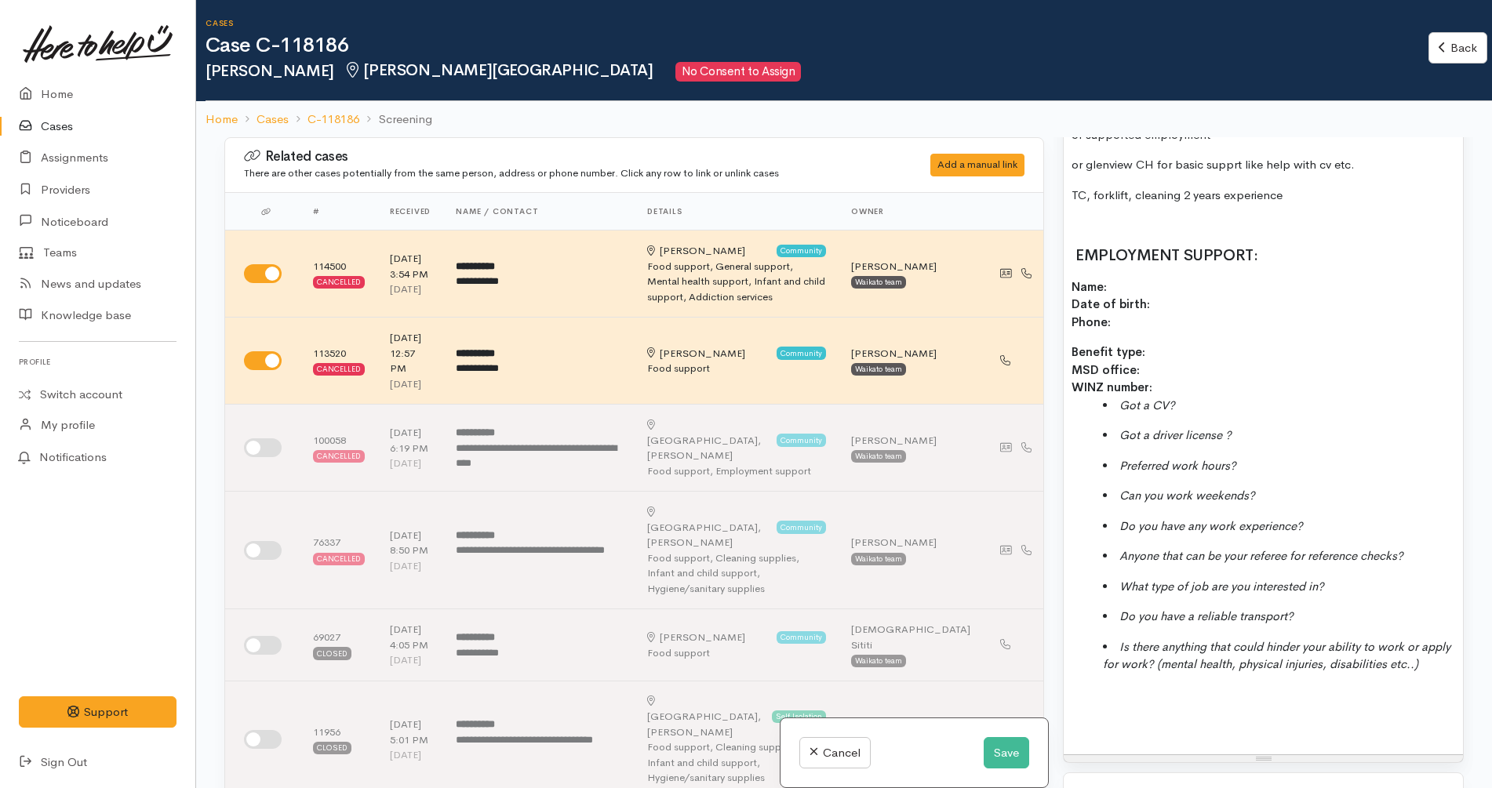
scroll to position [1184, 0]
click at [1137, 748] on div "? why kaute referred to us? ? Sonja Pasifika? Maybe Solomon group or maybe self…" at bounding box center [1263, 414] width 399 height 684
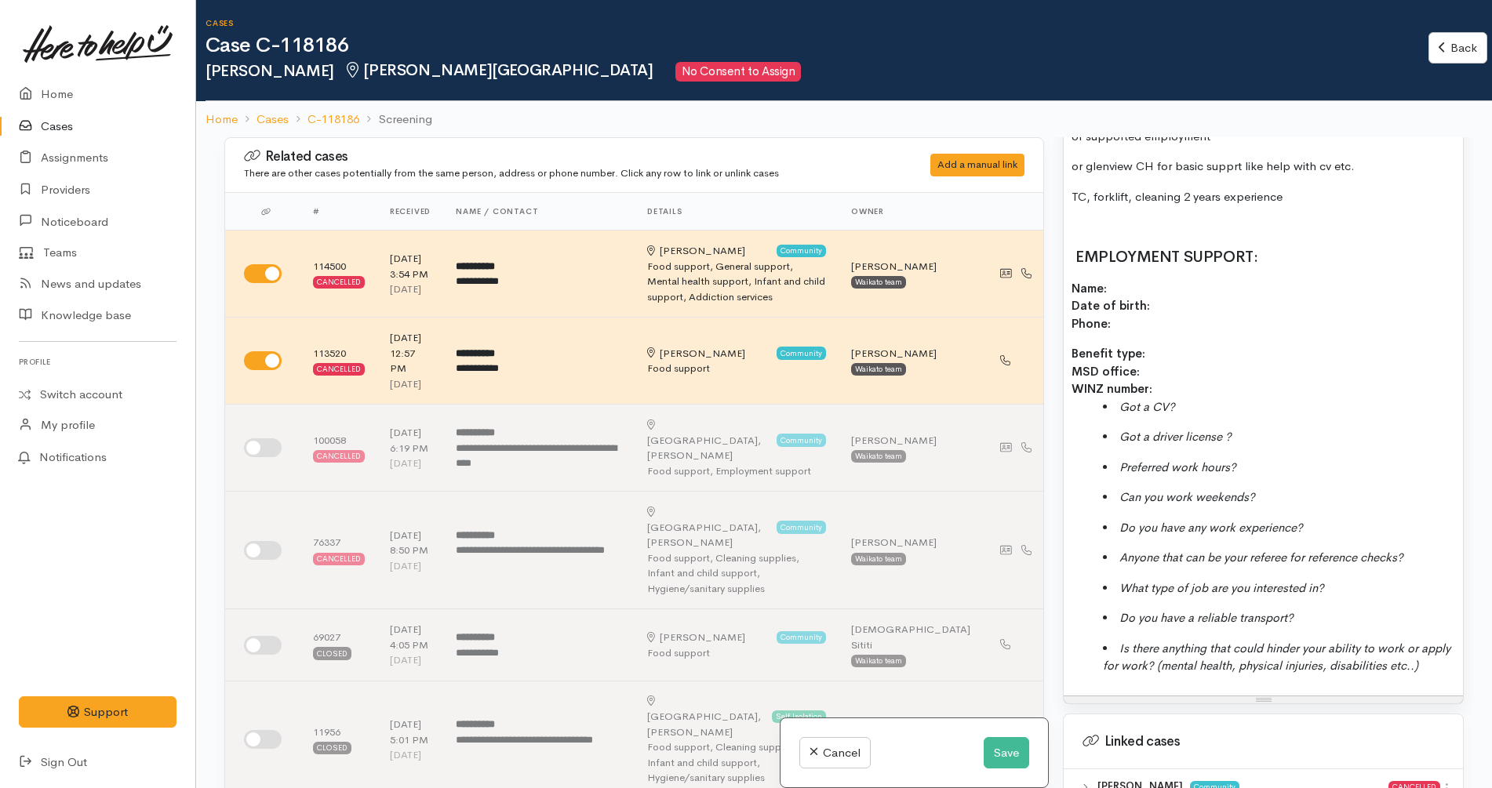
click at [1143, 218] on p at bounding box center [1263, 227] width 384 height 18
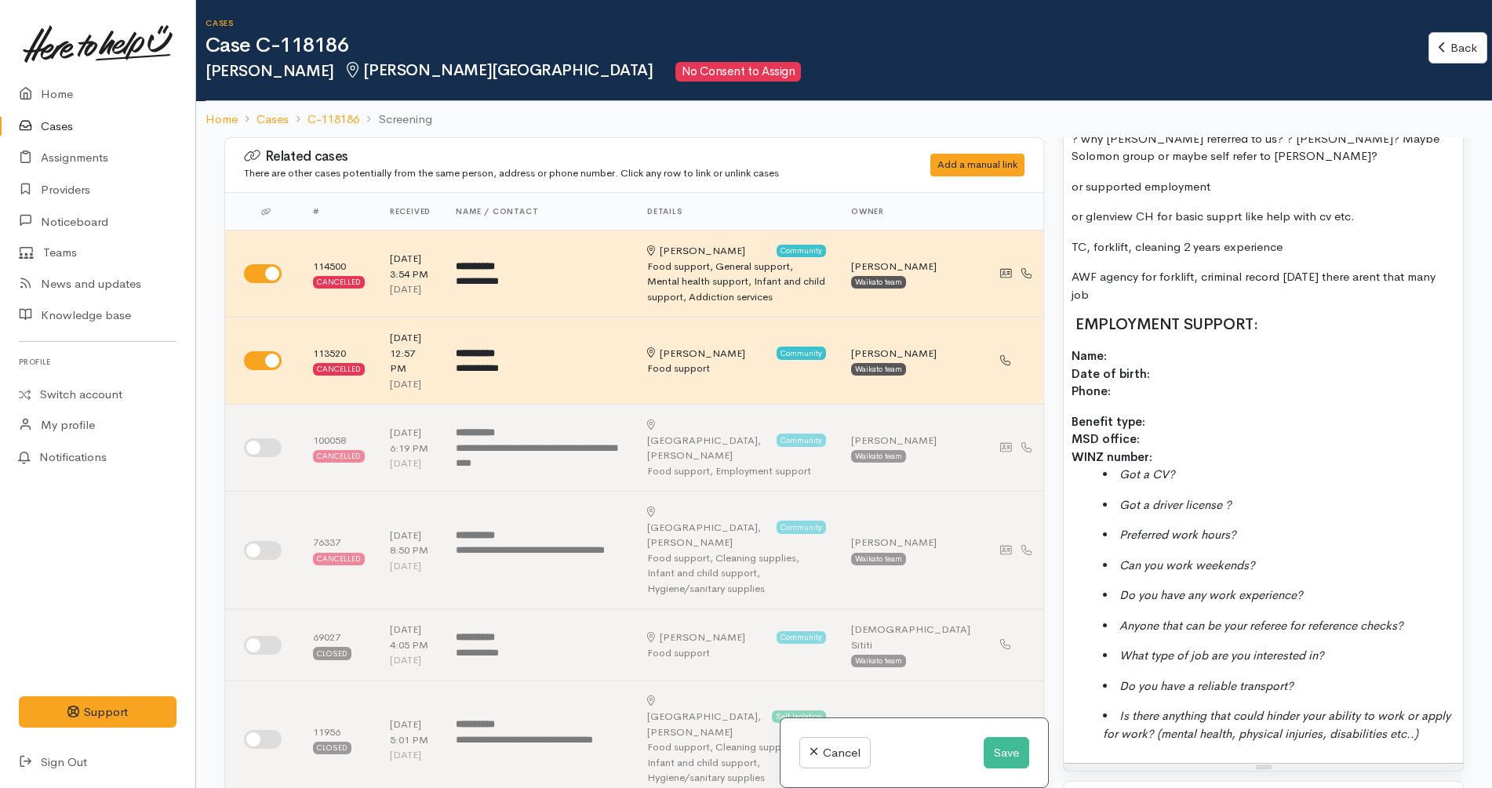
scroll to position [1135, 0]
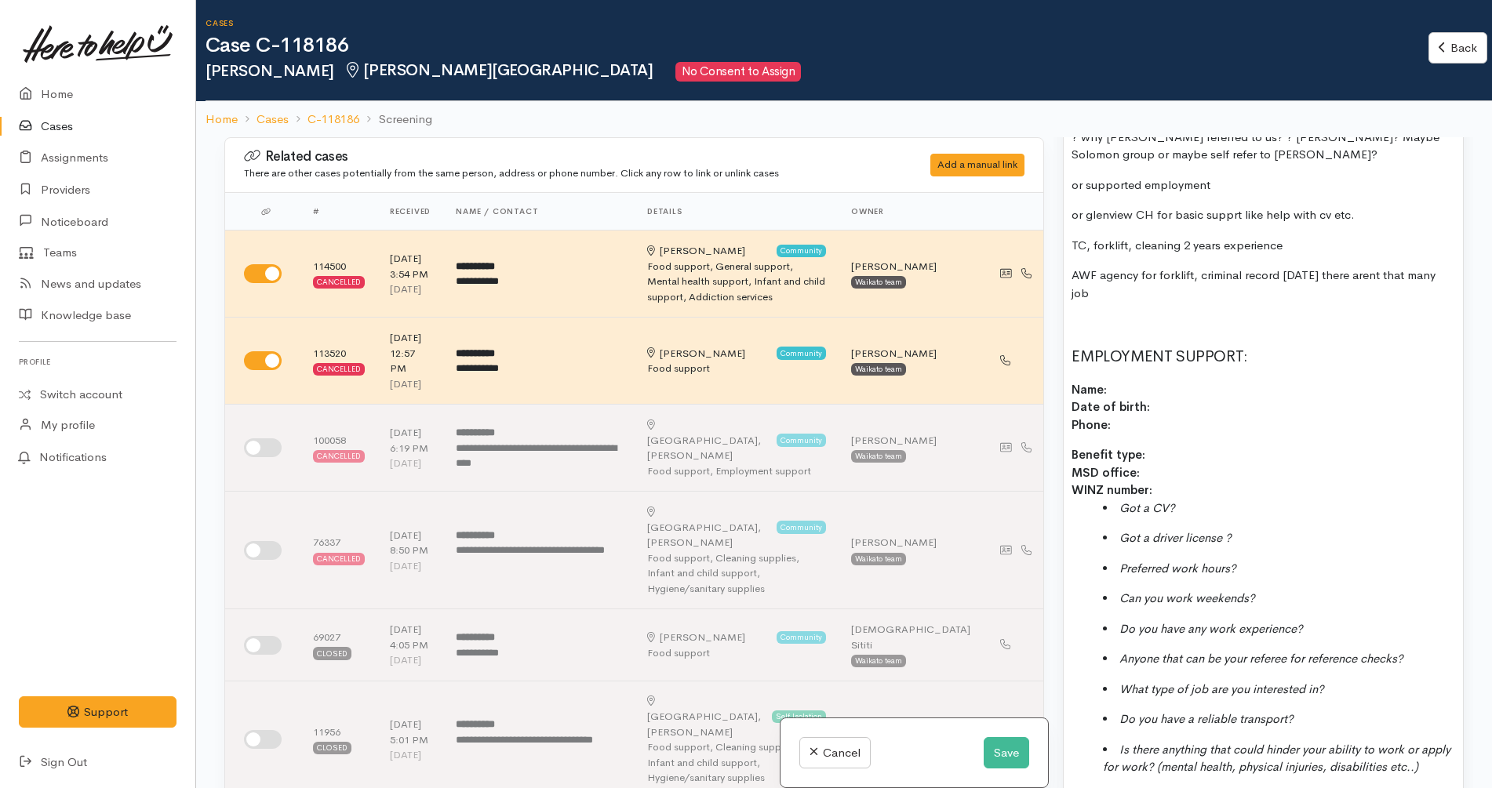
click at [1301, 281] on p "AWF agency for forklift, criminal record 10 years ago there arent that many job" at bounding box center [1263, 284] width 384 height 35
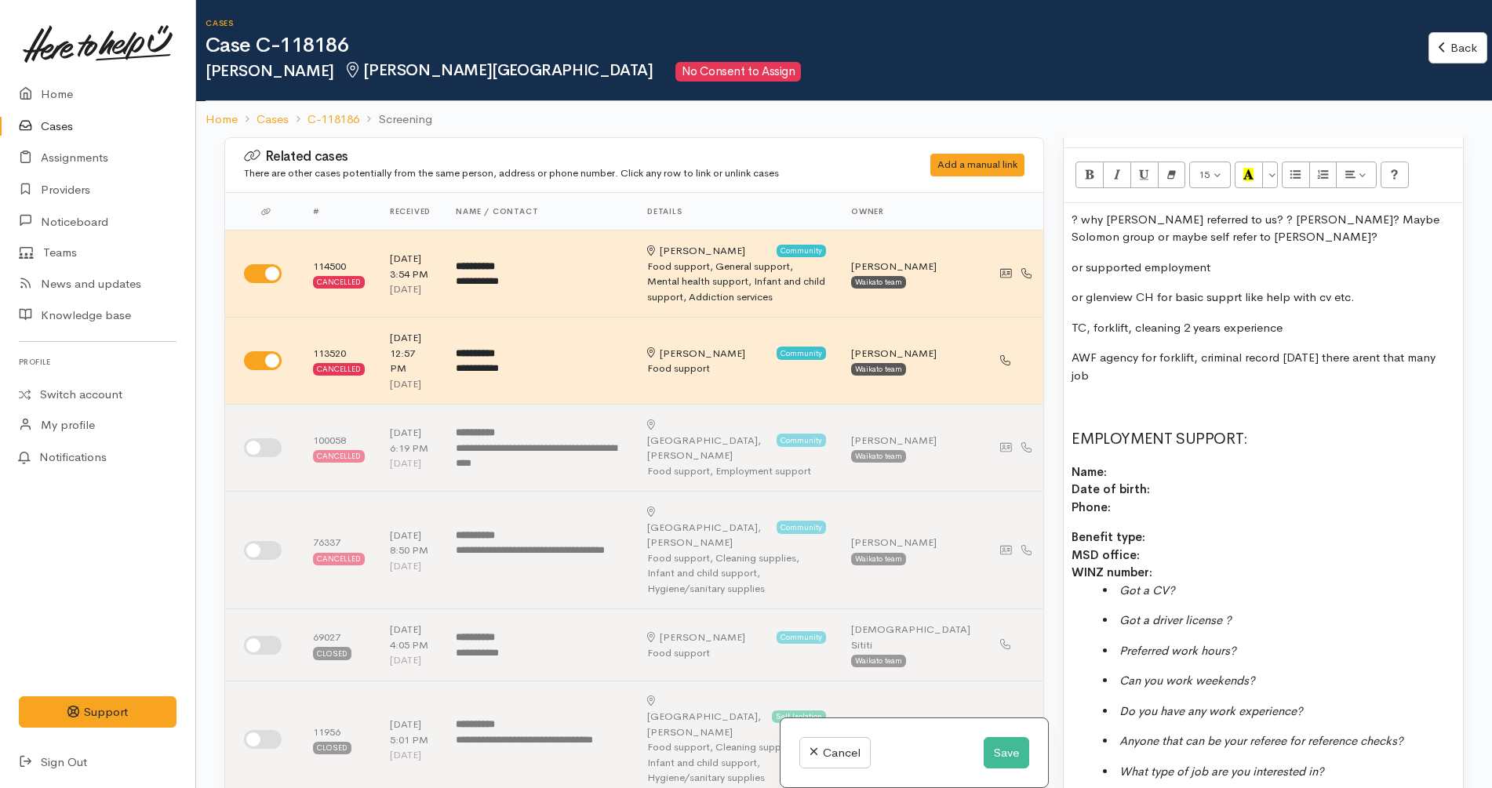
scroll to position [1028, 0]
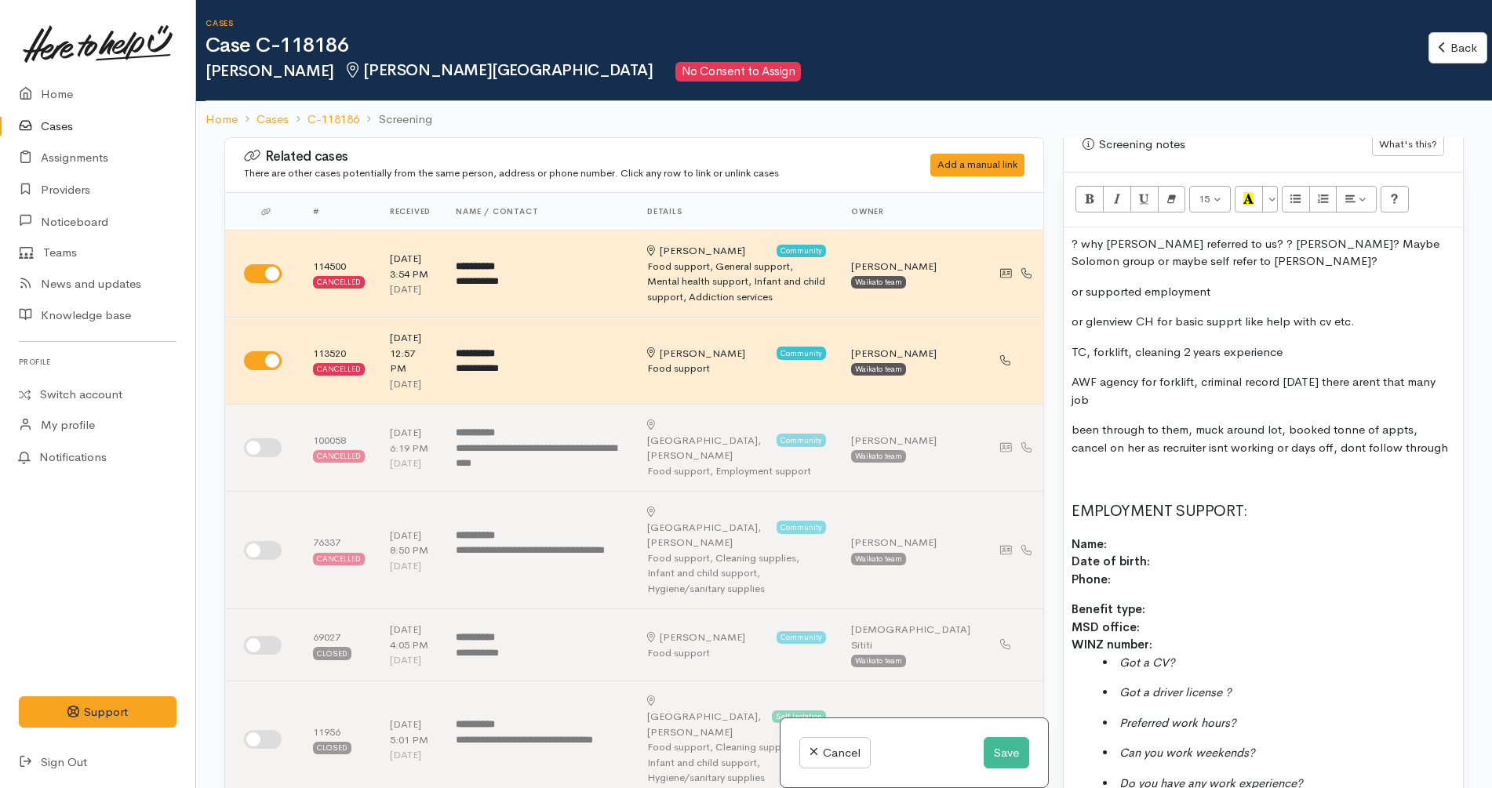
click at [1192, 469] on p at bounding box center [1263, 478] width 384 height 18
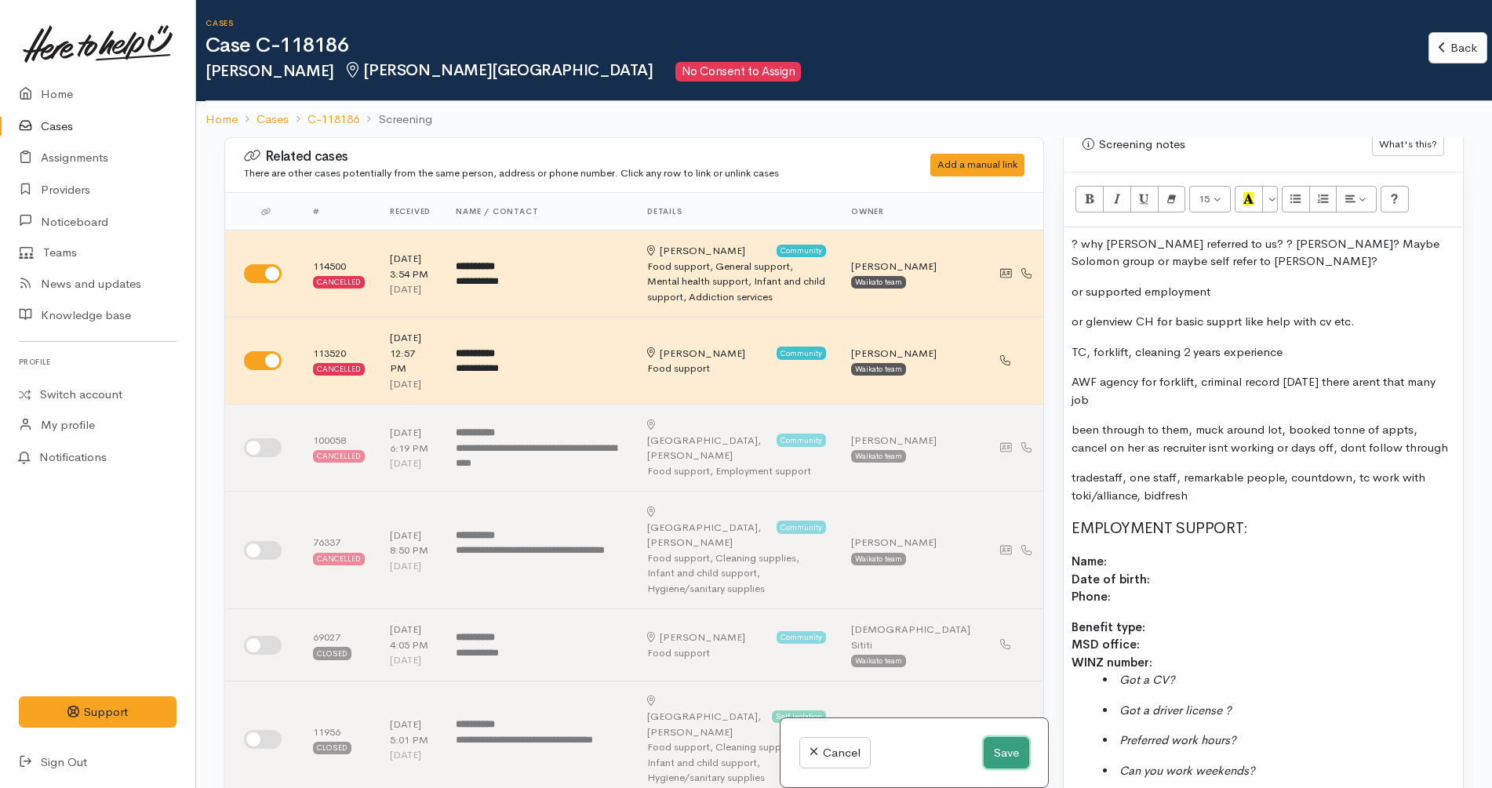
click at [996, 752] on button "Save" at bounding box center [1006, 753] width 45 height 32
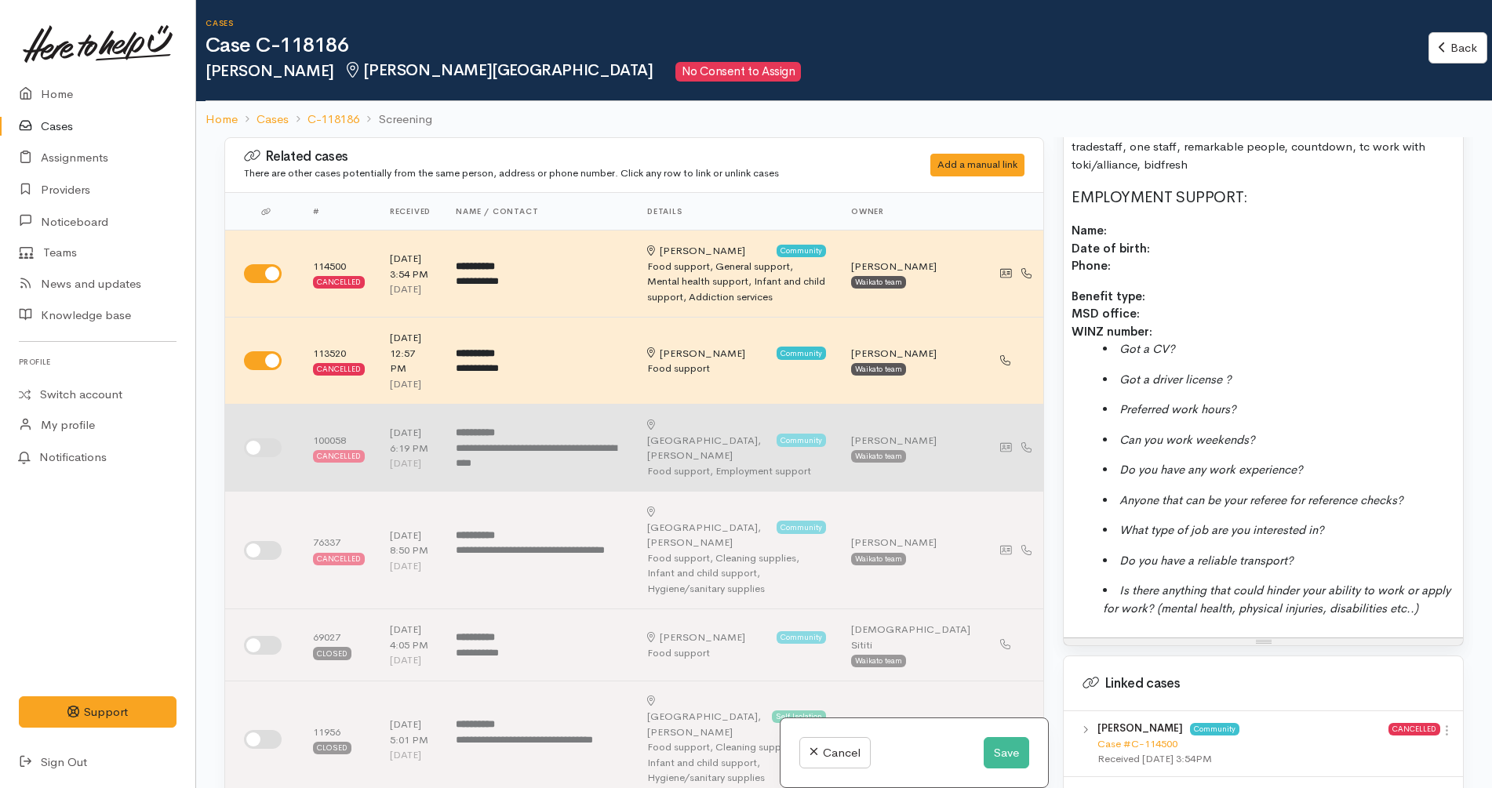
scroll to position [577, 0]
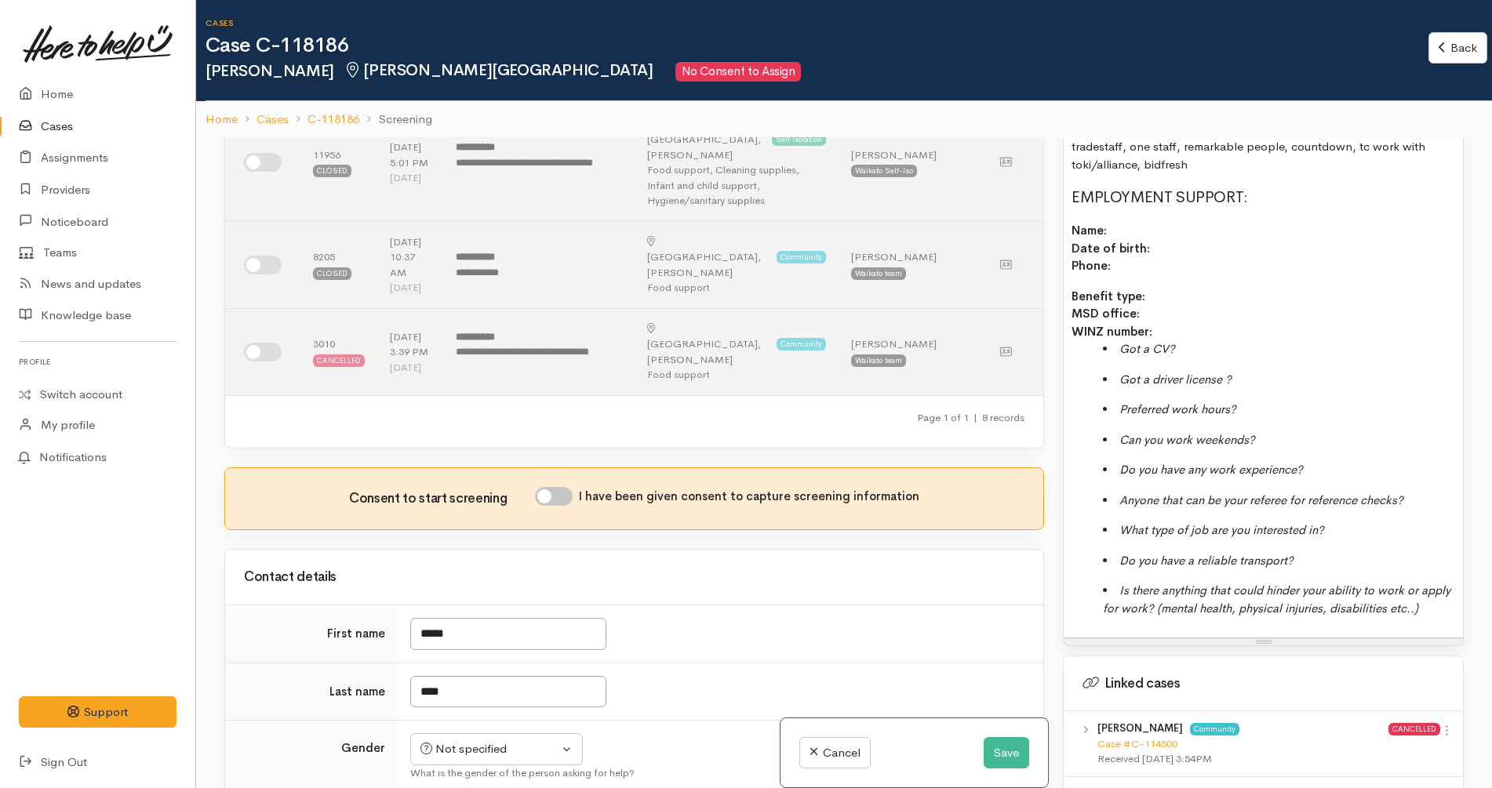
click at [562, 487] on input "I have been given consent to capture screening information" at bounding box center [554, 496] width 38 height 19
checkbox input "true"
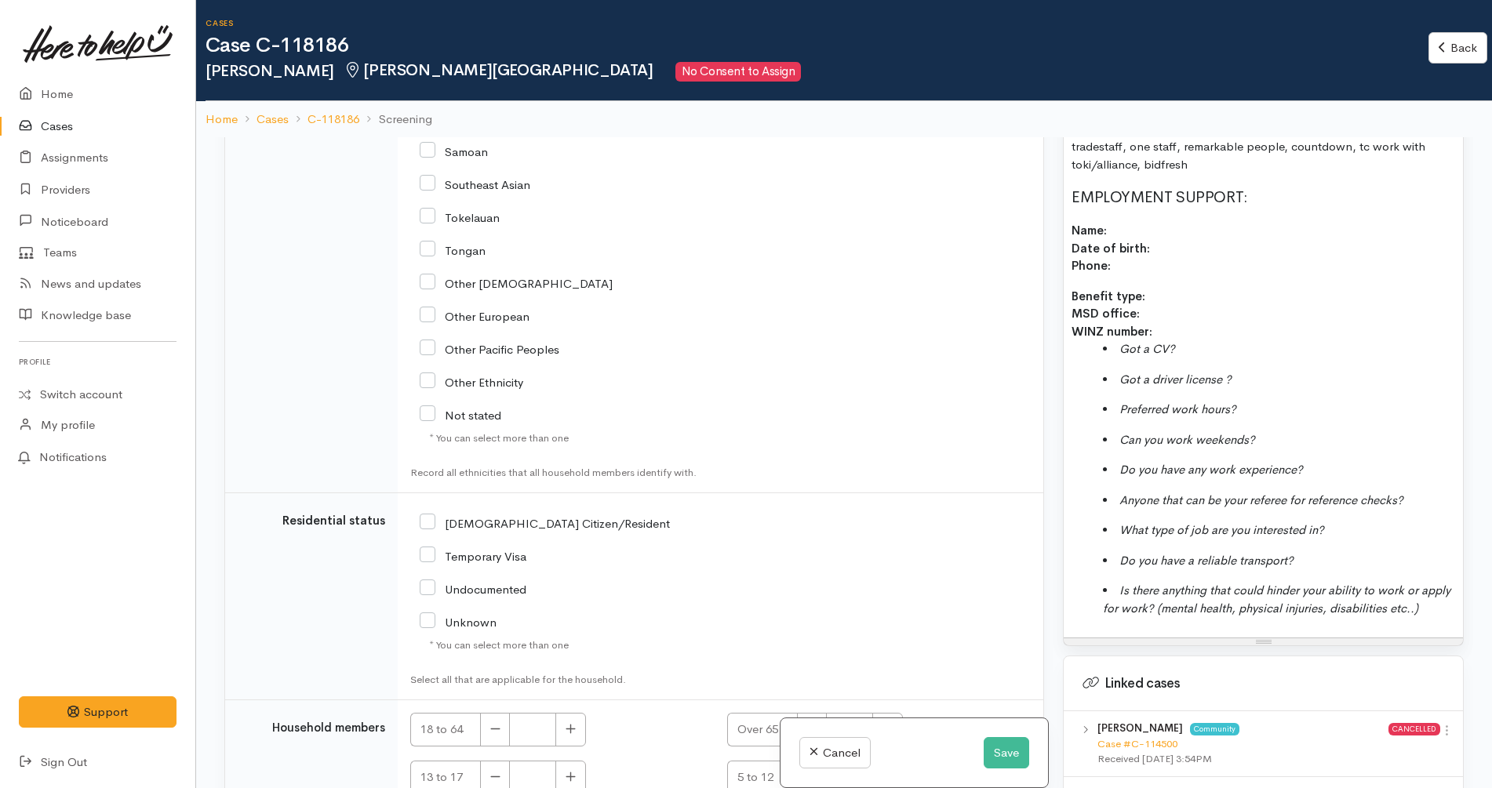
scroll to position [137, 0]
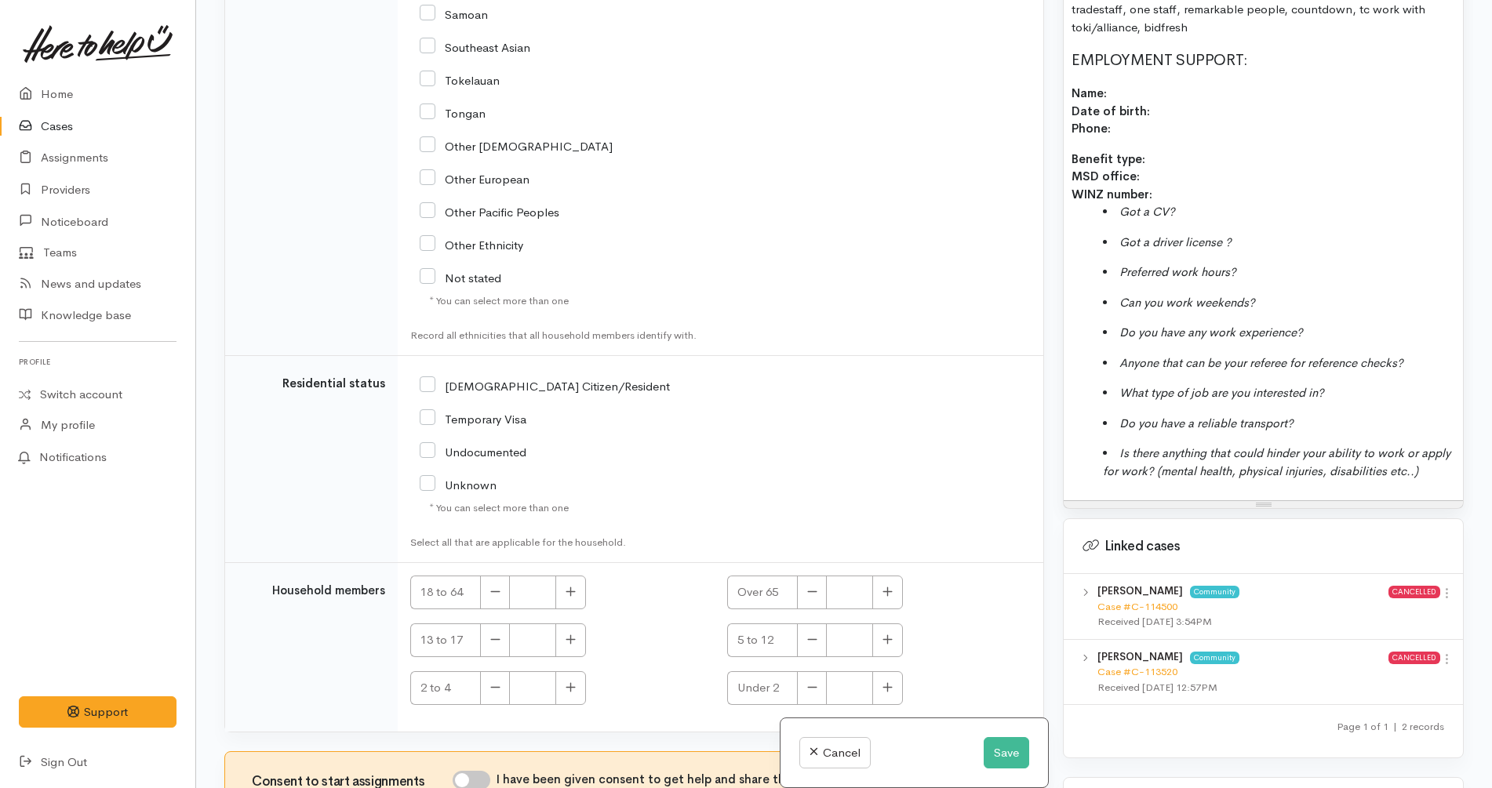
click at [476, 771] on input "I have been given consent to get help and share this information with appropria…" at bounding box center [472, 780] width 38 height 19
checkbox input "true"
click at [992, 747] on button "Save" at bounding box center [1006, 753] width 45 height 32
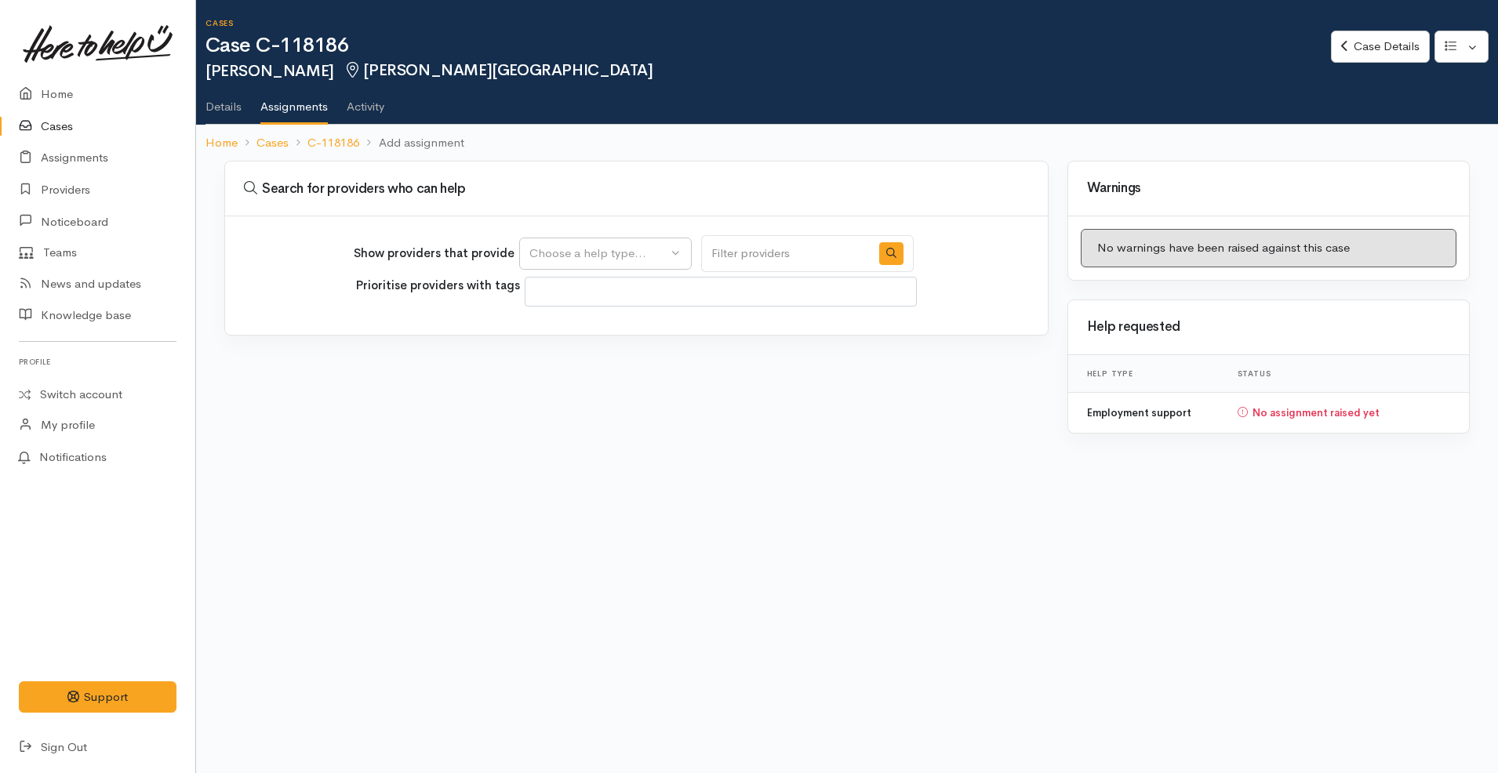
select select
click at [616, 257] on div "Choose a help type..." at bounding box center [598, 254] width 138 height 18
click at [598, 329] on span "Employment support" at bounding box center [594, 329] width 111 height 18
select select "10"
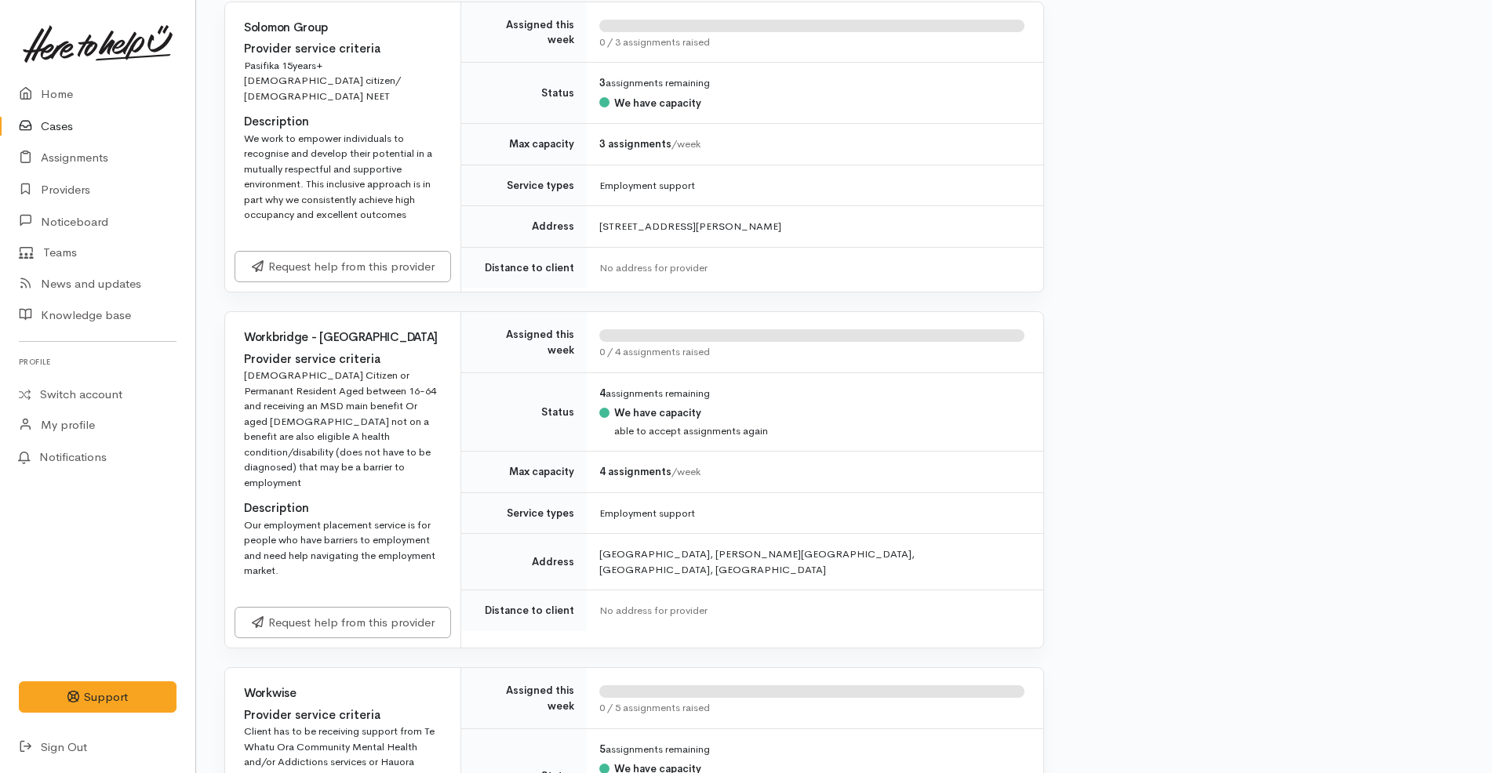
scroll to position [3330, 0]
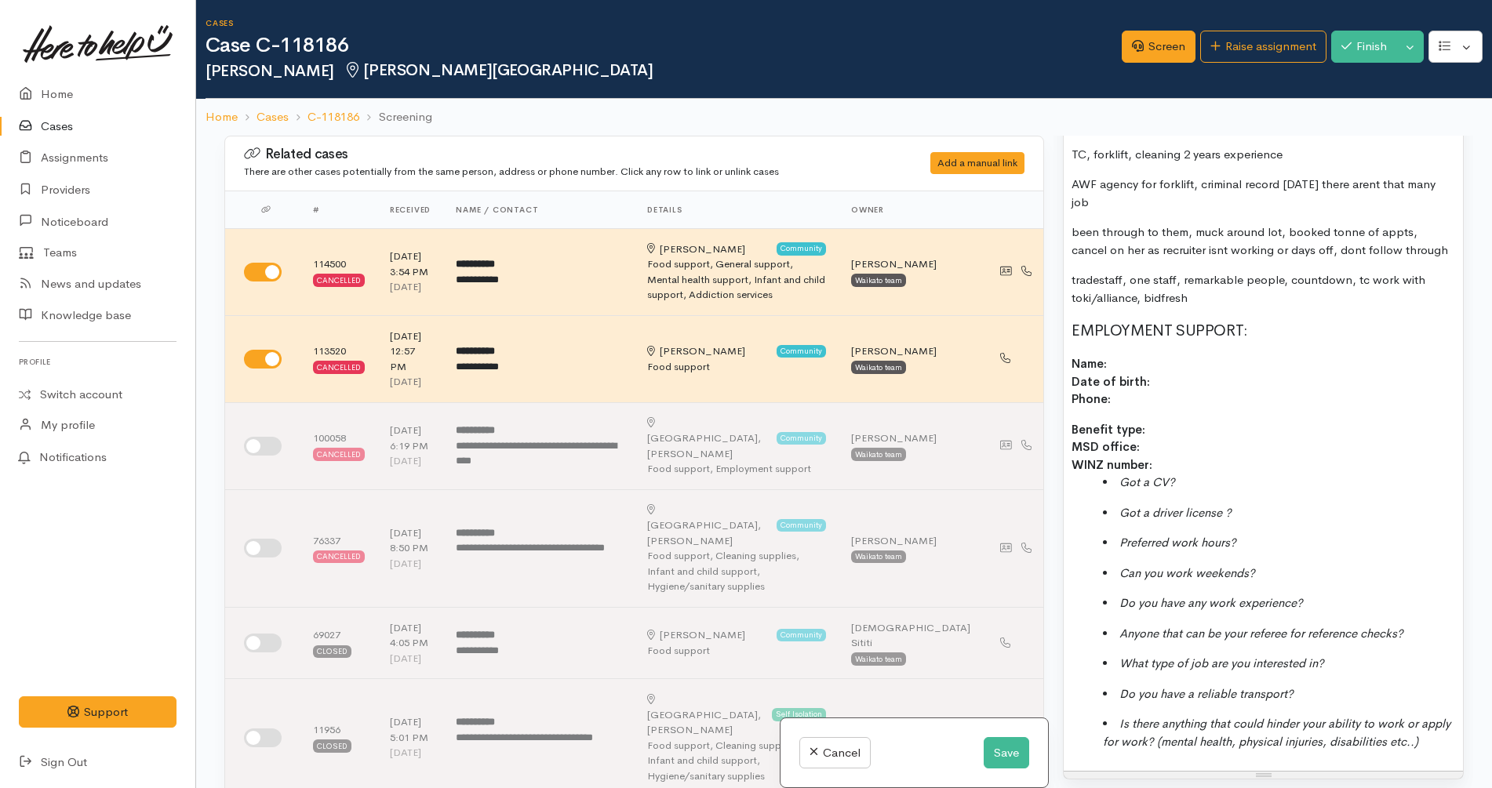
scroll to position [1240, 0]
click at [1184, 386] on p "Name: Date of birth: Phone:" at bounding box center [1263, 381] width 384 height 53
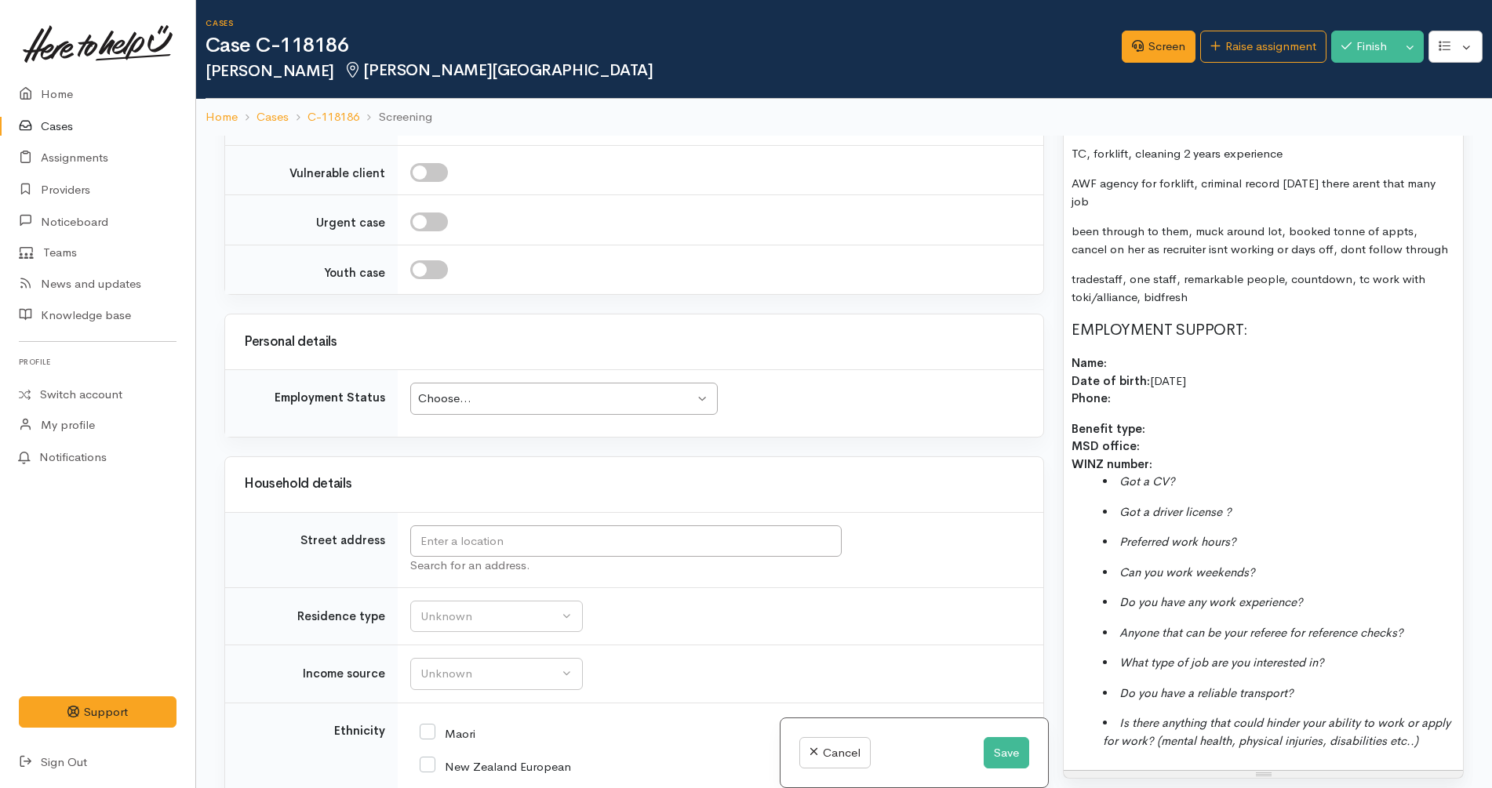
scroll to position [2188, 0]
click at [507, 525] on input "text" at bounding box center [625, 541] width 431 height 32
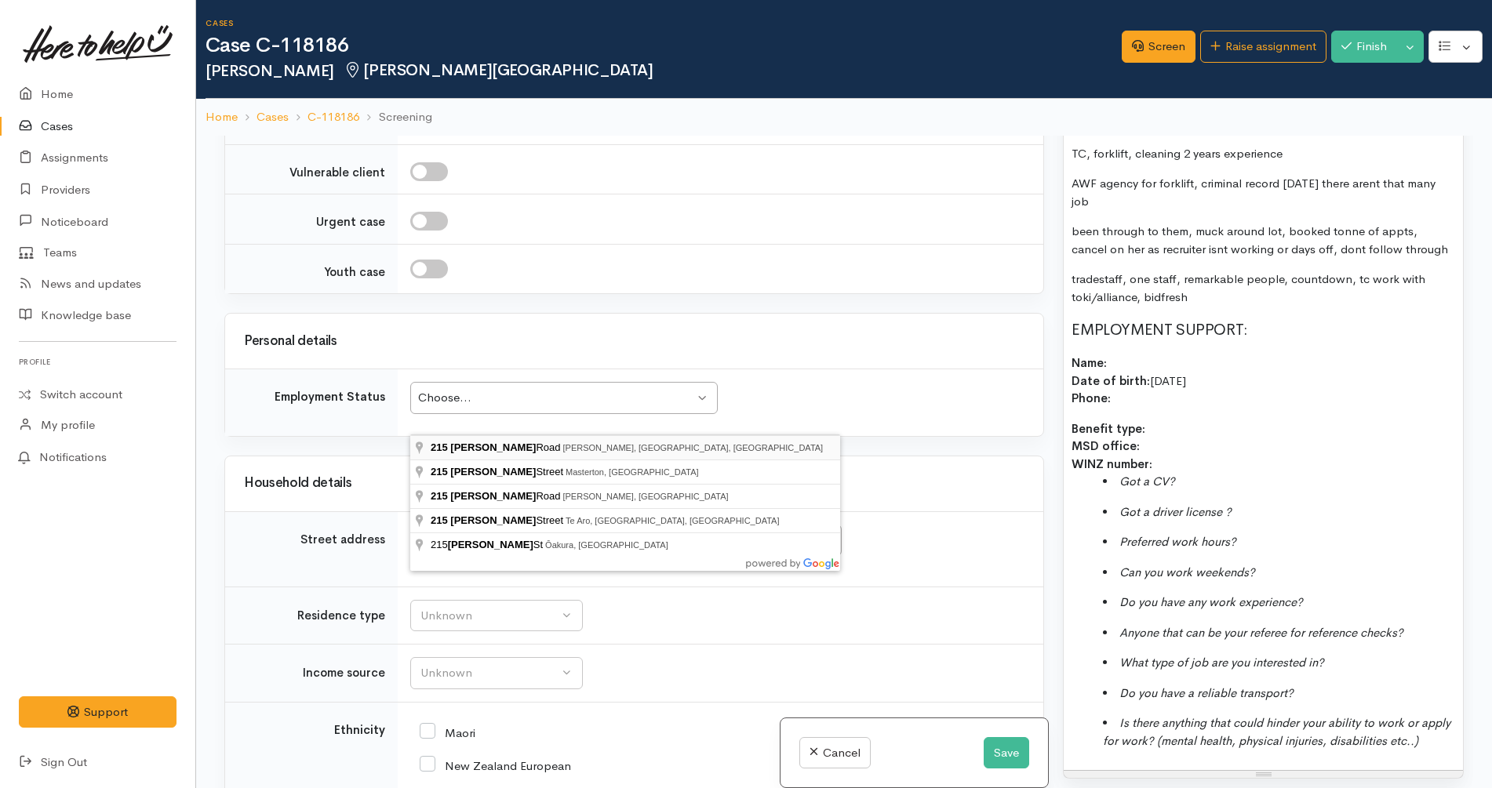
type input "215 Dixon Road, Fitzroy, Hamilton, New Zealand"
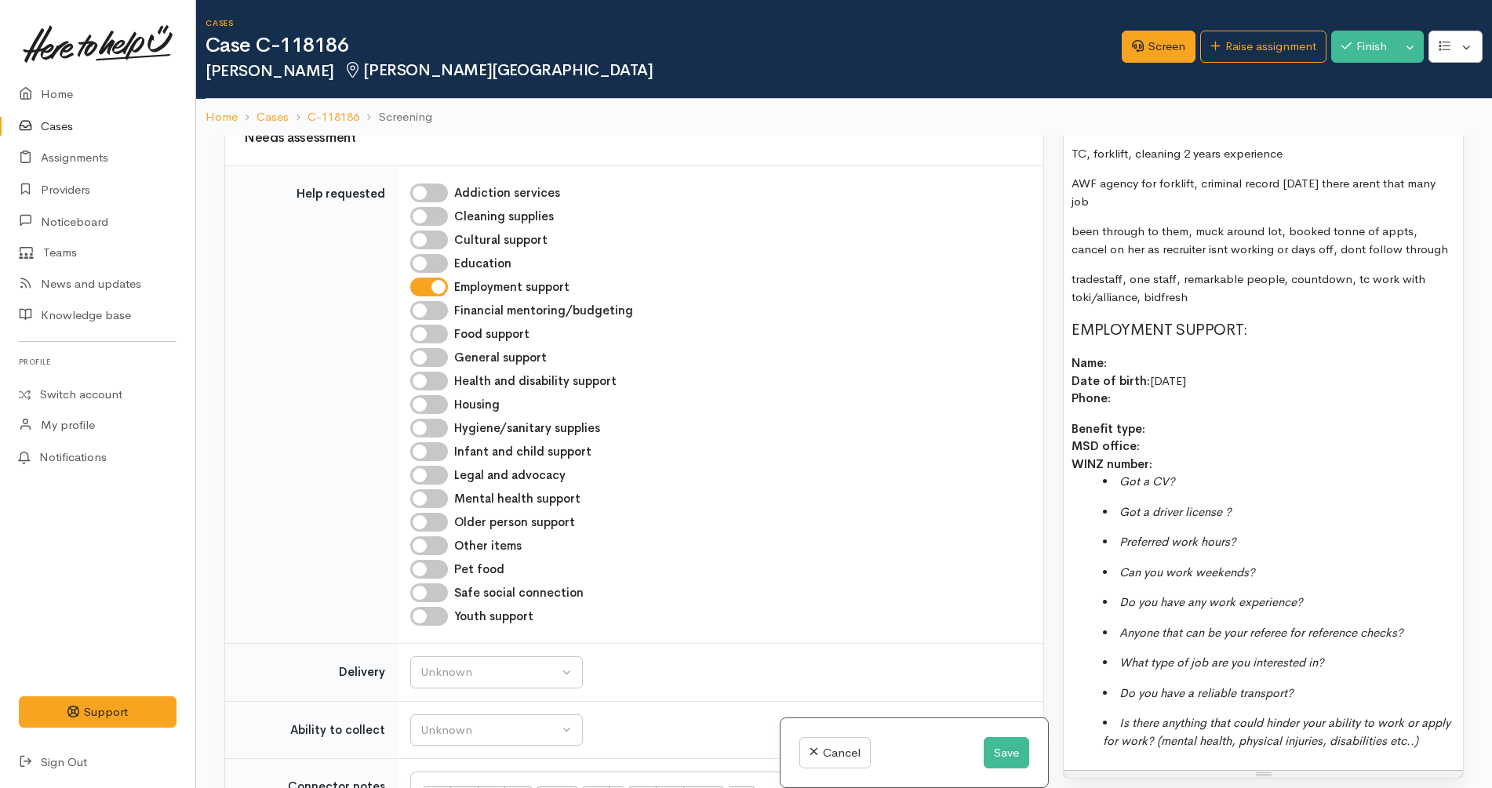
scroll to position [2345, 0]
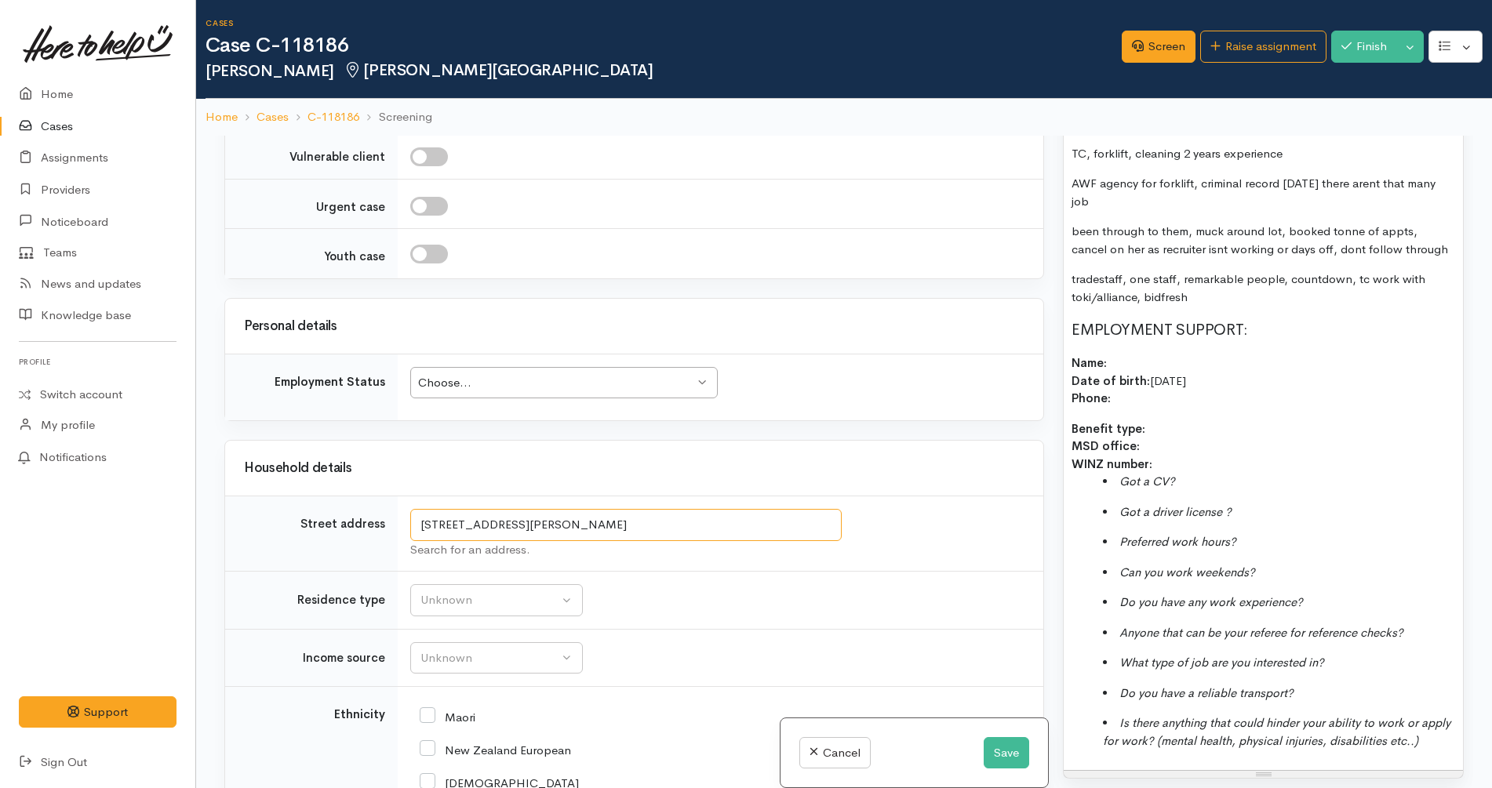
drag, startPoint x: 690, startPoint y: 414, endPoint x: 397, endPoint y: 426, distance: 293.6
click at [397, 496] on tr "Street address 215 Dixon Road, Fitzroy, Hamilton, New Zealand Search for an add…" at bounding box center [634, 533] width 818 height 75
click at [1222, 392] on p "Name: Date of birth: 10/5/1986 Phone:" at bounding box center [1263, 381] width 384 height 53
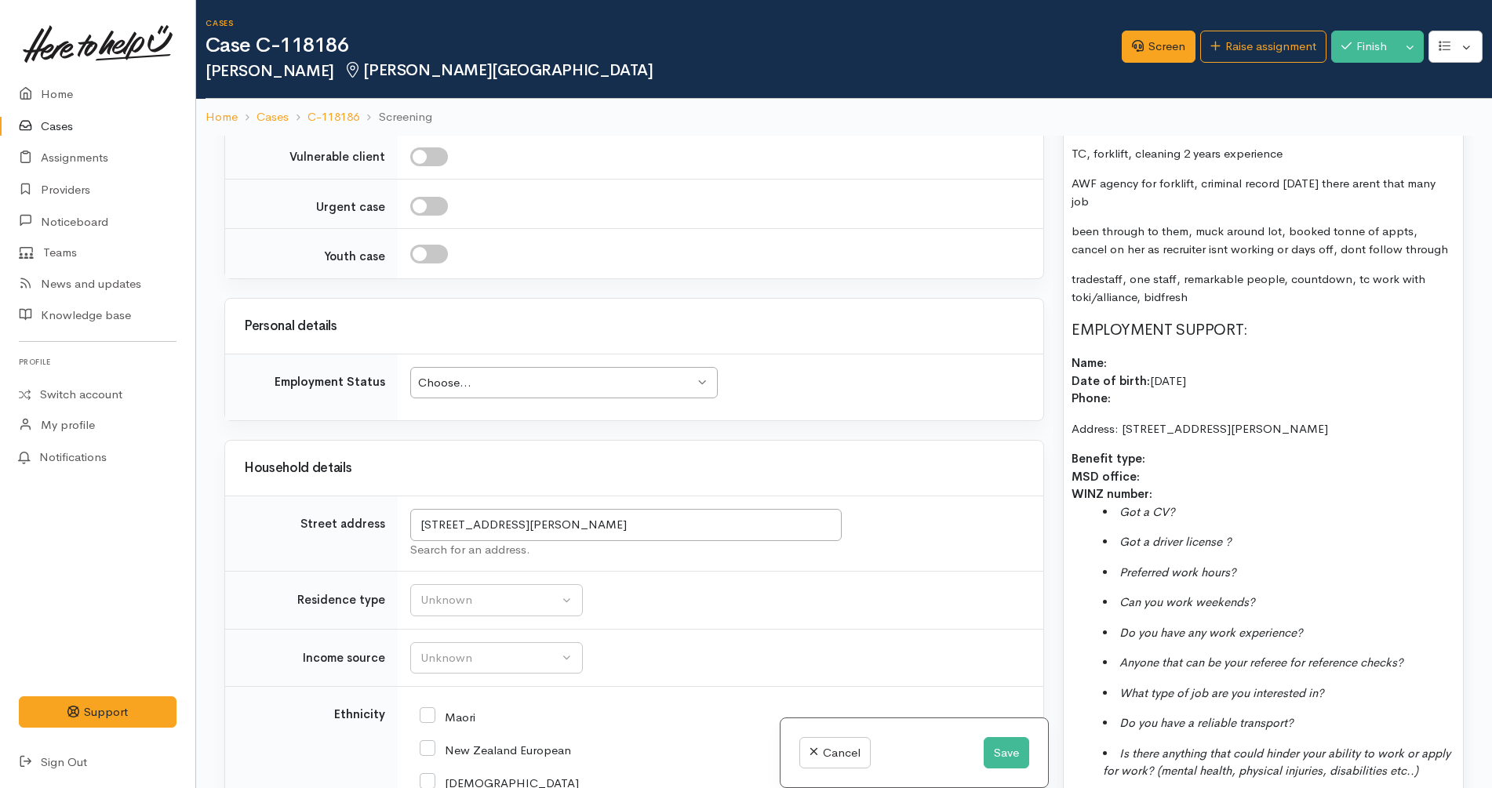
click at [1104, 420] on p "Address: 215 Dixon Road, Fitzroy, Hamilton, New Zealand" at bounding box center [1263, 429] width 384 height 18
click at [1074, 402] on span "Phone:" at bounding box center [1090, 398] width 39 height 15
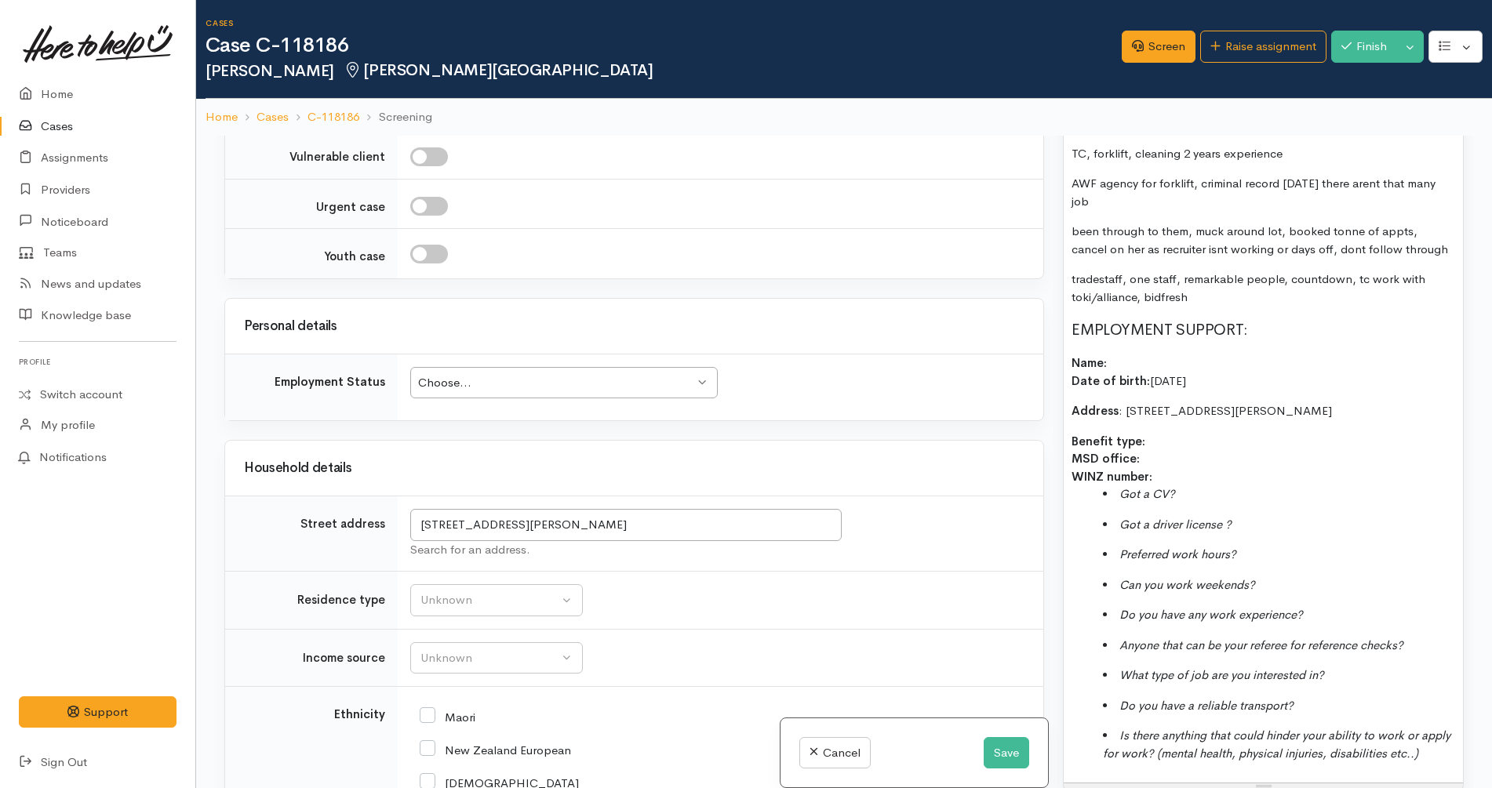
click at [1150, 367] on p "Name: Date of birth: 10/5/1986" at bounding box center [1263, 372] width 384 height 35
click at [500, 374] on div "Choose..." at bounding box center [556, 383] width 277 height 18
click at [658, 629] on td "Unknown ACC Maternity leave MSD - Away from Home Allowance MSD - Child Disabili…" at bounding box center [721, 658] width 646 height 58
click at [541, 649] on div "Unknown" at bounding box center [489, 658] width 138 height 18
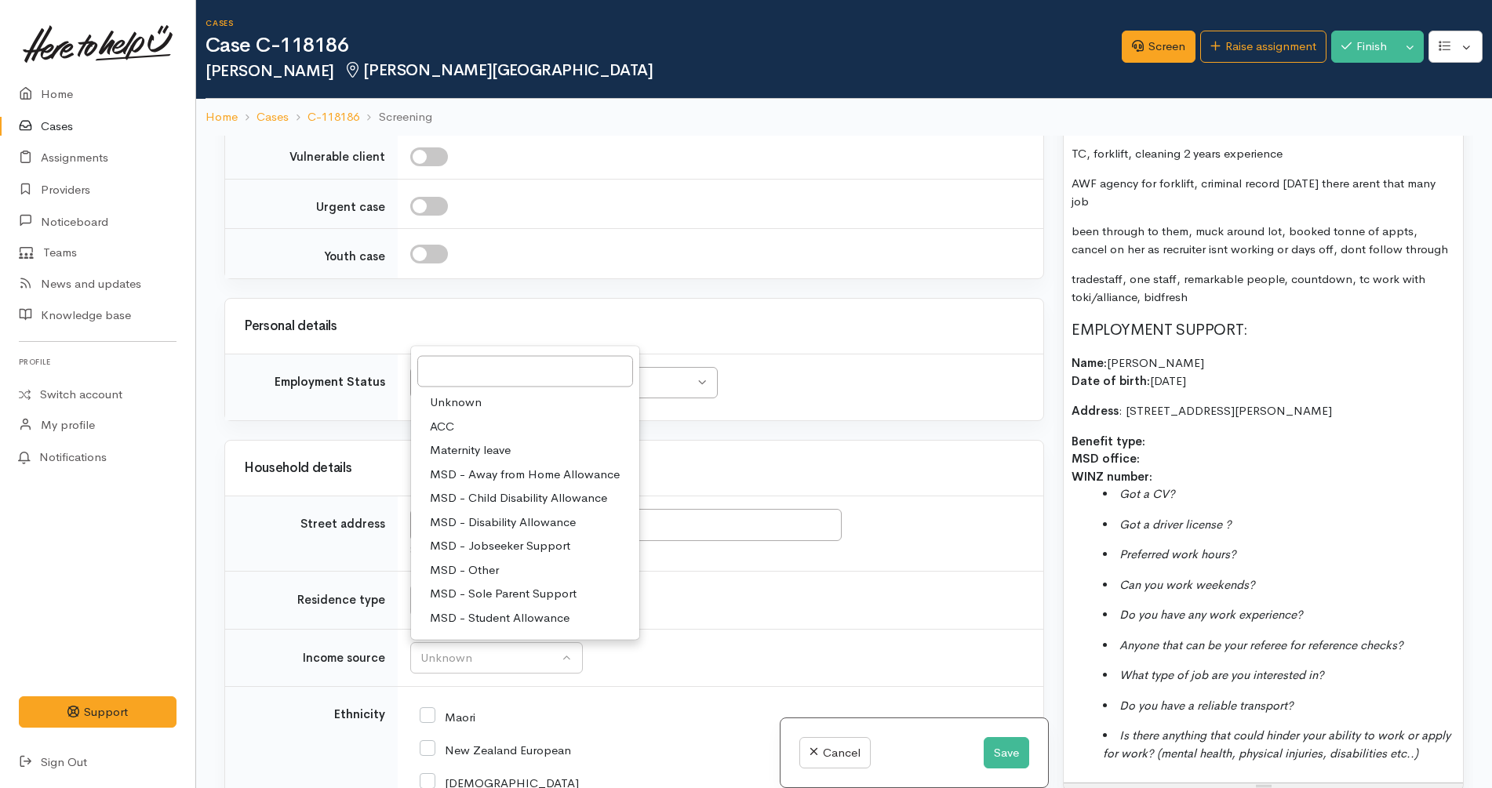
click at [533, 585] on span "MSD - Sole Parent Support" at bounding box center [503, 594] width 147 height 18
select select "7"
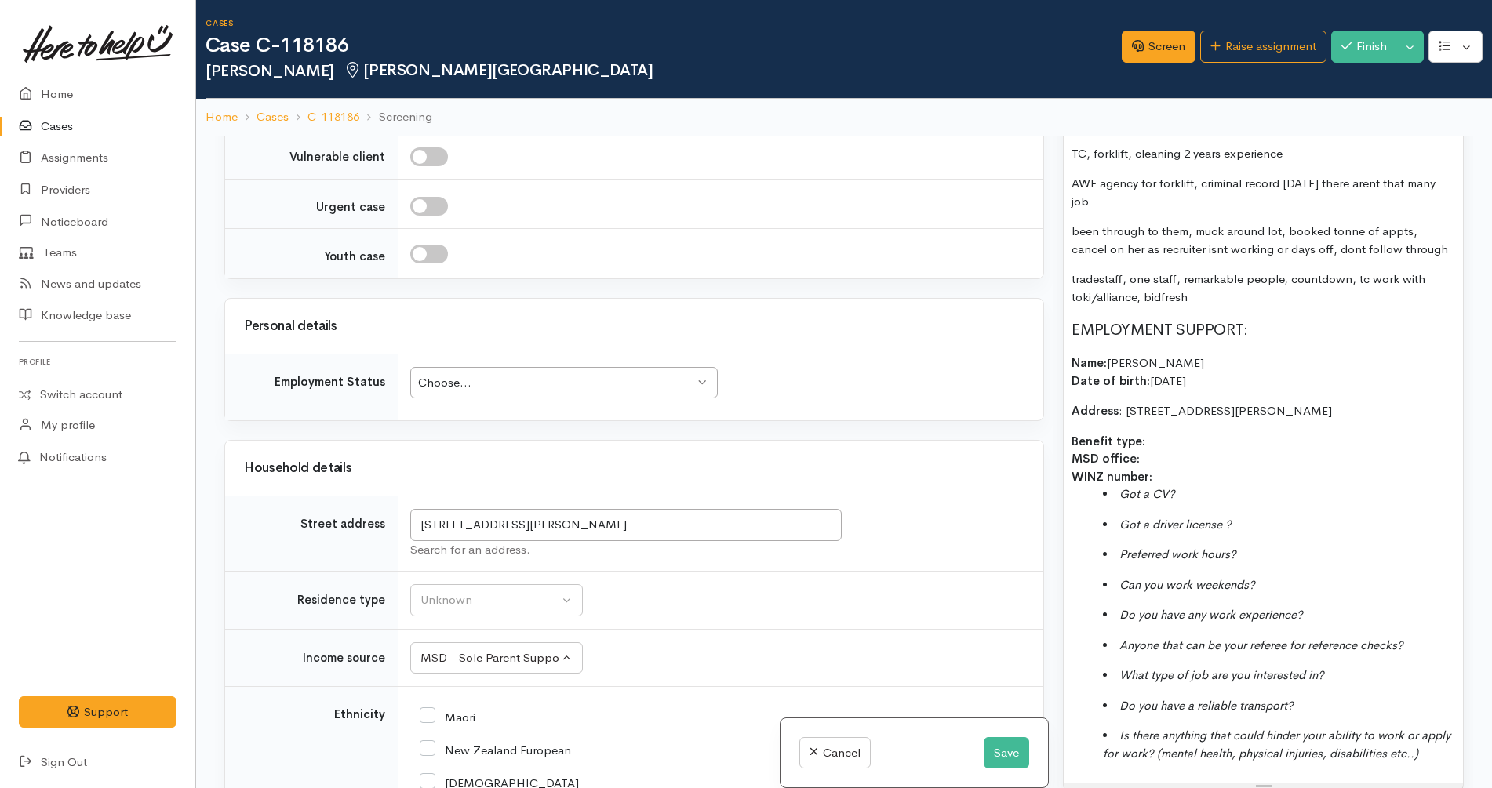
click at [699, 629] on td "Unknown ACC Maternity leave MSD - Away from Home Allowance MSD - Child Disabili…" at bounding box center [721, 658] width 646 height 58
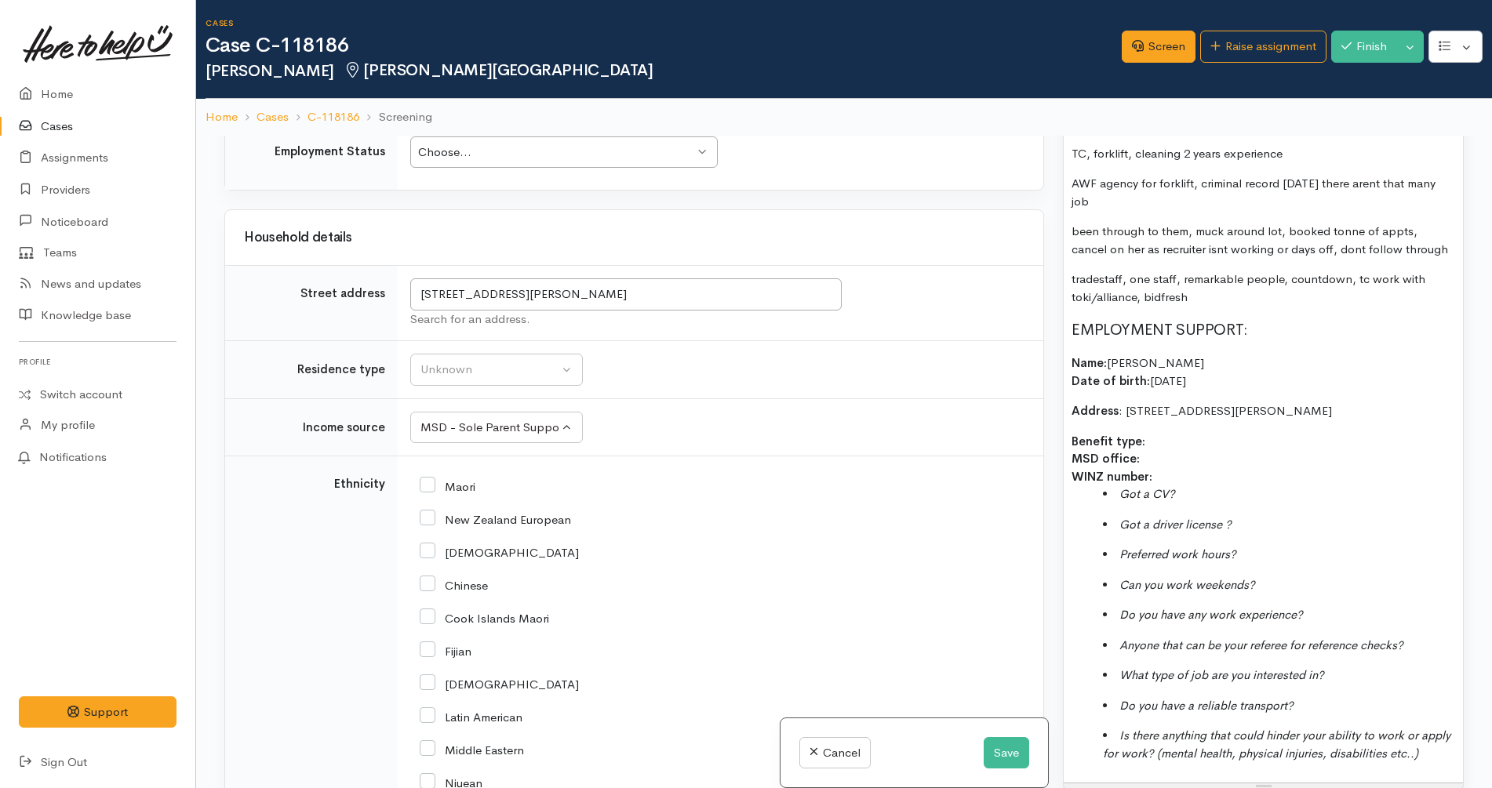
scroll to position [2577, 0]
click at [453, 478] on input "Maori" at bounding box center [448, 485] width 56 height 14
checkbox input "true"
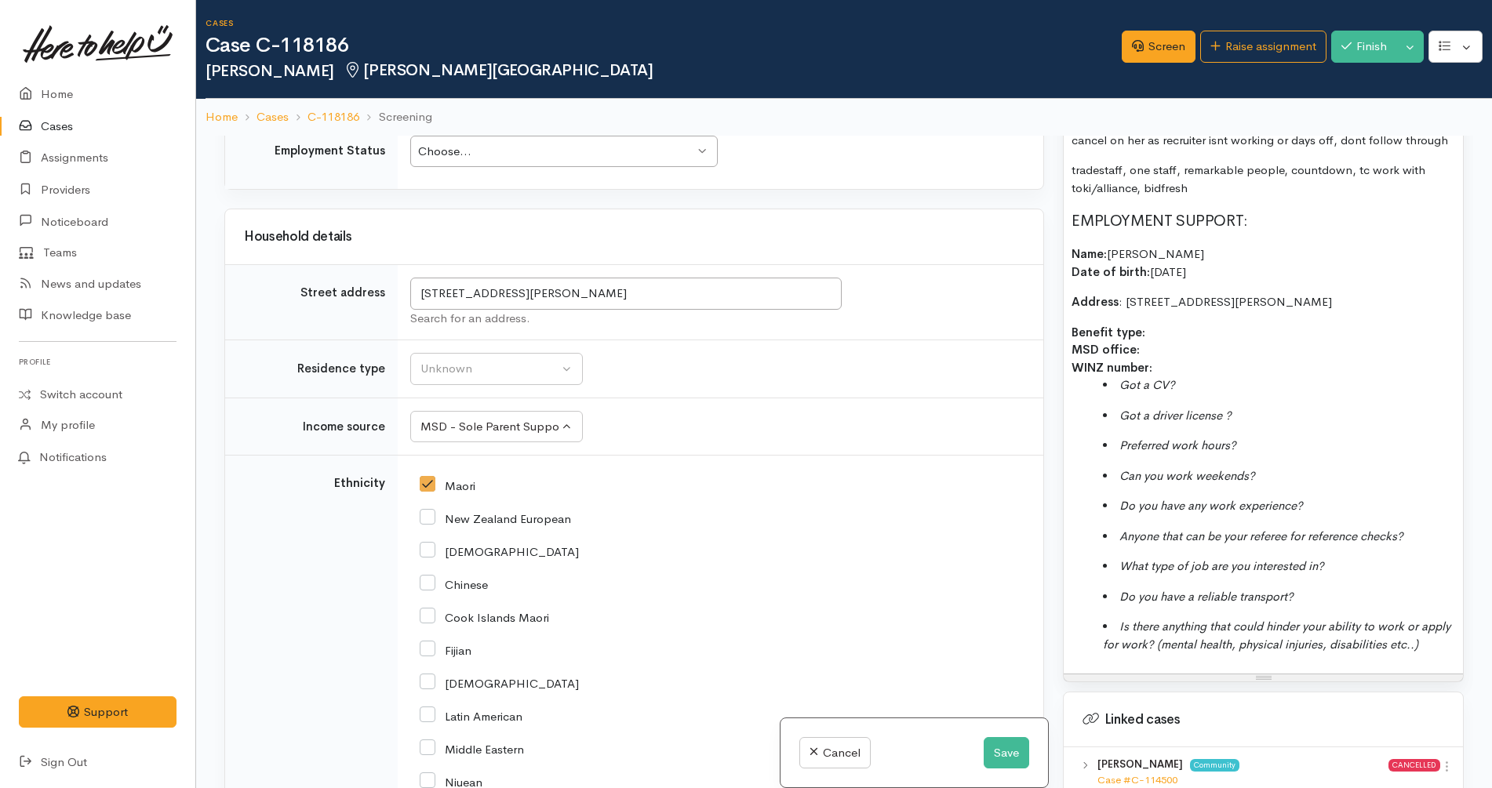
scroll to position [1350, 0]
click at [1201, 355] on p "Benefit type: MSD office: WINZ number:" at bounding box center [1263, 349] width 384 height 53
click at [1189, 333] on p "Benefit type: MSD office: WINZ number:" at bounding box center [1263, 349] width 384 height 53
click at [1179, 350] on p "Benefit type: Sole Parent Support MSD office: WINZ number:" at bounding box center [1263, 349] width 384 height 53
click at [1218, 392] on li "Got a CV?" at bounding box center [1279, 385] width 352 height 18
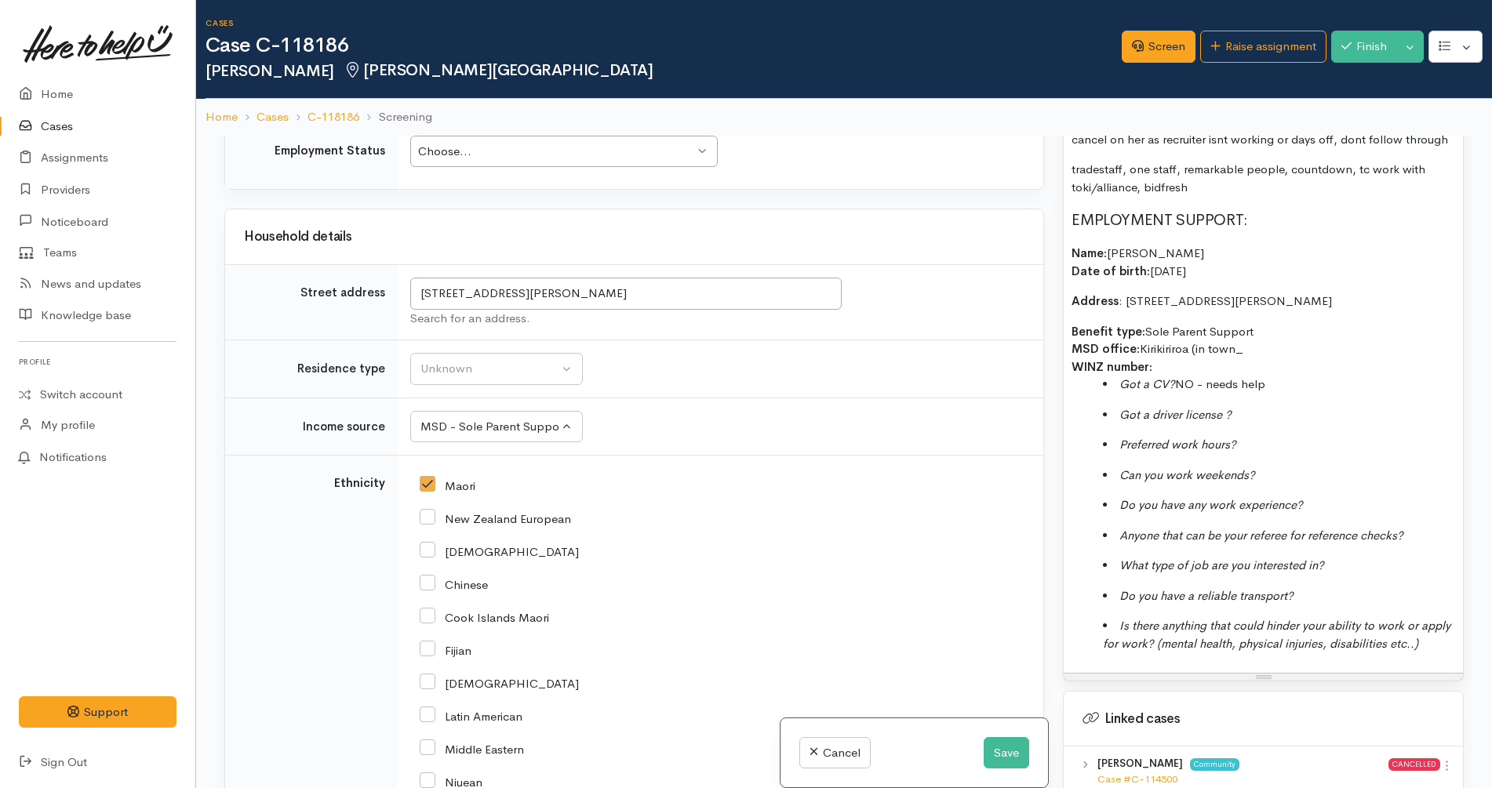
click at [1243, 408] on li "Got a driver license ?" at bounding box center [1279, 415] width 352 height 18
click at [1236, 411] on span "YES" at bounding box center [1243, 414] width 20 height 15
click at [1180, 385] on span "NO - needs help" at bounding box center [1220, 383] width 90 height 15
click at [1278, 420] on li "Got a driver license: YES" at bounding box center [1279, 415] width 352 height 18
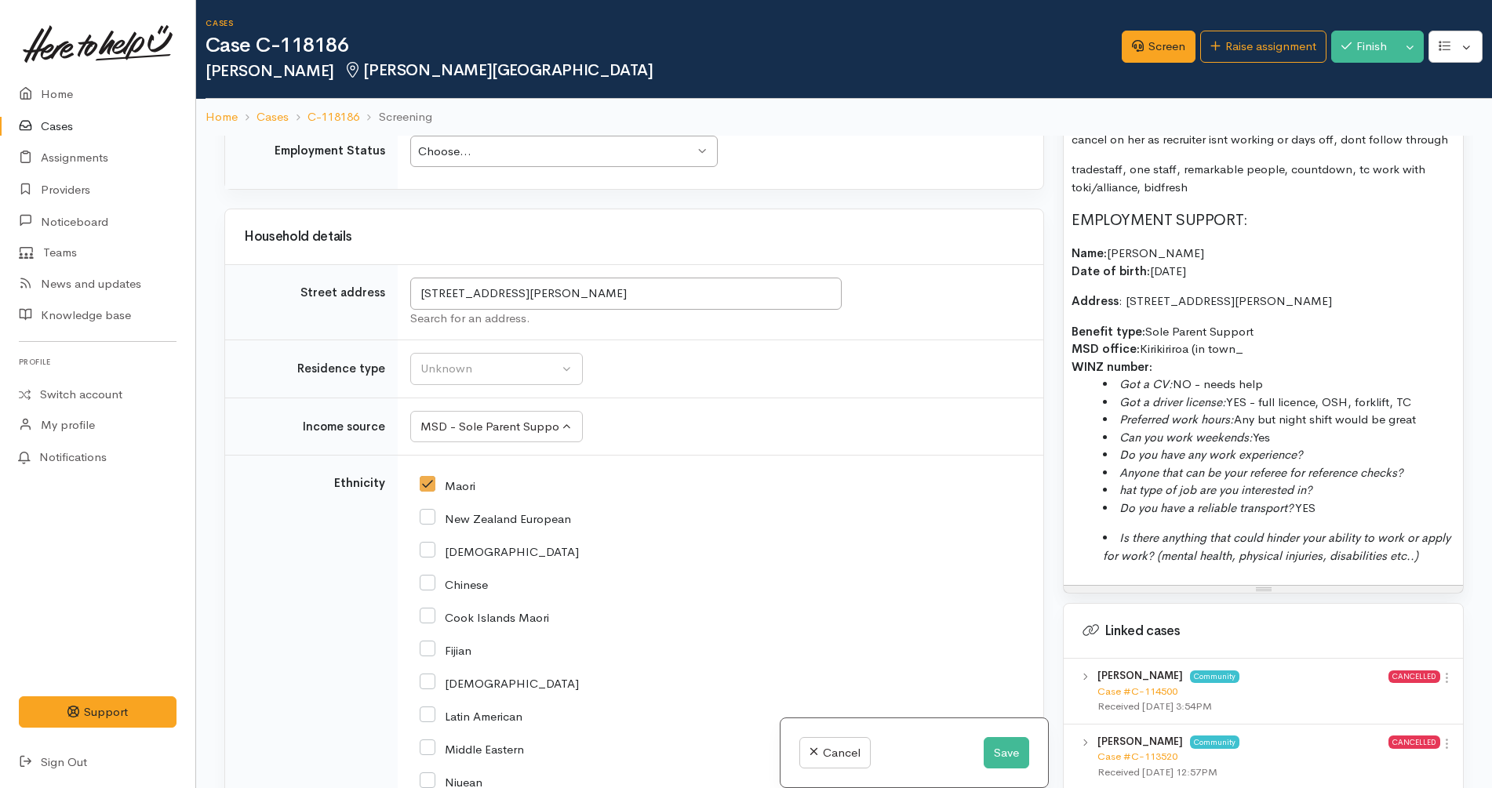
copy span "YES"
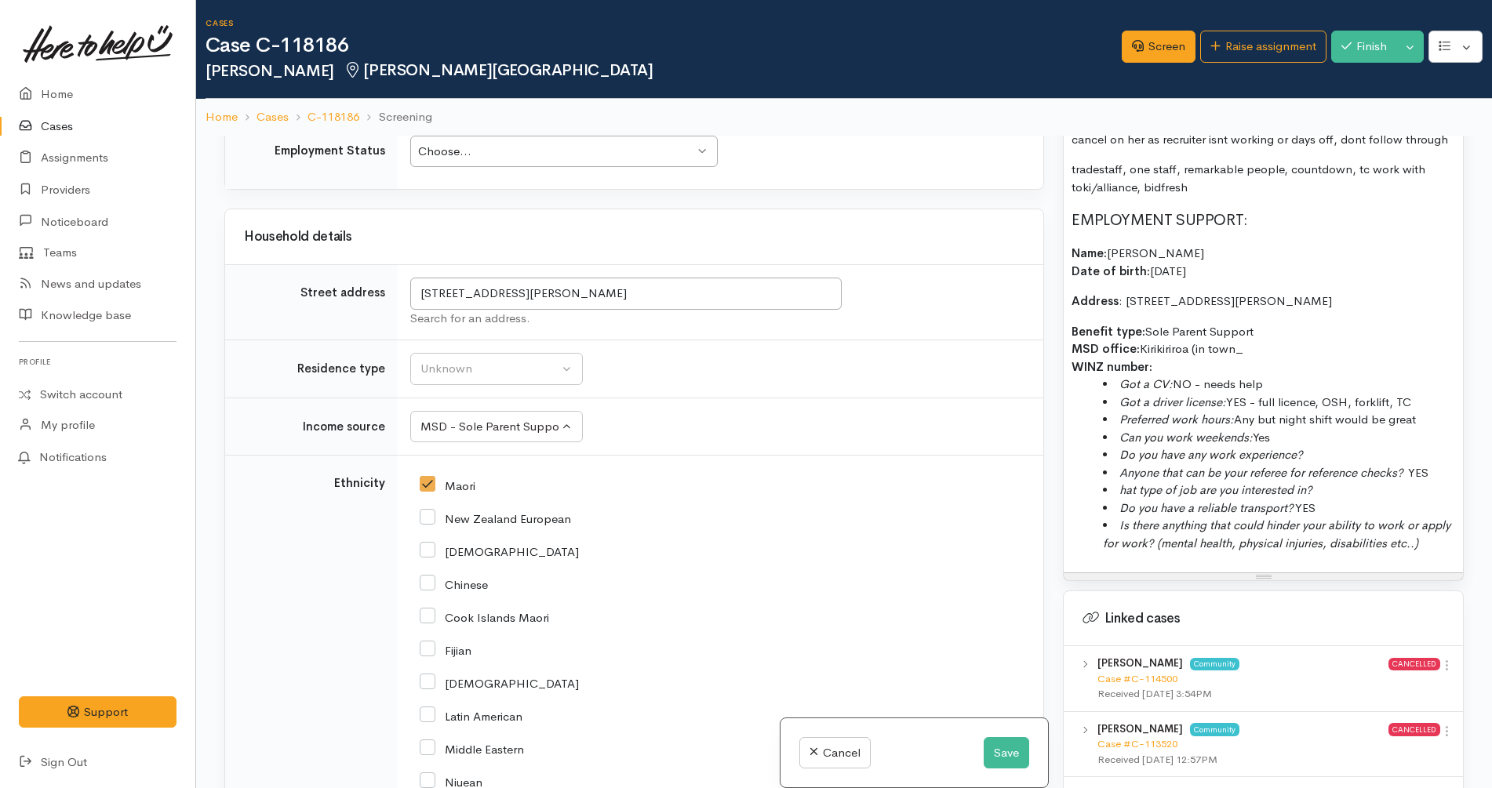
click at [1291, 552] on li "Is there anything that could hinder your ability to work or apply for work? (me…" at bounding box center [1279, 534] width 352 height 35
drag, startPoint x: 1202, startPoint y: 562, endPoint x: 1181, endPoint y: 544, distance: 28.3
click at [1181, 544] on li "Is there anything that could hinder your ability to work or apply for work? (me…" at bounding box center [1279, 534] width 352 height 35
click at [1151, 552] on li "Is there anything that could hinder your ability to work or apply for work? (me…" at bounding box center [1279, 534] width 352 height 35
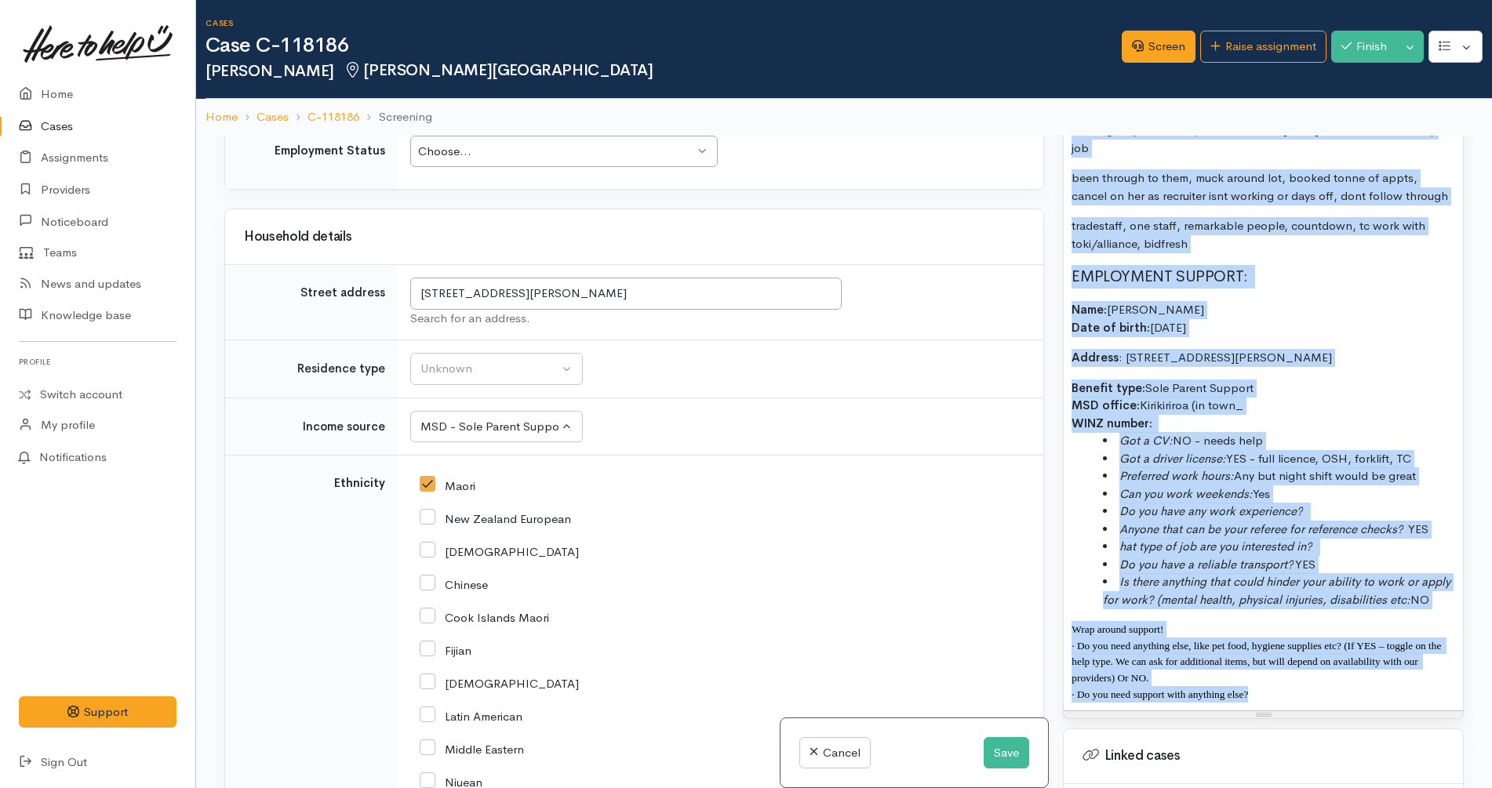
scroll to position [1293, 0]
click at [1004, 754] on button "Save" at bounding box center [1006, 753] width 45 height 32
